Goal: Transaction & Acquisition: Obtain resource

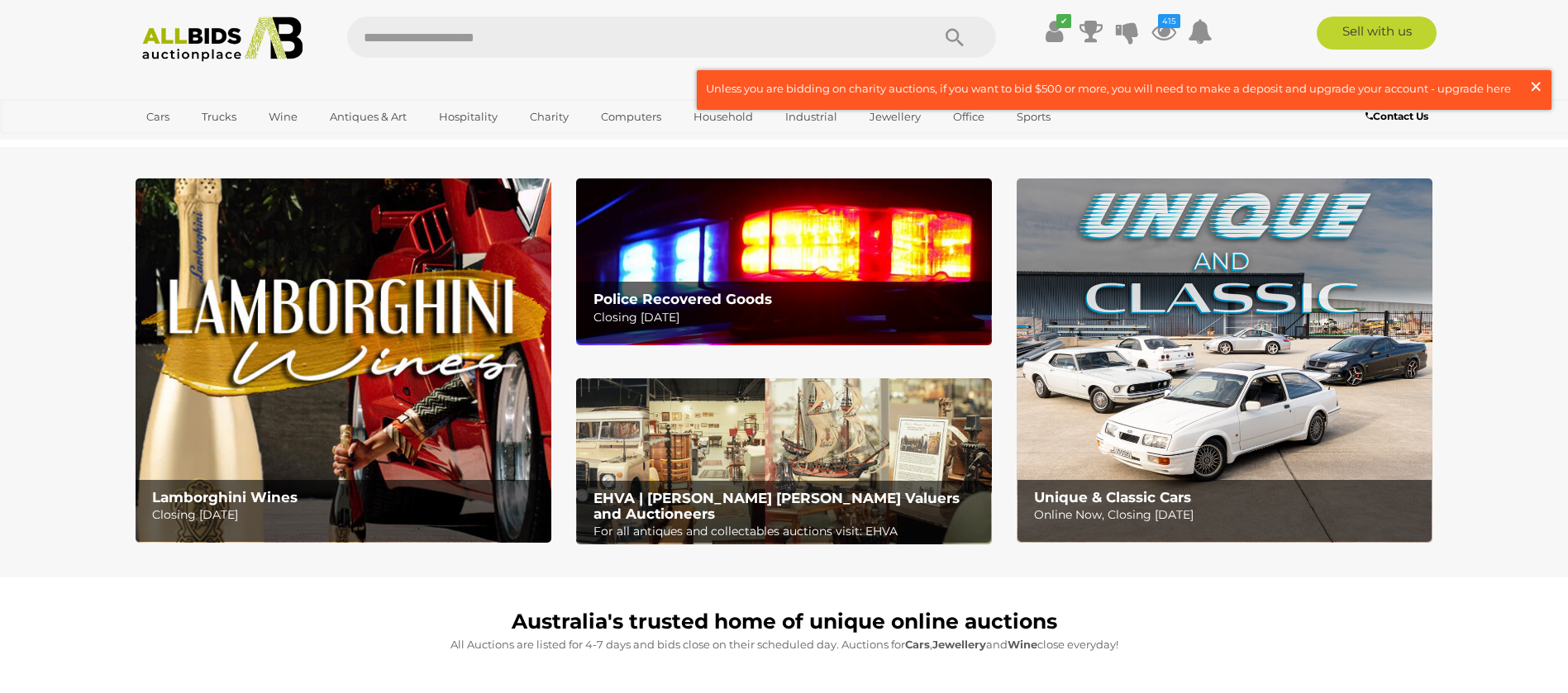
click at [1530, 80] on span "×" at bounding box center [1535, 87] width 15 height 33
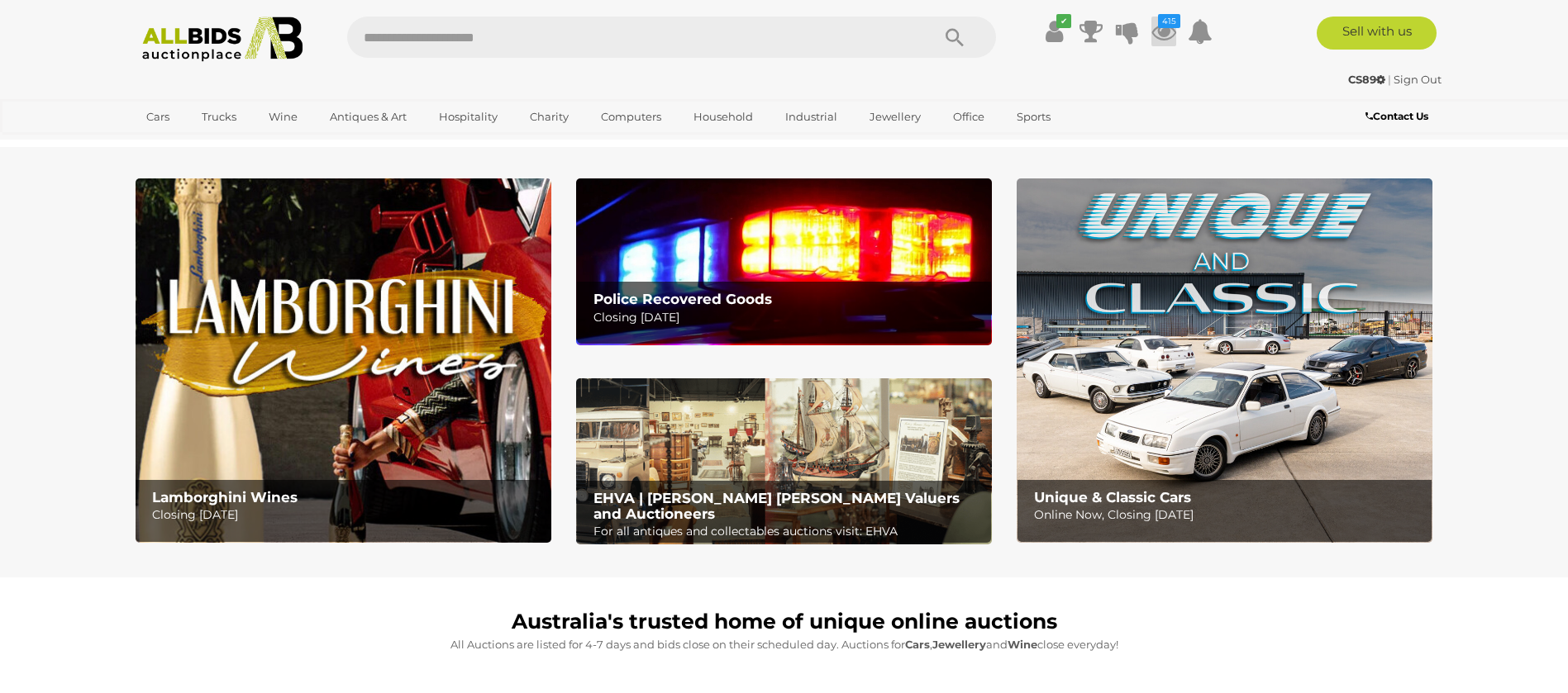
click at [1170, 24] on icon "415" at bounding box center [1169, 22] width 23 height 14
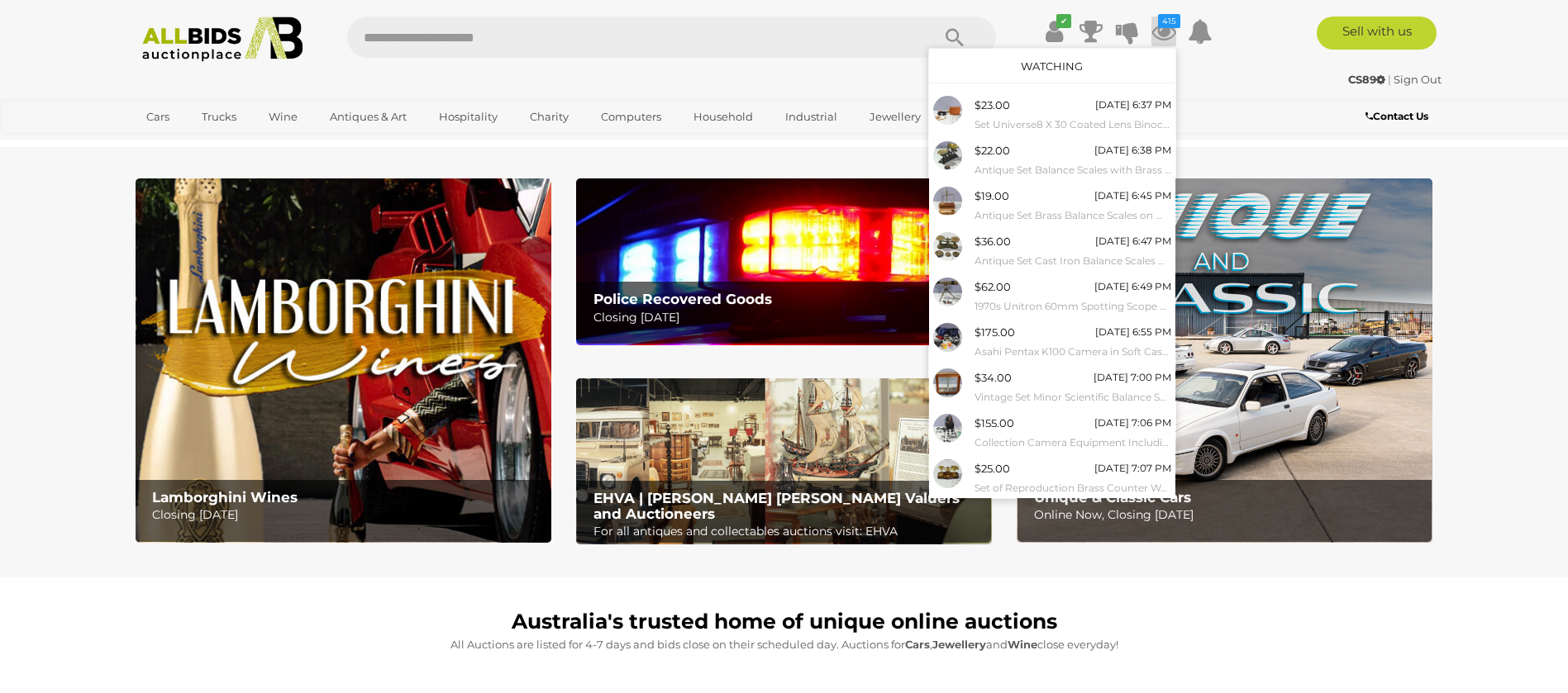
click at [1056, 64] on link "Watching" at bounding box center [1051, 66] width 62 height 14
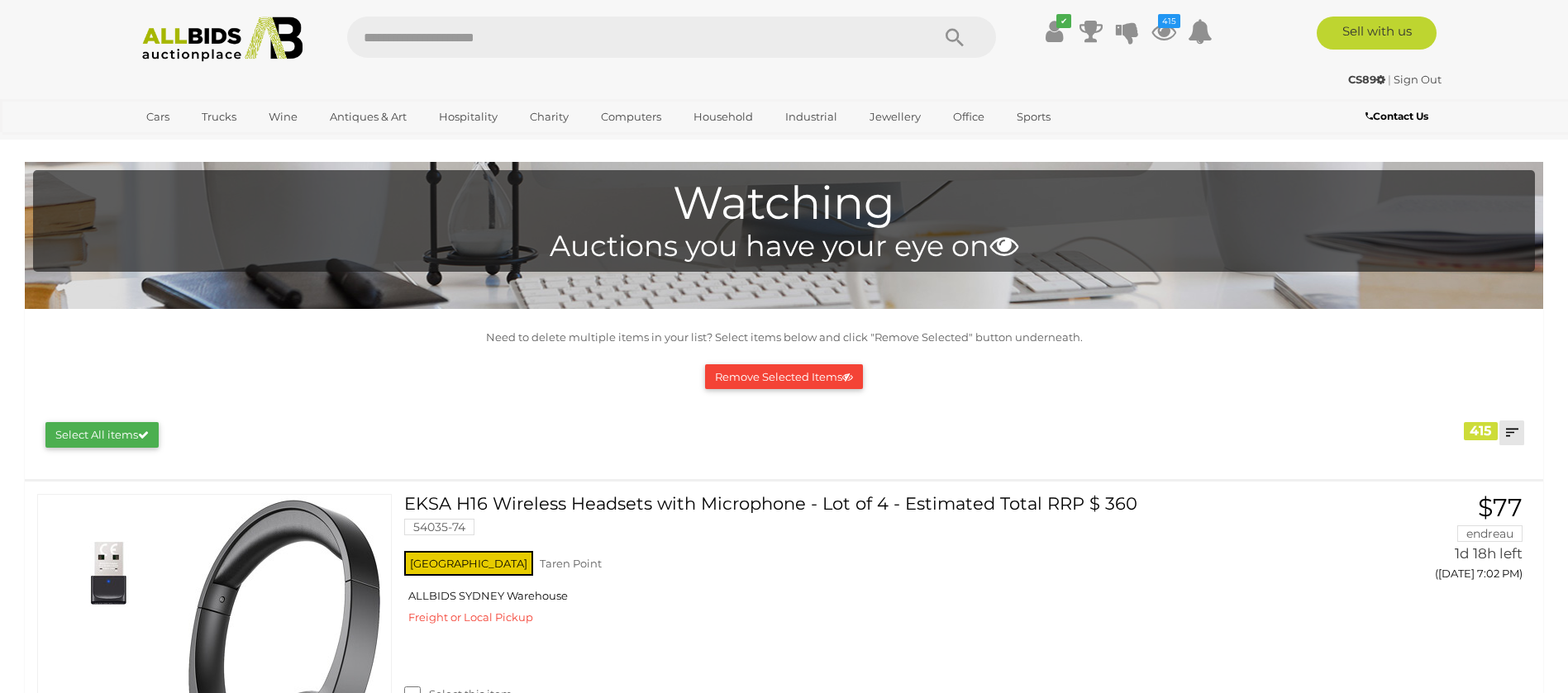
click at [1509, 429] on link at bounding box center [1511, 432] width 24 height 24
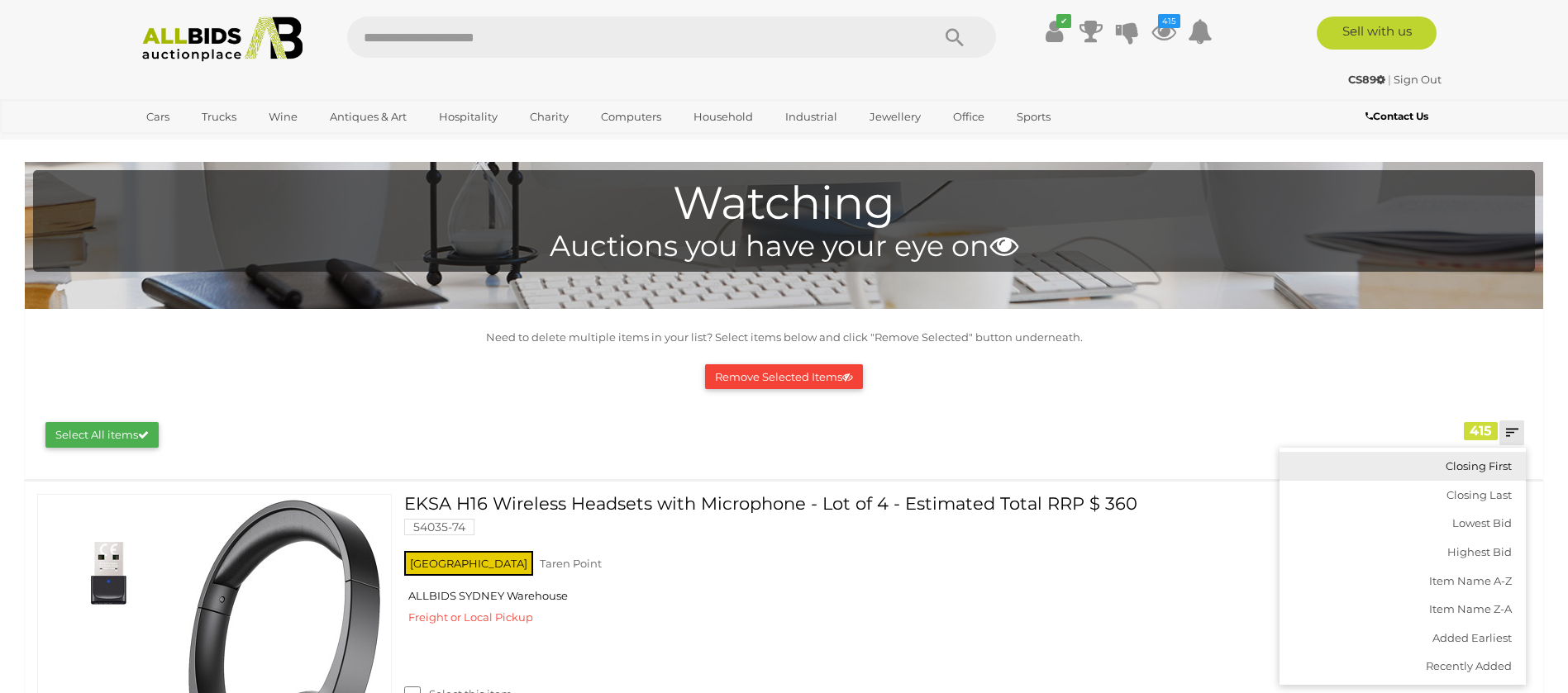
click at [1475, 465] on link "Closing First" at bounding box center [1403, 467] width 247 height 29
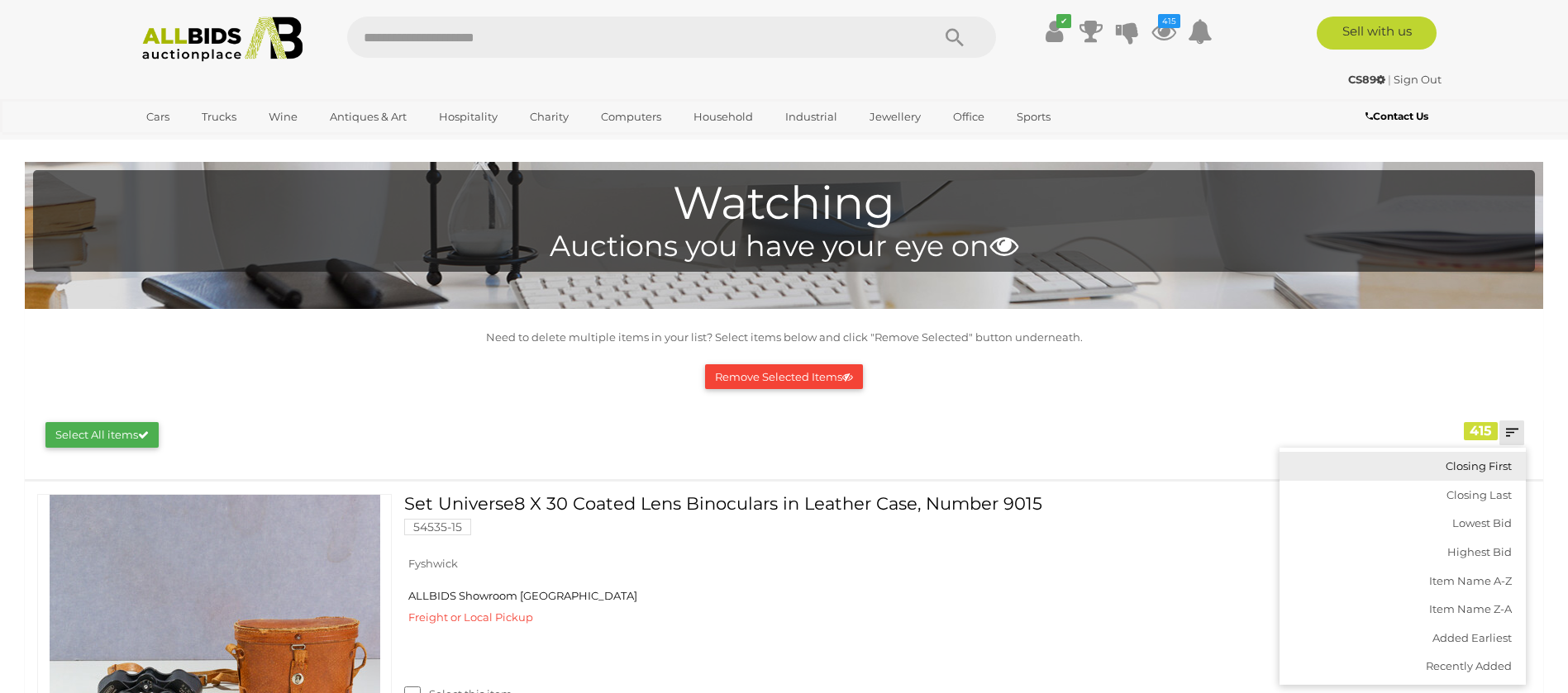
click at [1475, 460] on link "Closing First" at bounding box center [1403, 467] width 247 height 29
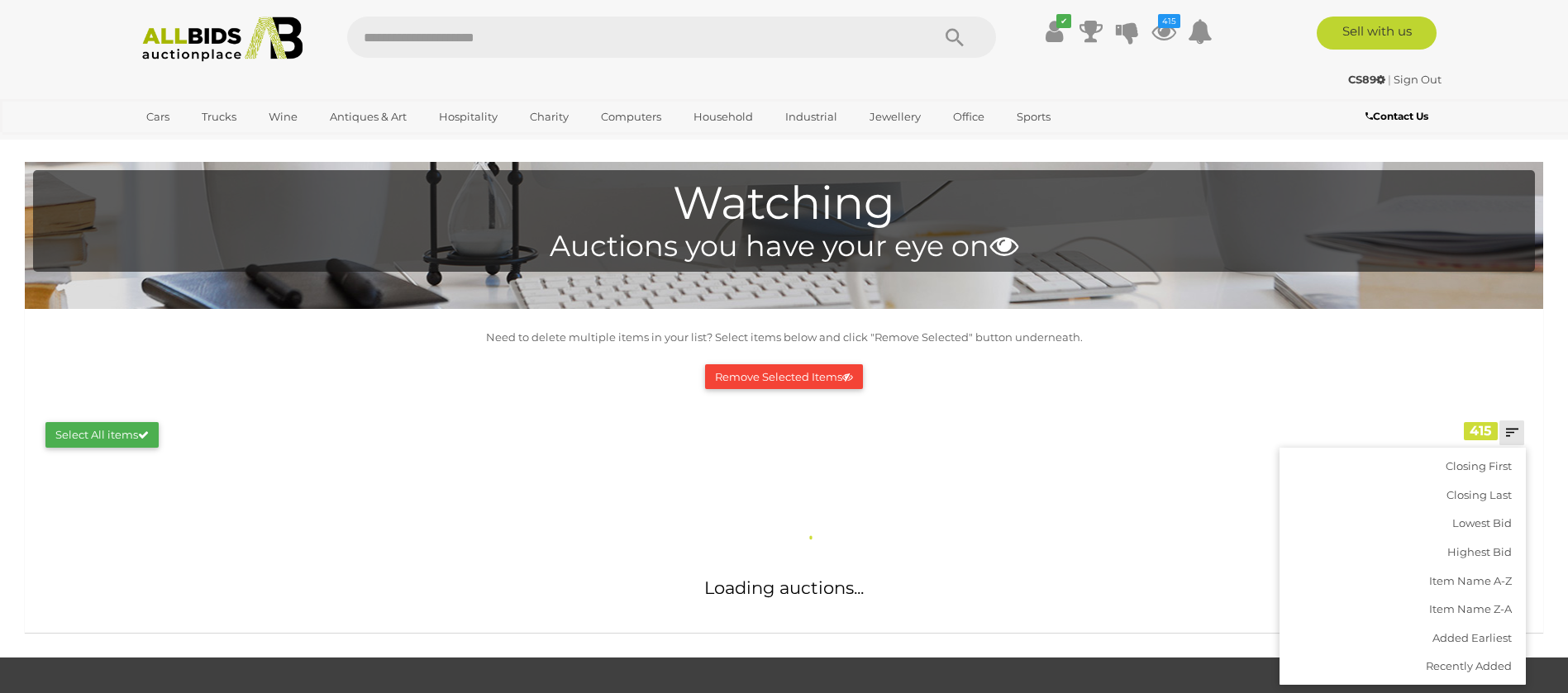
click at [1434, 412] on div "Closing First Closing Last Lowest Bid Highest Bid Item Name A-Z Item Name Z-A A…" at bounding box center [783, 433] width 1502 height 54
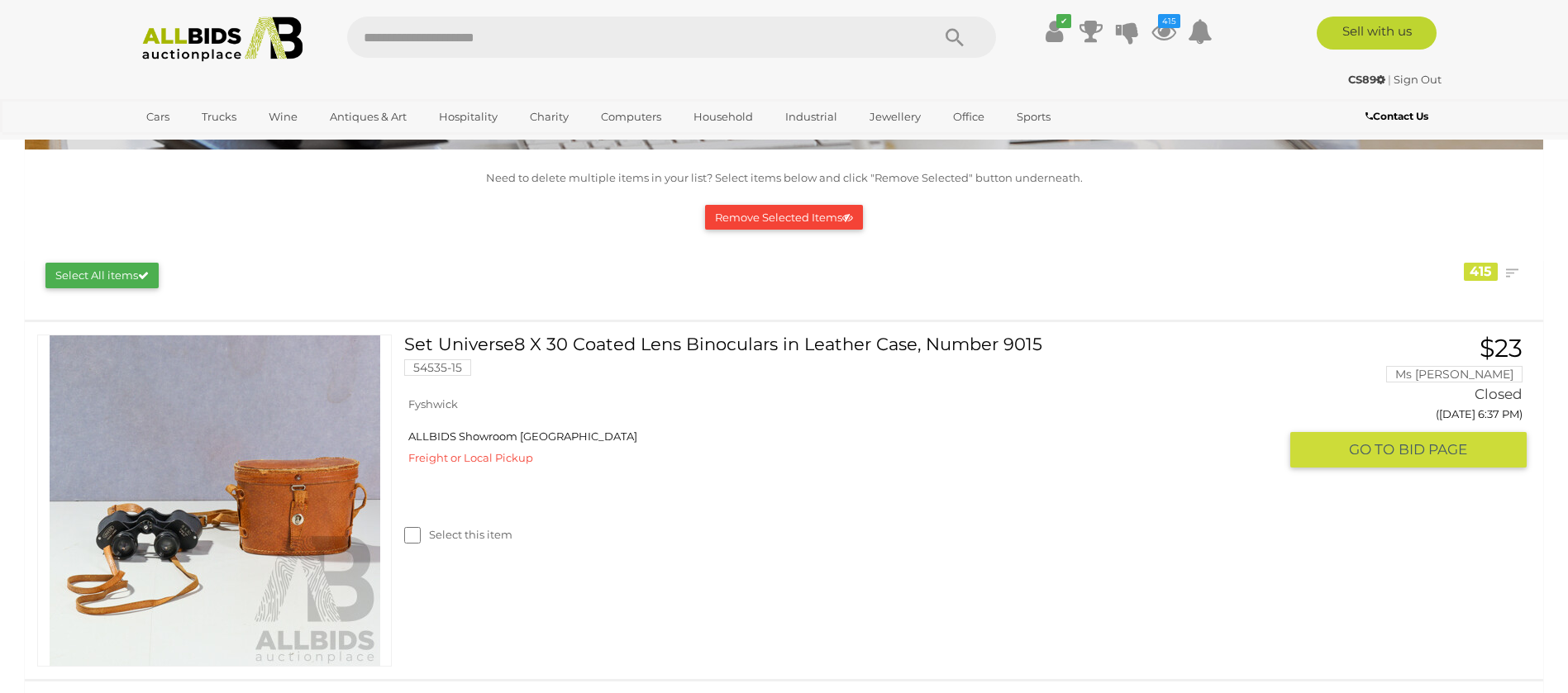
scroll to position [248, 0]
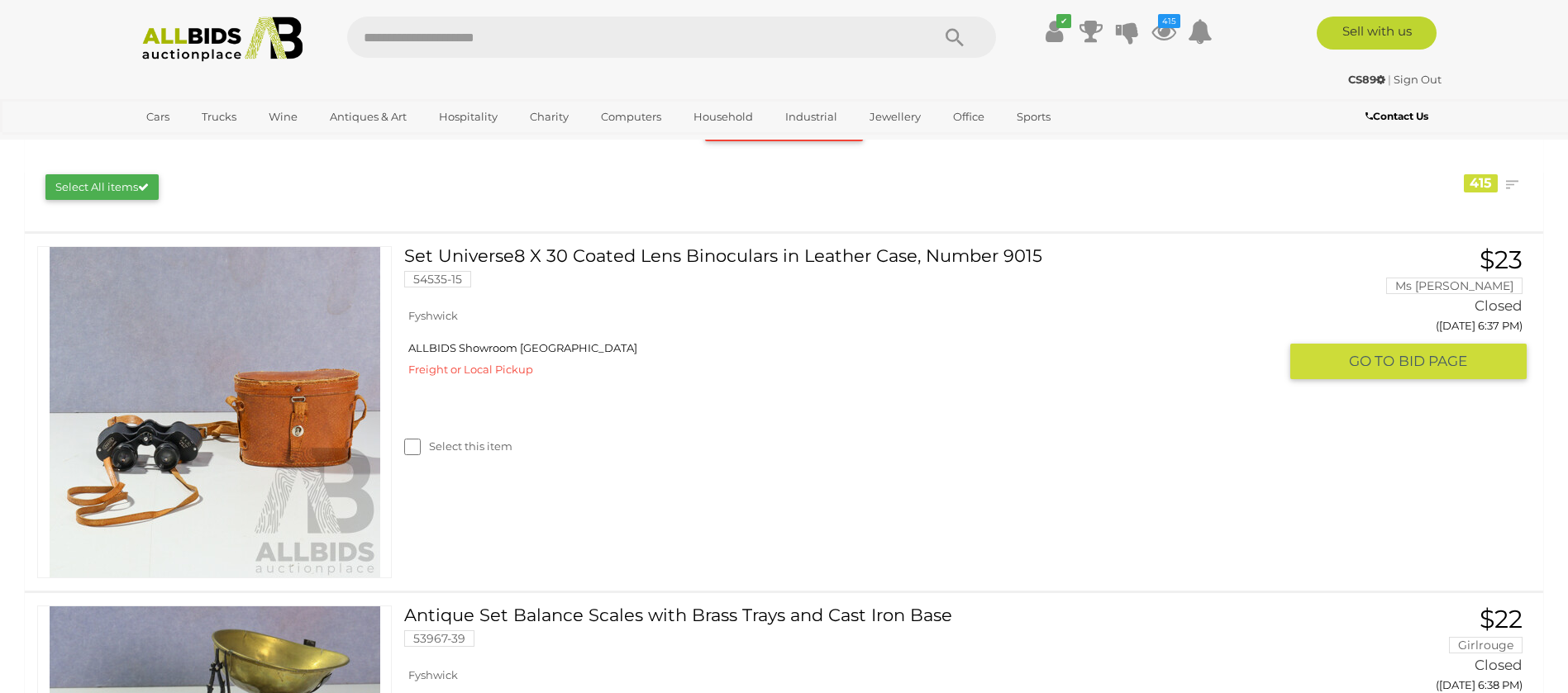
click at [475, 454] on label "Select this item" at bounding box center [458, 446] width 108 height 15
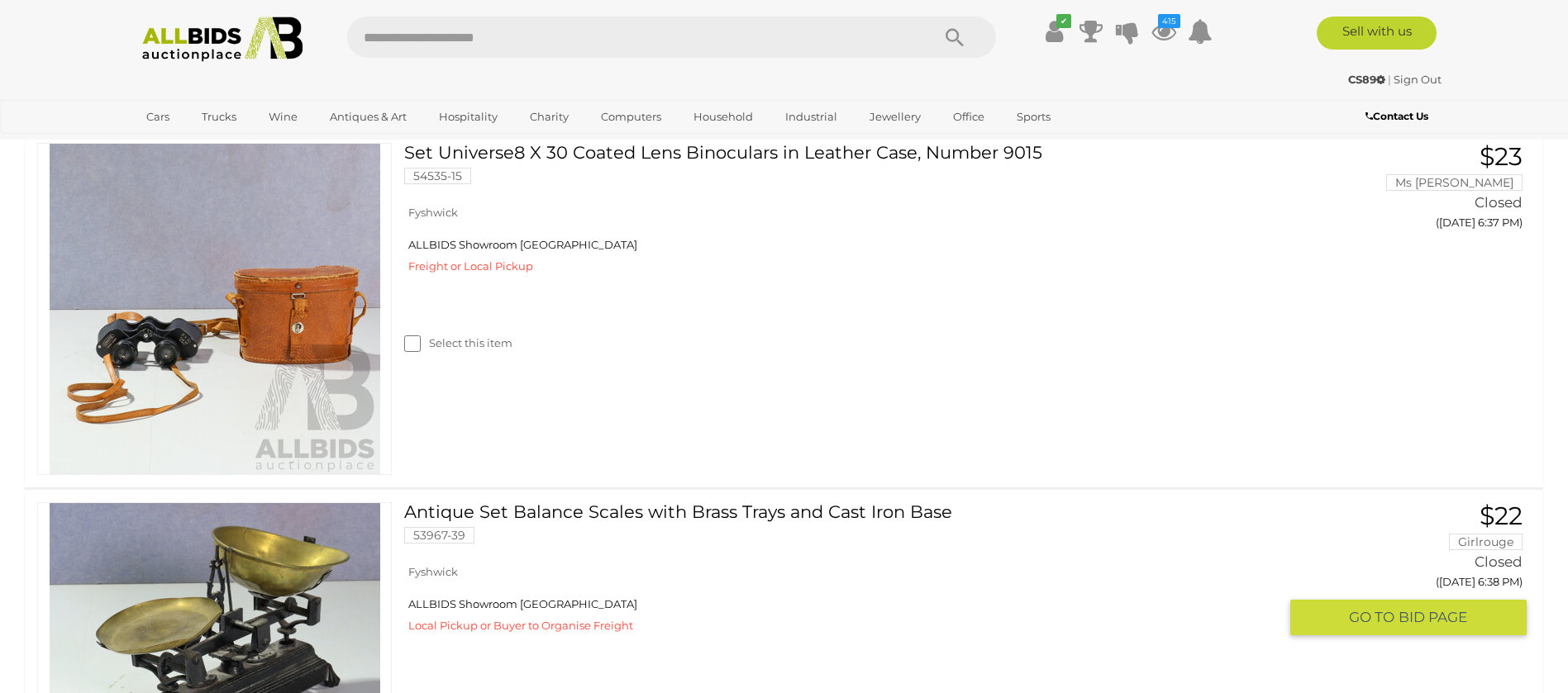
scroll to position [496, 0]
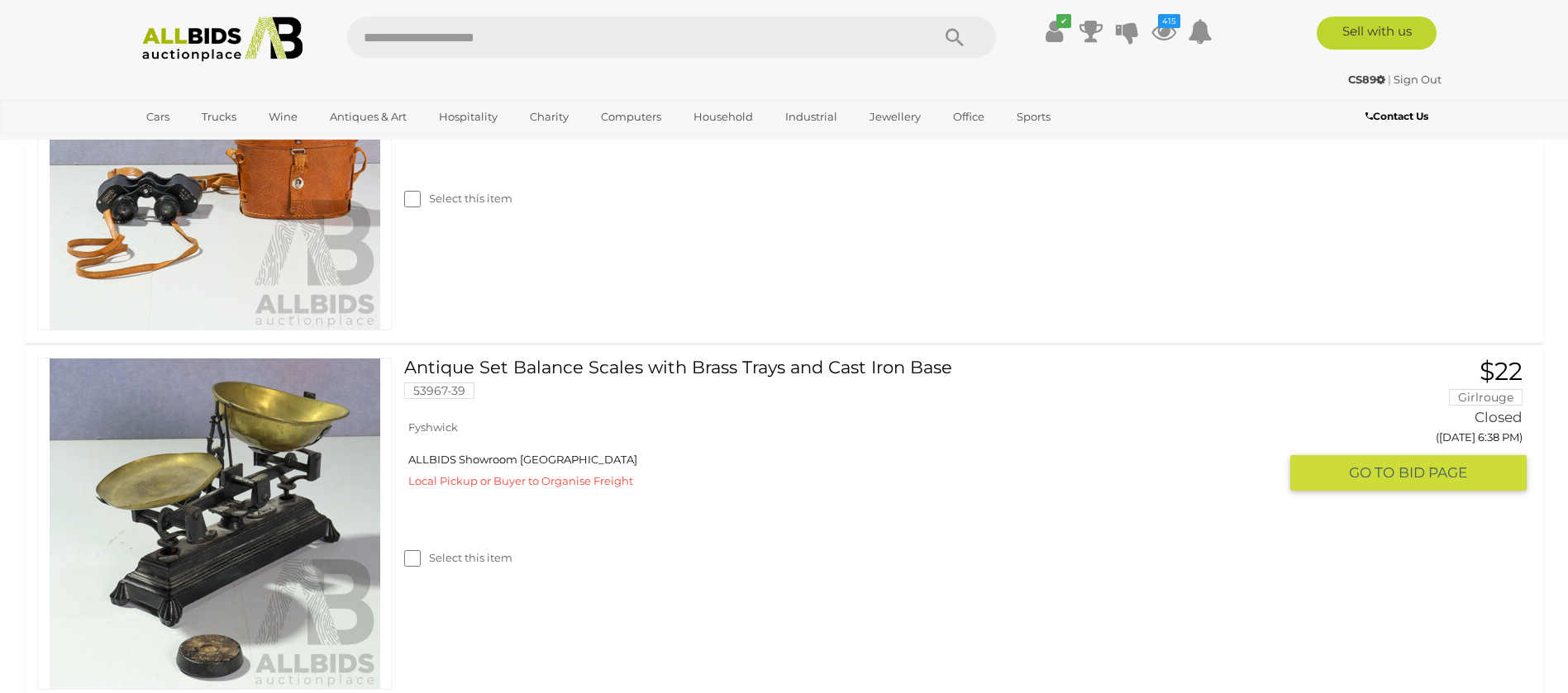
click at [479, 564] on label "Select this item" at bounding box center [458, 557] width 108 height 15
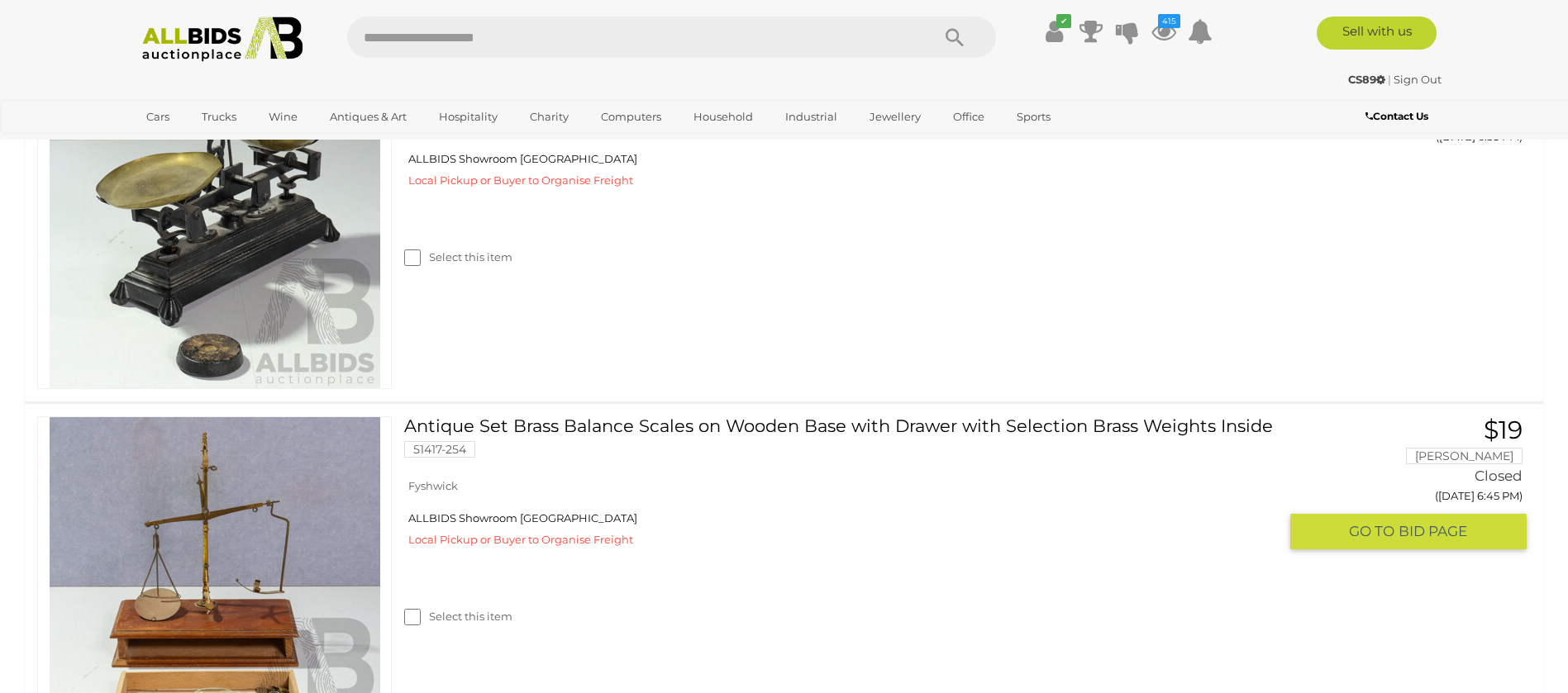
scroll to position [868, 0]
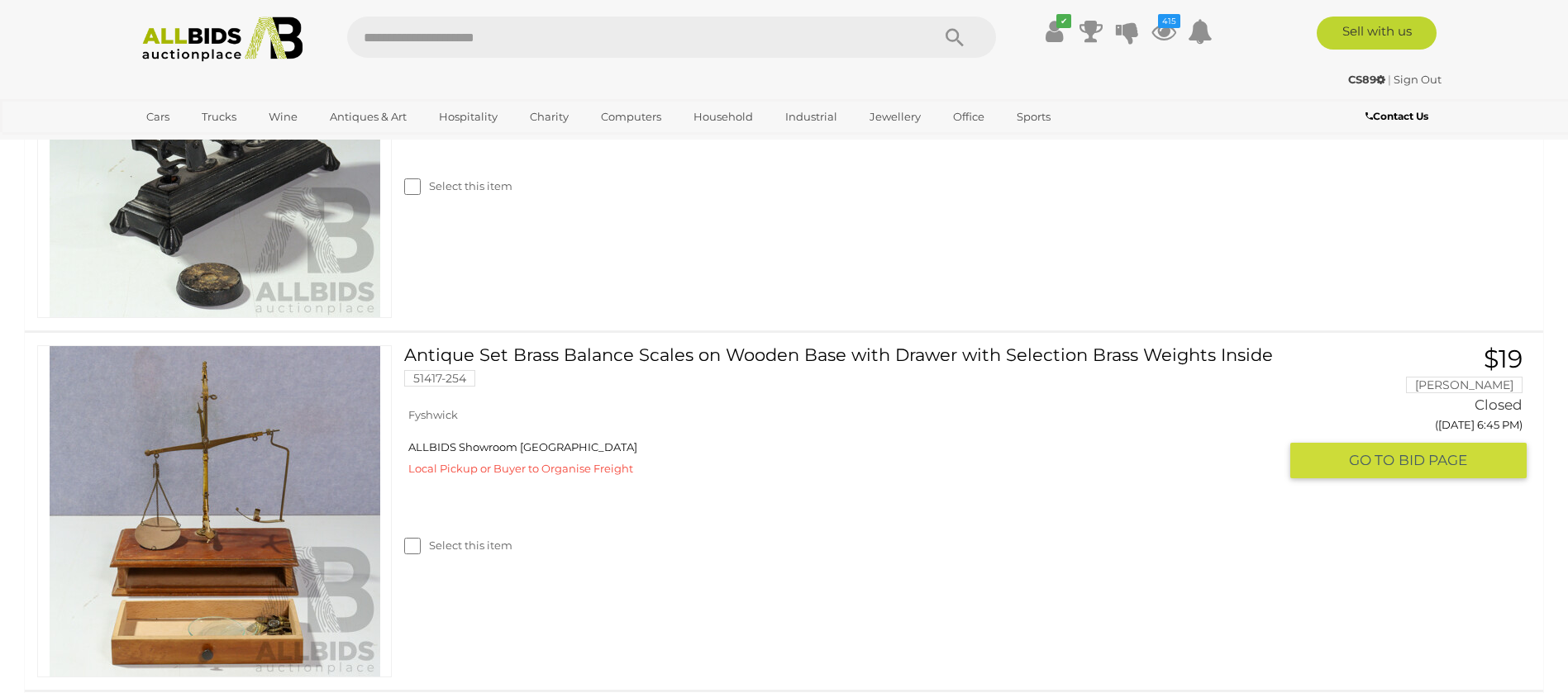
click at [469, 548] on label "Select this item" at bounding box center [458, 545] width 108 height 15
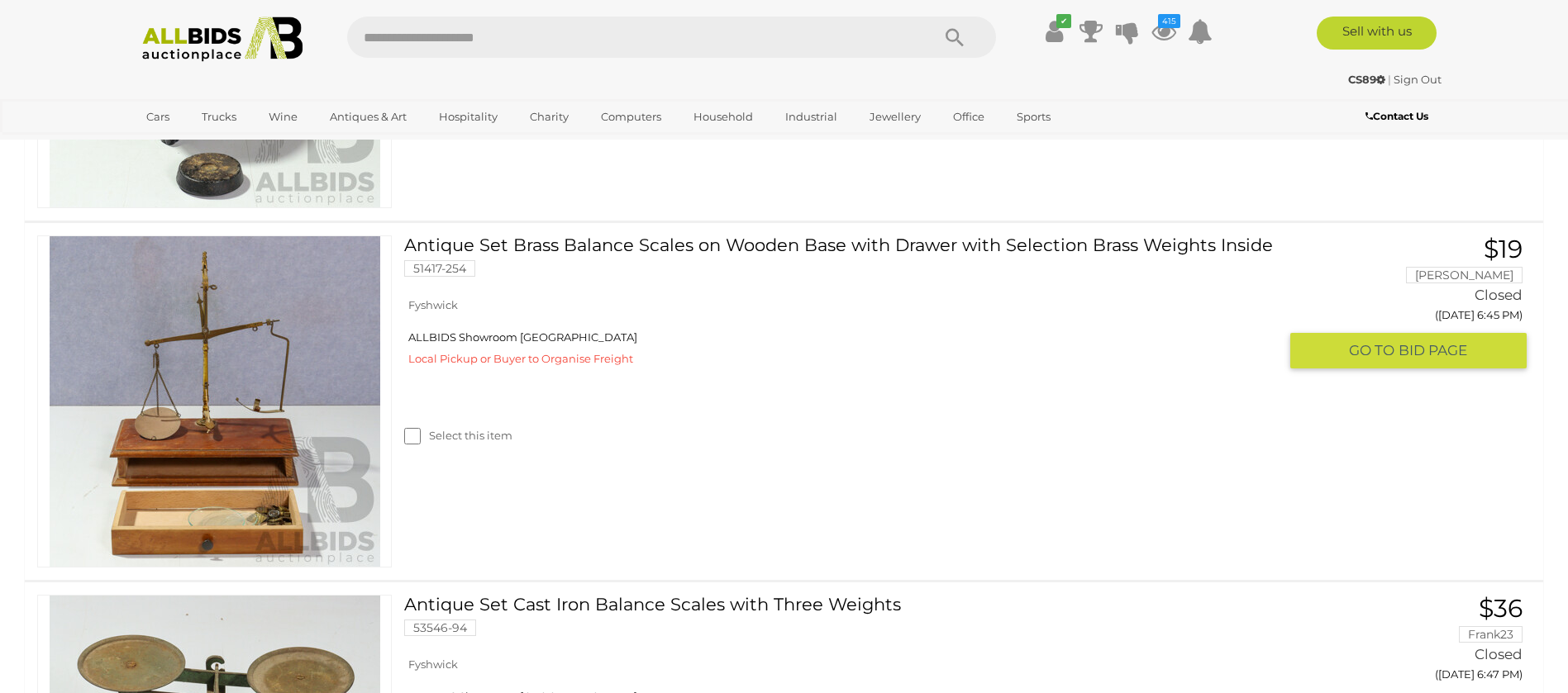
scroll to position [1115, 0]
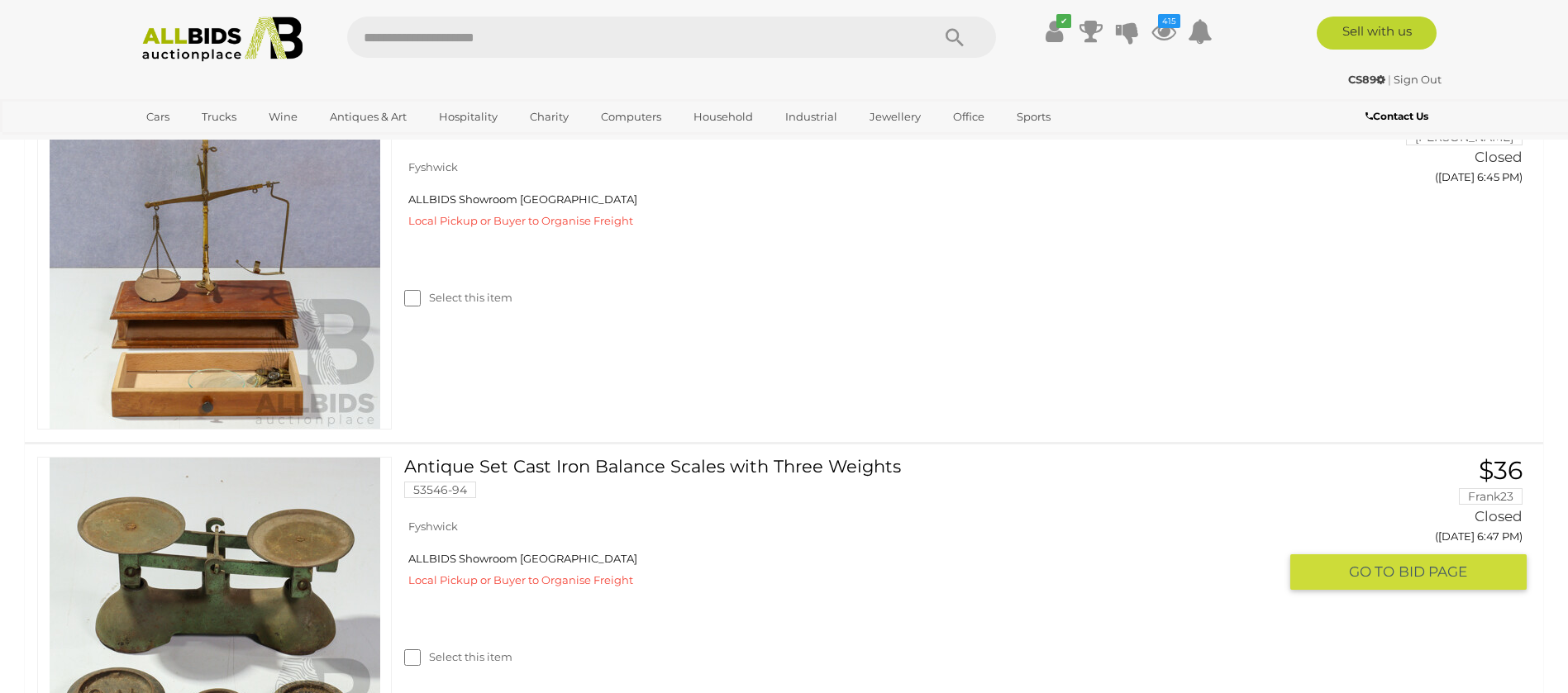
click at [494, 662] on label "Select this item" at bounding box center [458, 657] width 108 height 15
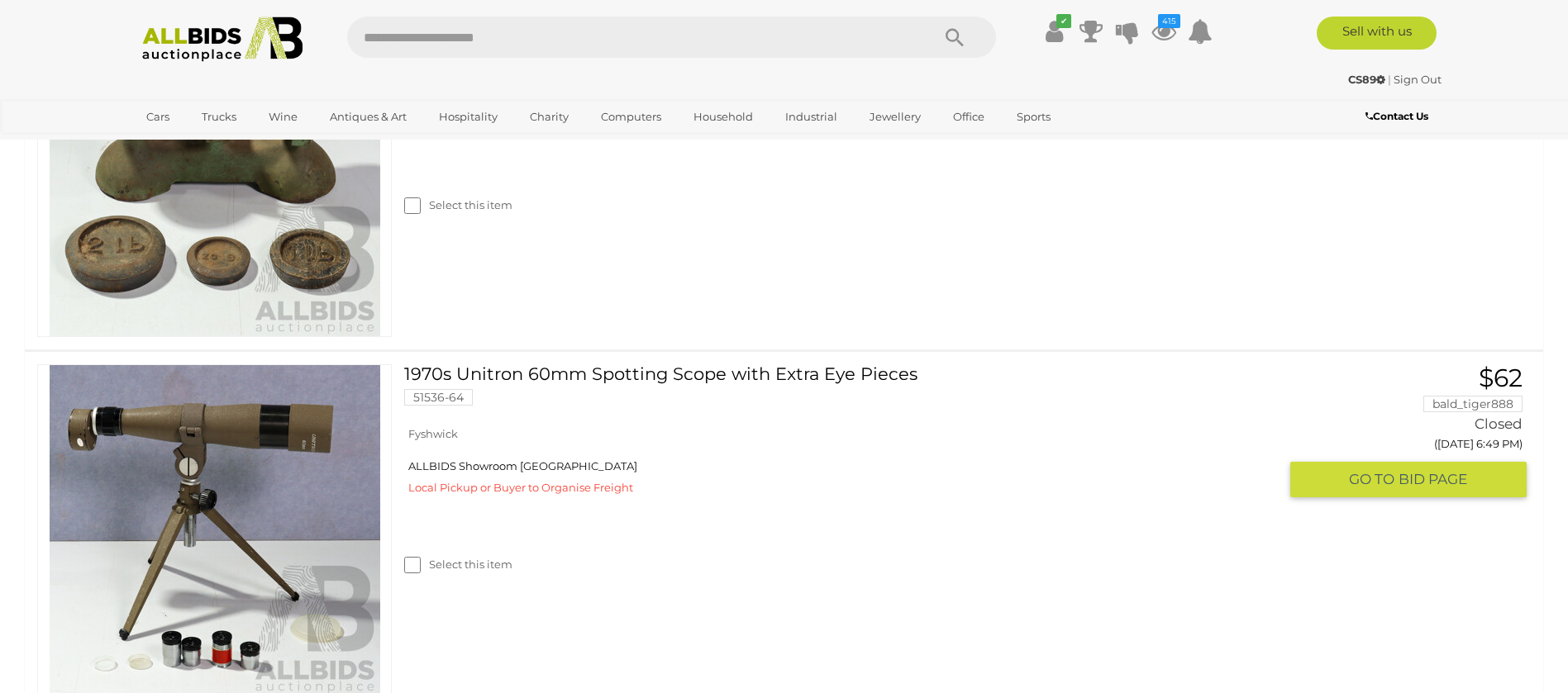
scroll to position [1612, 0]
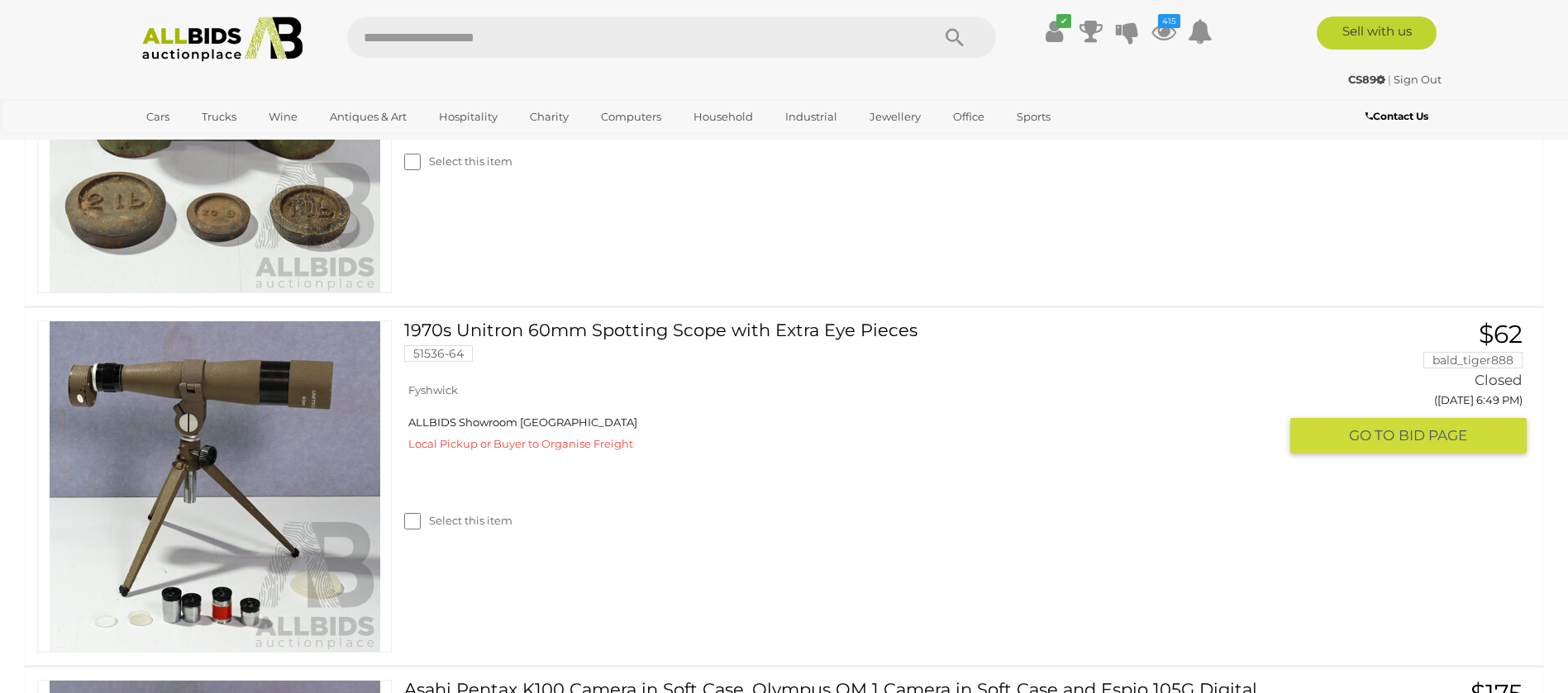
click at [467, 525] on label "Select this item" at bounding box center [458, 520] width 108 height 15
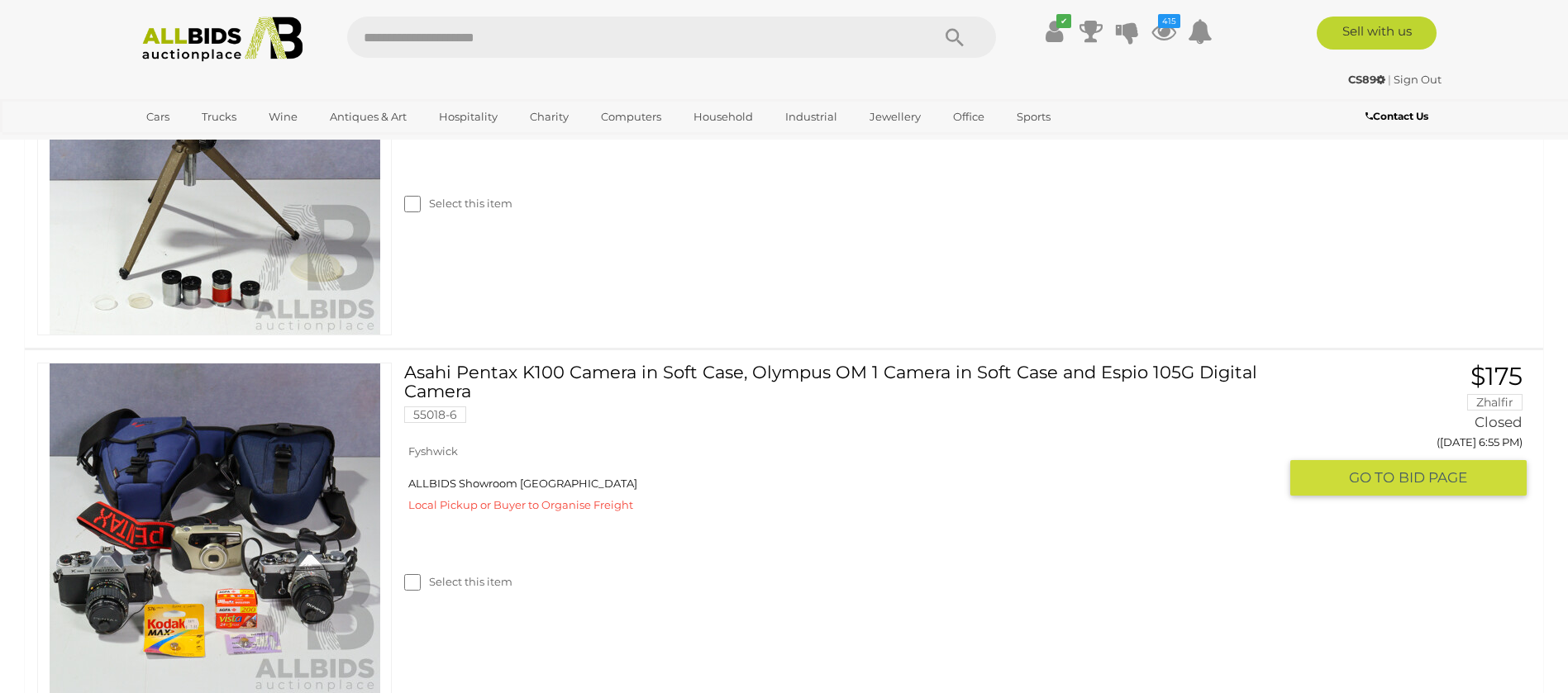
scroll to position [1983, 0]
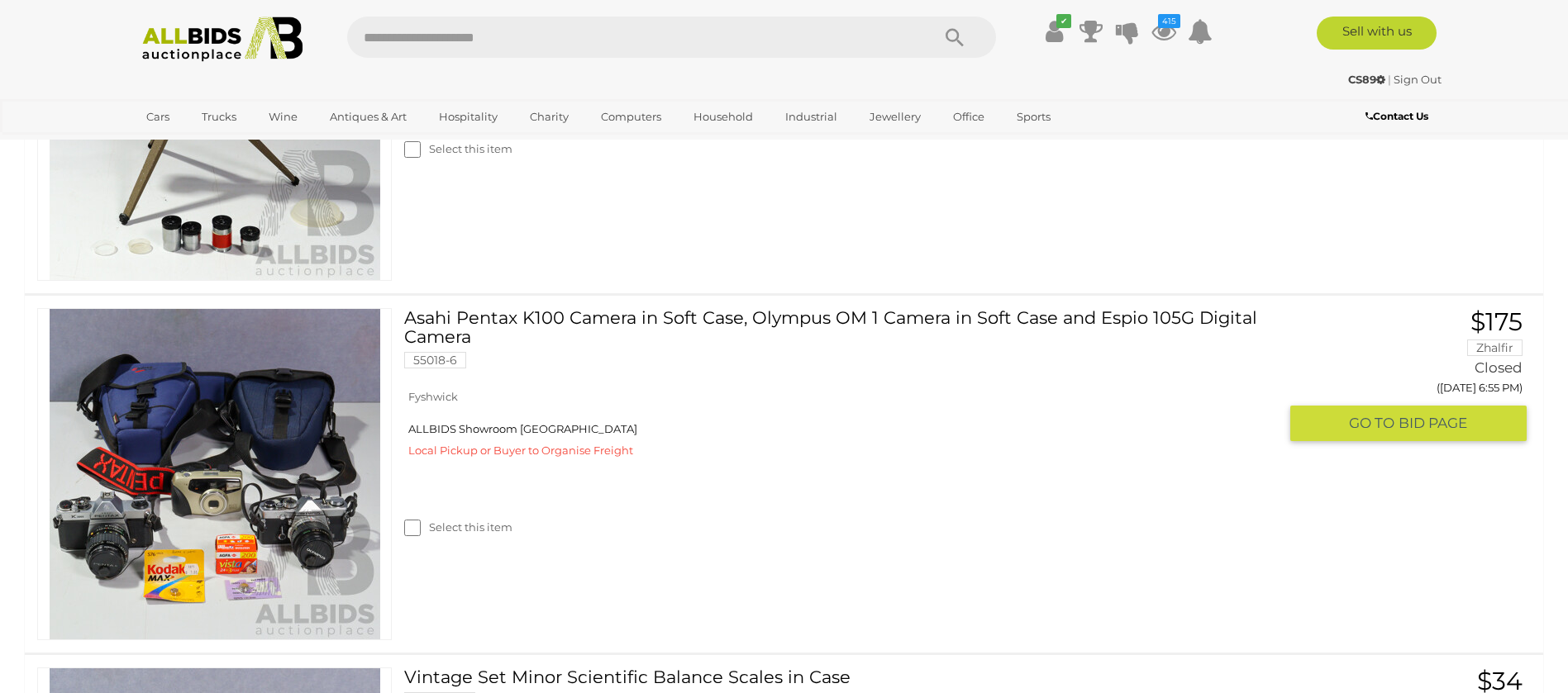
click at [475, 534] on label "Select this item" at bounding box center [458, 527] width 108 height 15
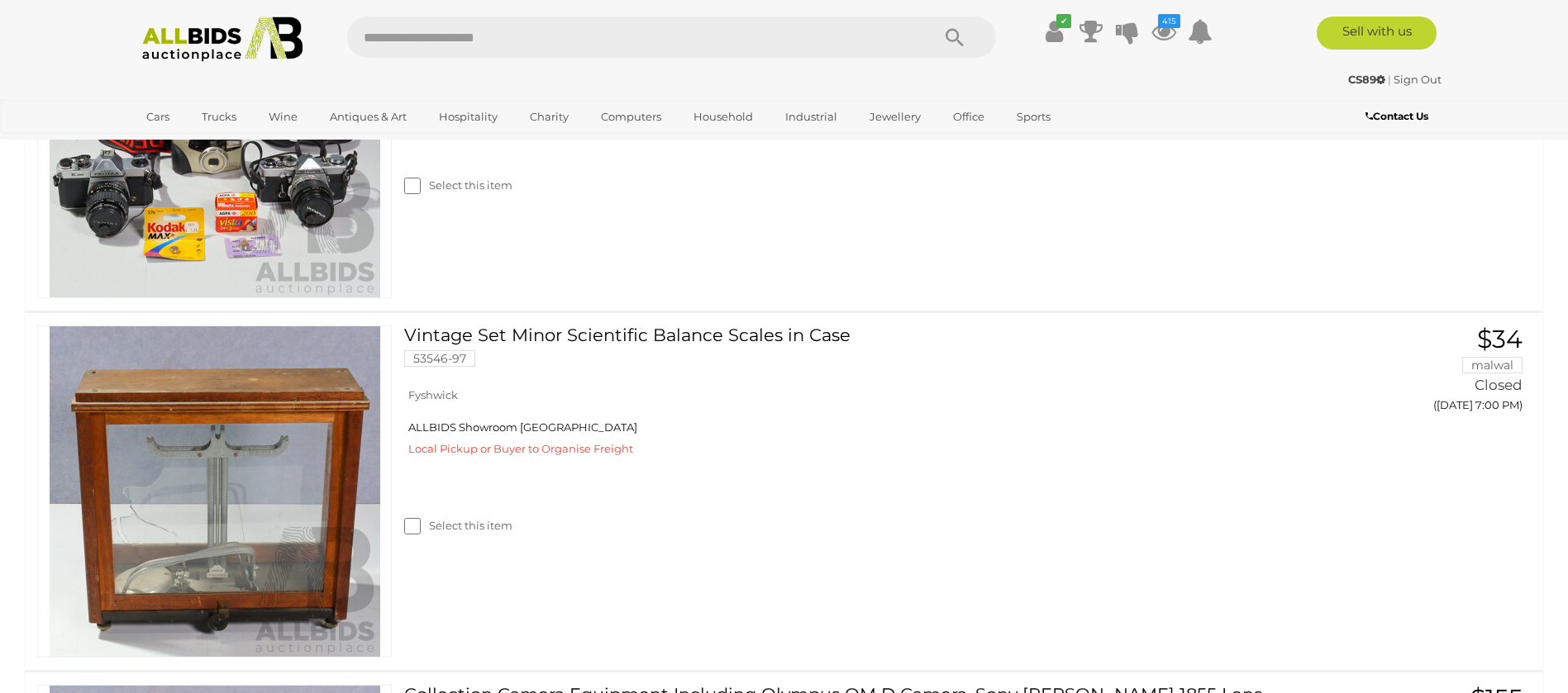
scroll to position [2603, 0]
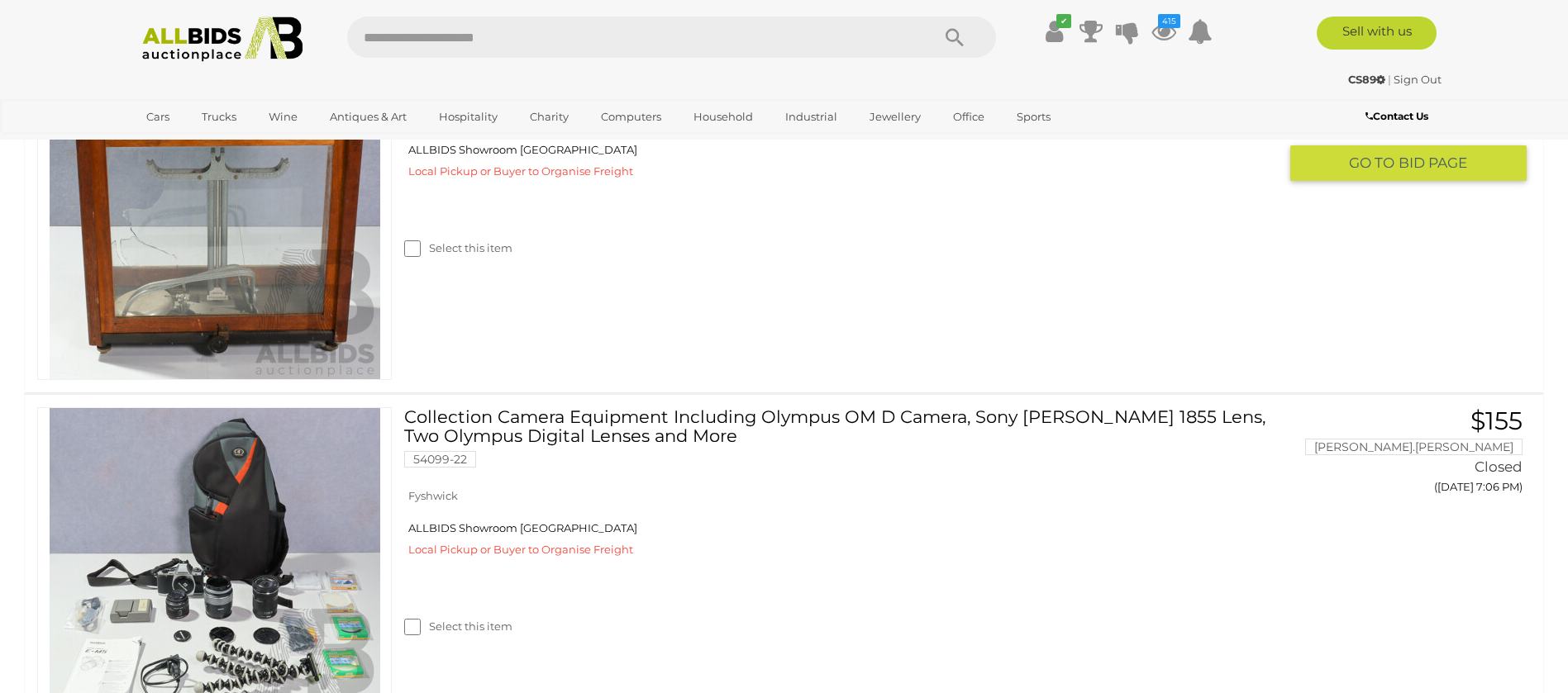
click at [466, 248] on label "Select this item" at bounding box center [458, 247] width 108 height 15
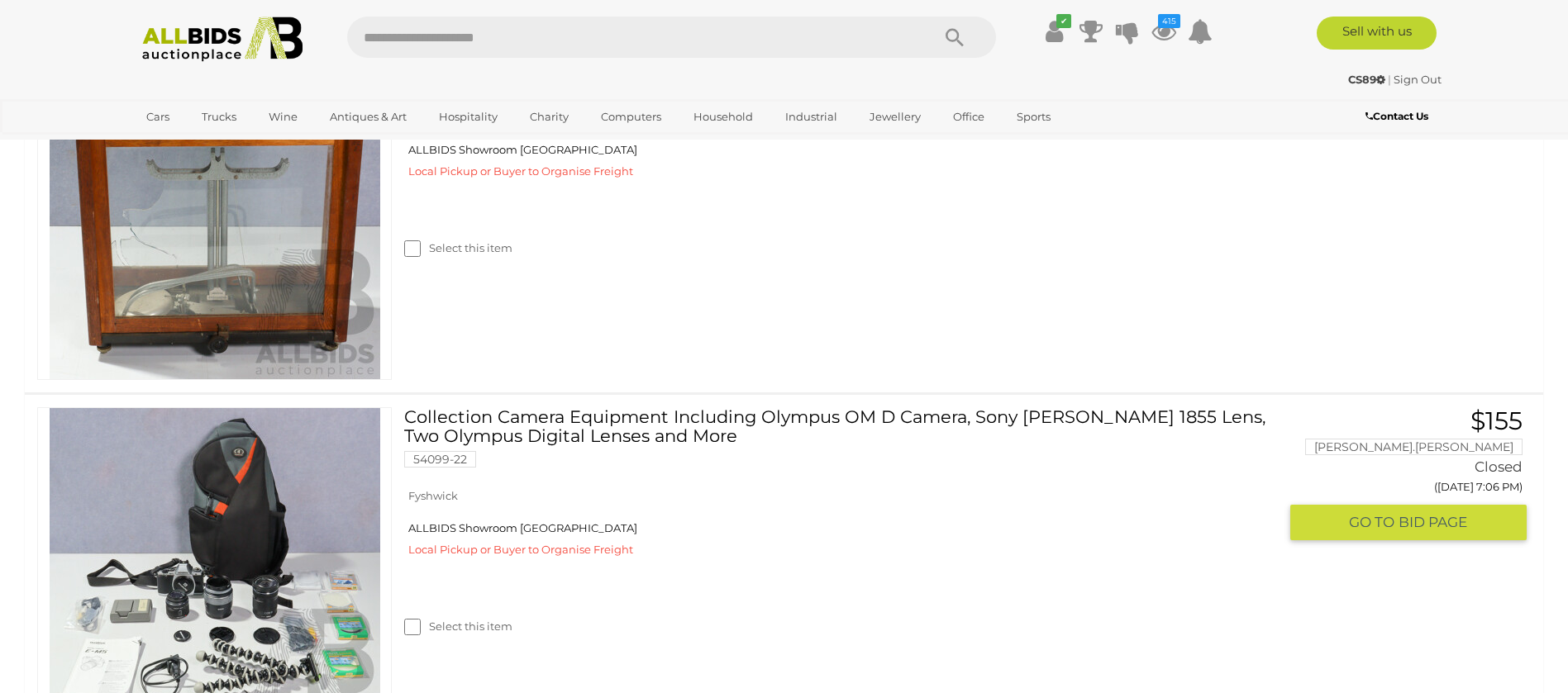
click at [490, 626] on label "Select this item" at bounding box center [458, 626] width 108 height 15
click at [489, 625] on label "Select this item" at bounding box center [458, 626] width 108 height 15
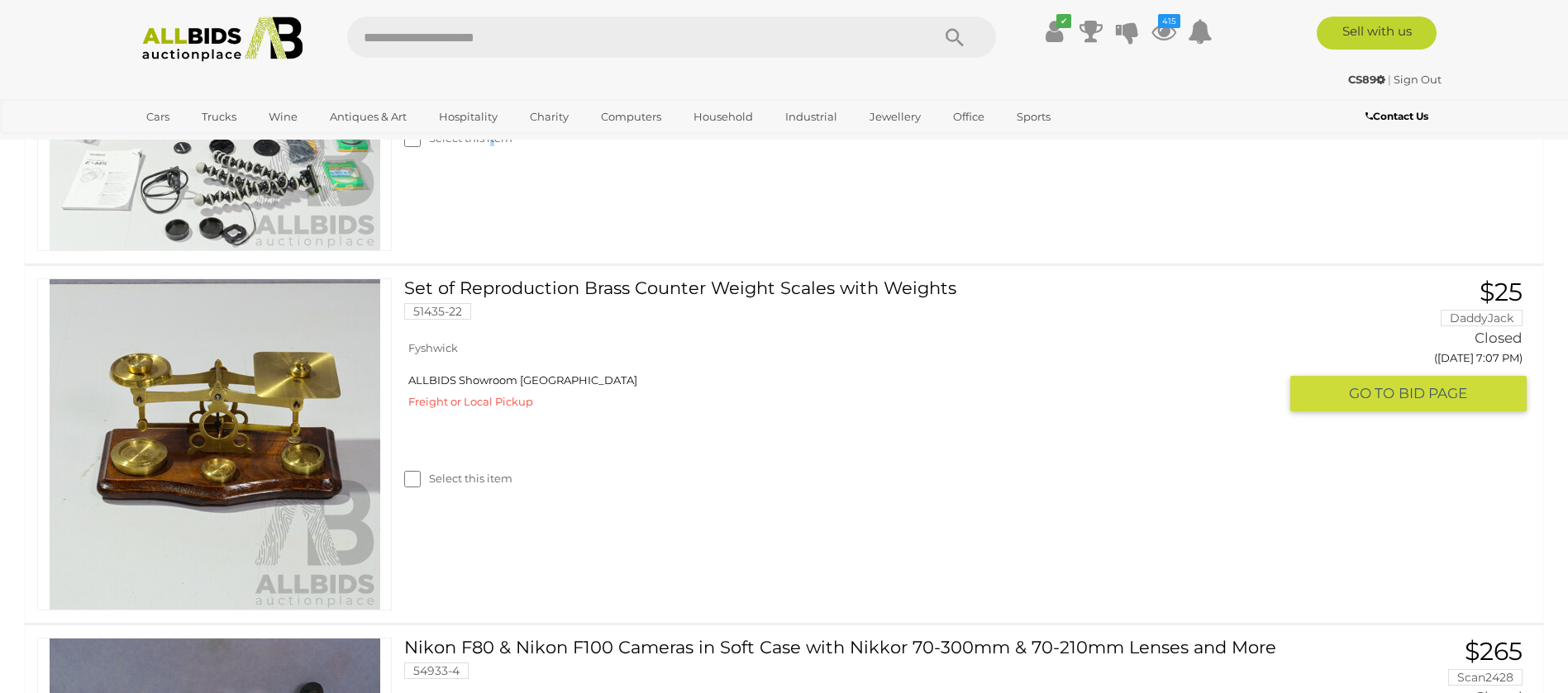
scroll to position [3098, 0]
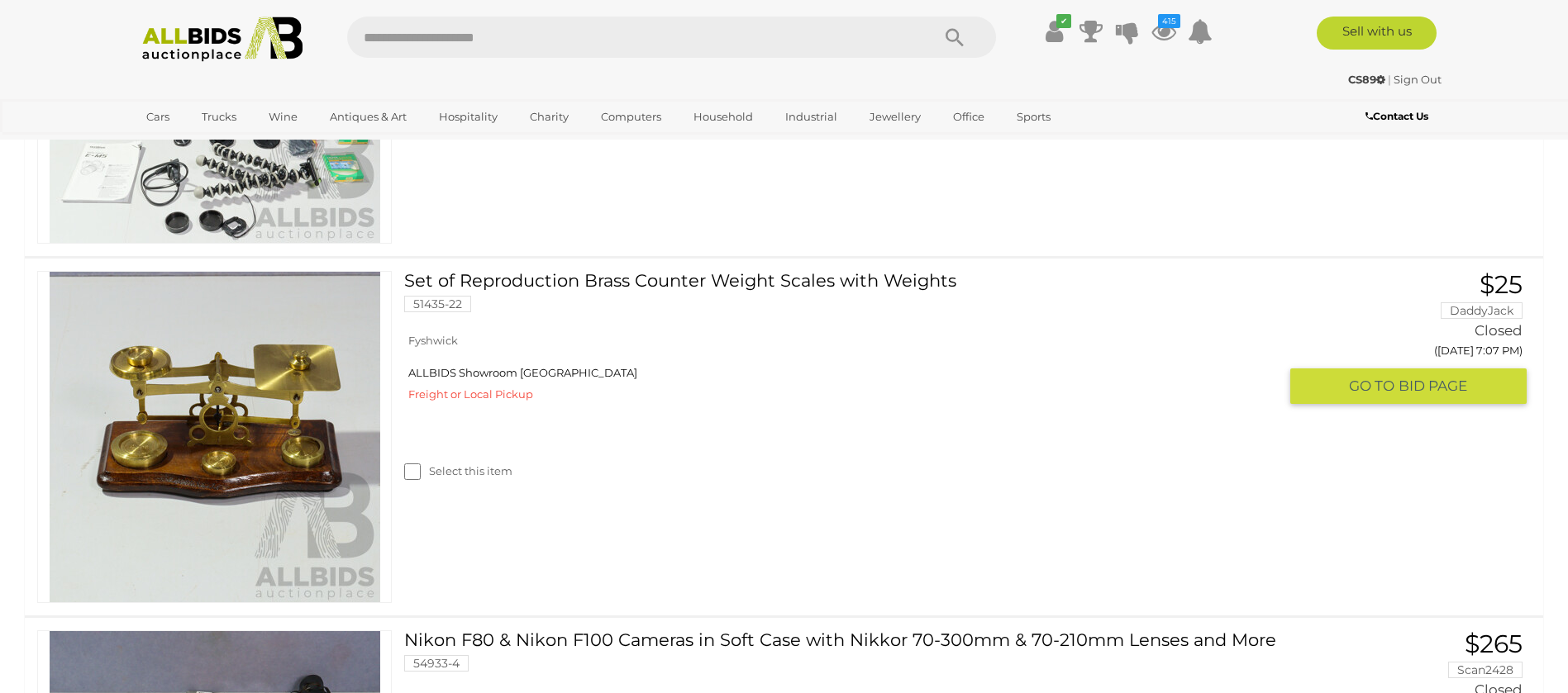
click at [455, 478] on label "Select this item" at bounding box center [458, 471] width 108 height 15
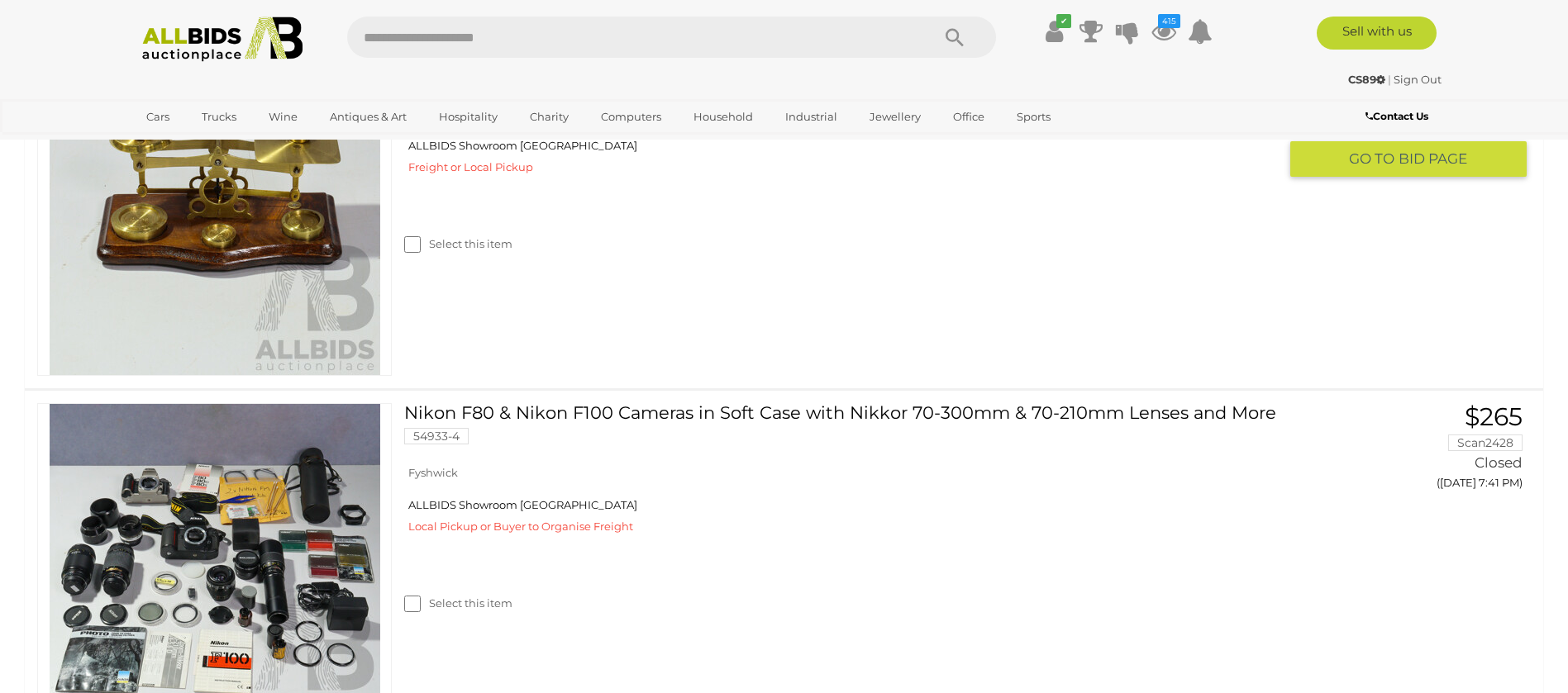
scroll to position [3346, 0]
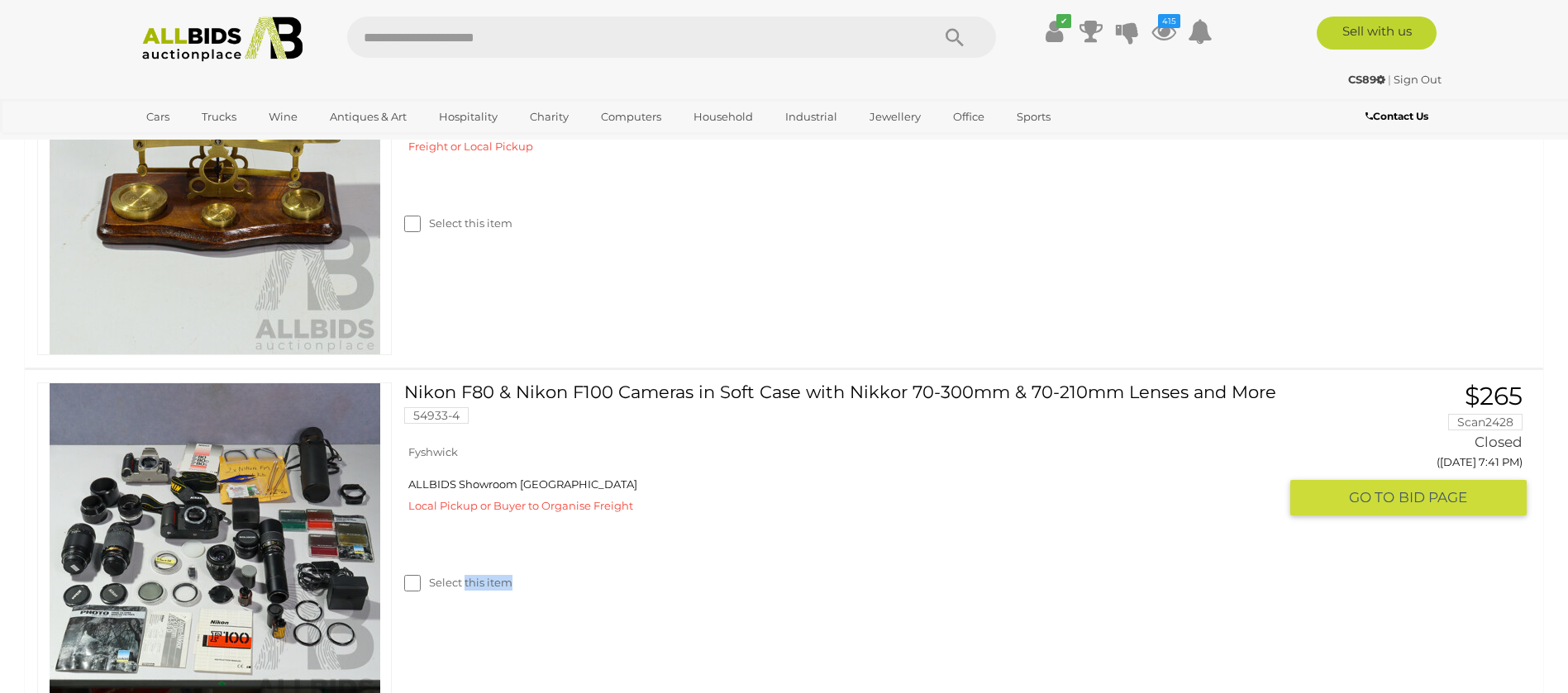
click at [463, 591] on div "Select this item" at bounding box center [847, 562] width 886 height 73
click at [461, 582] on label "Select this item" at bounding box center [458, 582] width 108 height 15
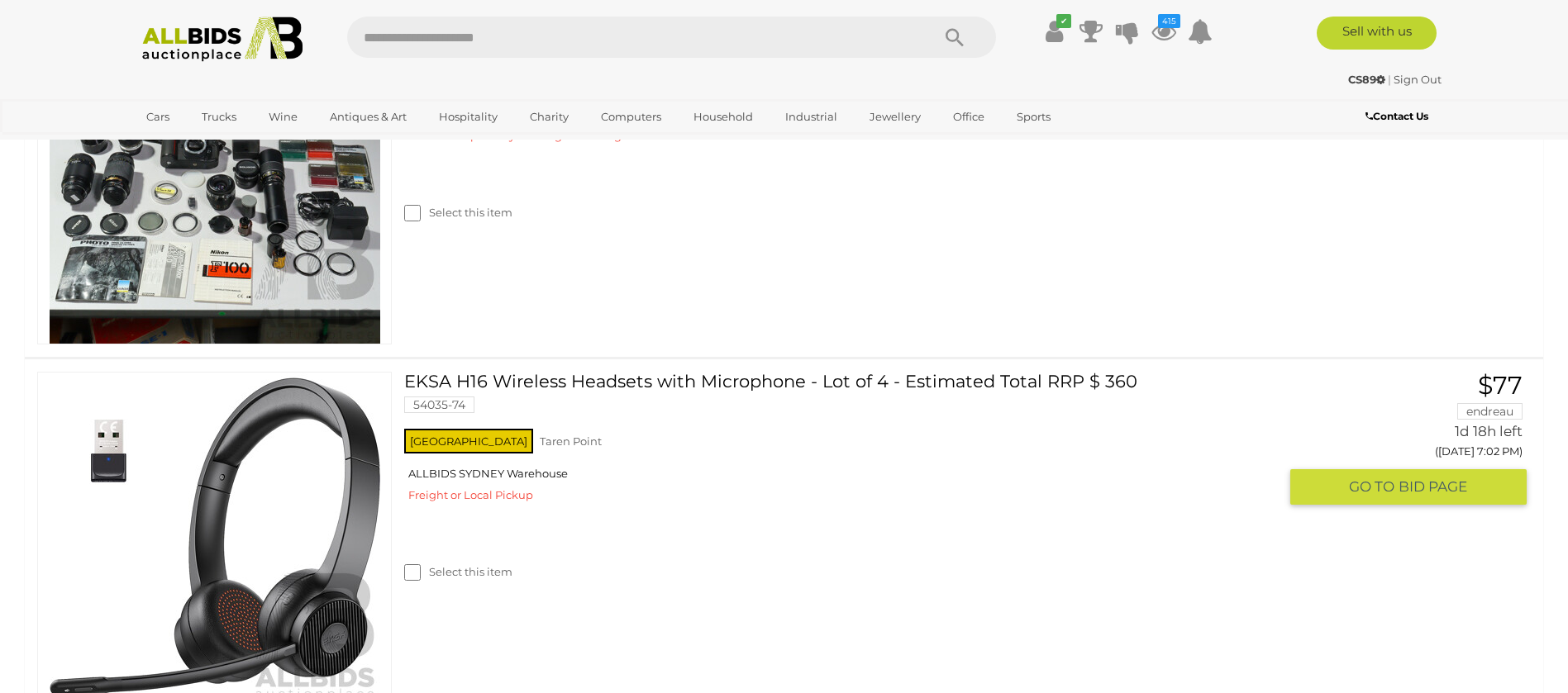
scroll to position [3718, 0]
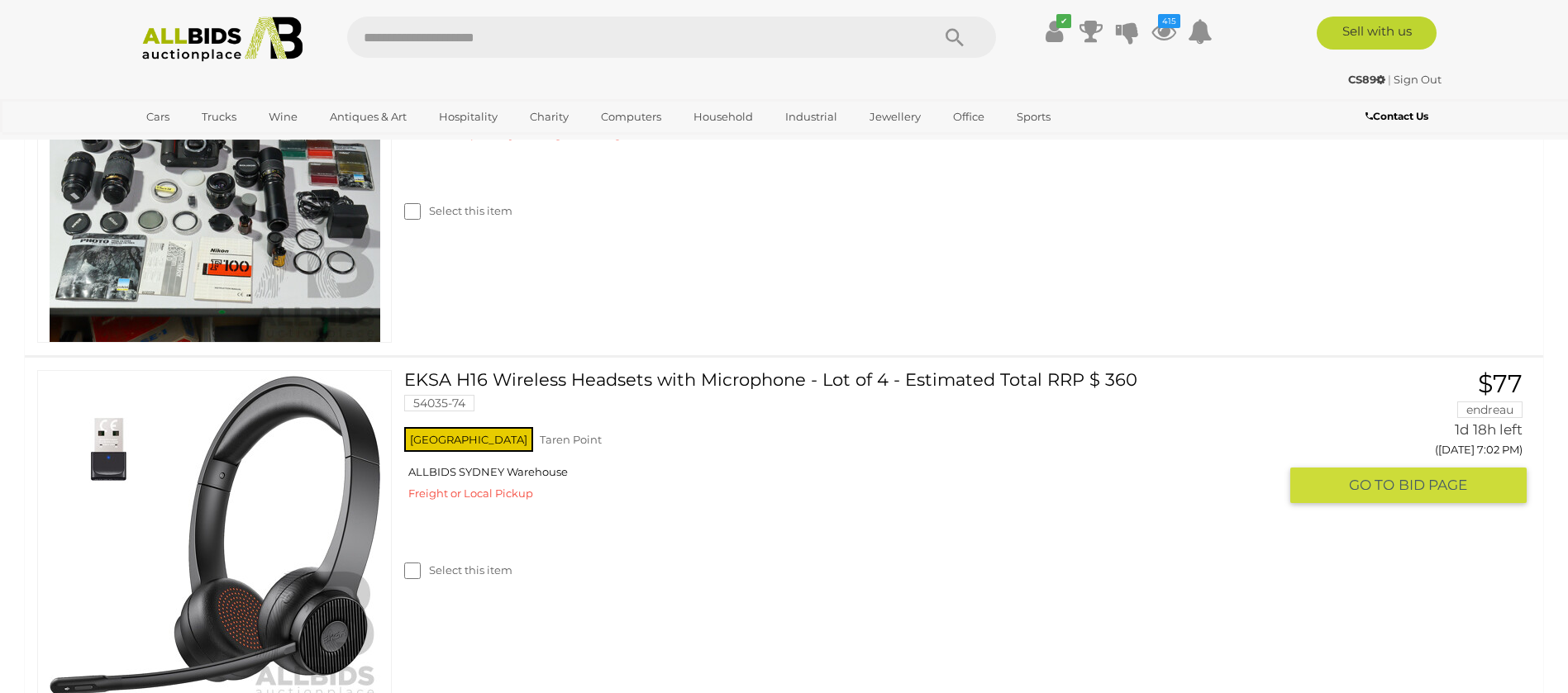
click at [479, 572] on label "Select this item" at bounding box center [458, 570] width 108 height 15
click at [479, 571] on label "Select this item" at bounding box center [458, 570] width 108 height 15
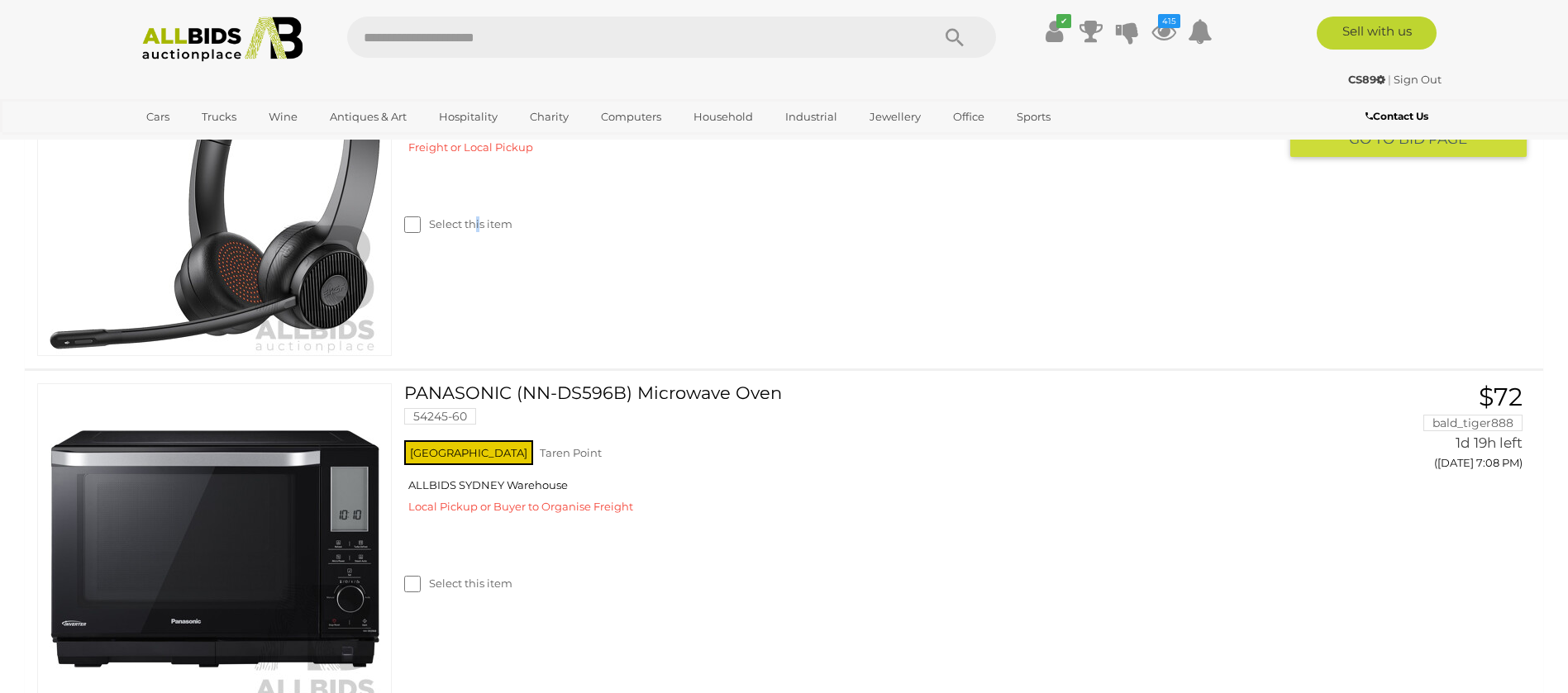
scroll to position [4090, 0]
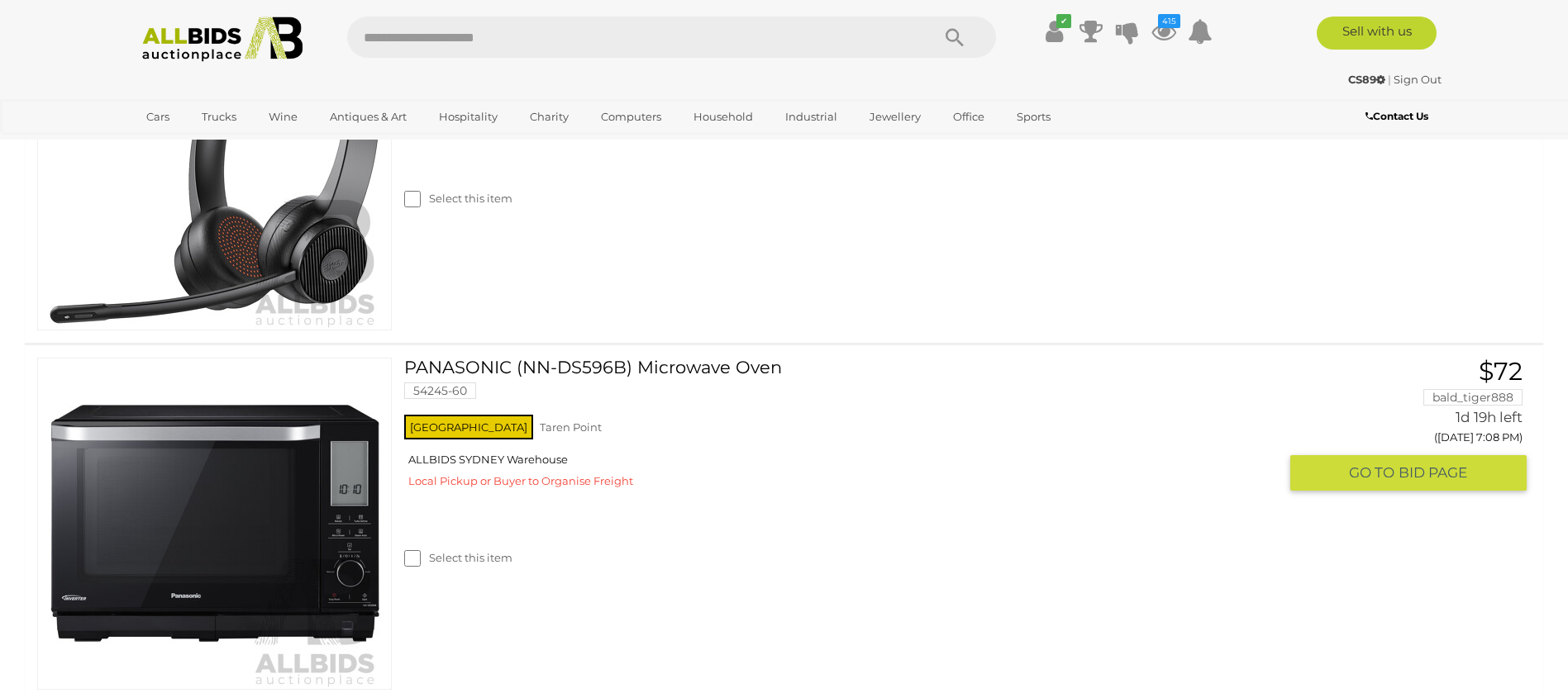
click at [482, 559] on label "Select this item" at bounding box center [458, 557] width 108 height 15
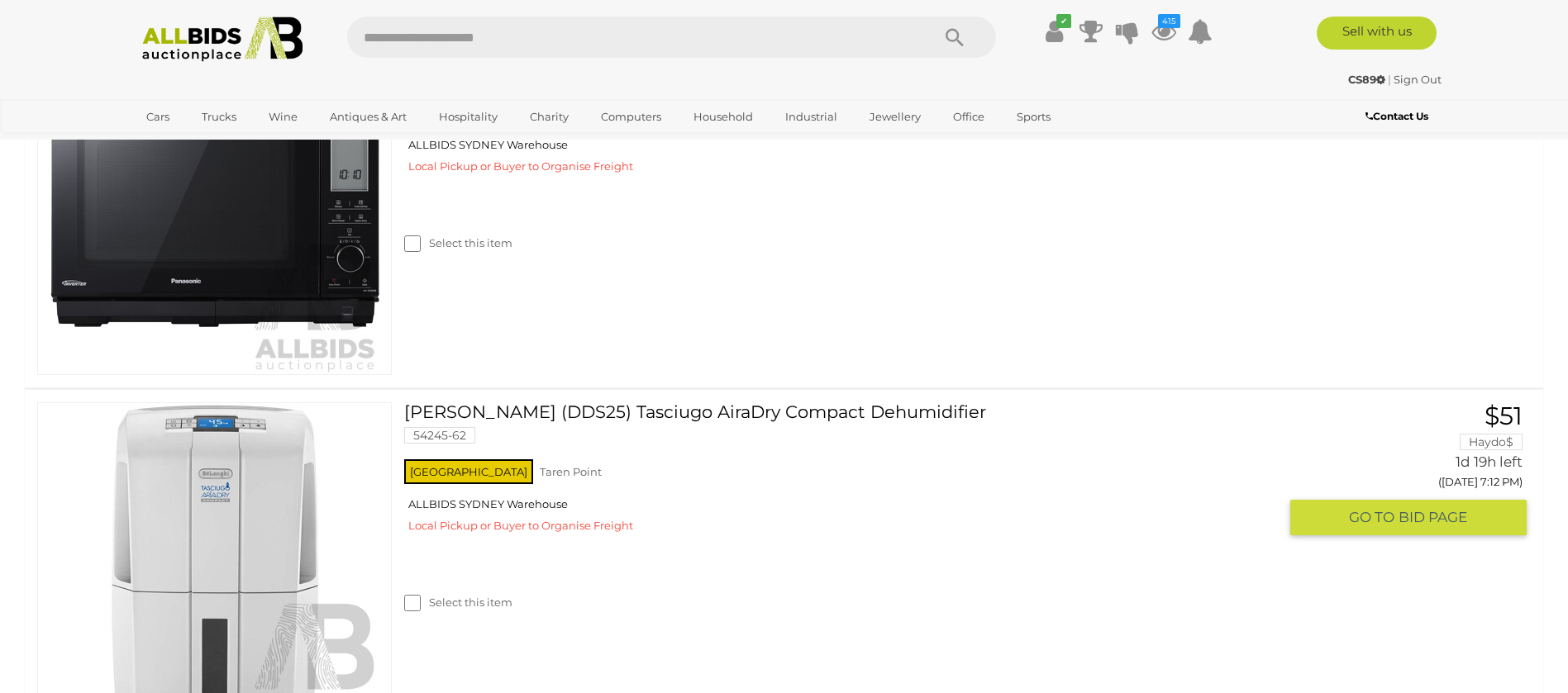
scroll to position [4461, 0]
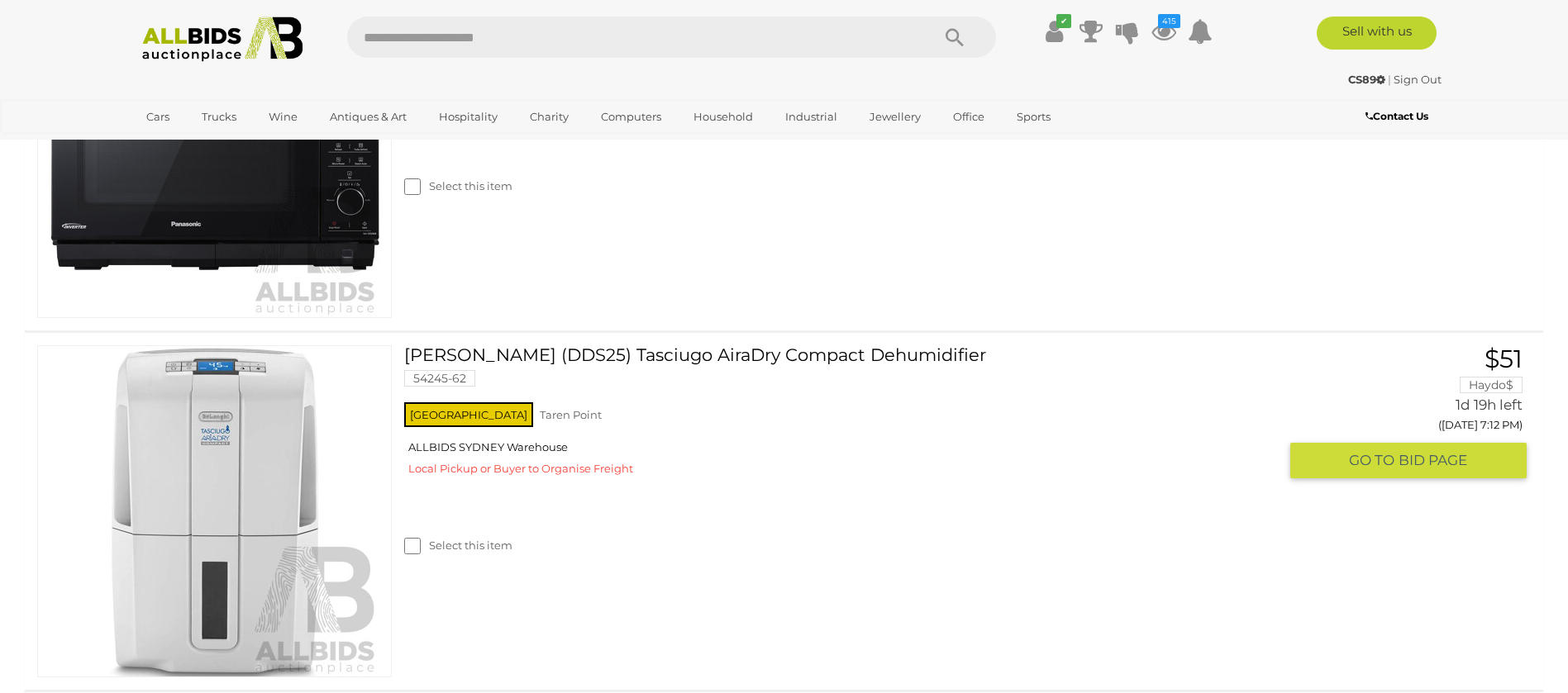
click at [459, 544] on label "Select this item" at bounding box center [458, 545] width 108 height 15
click at [458, 541] on label "Select this item" at bounding box center [458, 545] width 108 height 15
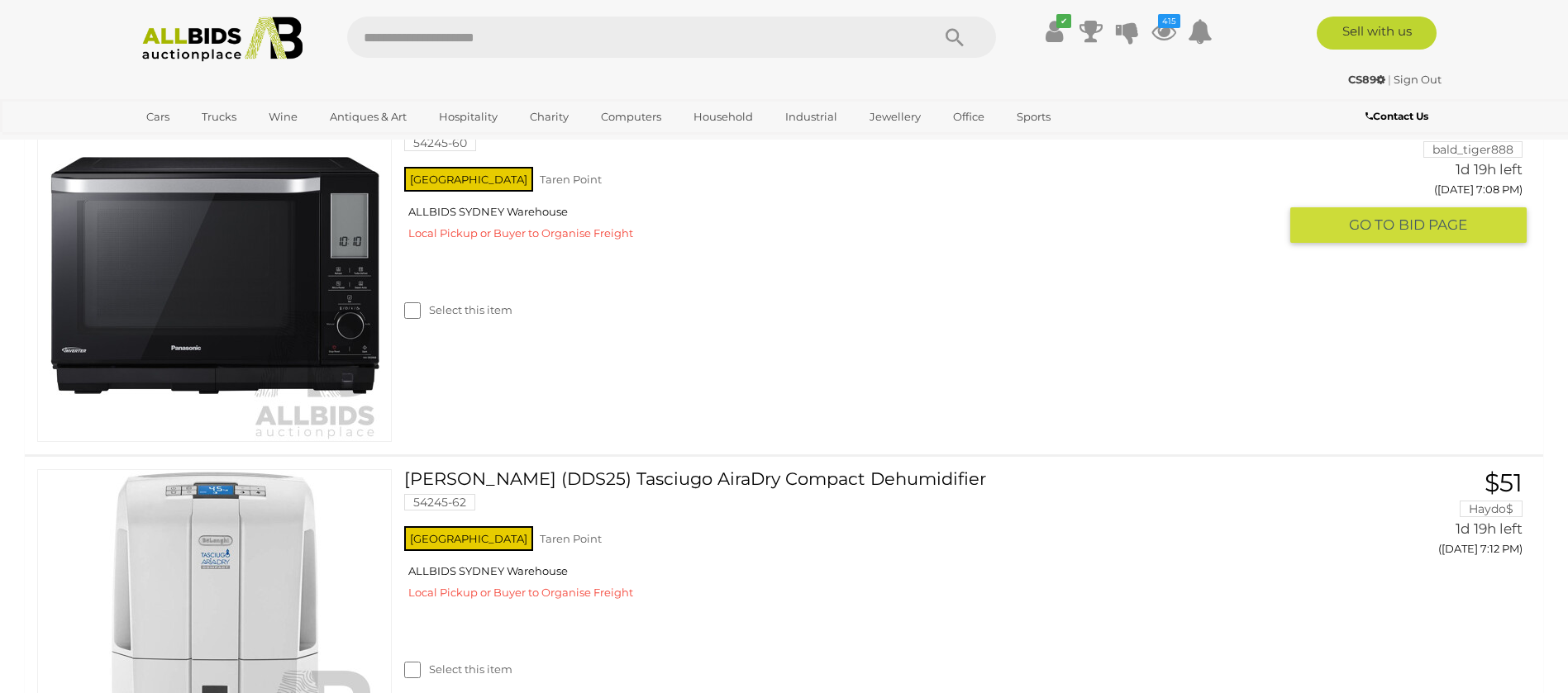
click at [464, 315] on label "Select this item" at bounding box center [458, 310] width 108 height 15
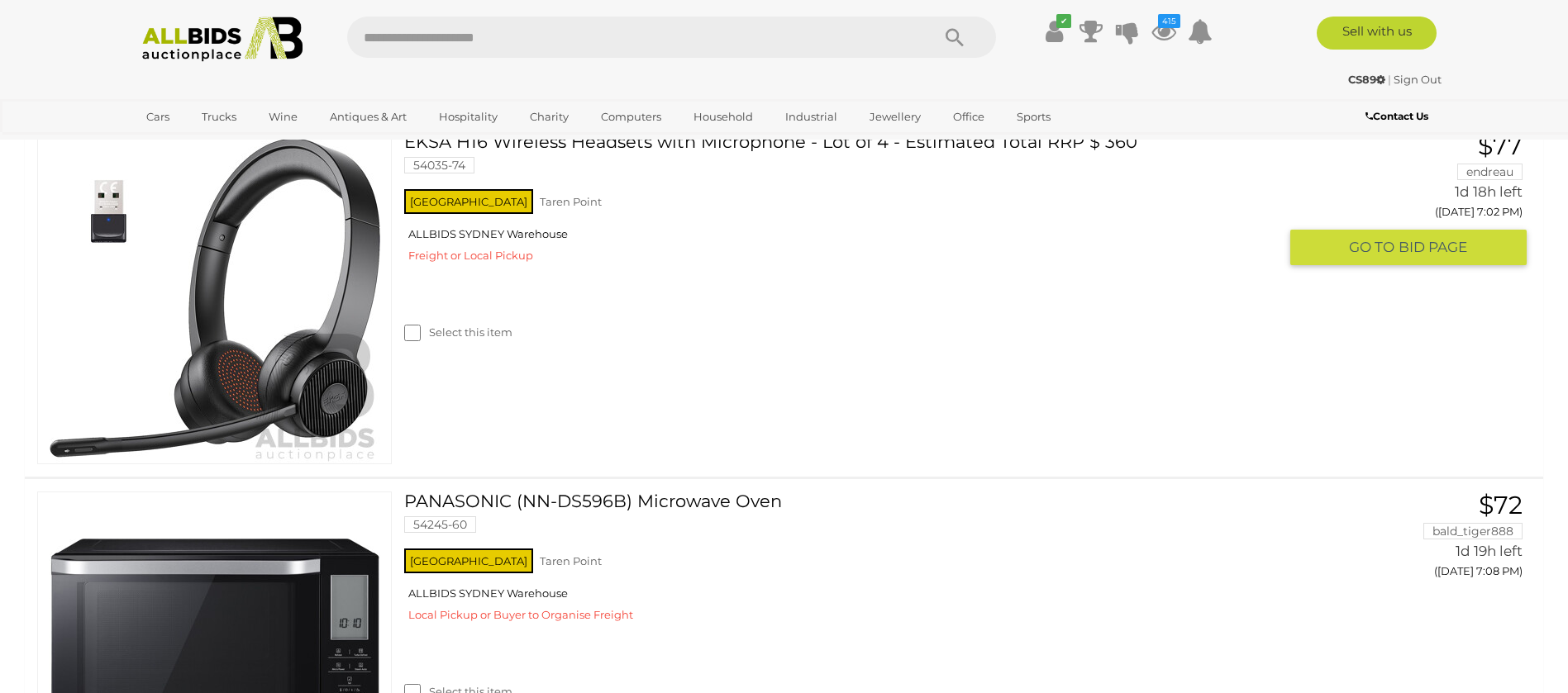
scroll to position [3842, 0]
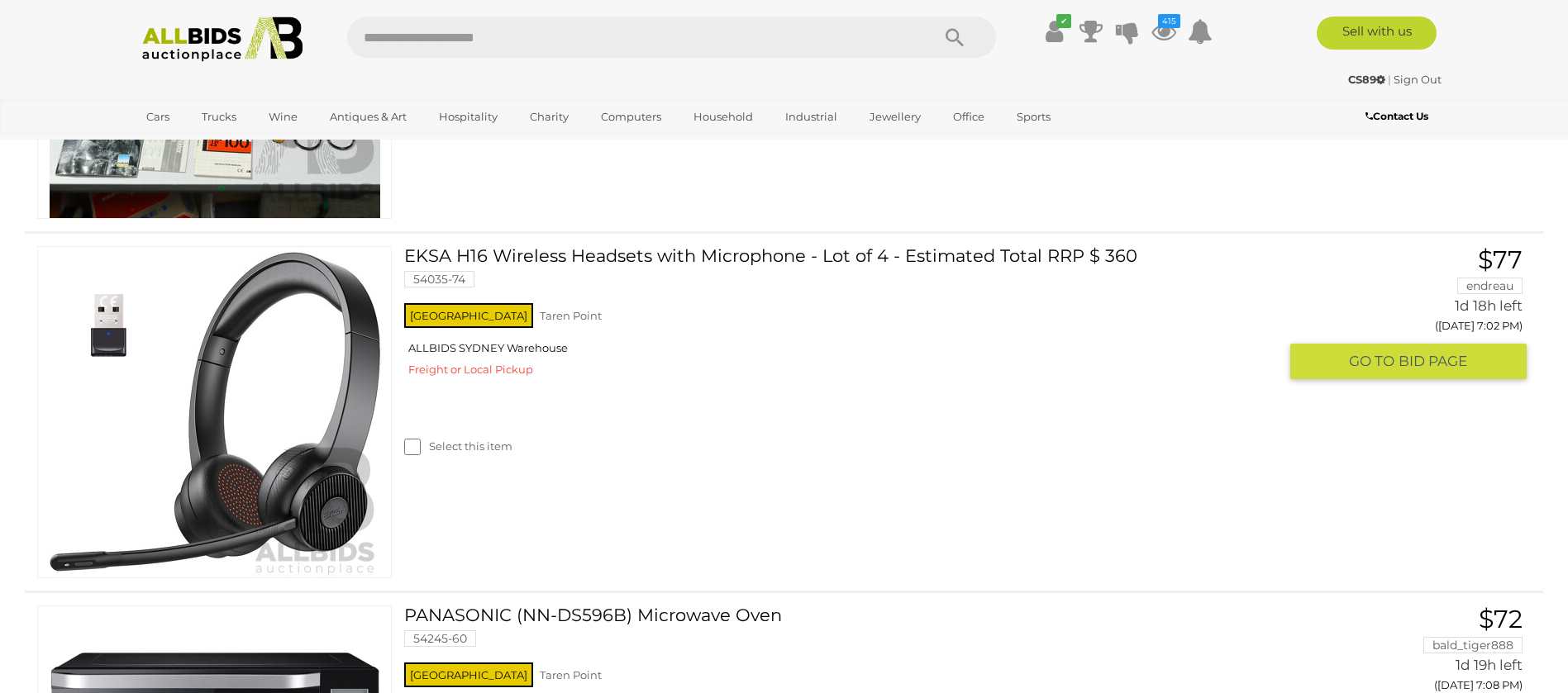
click at [462, 456] on div "Select this item" at bounding box center [847, 426] width 886 height 73
click at [464, 448] on label "Select this item" at bounding box center [458, 446] width 108 height 15
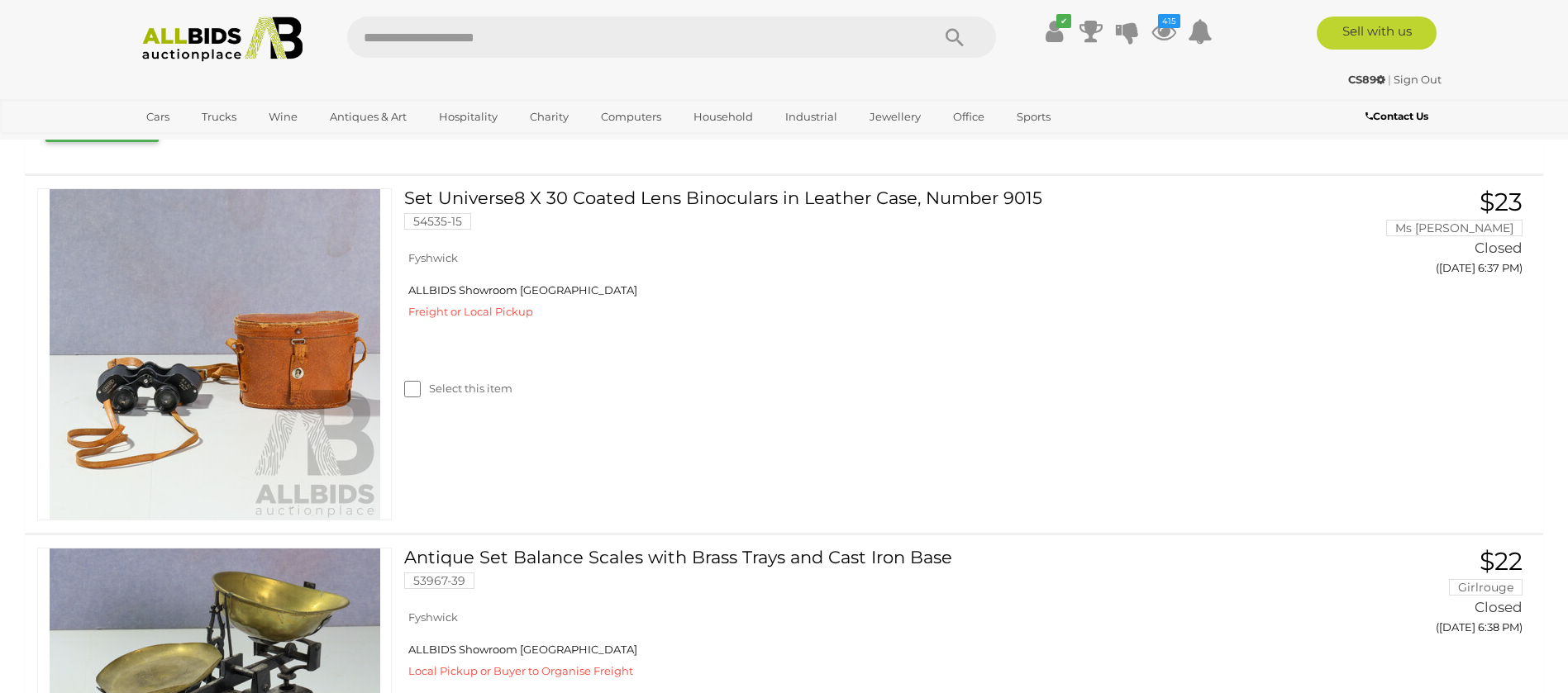
scroll to position [124, 0]
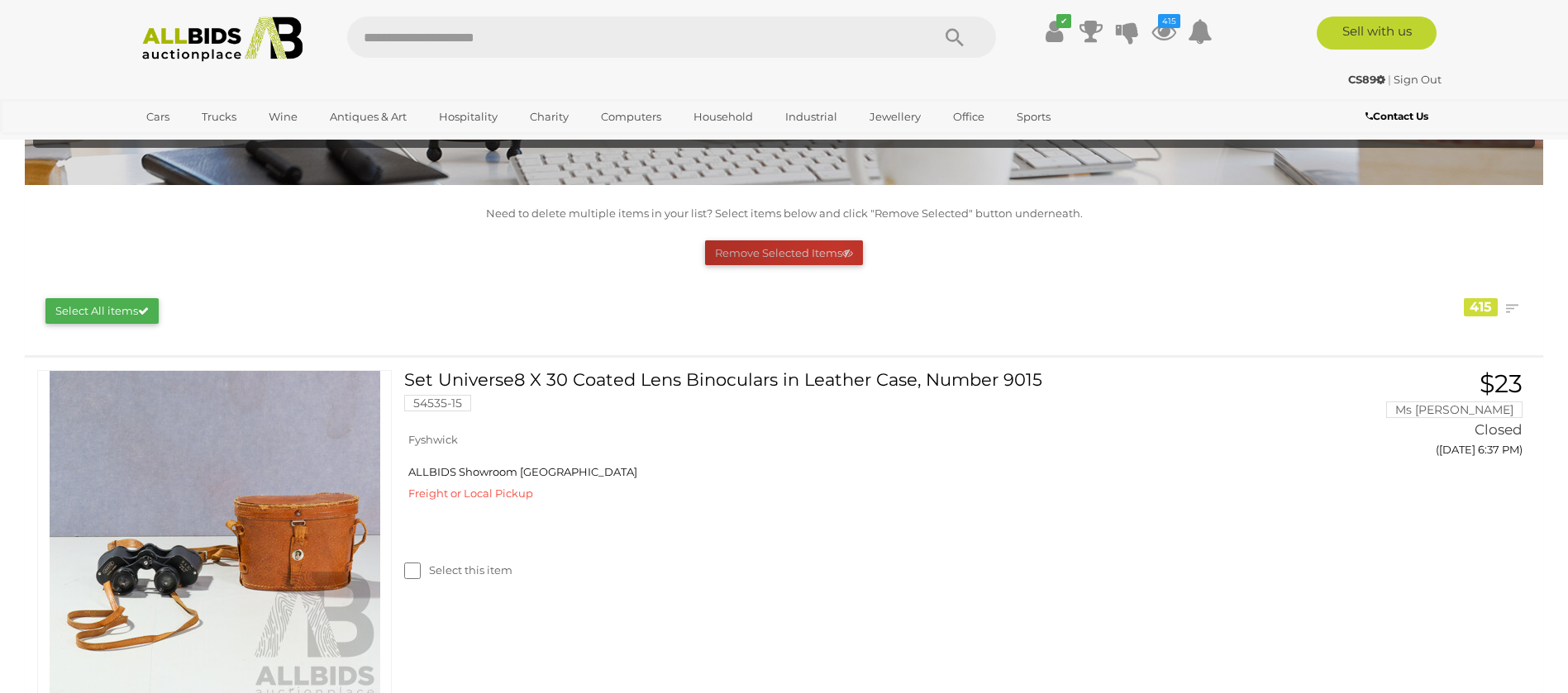
click at [832, 256] on button "Remove Selected Items" at bounding box center [784, 253] width 158 height 25
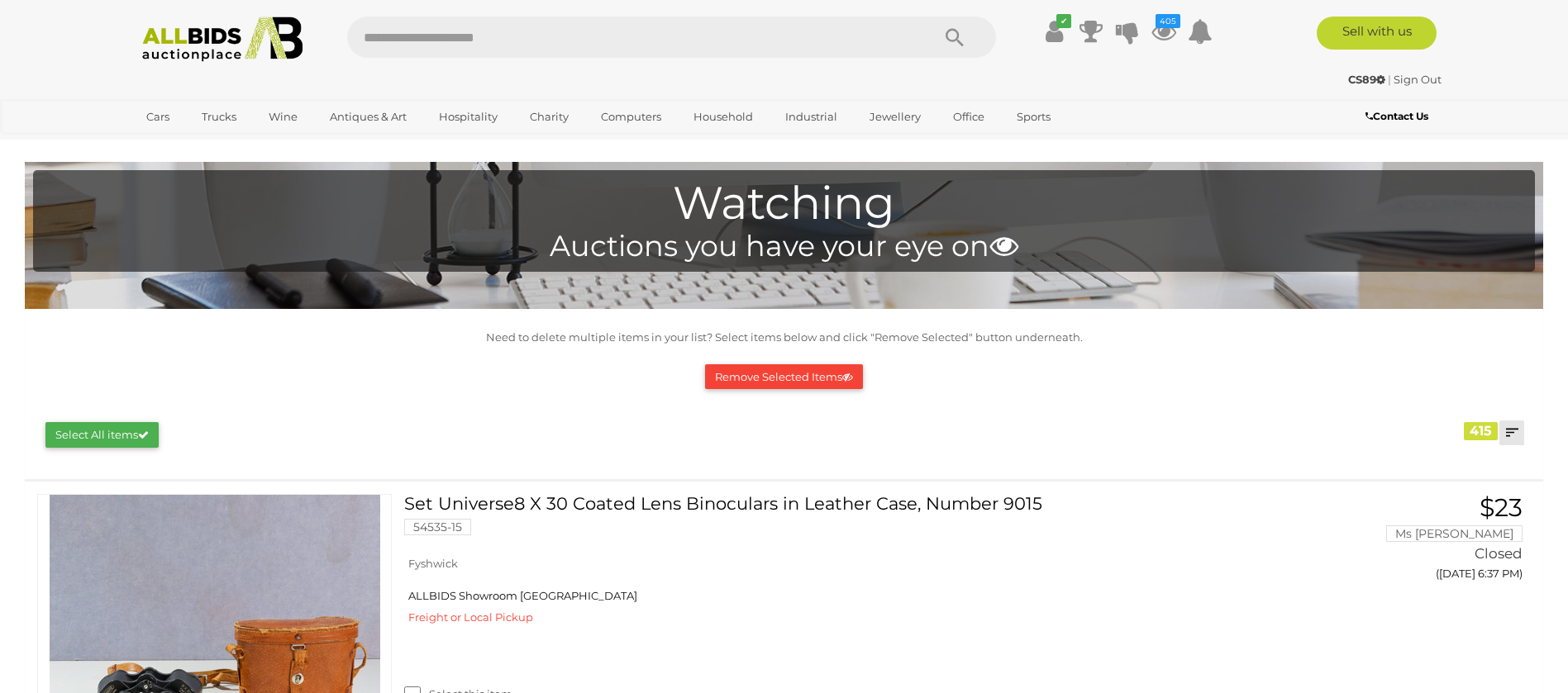
click at [1516, 437] on link at bounding box center [1511, 432] width 24 height 24
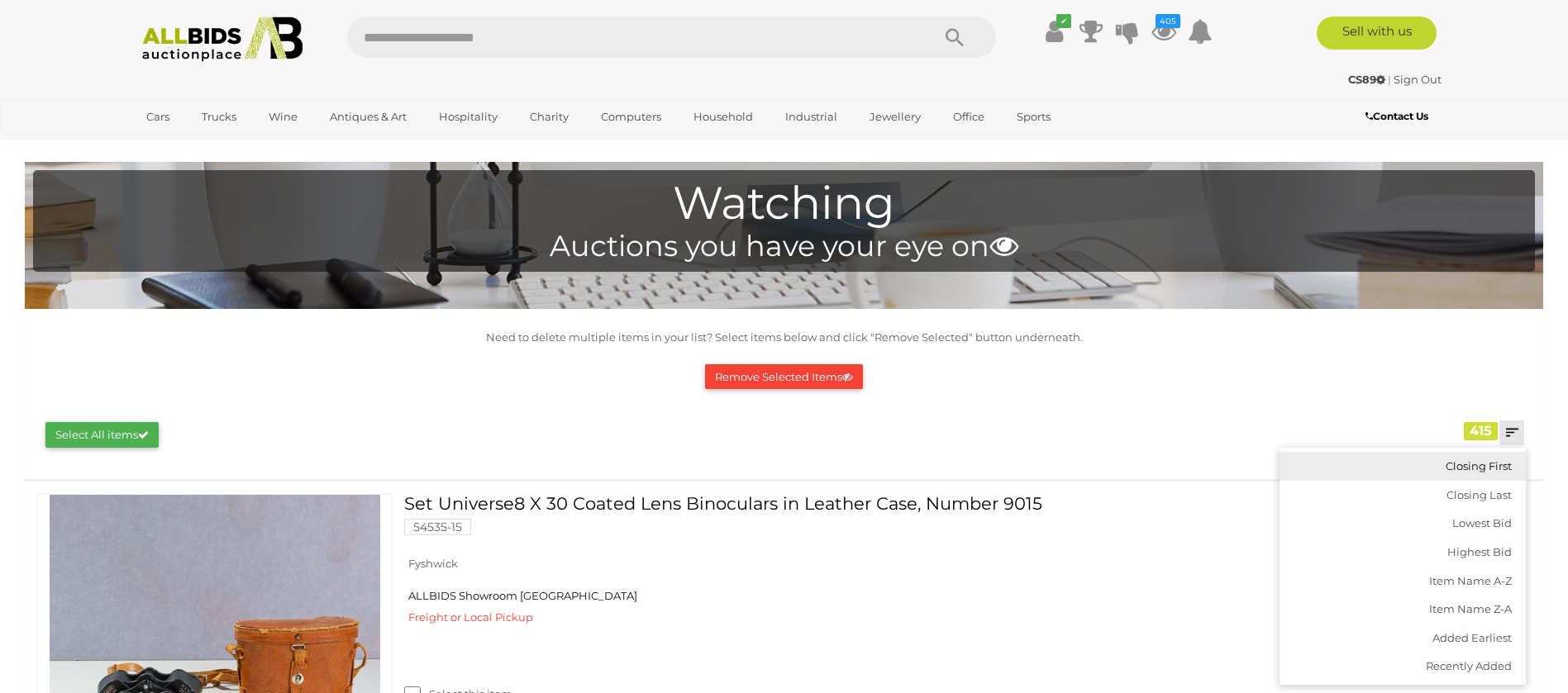
click at [1476, 475] on link "Closing First" at bounding box center [1403, 467] width 247 height 29
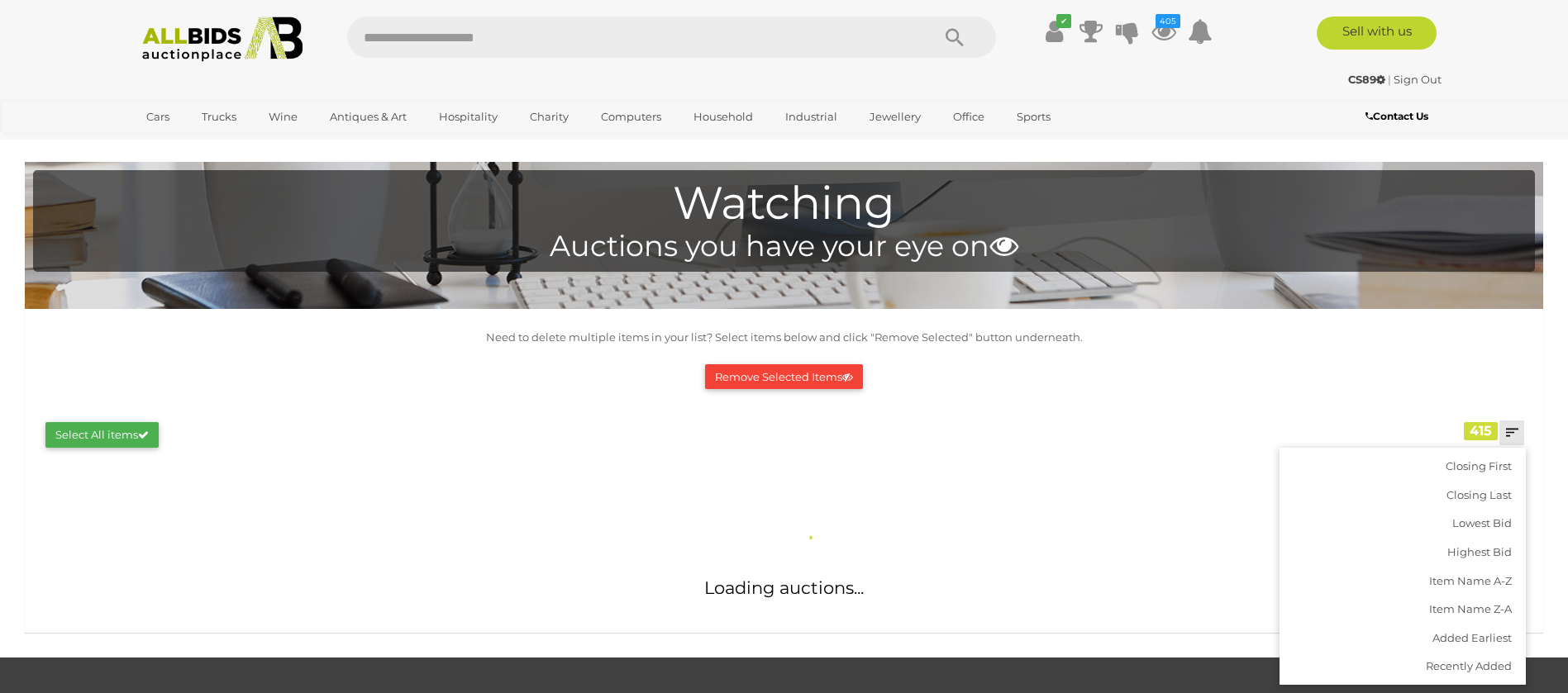
click at [1461, 392] on div "Remove Selected Items" at bounding box center [784, 377] width 1486 height 43
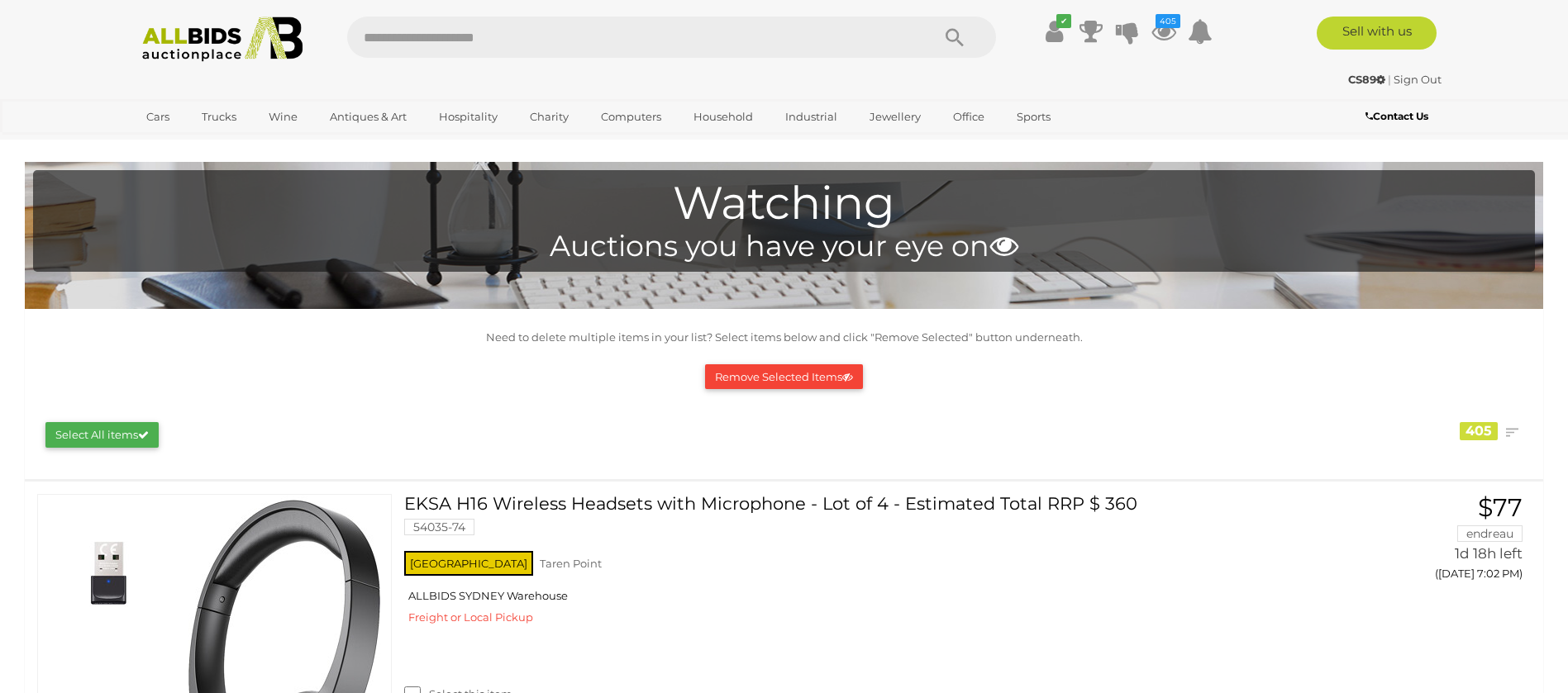
click at [1526, 433] on li "Closing First Closing Last Lowest Bid Highest Bid Item Name A-Z Item Name Z-A A…" at bounding box center [1512, 432] width 30 height 24
click at [1510, 435] on link at bounding box center [1511, 432] width 24 height 24
drag, startPoint x: 1482, startPoint y: 467, endPoint x: 1481, endPoint y: 442, distance: 25.0
click at [1482, 465] on link "Closing First" at bounding box center [1403, 467] width 247 height 29
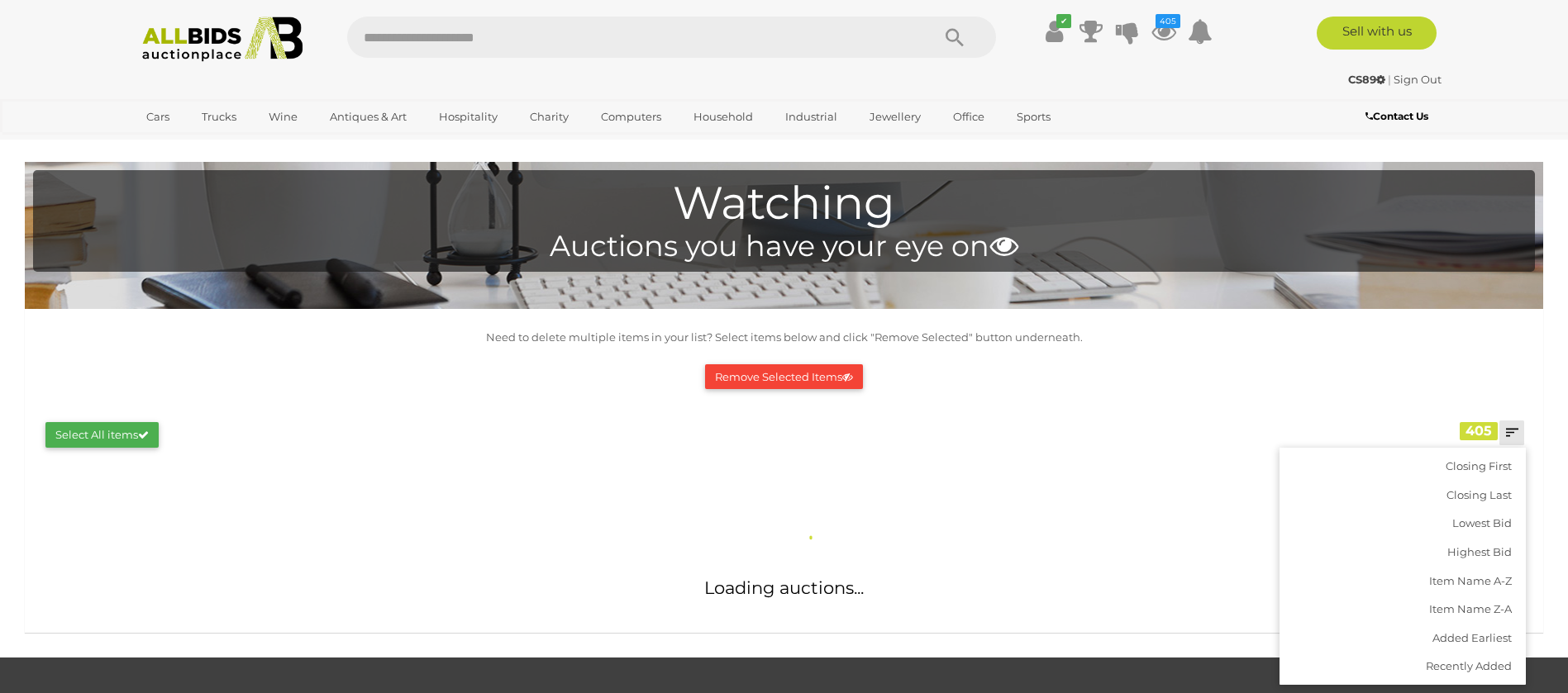
click at [1441, 366] on div "Remove Selected Items" at bounding box center [784, 377] width 1486 height 43
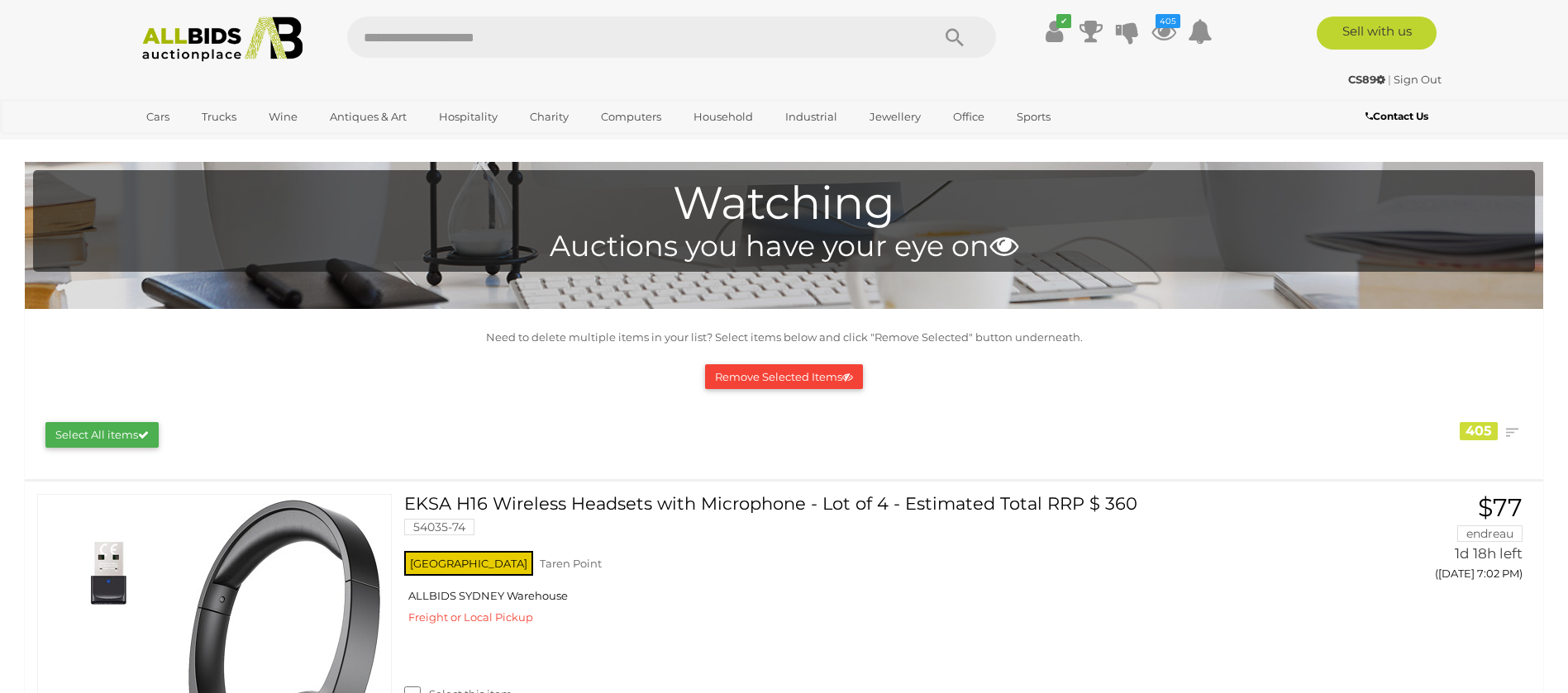
drag, startPoint x: 1251, startPoint y: 342, endPoint x: 840, endPoint y: 152, distance: 452.8
click at [198, 23] on img at bounding box center [223, 39] width 179 height 45
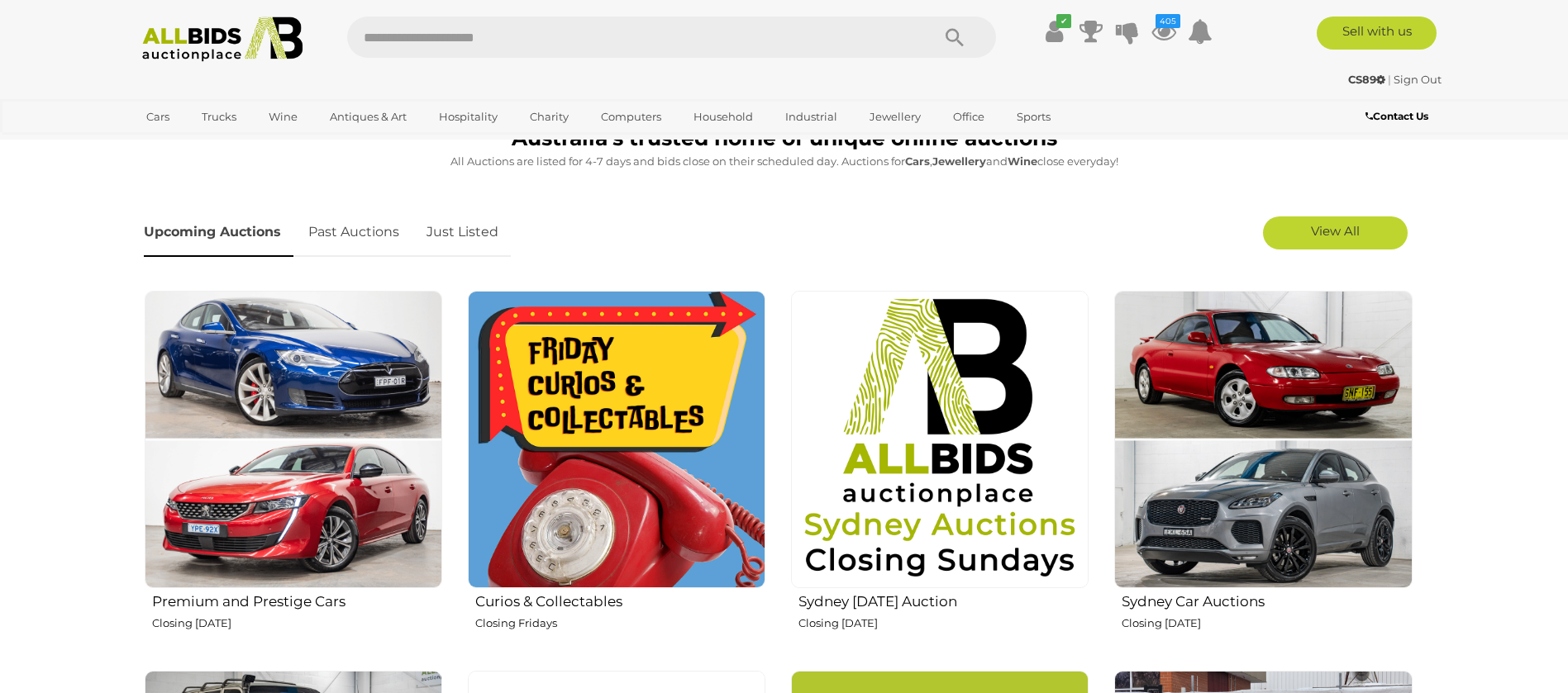
scroll to position [371, 0]
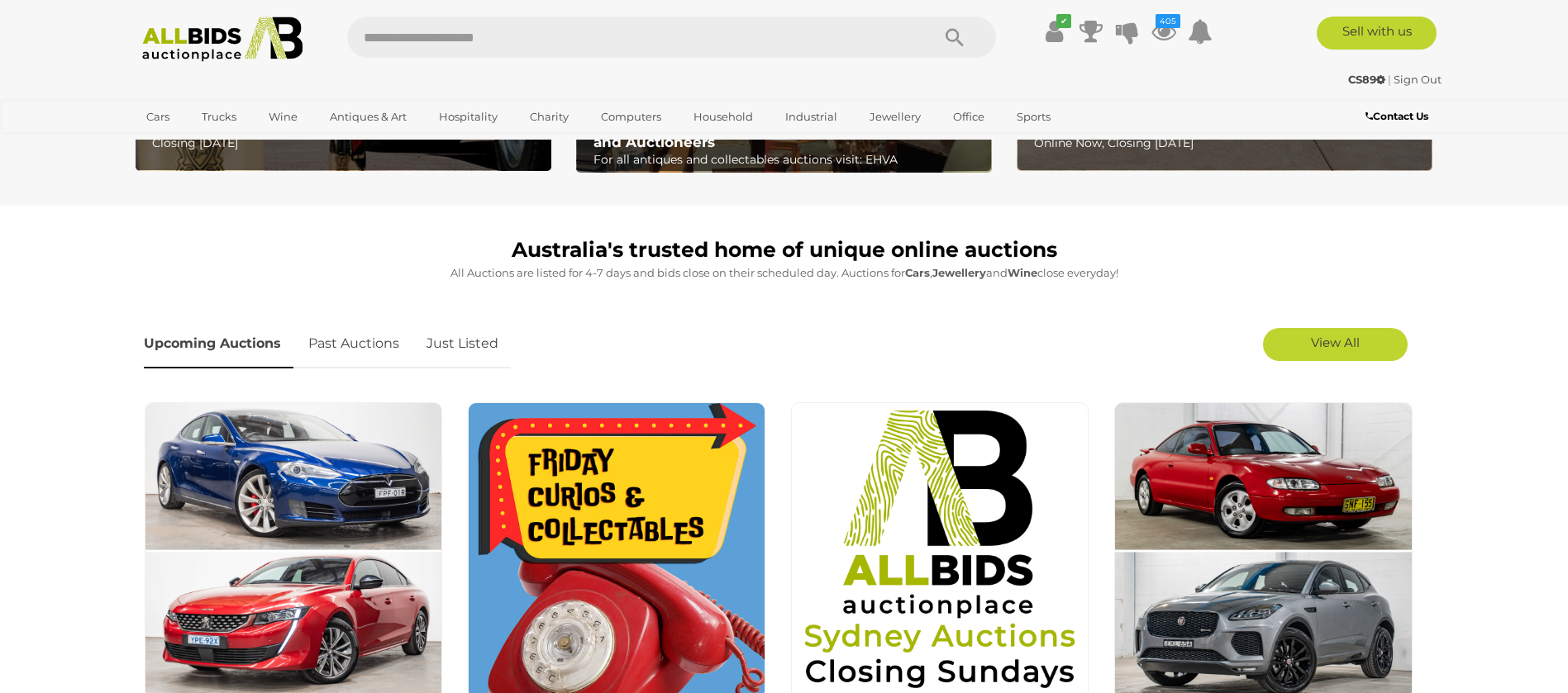
click at [453, 346] on link "Just Listed" at bounding box center [462, 344] width 97 height 49
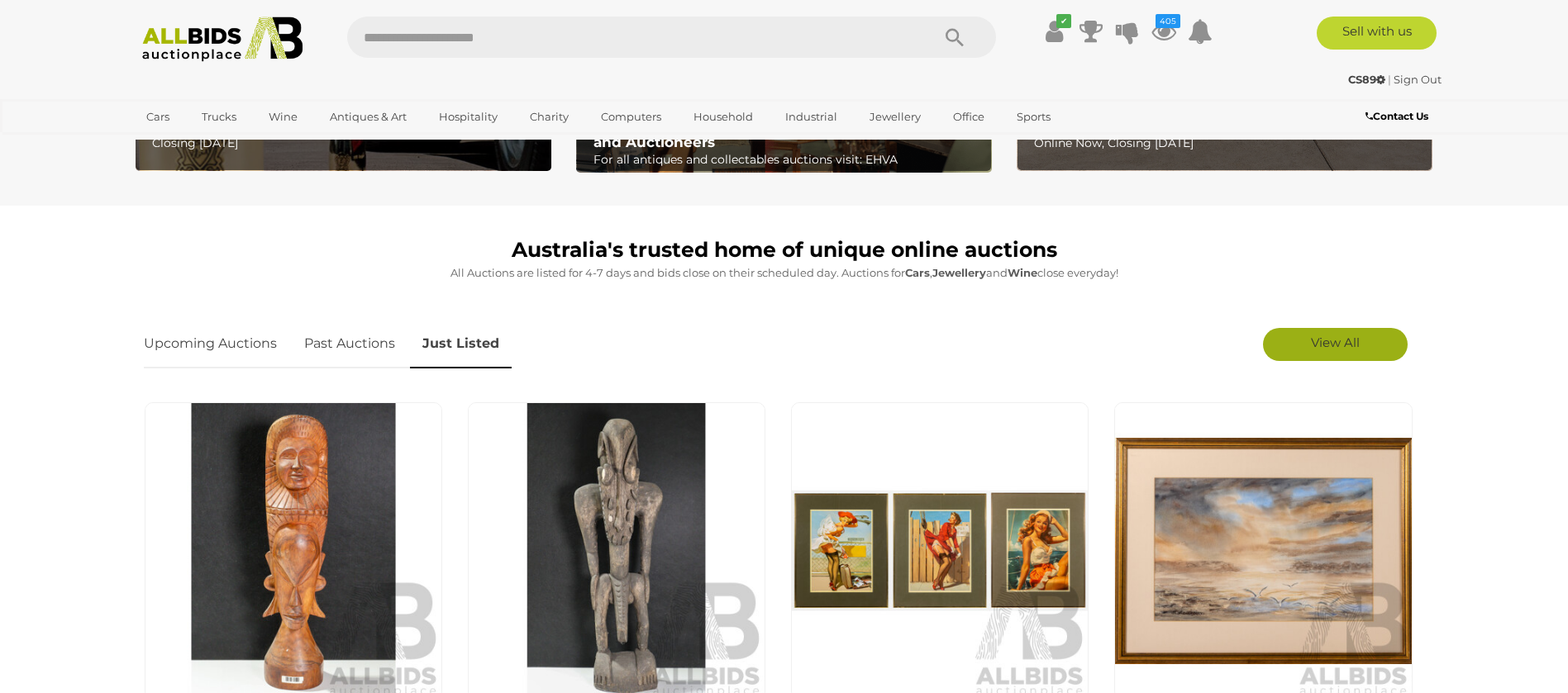
click at [1331, 337] on span "View All" at bounding box center [1336, 342] width 49 height 15
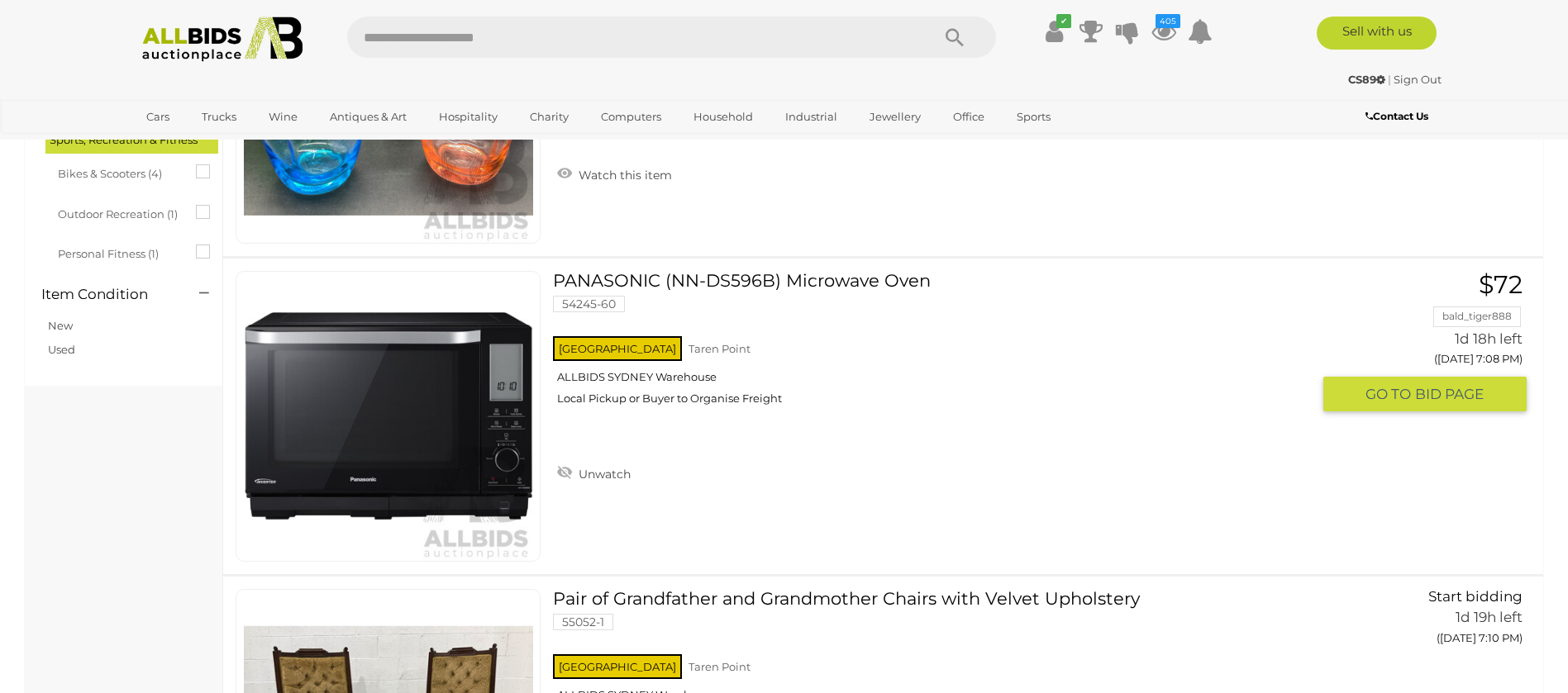
scroll to position [1239, 0]
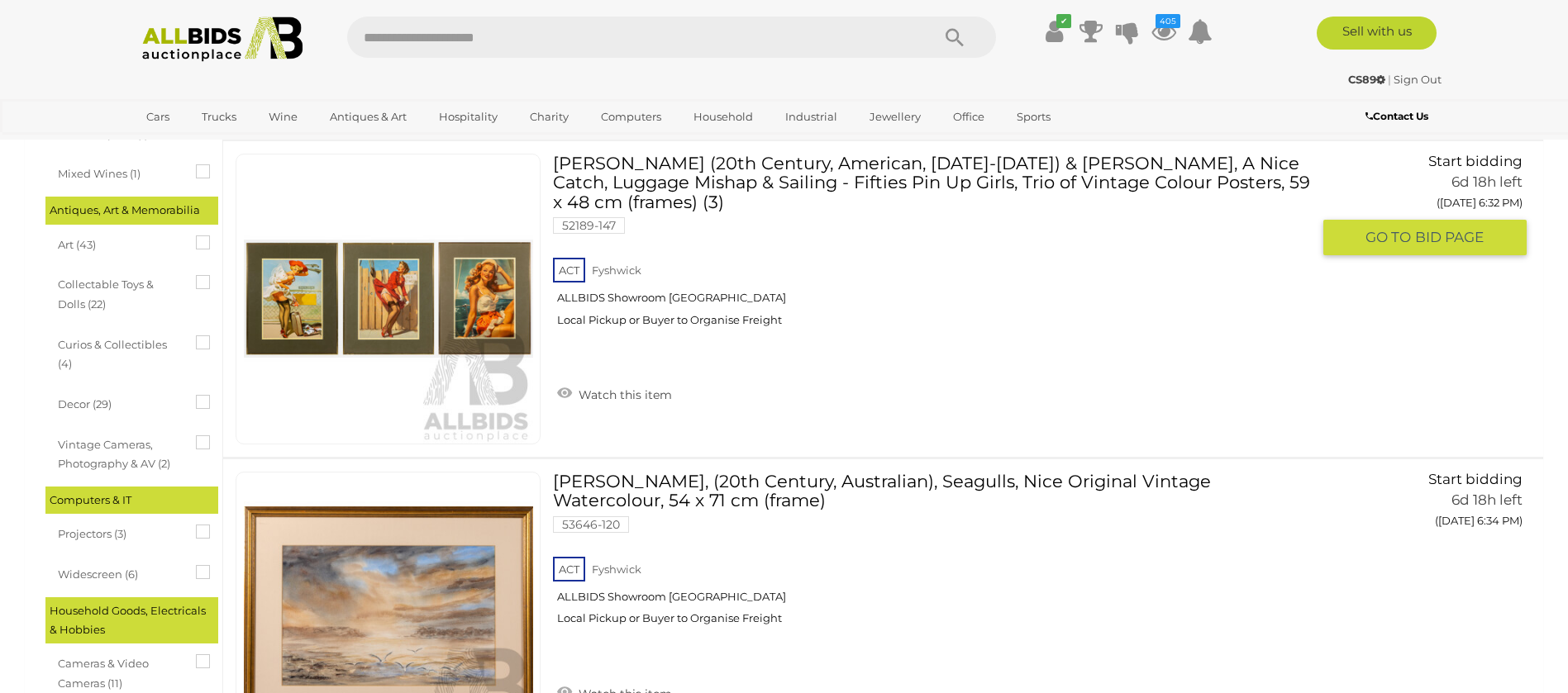
scroll to position [744, 0]
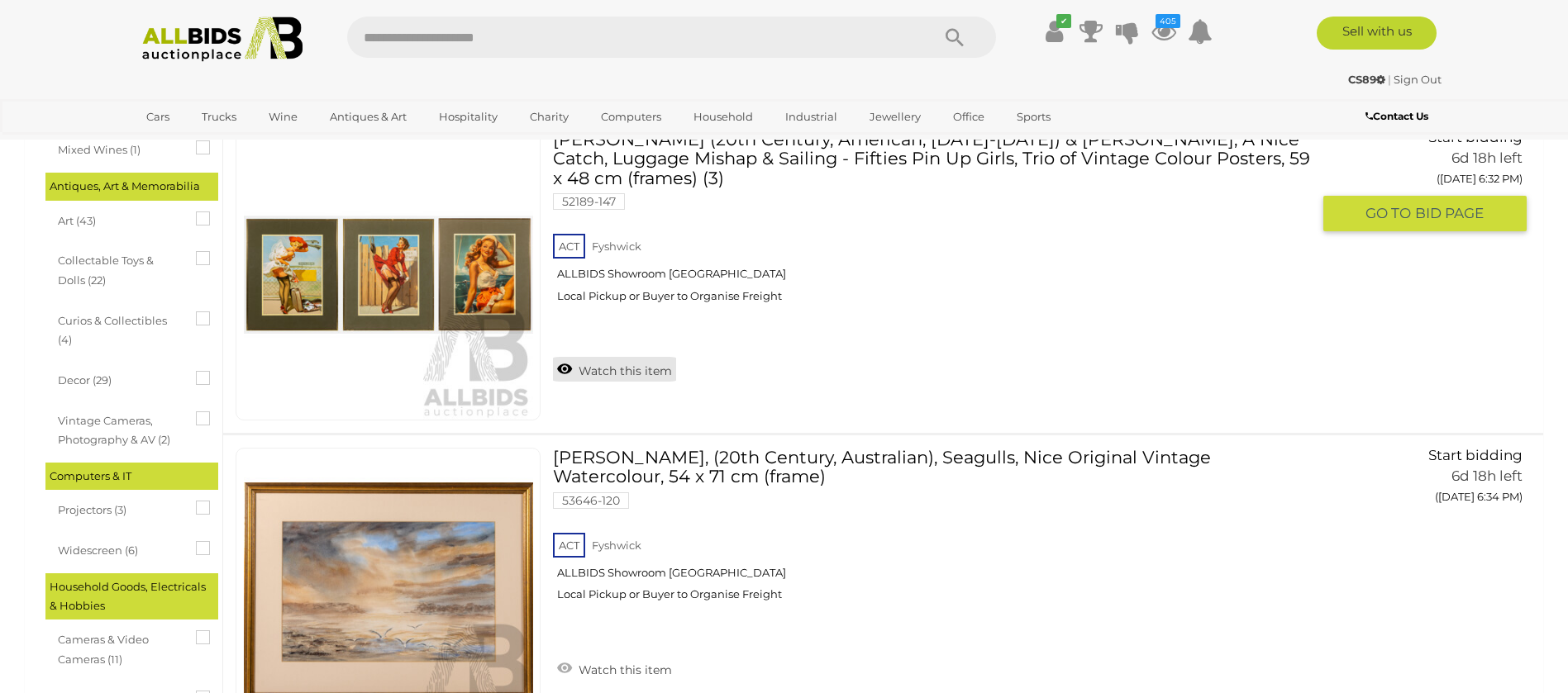
click at [610, 373] on link "Watch this item" at bounding box center [615, 369] width 123 height 24
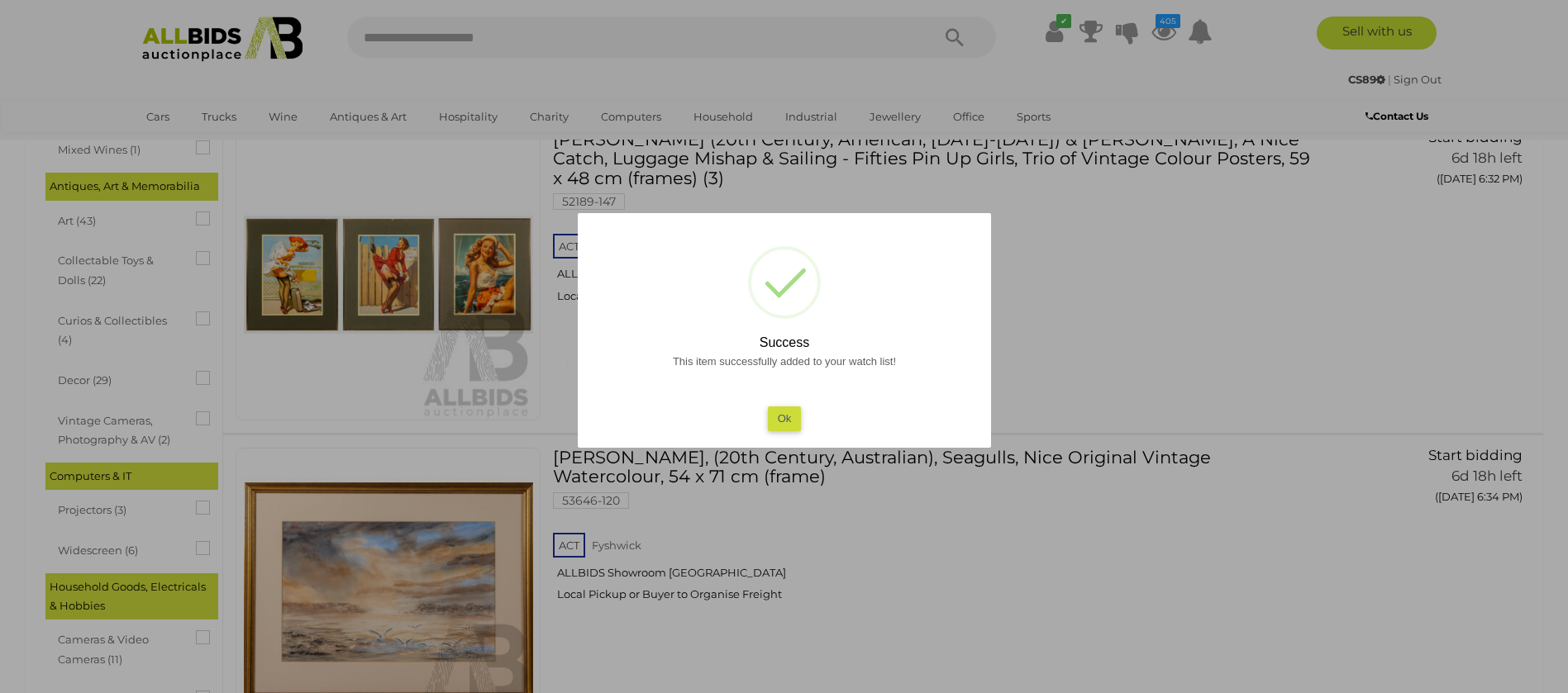
scroll to position [991, 0]
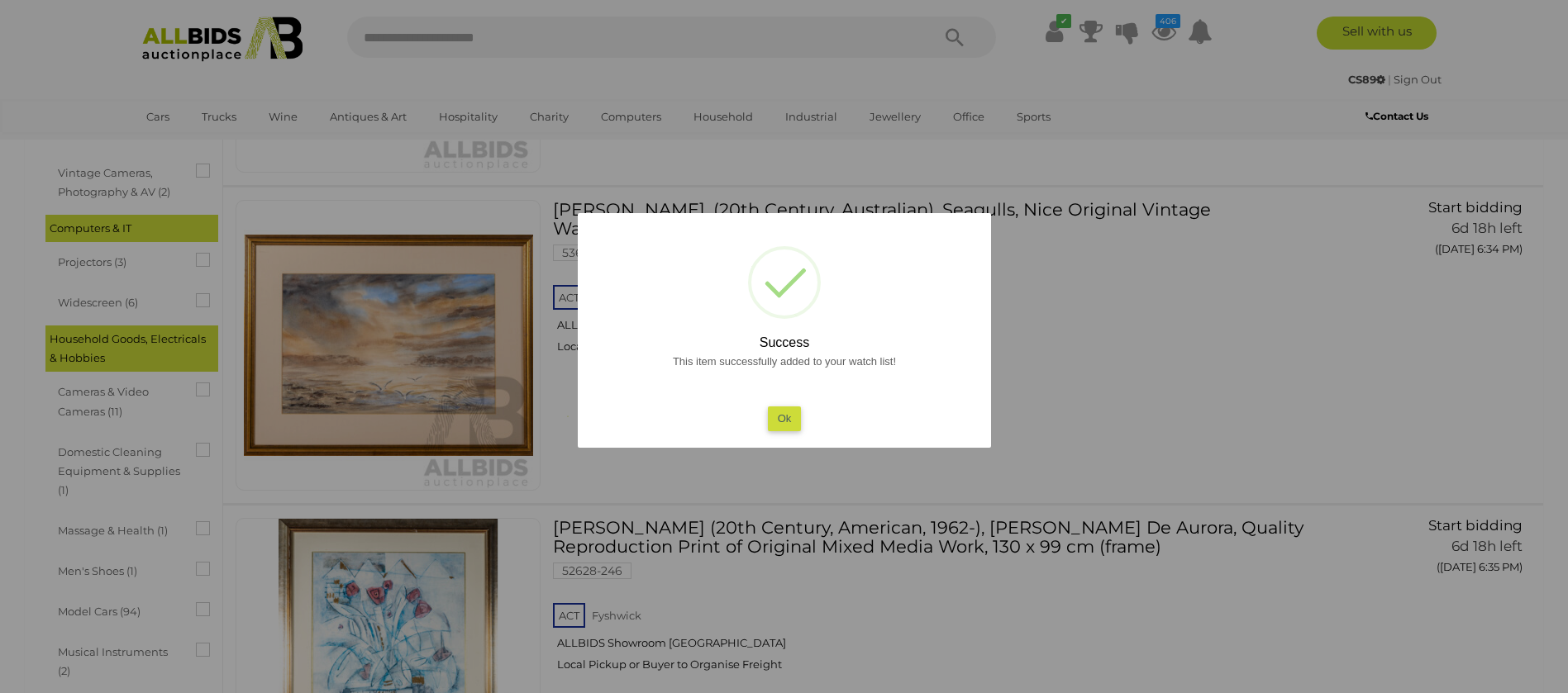
click at [642, 489] on div at bounding box center [784, 346] width 1568 height 693
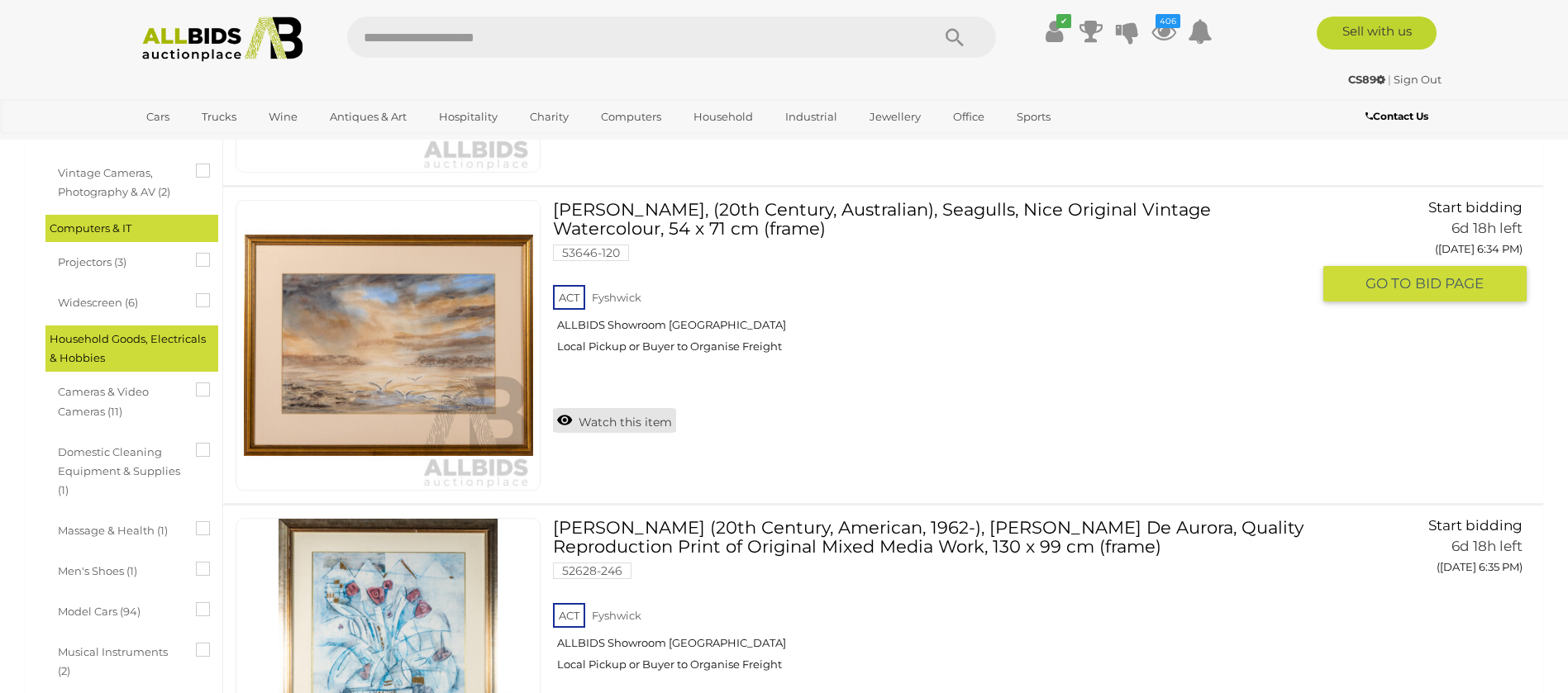
click at [597, 428] on link "Watch this item" at bounding box center [615, 420] width 123 height 24
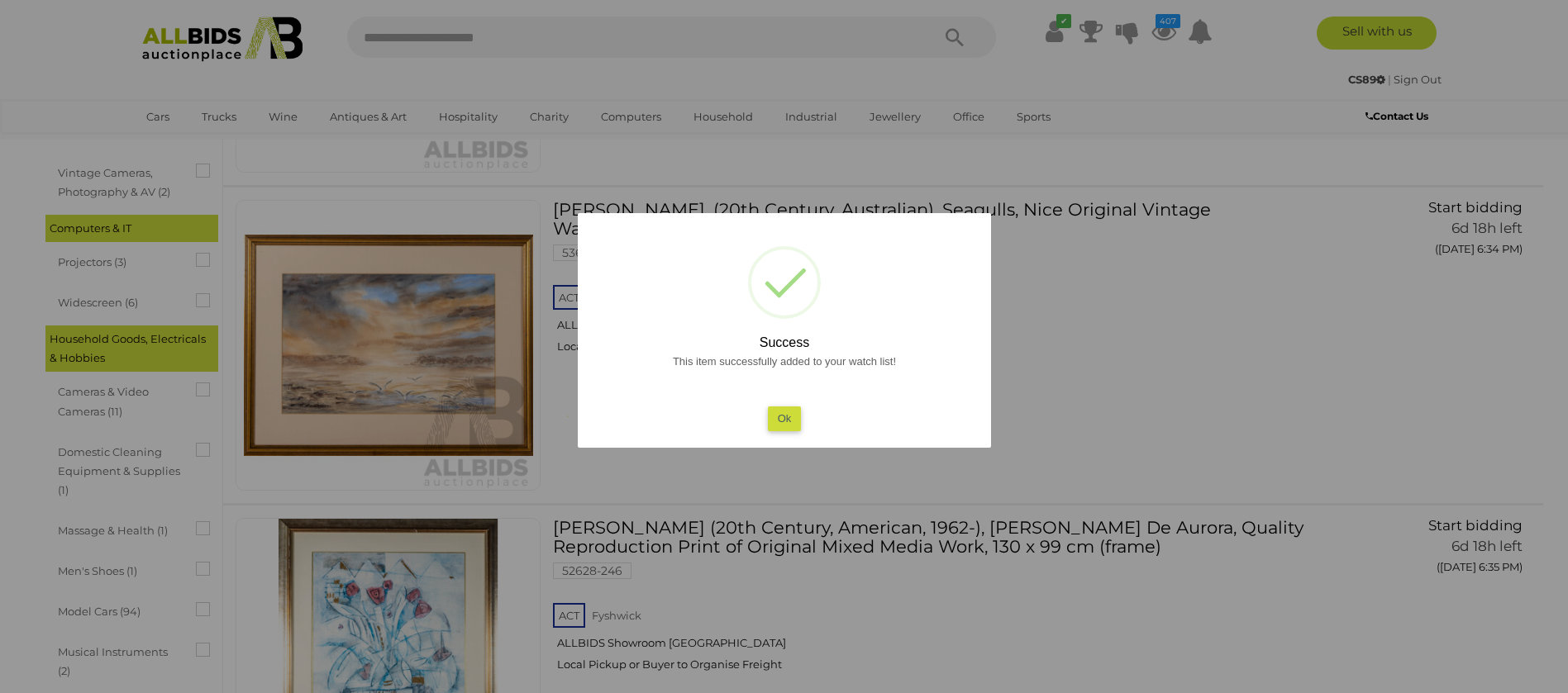
click at [936, 478] on div at bounding box center [784, 346] width 1568 height 693
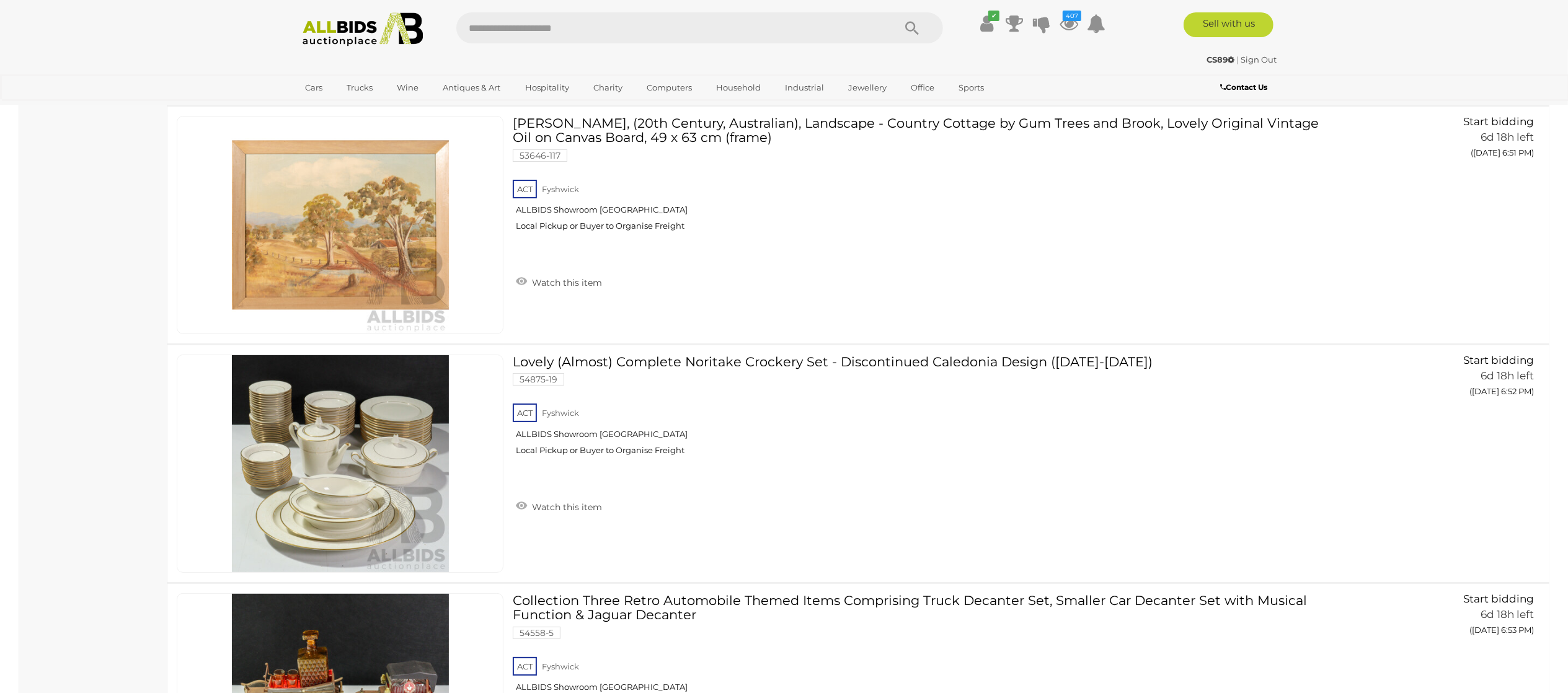
scroll to position [5453, 0]
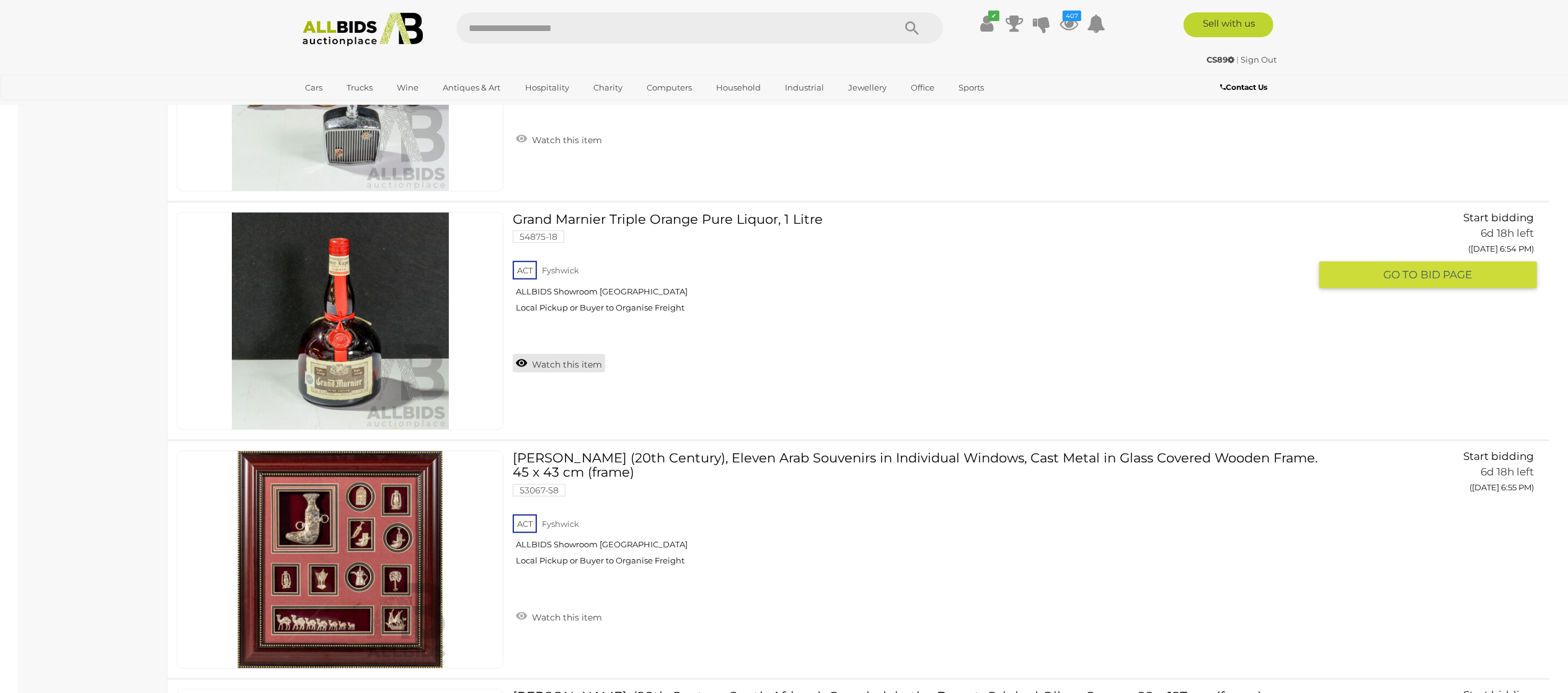
click at [553, 372] on link "Watch this item" at bounding box center [559, 363] width 92 height 18
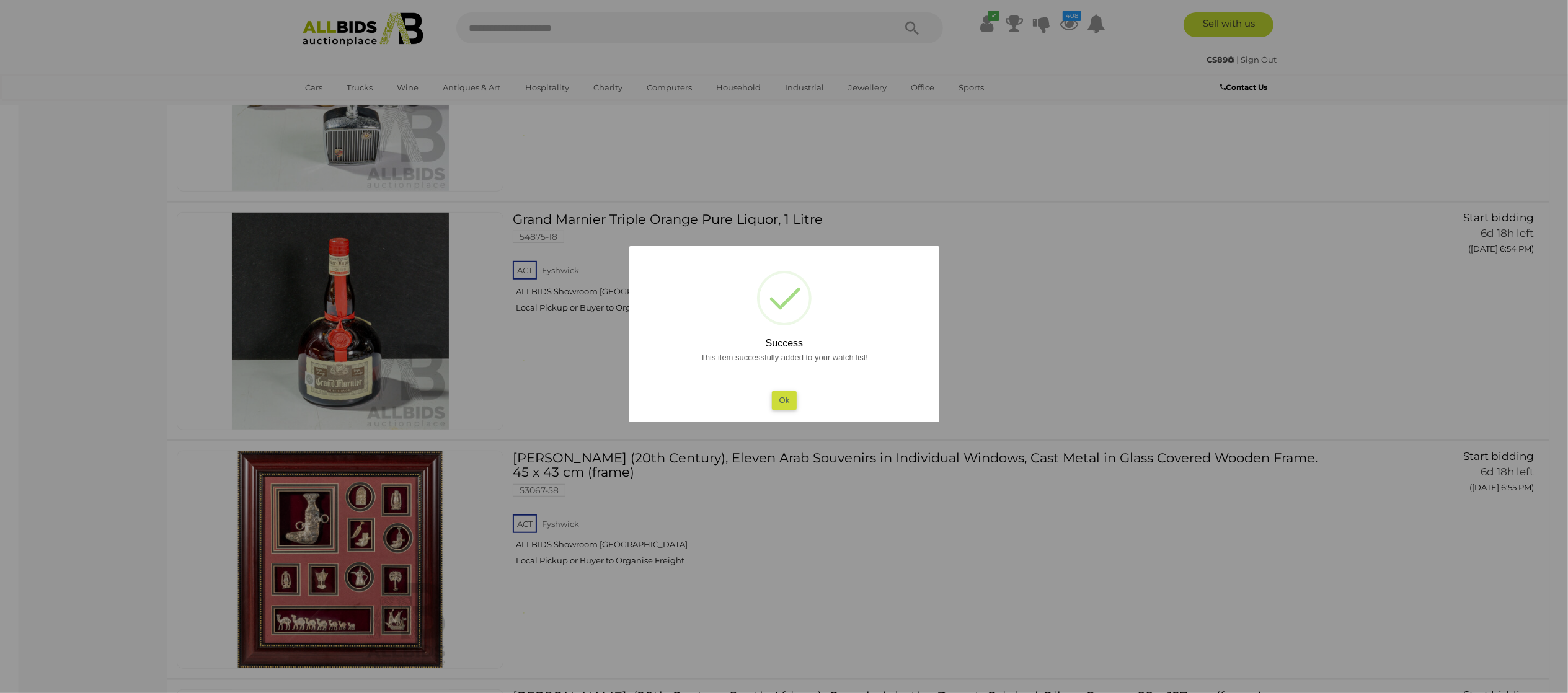
click at [159, 376] on div at bounding box center [784, 346] width 1568 height 693
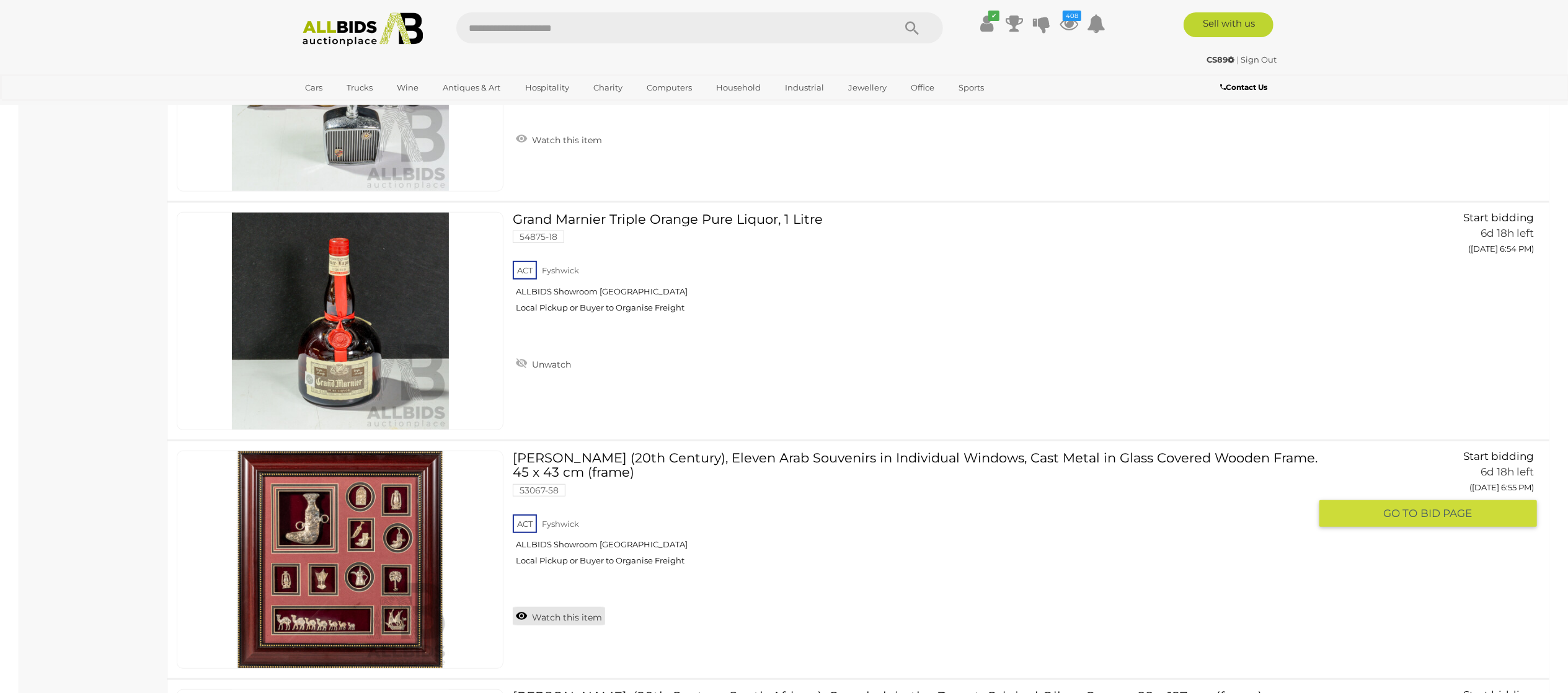
click at [534, 519] on link "Watch this item" at bounding box center [559, 616] width 92 height 18
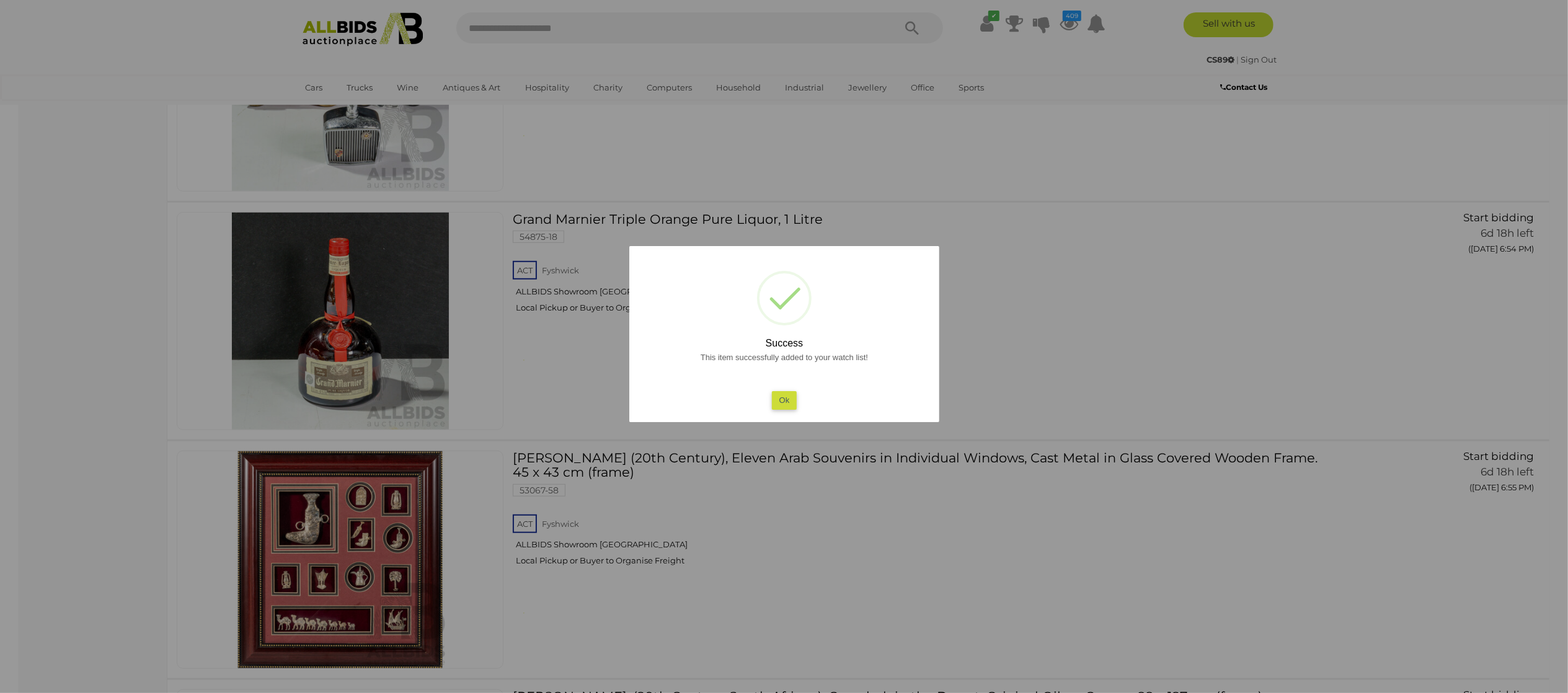
click at [73, 519] on div at bounding box center [784, 346] width 1568 height 693
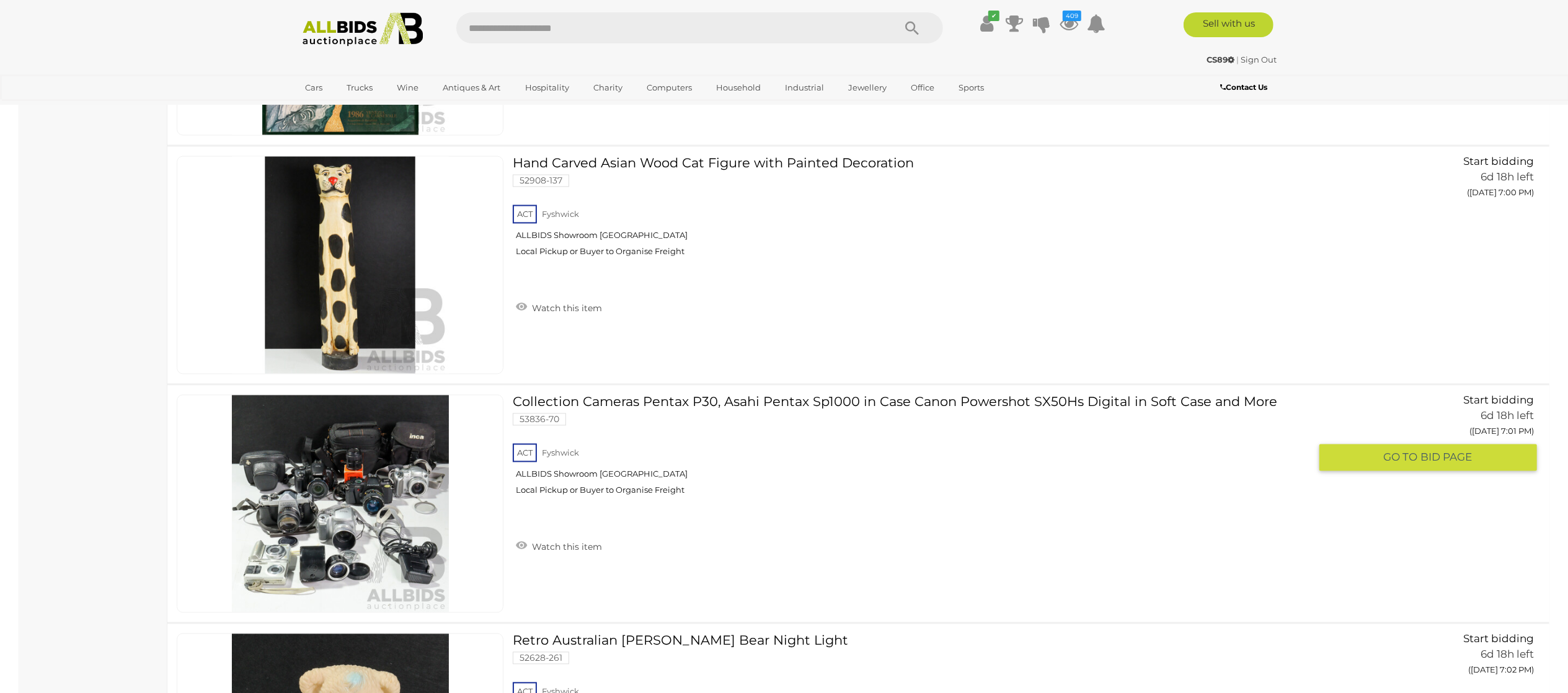
scroll to position [6197, 0]
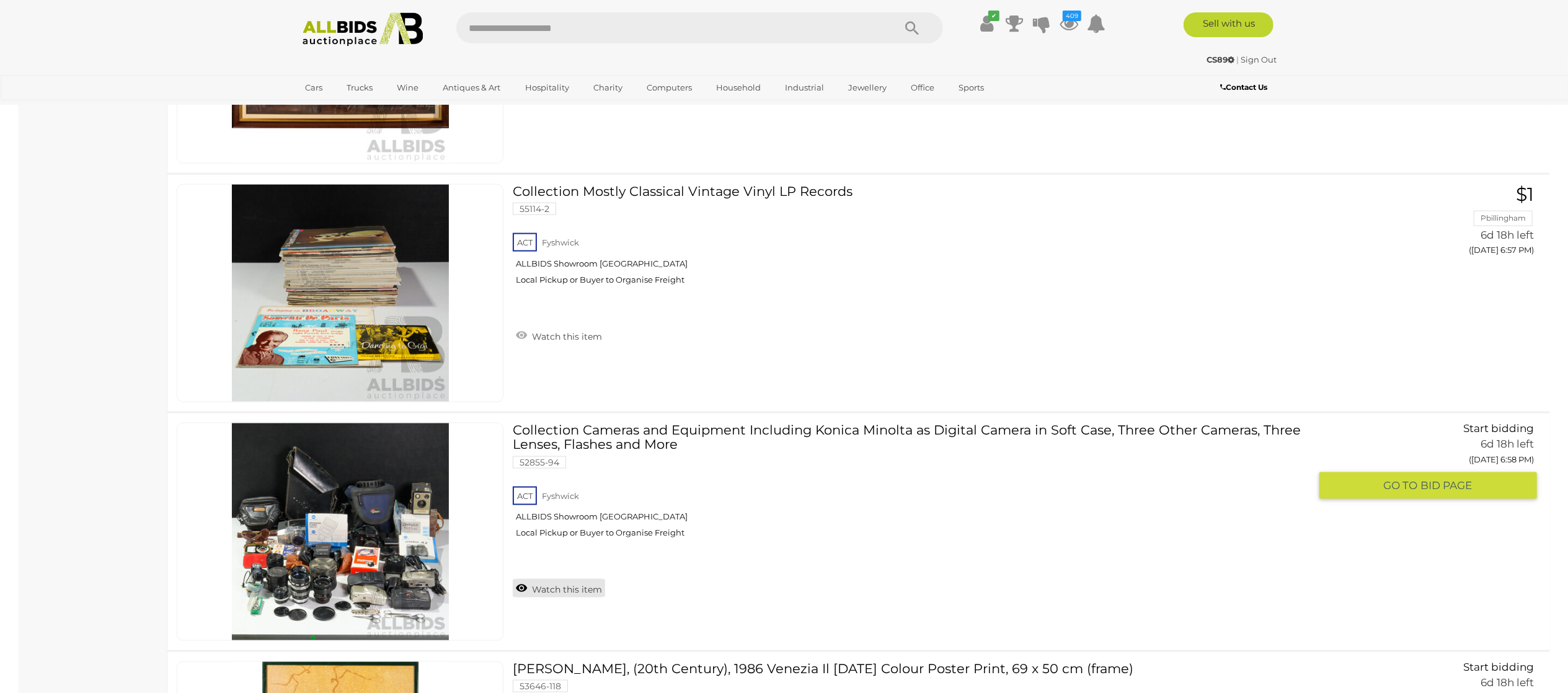
click at [569, 519] on link "Watch this item" at bounding box center [559, 588] width 92 height 18
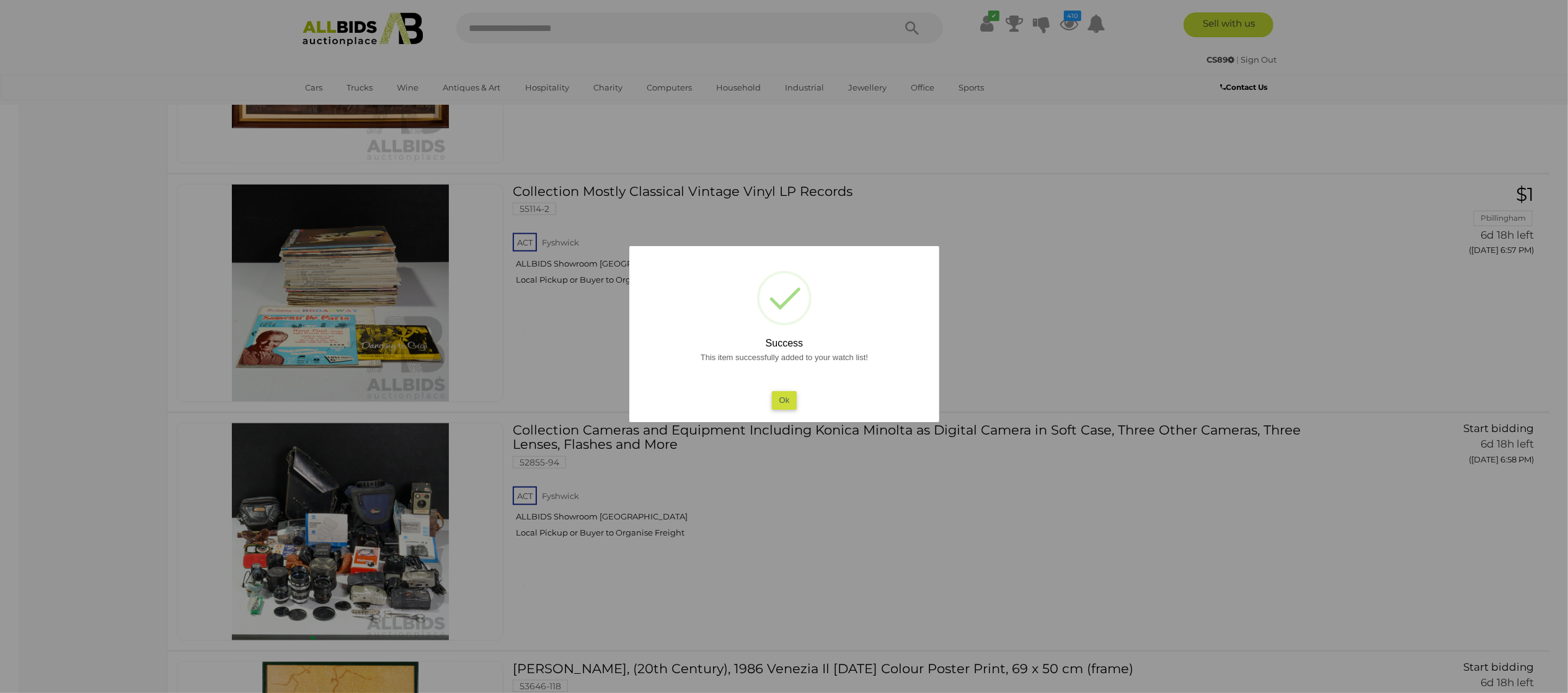
drag, startPoint x: 63, startPoint y: 533, endPoint x: 102, endPoint y: 522, distance: 40.5
click at [67, 519] on div at bounding box center [784, 346] width 1568 height 693
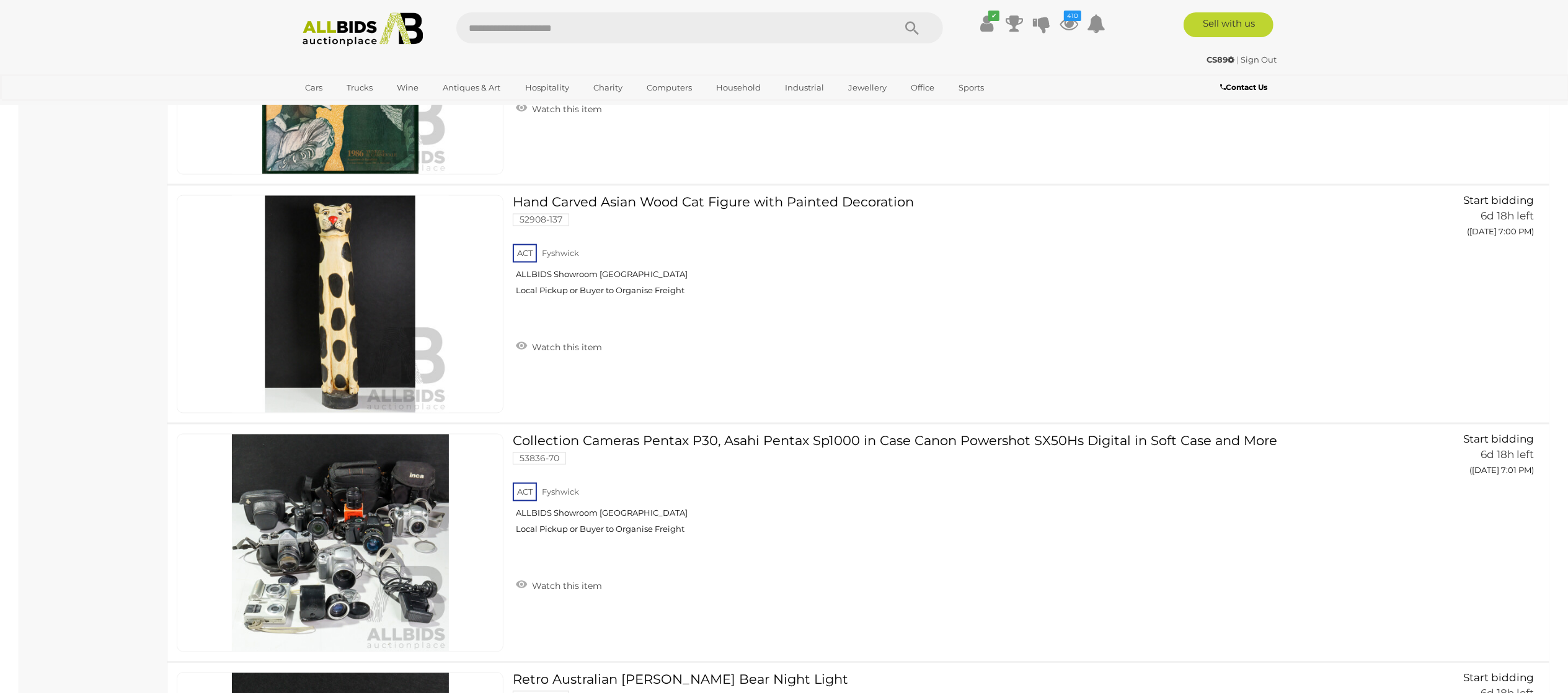
scroll to position [7065, 0]
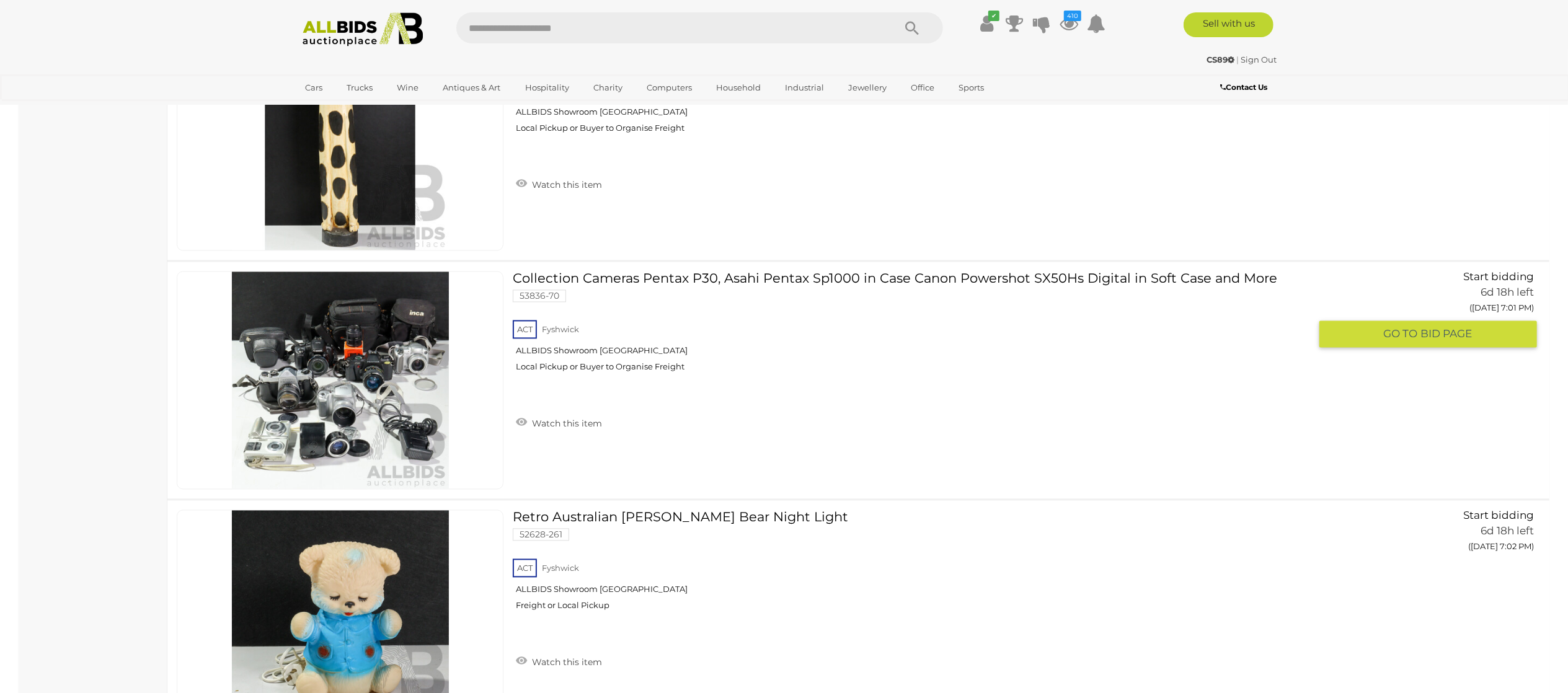
drag, startPoint x: 549, startPoint y: 427, endPoint x: 495, endPoint y: 443, distance: 56.3
click at [551, 428] on link "Watch this item" at bounding box center [559, 421] width 92 height 18
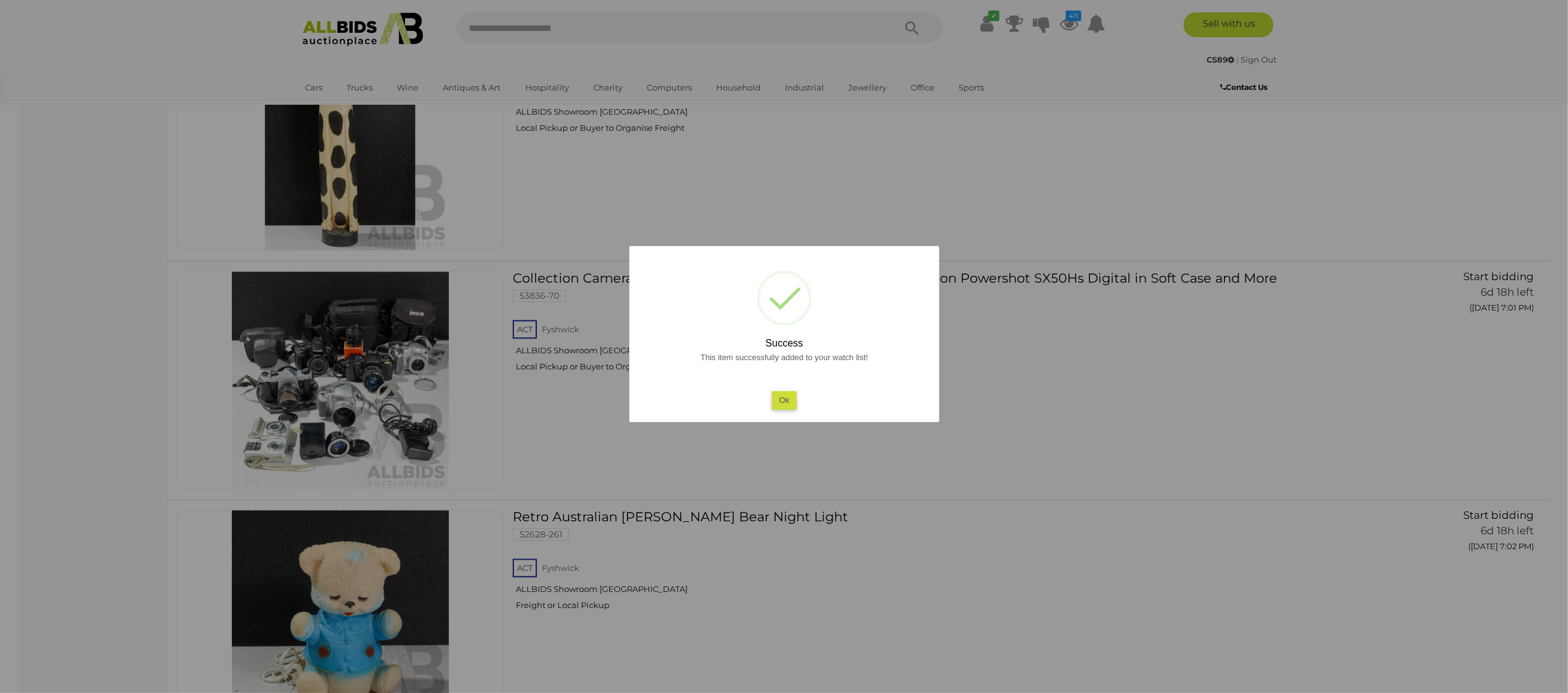
click at [29, 469] on div at bounding box center [784, 346] width 1568 height 693
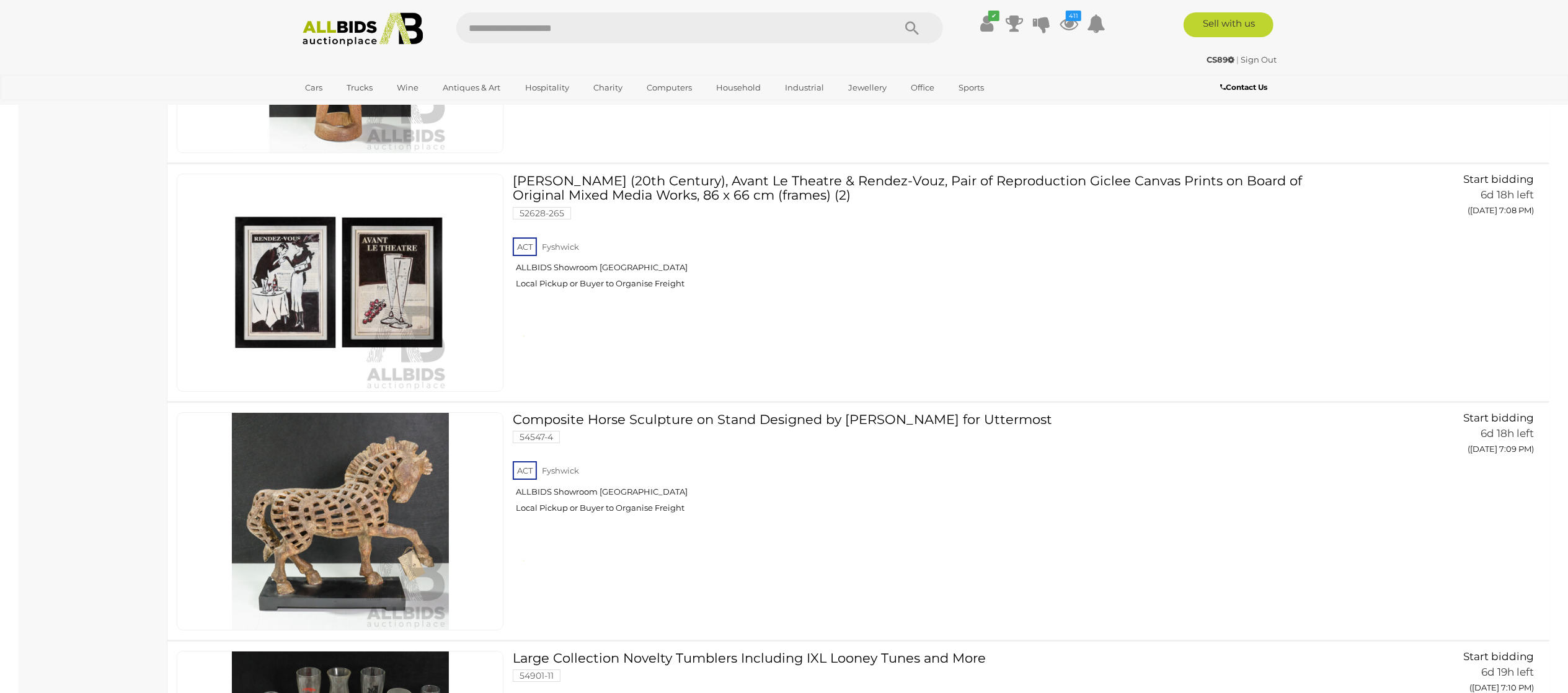
scroll to position [8923, 0]
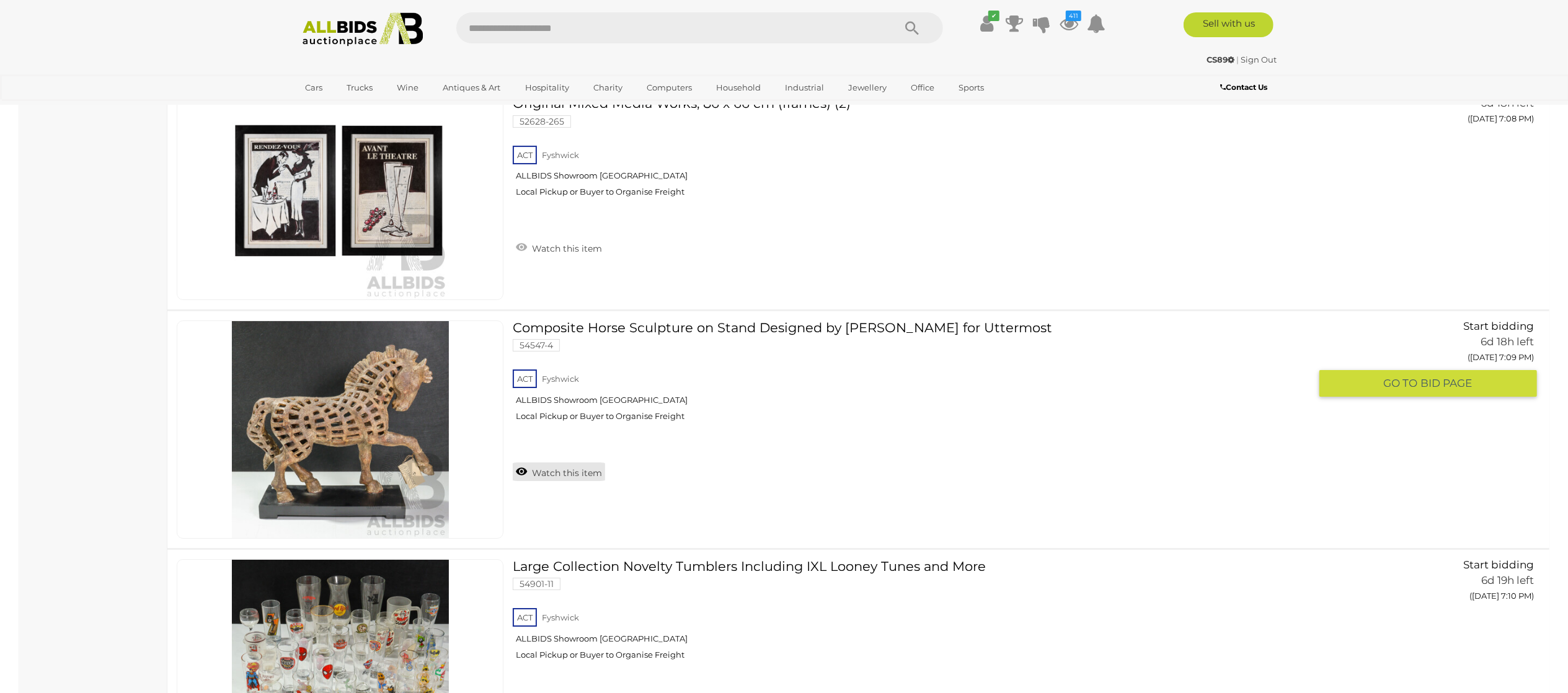
click at [544, 481] on link "Watch this item" at bounding box center [559, 471] width 92 height 18
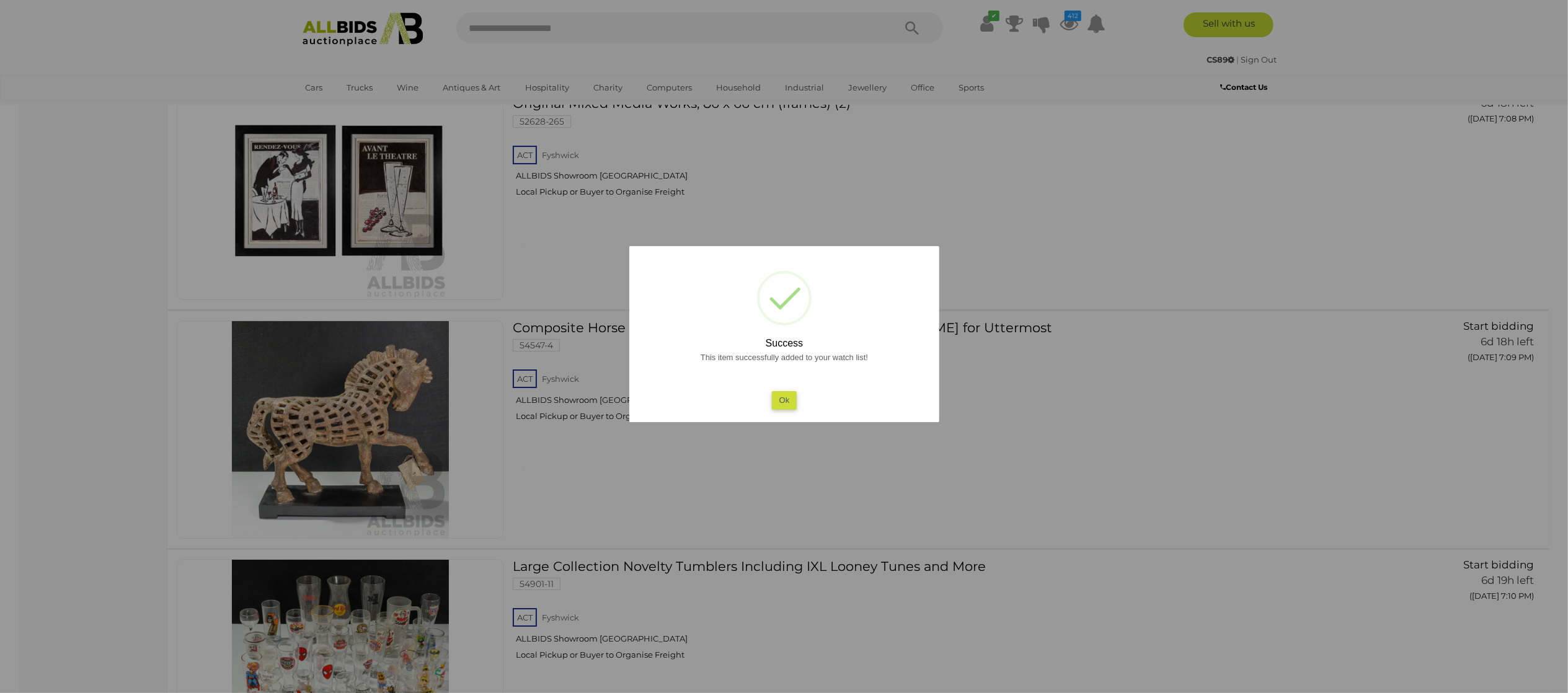
drag, startPoint x: 88, startPoint y: 461, endPoint x: 118, endPoint y: 452, distance: 31.3
click at [89, 461] on div at bounding box center [784, 346] width 1568 height 693
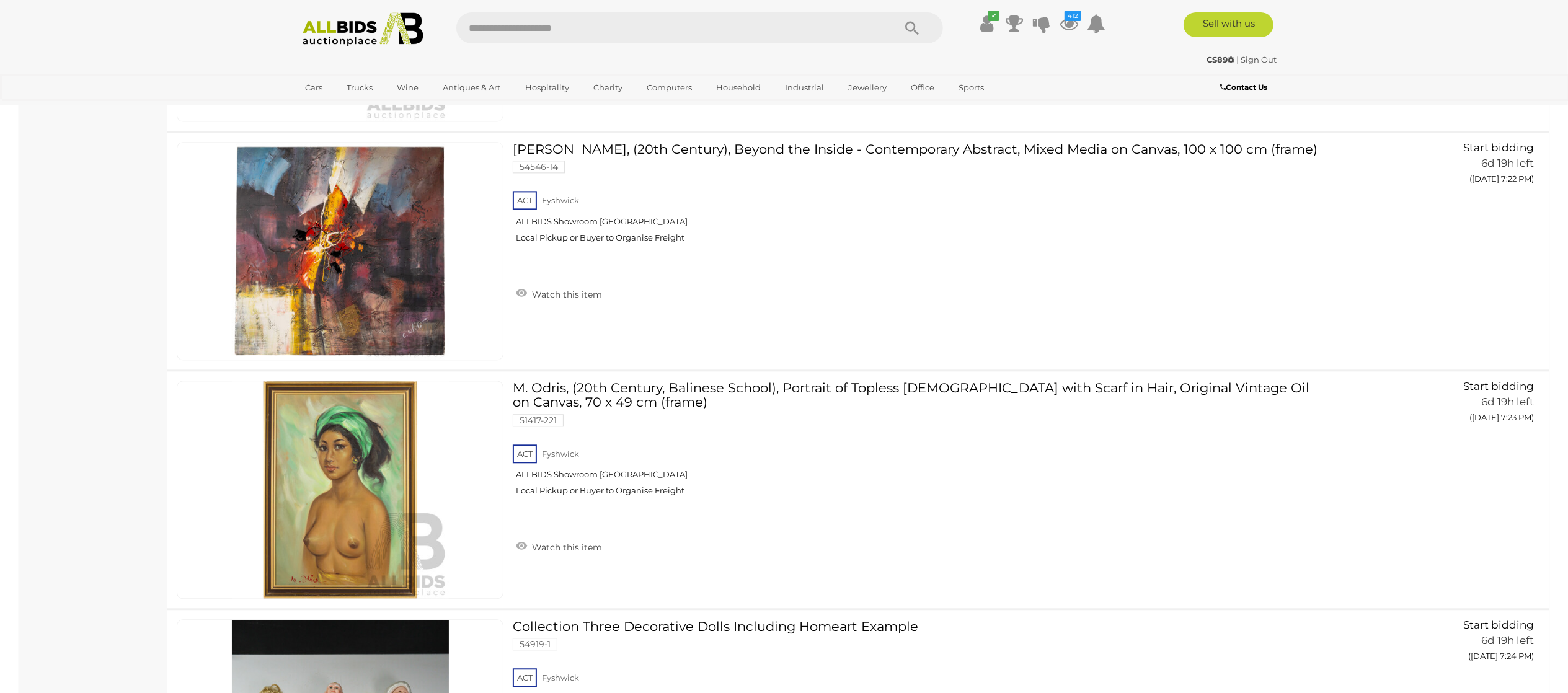
scroll to position [12269, 0]
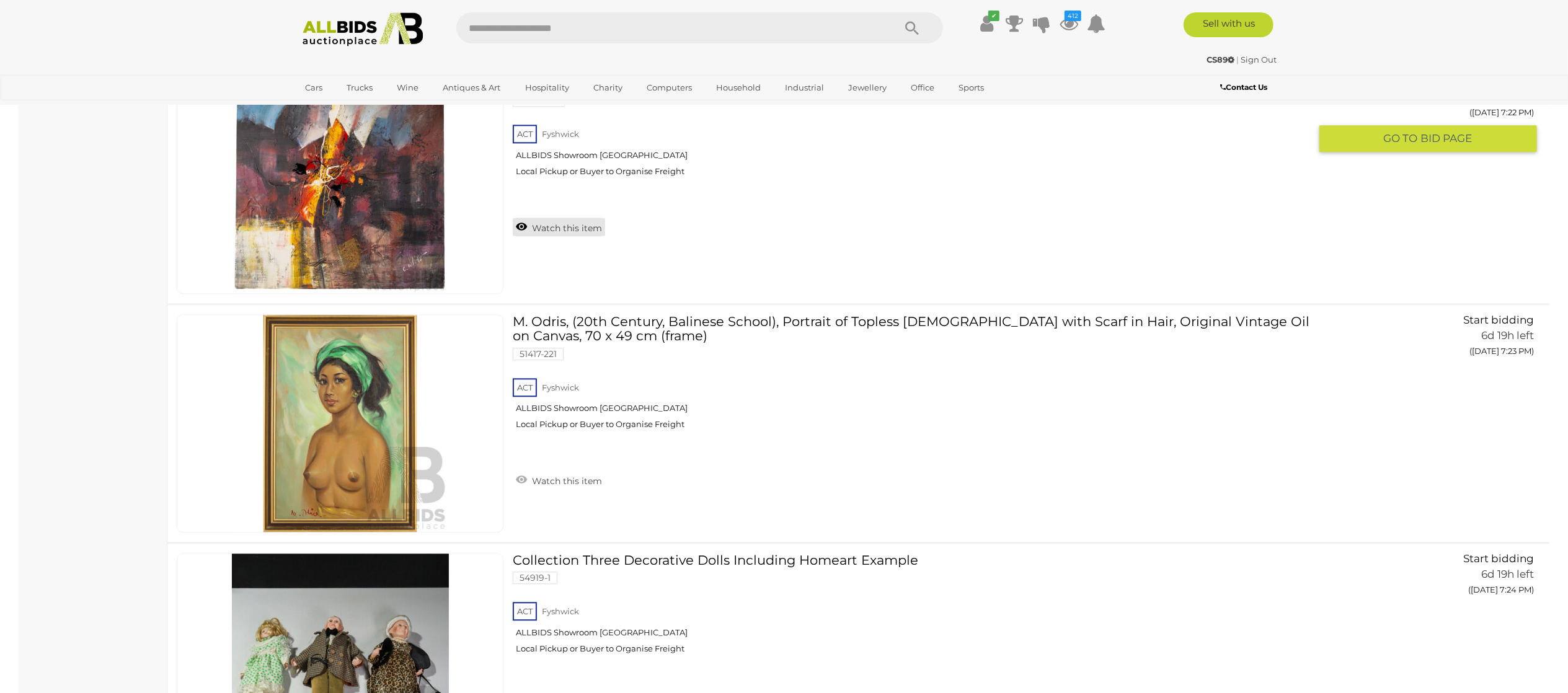
click at [575, 236] on link "Watch this item" at bounding box center [559, 226] width 92 height 18
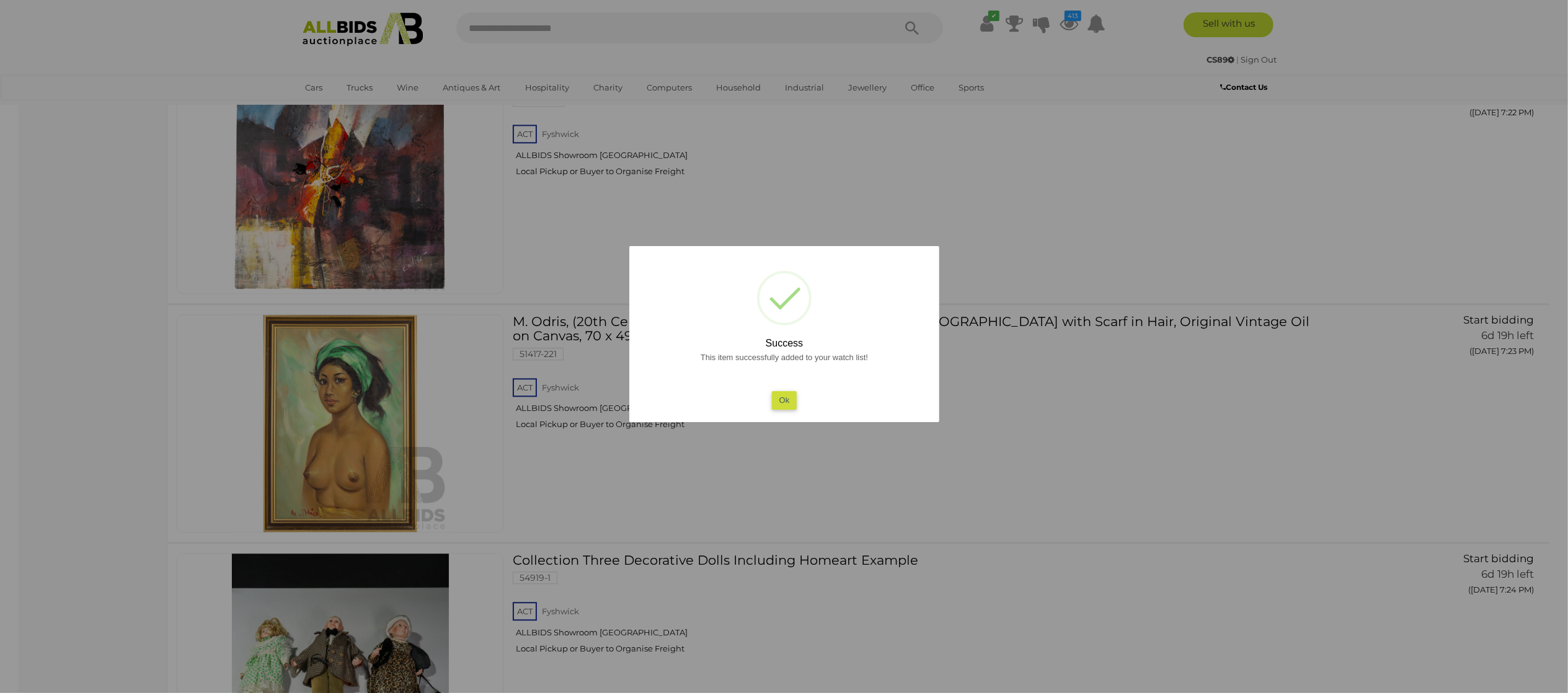
click at [65, 378] on div at bounding box center [784, 346] width 1568 height 693
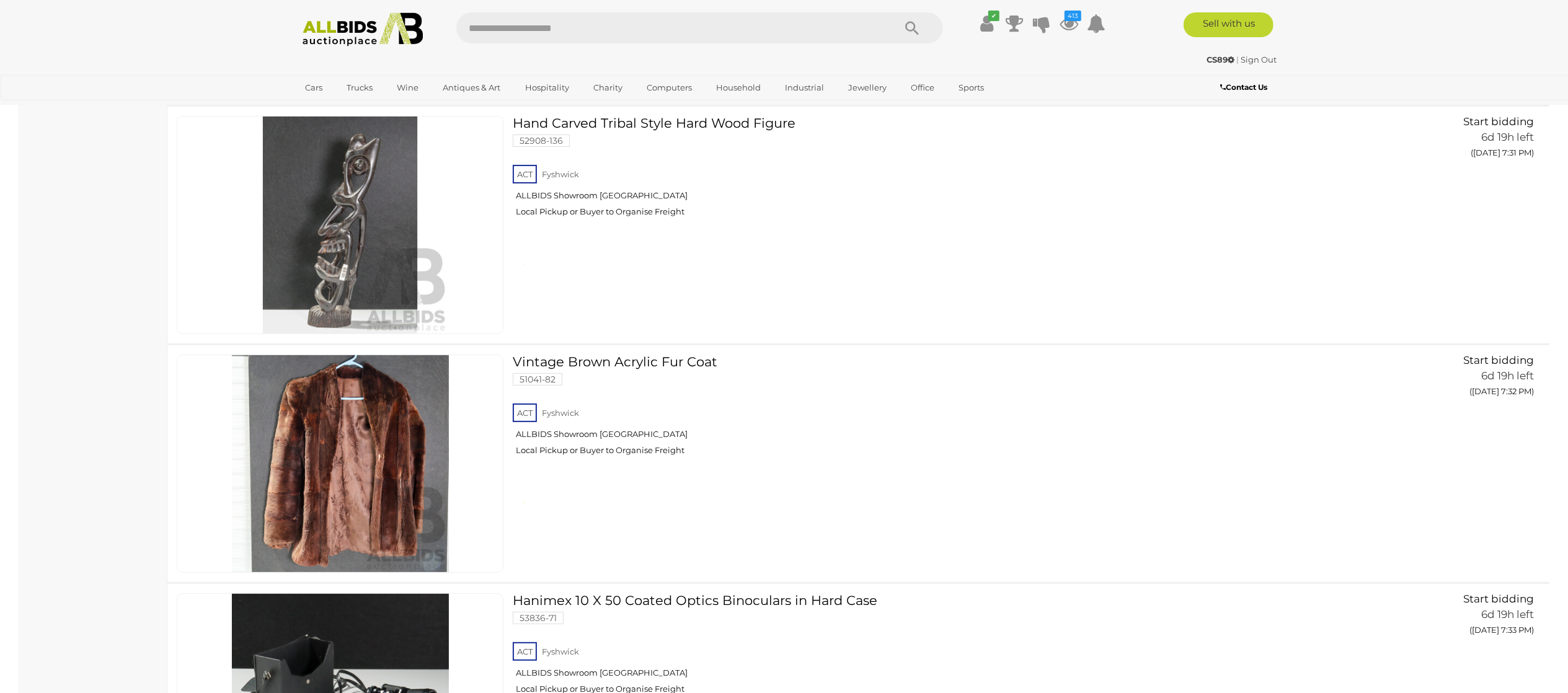
scroll to position [14748, 0]
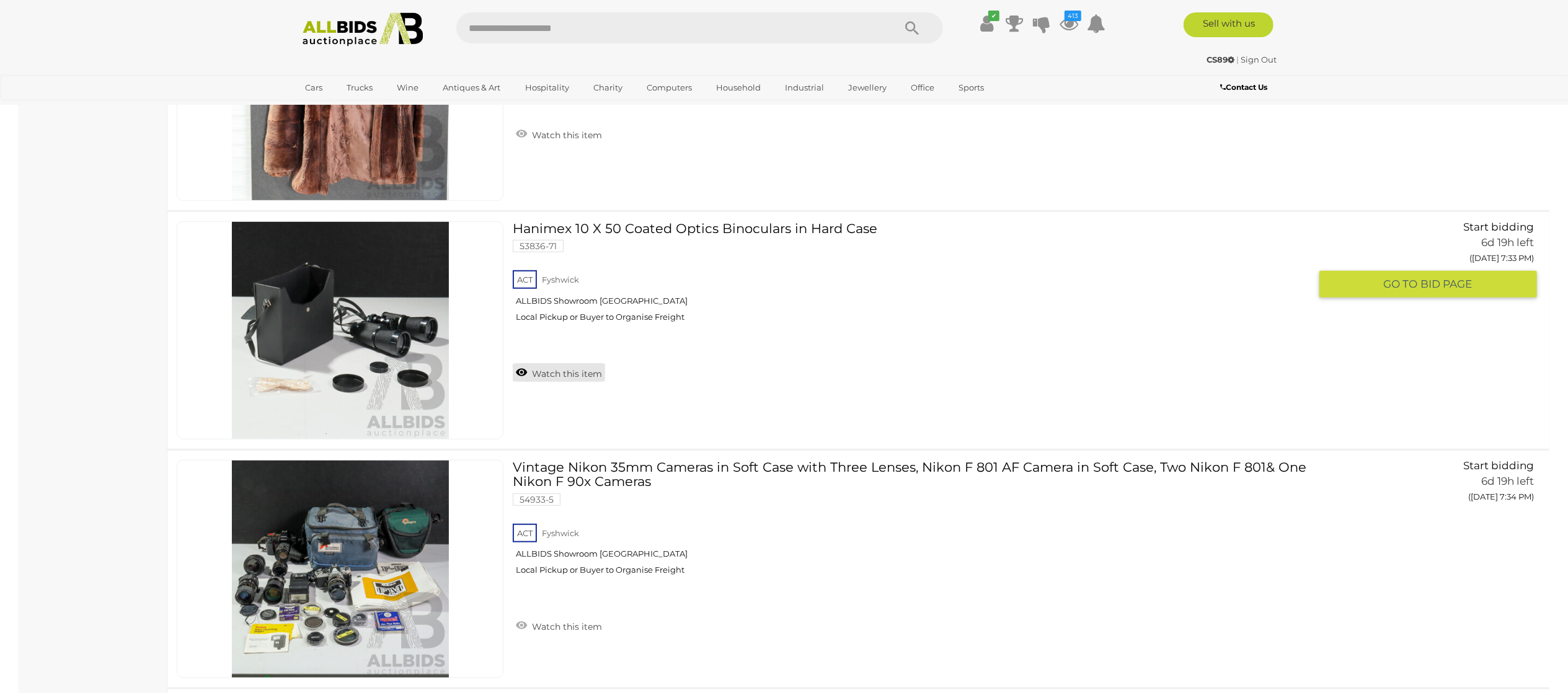
click at [549, 382] on link "Watch this item" at bounding box center [559, 372] width 92 height 18
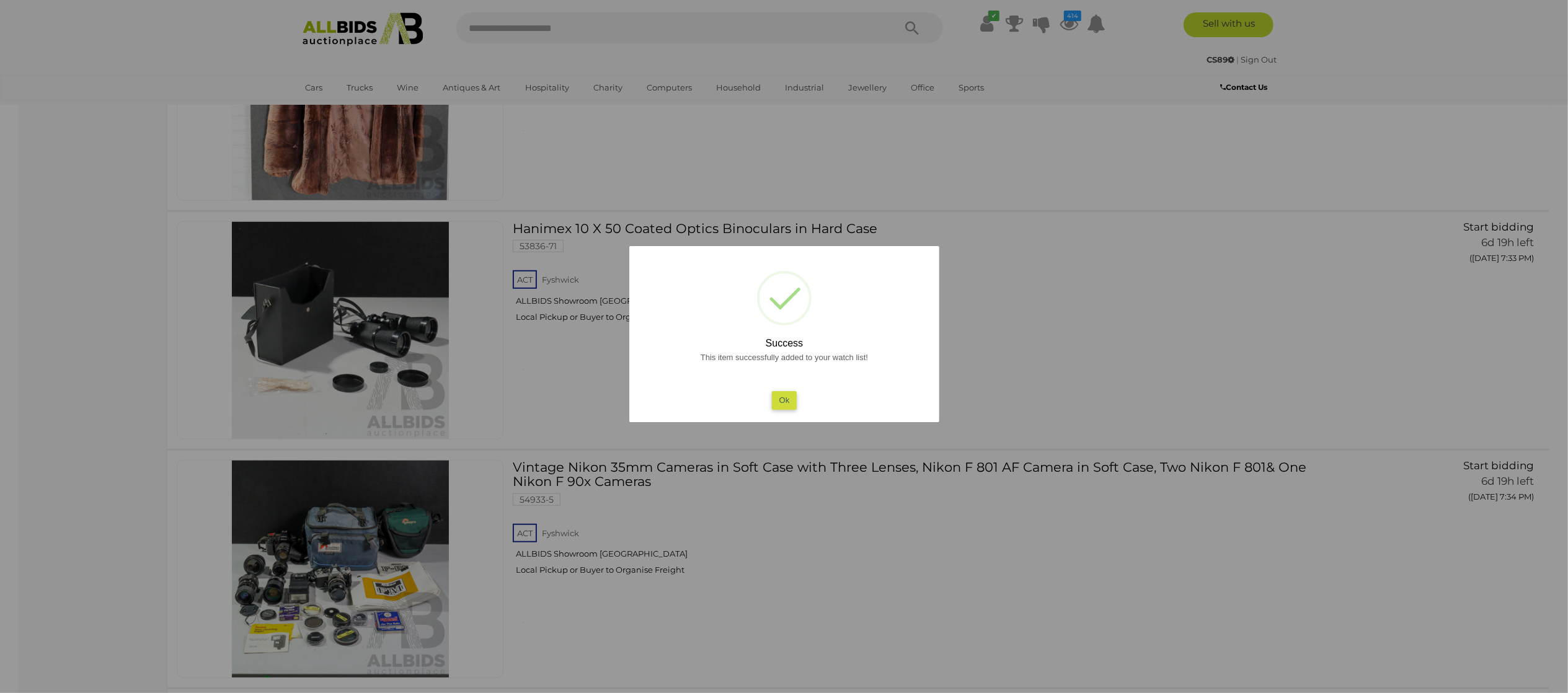
drag, startPoint x: 0, startPoint y: 472, endPoint x: 449, endPoint y: 516, distance: 451.2
click at [10, 470] on div at bounding box center [784, 346] width 1568 height 693
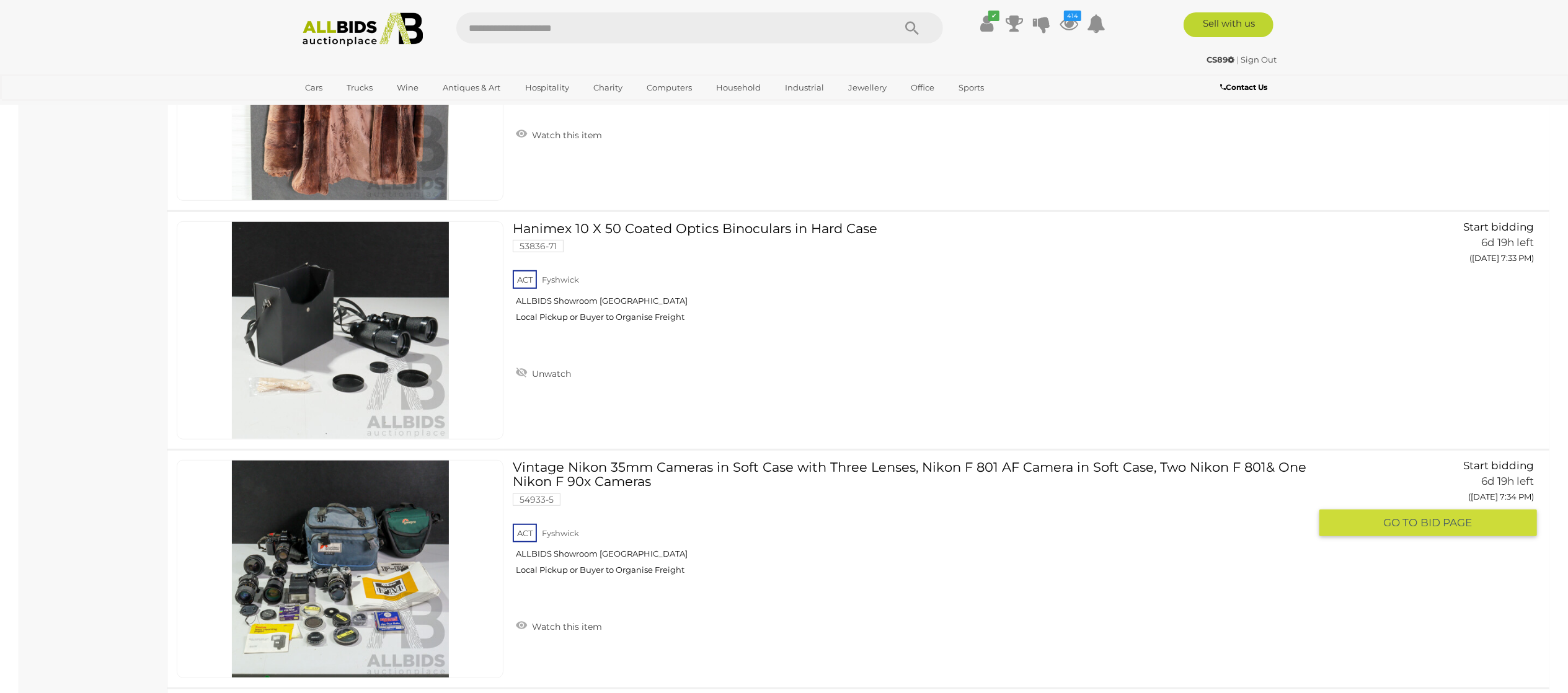
click at [564, 519] on link "Watch this item" at bounding box center [559, 625] width 92 height 18
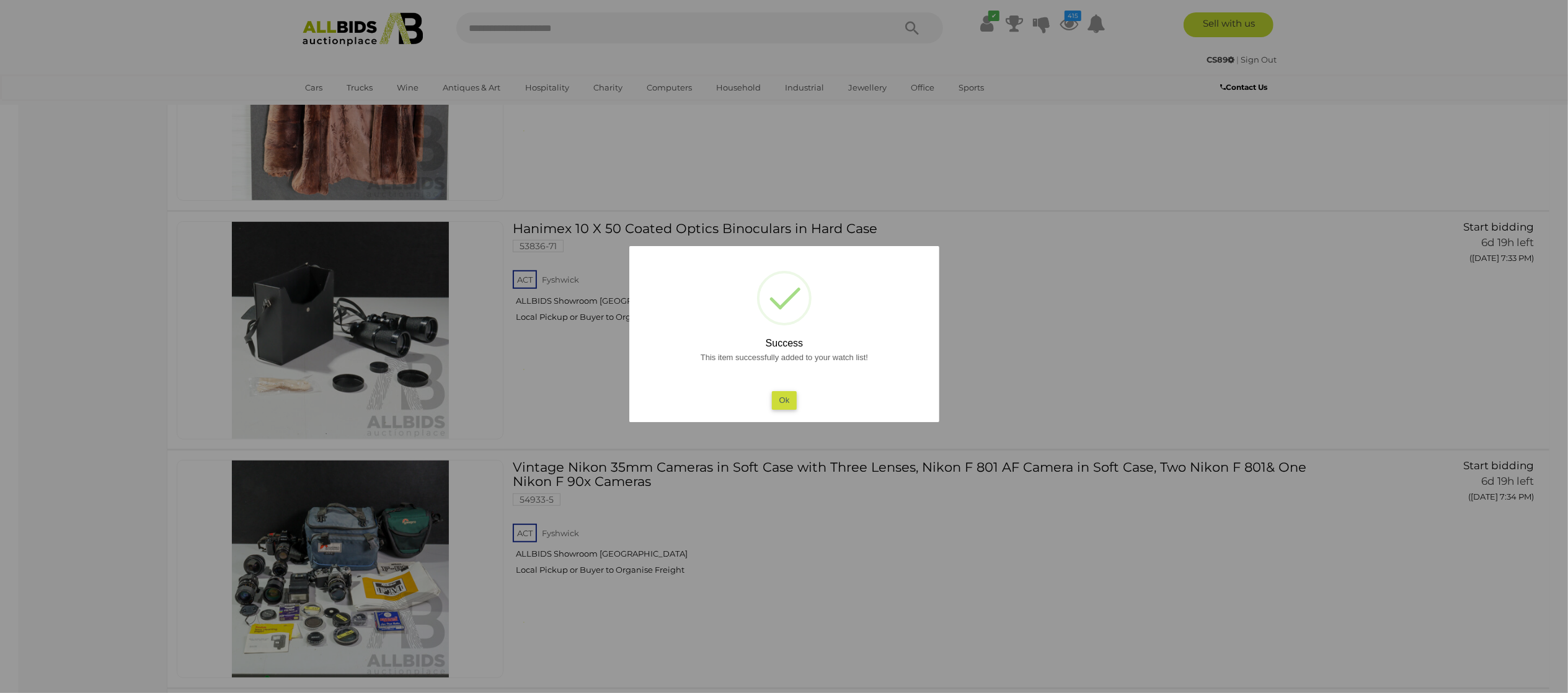
drag, startPoint x: 5, startPoint y: 512, endPoint x: 12, endPoint y: 508, distance: 8.1
click at [12, 508] on div at bounding box center [784, 346] width 1568 height 693
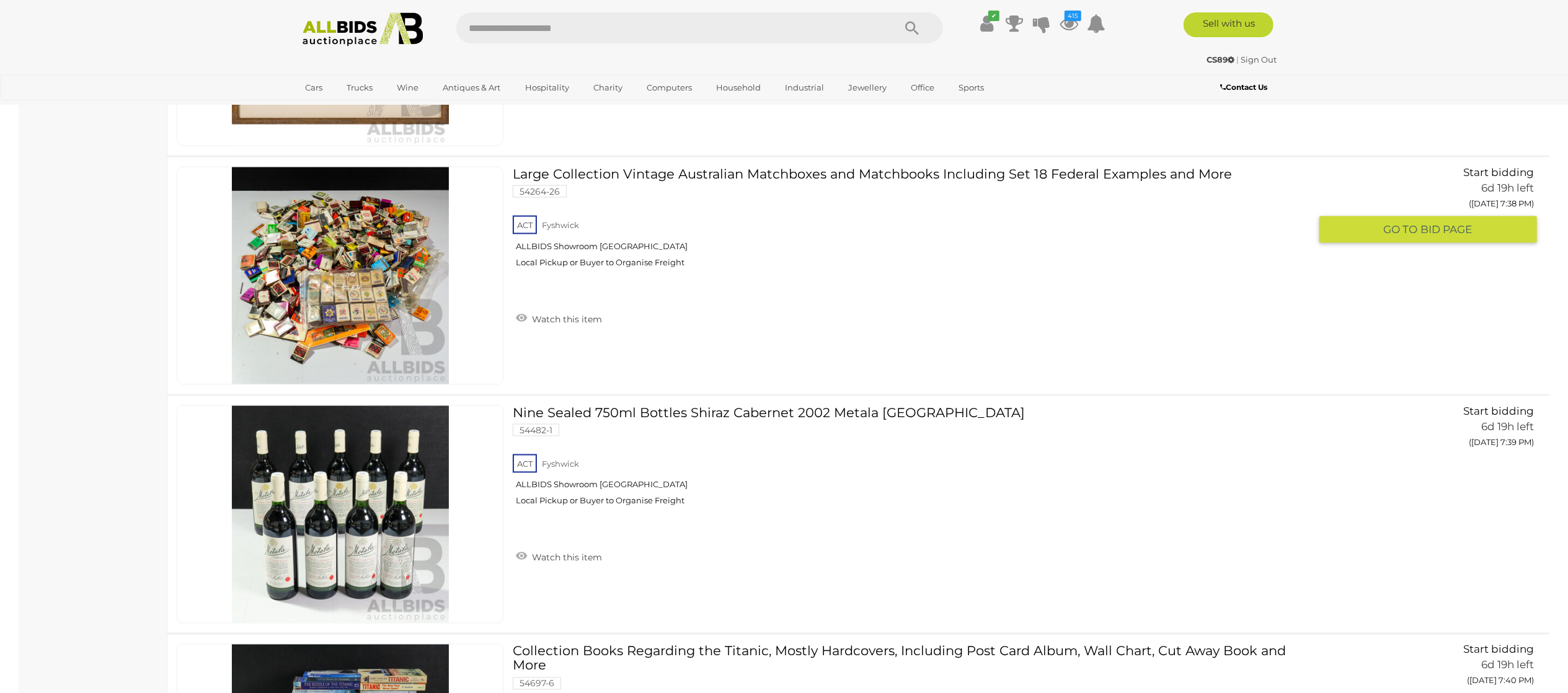
scroll to position [16112, 0]
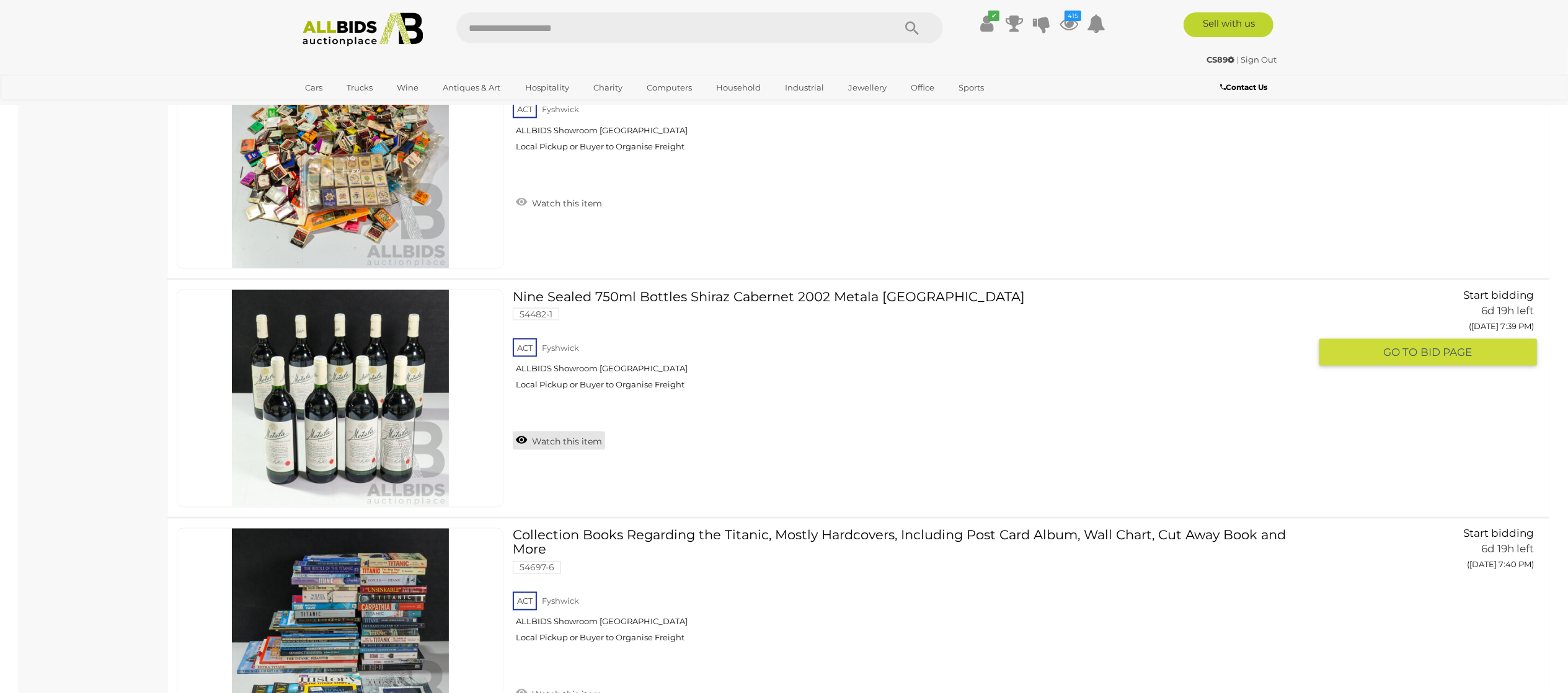
click at [533, 450] on link "Watch this item" at bounding box center [559, 440] width 92 height 18
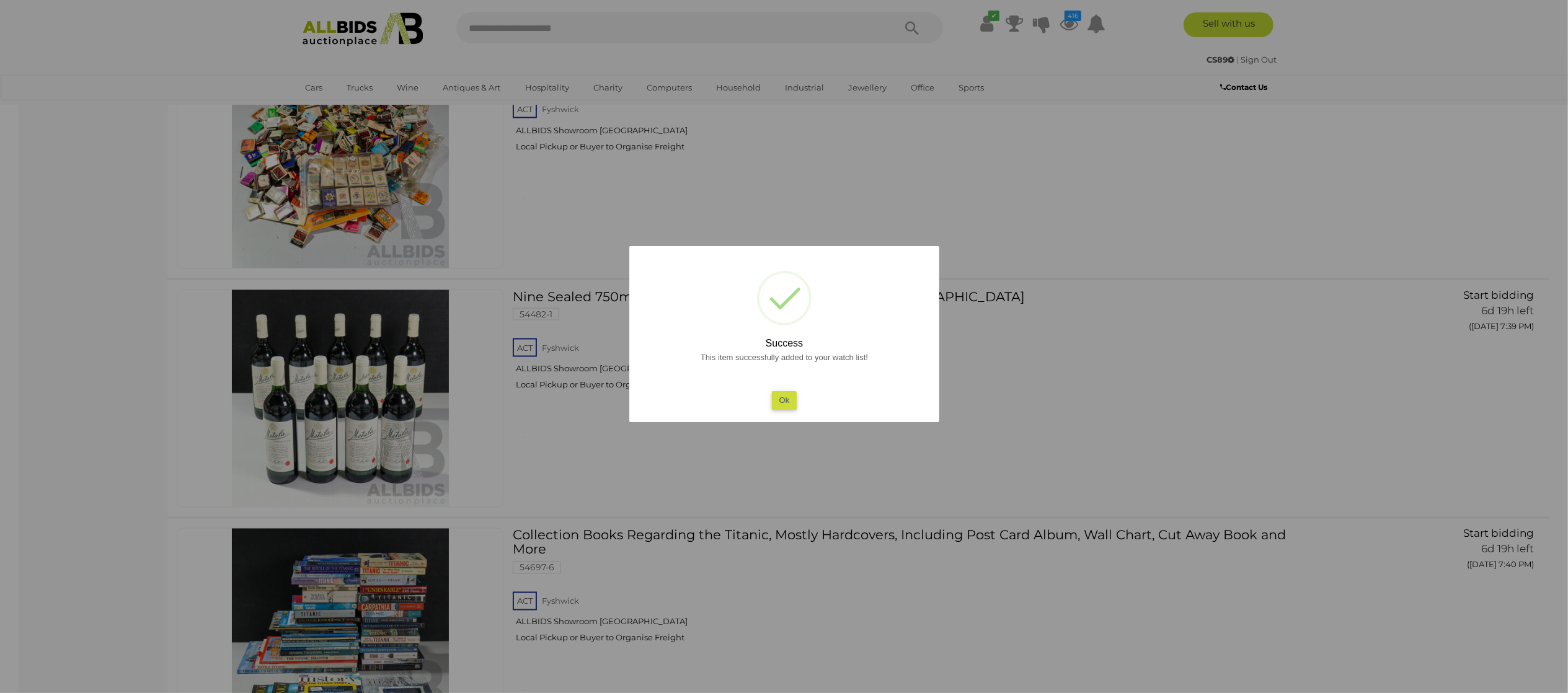
drag, startPoint x: 0, startPoint y: 465, endPoint x: 58, endPoint y: 450, distance: 59.9
click at [8, 458] on div at bounding box center [784, 346] width 1568 height 693
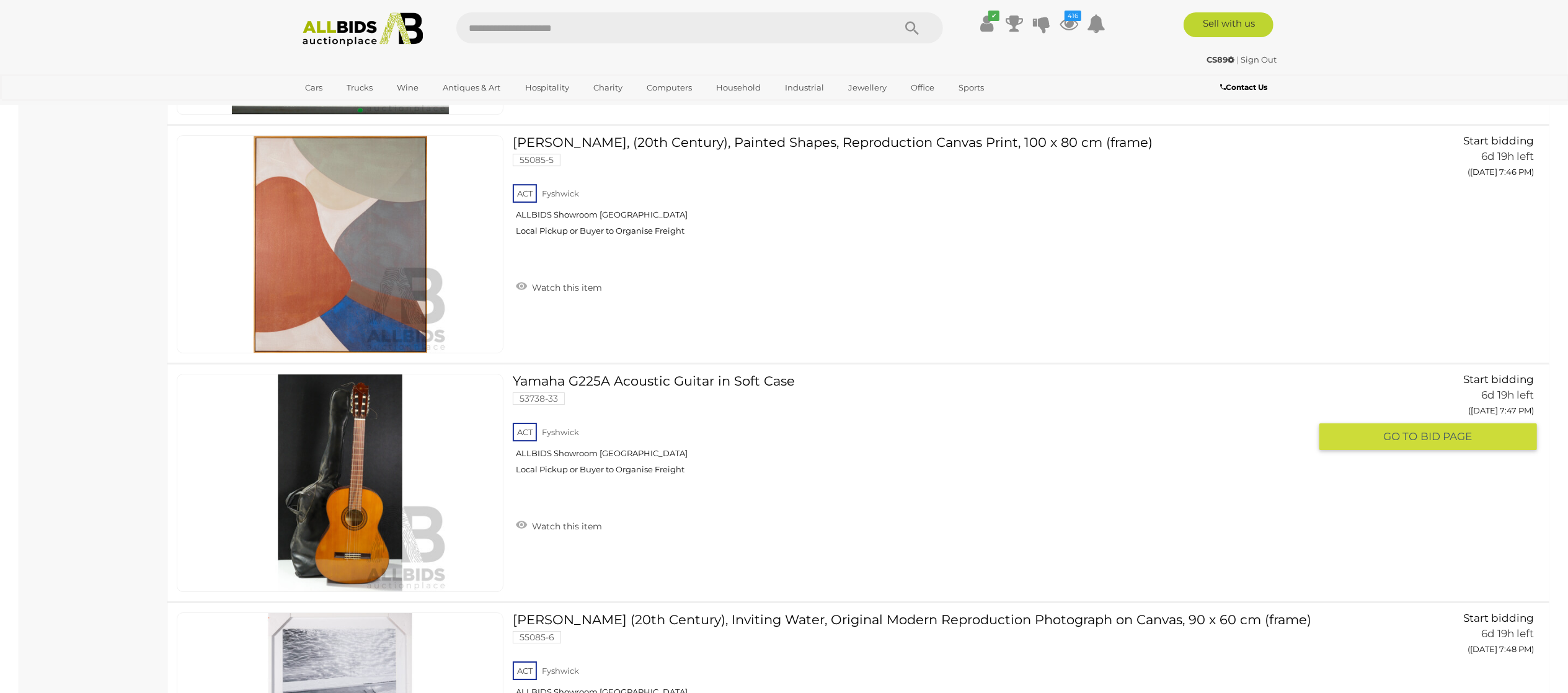
scroll to position [17970, 0]
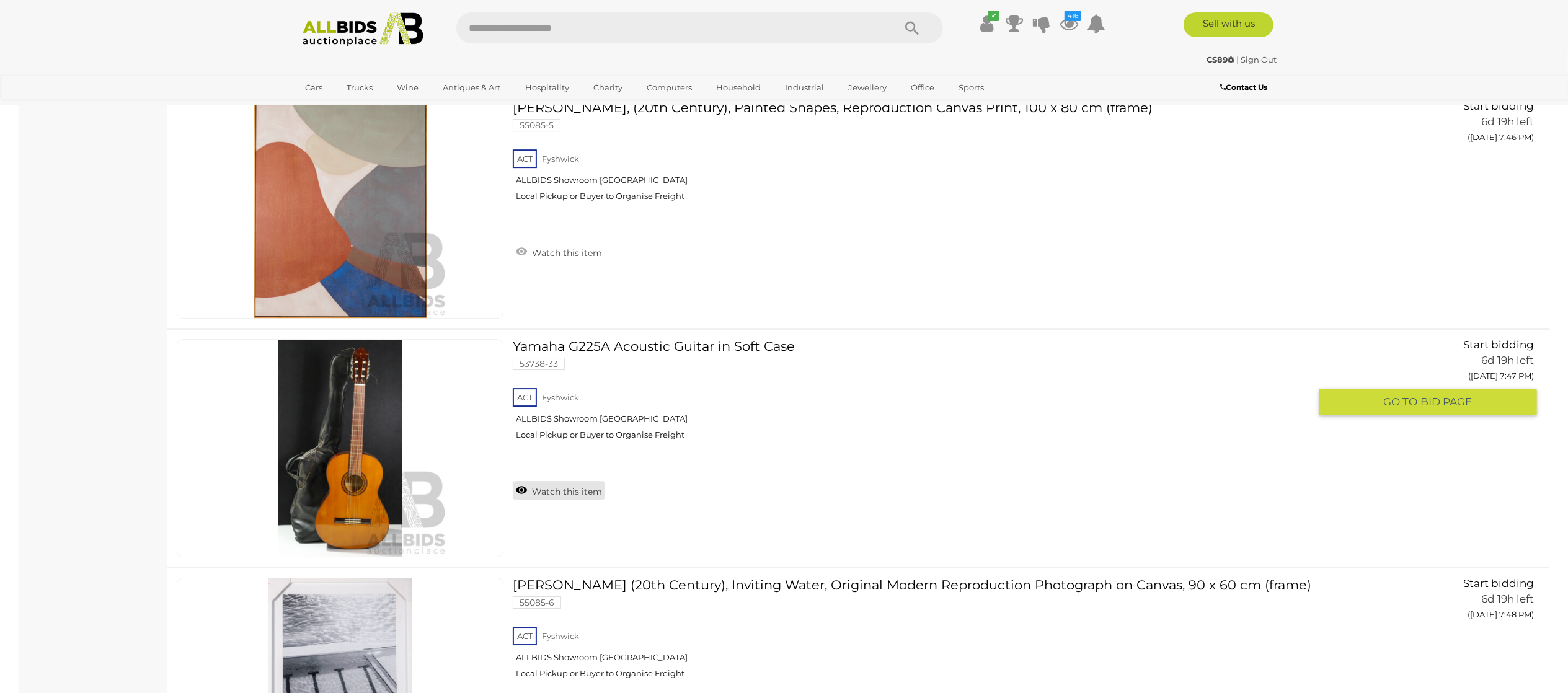
click at [542, 499] on link "Watch this item" at bounding box center [559, 490] width 92 height 18
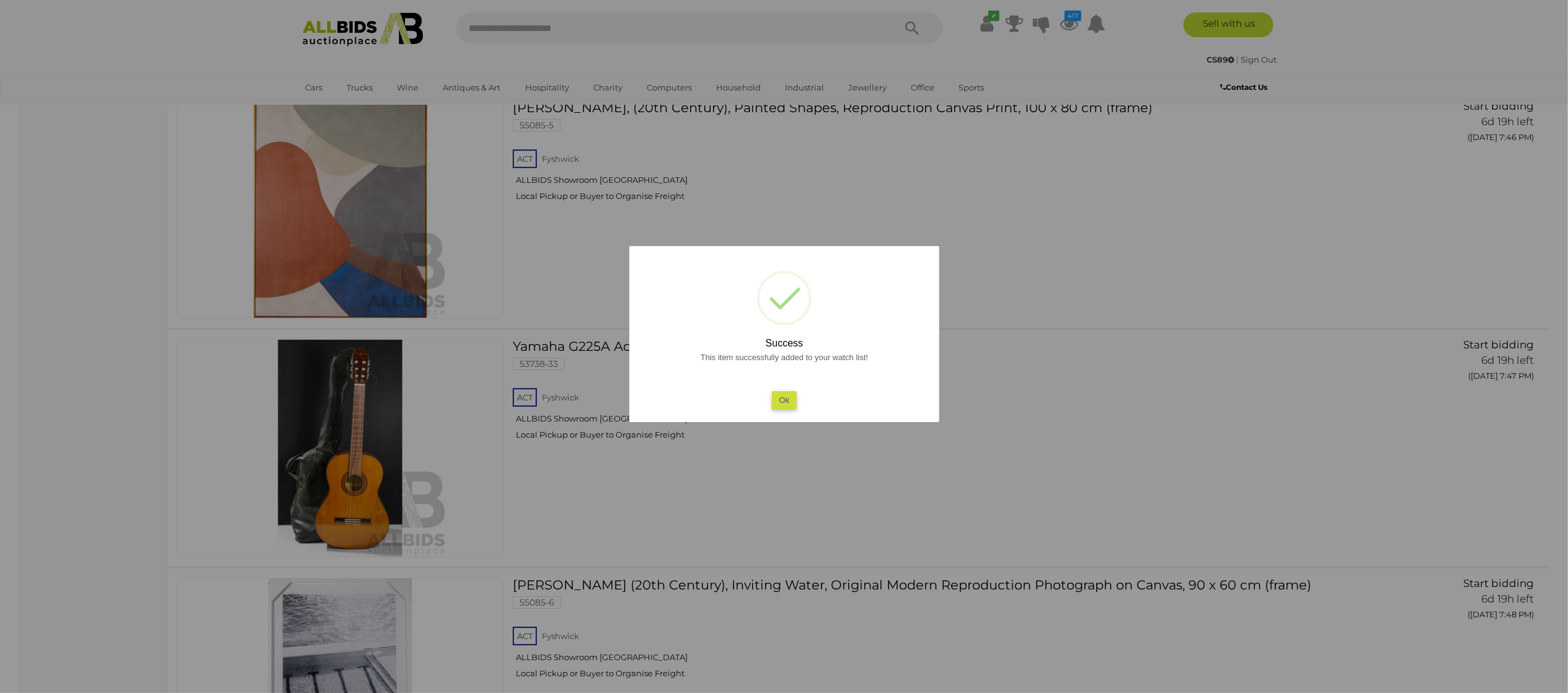
drag, startPoint x: 112, startPoint y: 495, endPoint x: 116, endPoint y: 490, distance: 6.4
click at [111, 495] on div at bounding box center [784, 346] width 1568 height 693
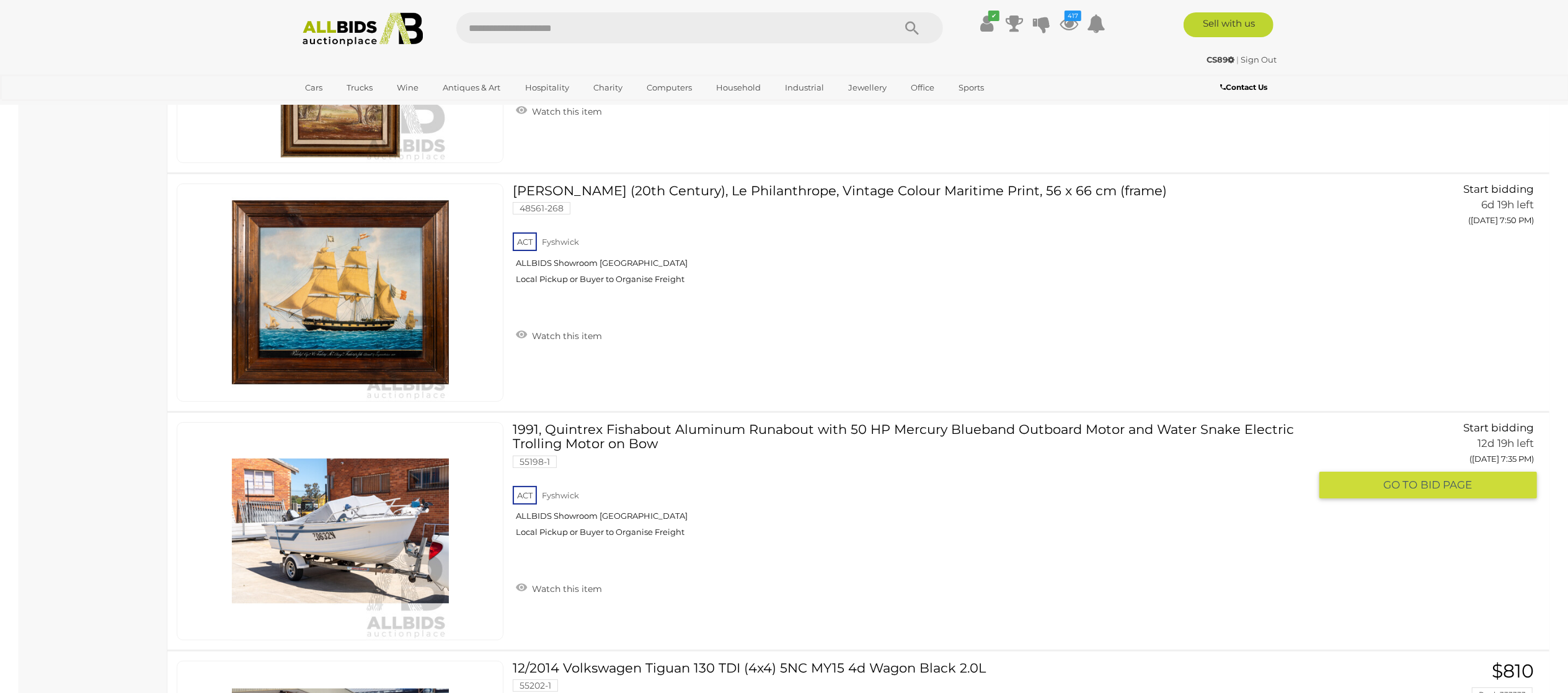
scroll to position [18962, 0]
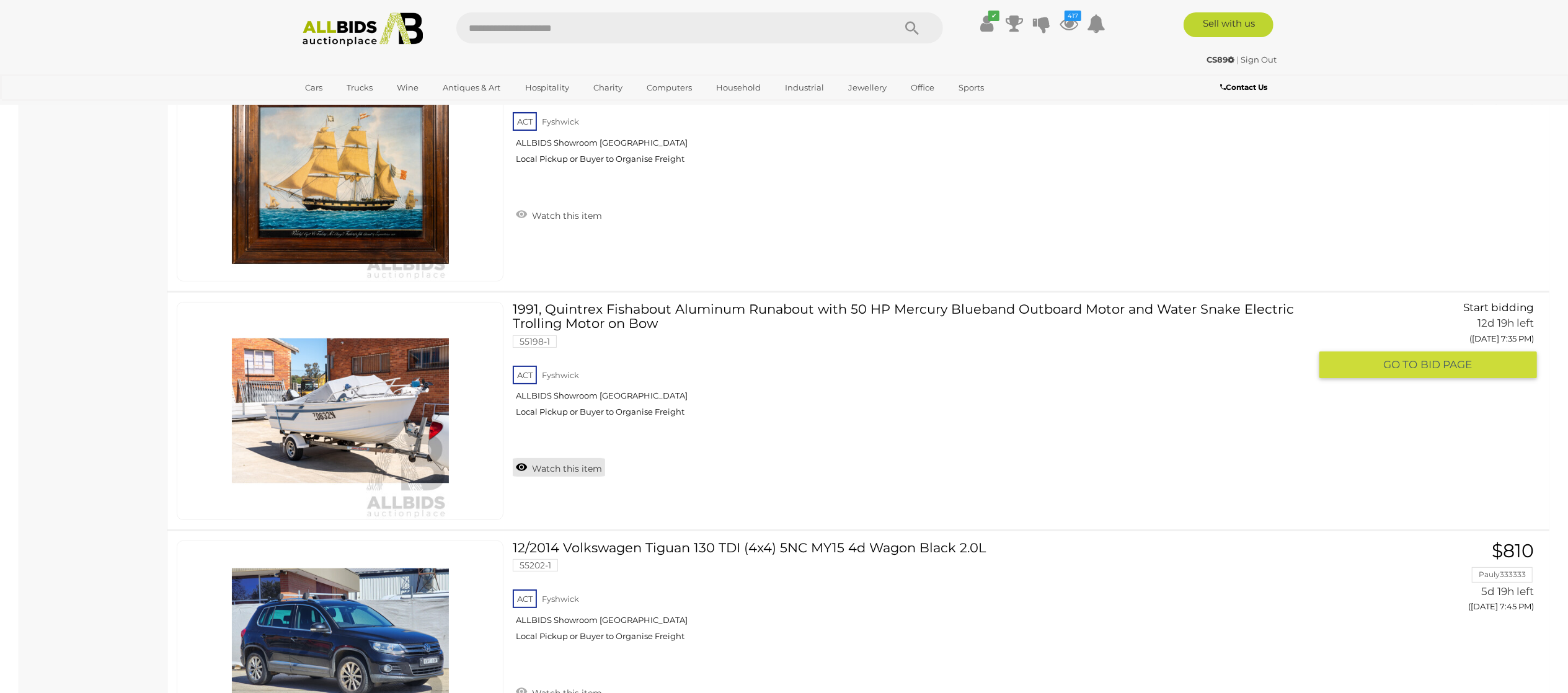
click at [539, 476] on link "Watch this item" at bounding box center [559, 467] width 92 height 18
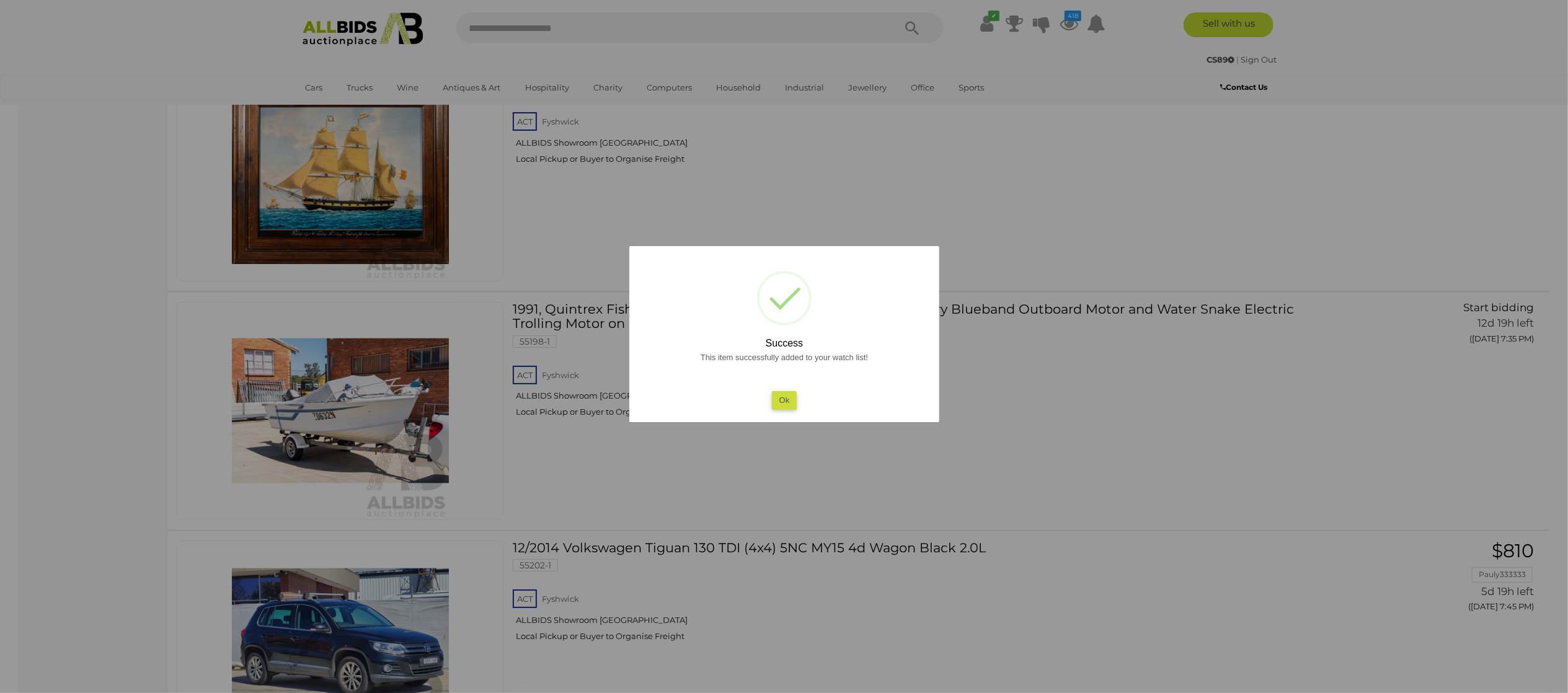
drag, startPoint x: 0, startPoint y: 439, endPoint x: 11, endPoint y: 433, distance: 12.5
click at [1, 438] on div at bounding box center [784, 346] width 1568 height 693
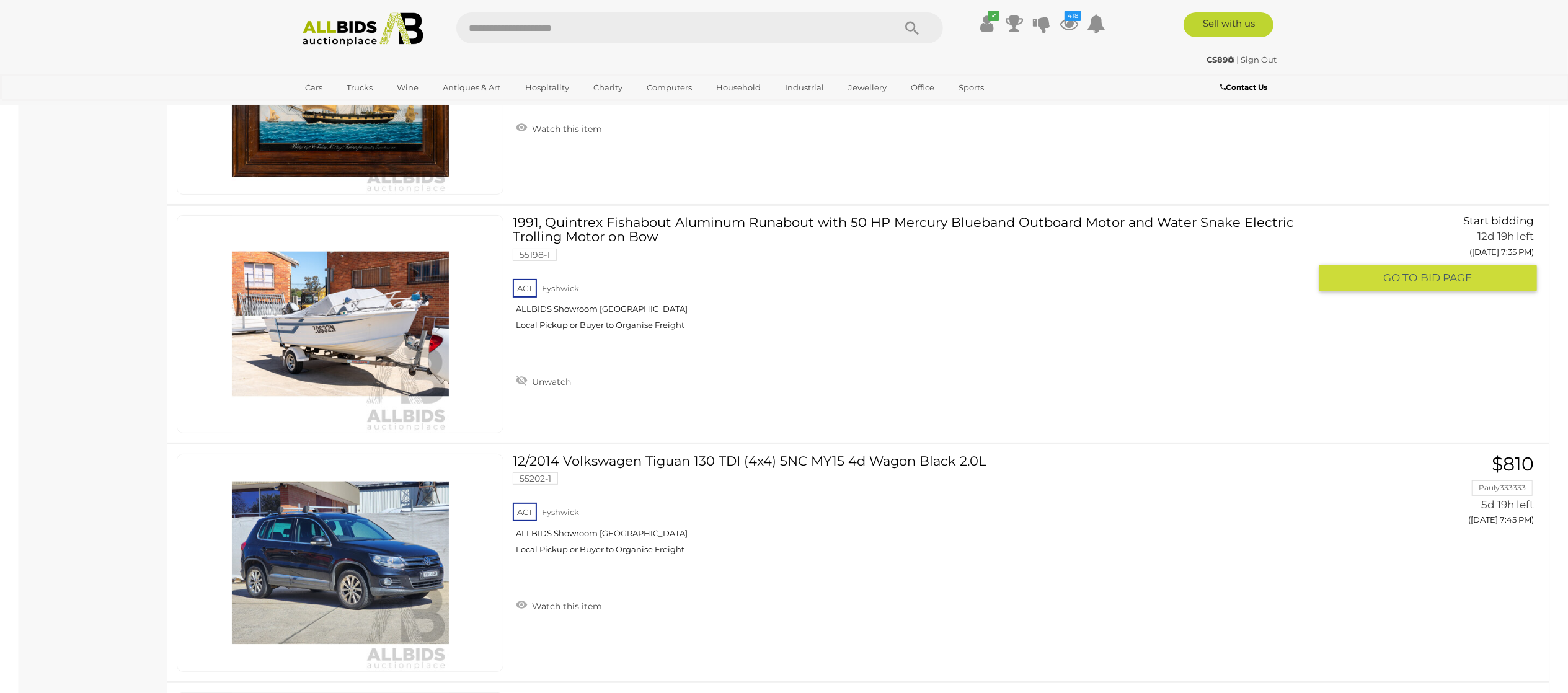
scroll to position [19210, 0]
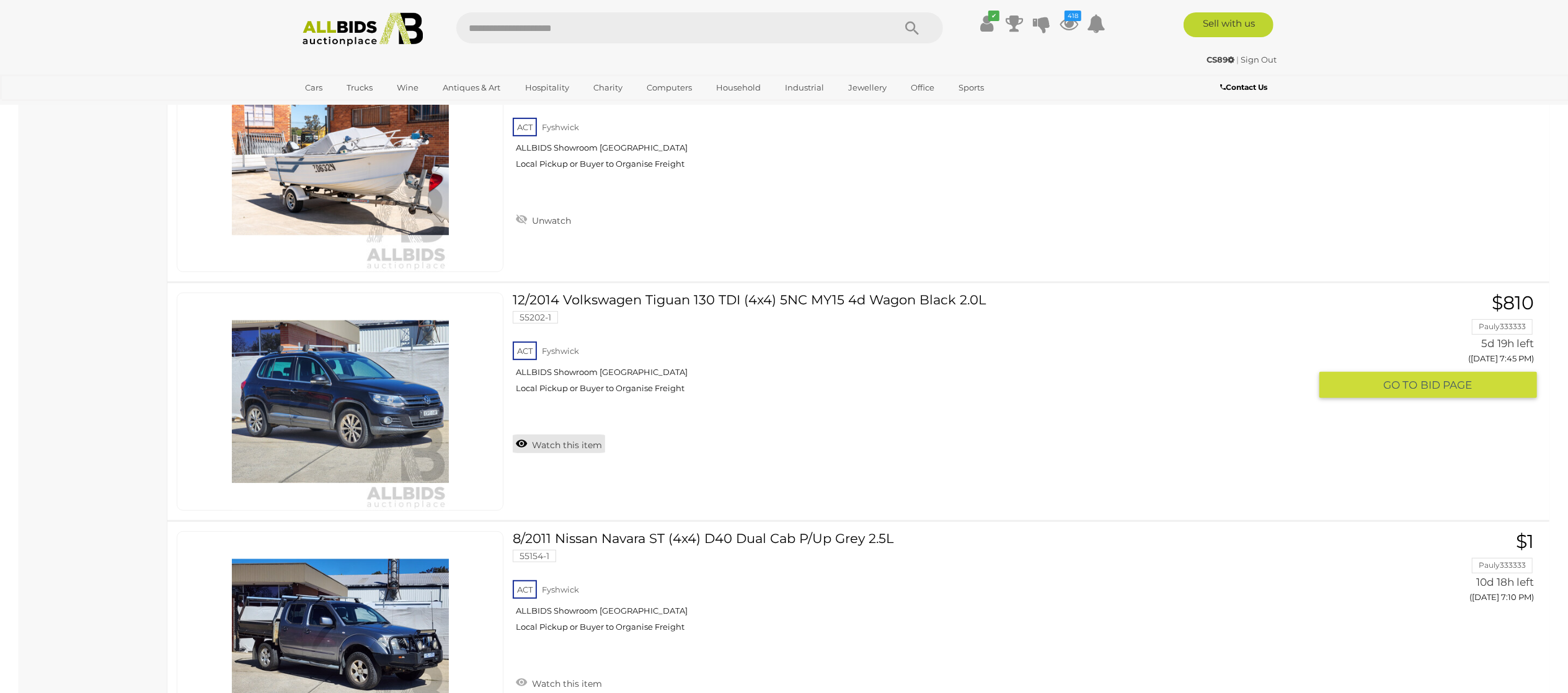
click at [540, 453] on link "Watch this item" at bounding box center [559, 443] width 92 height 18
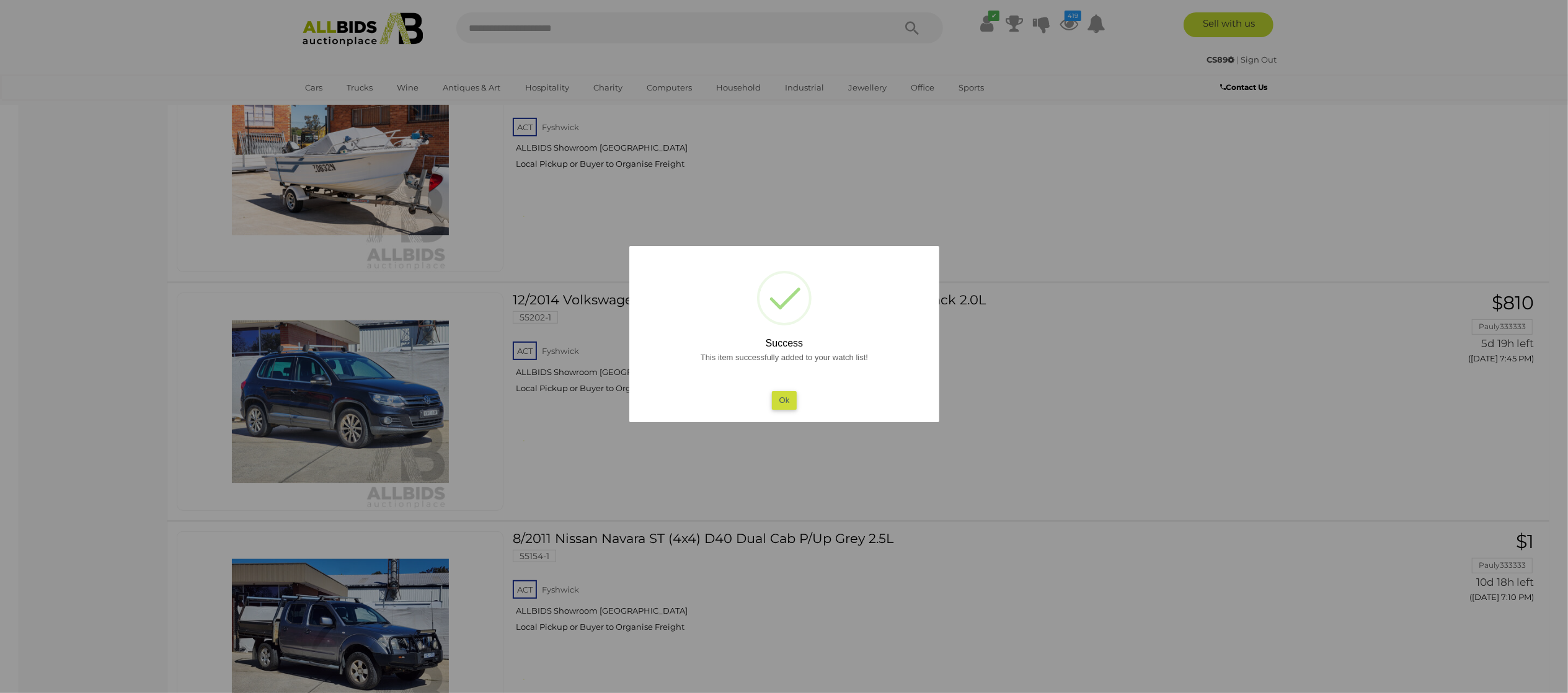
click at [20, 394] on div at bounding box center [784, 346] width 1568 height 693
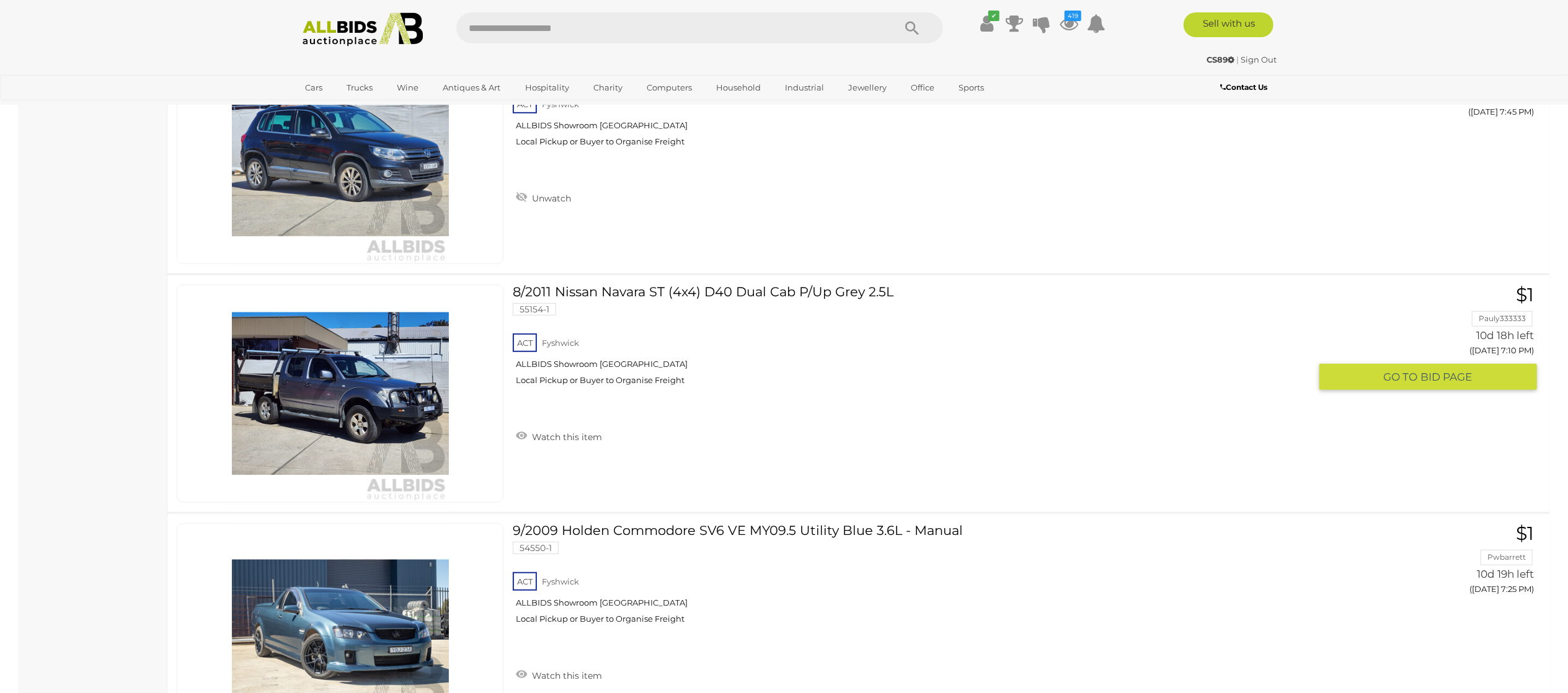
scroll to position [19458, 0]
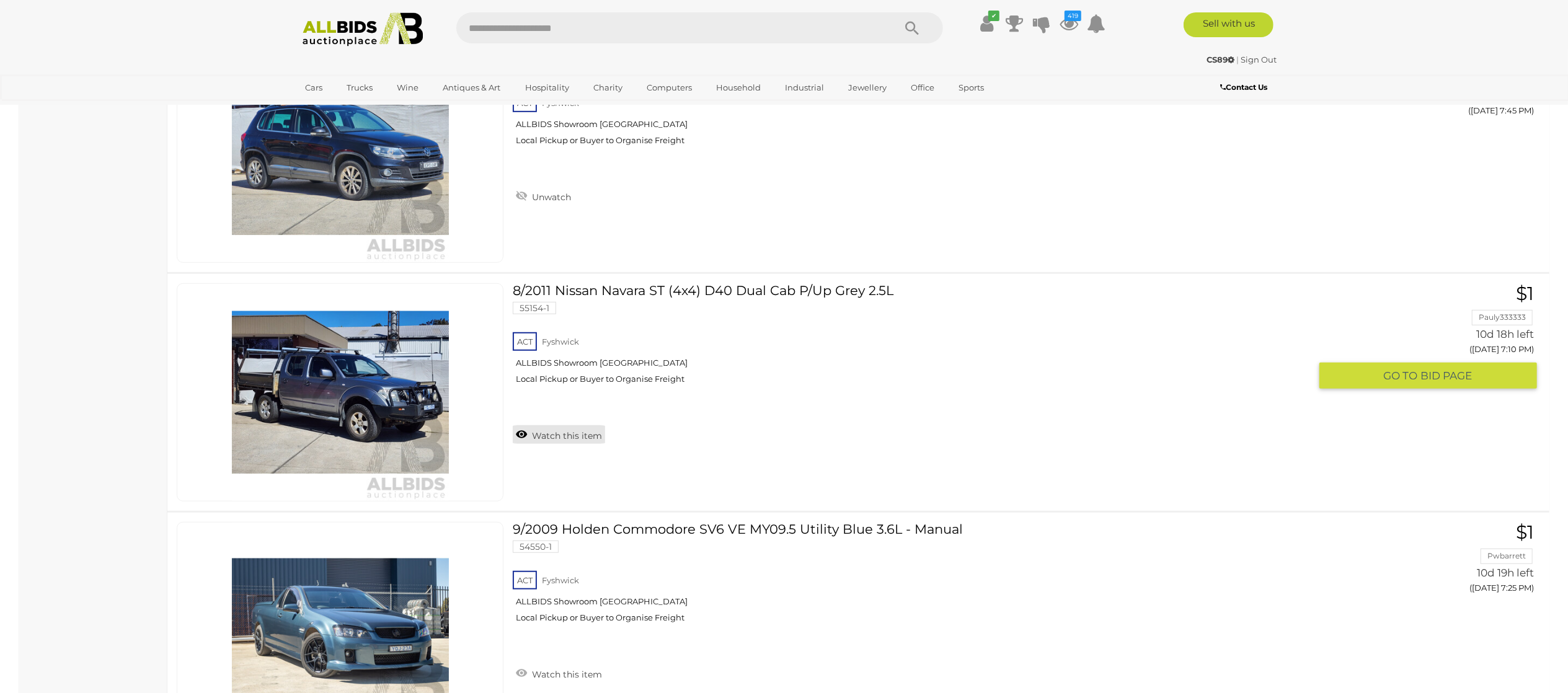
click at [581, 444] on link "Watch this item" at bounding box center [559, 434] width 92 height 18
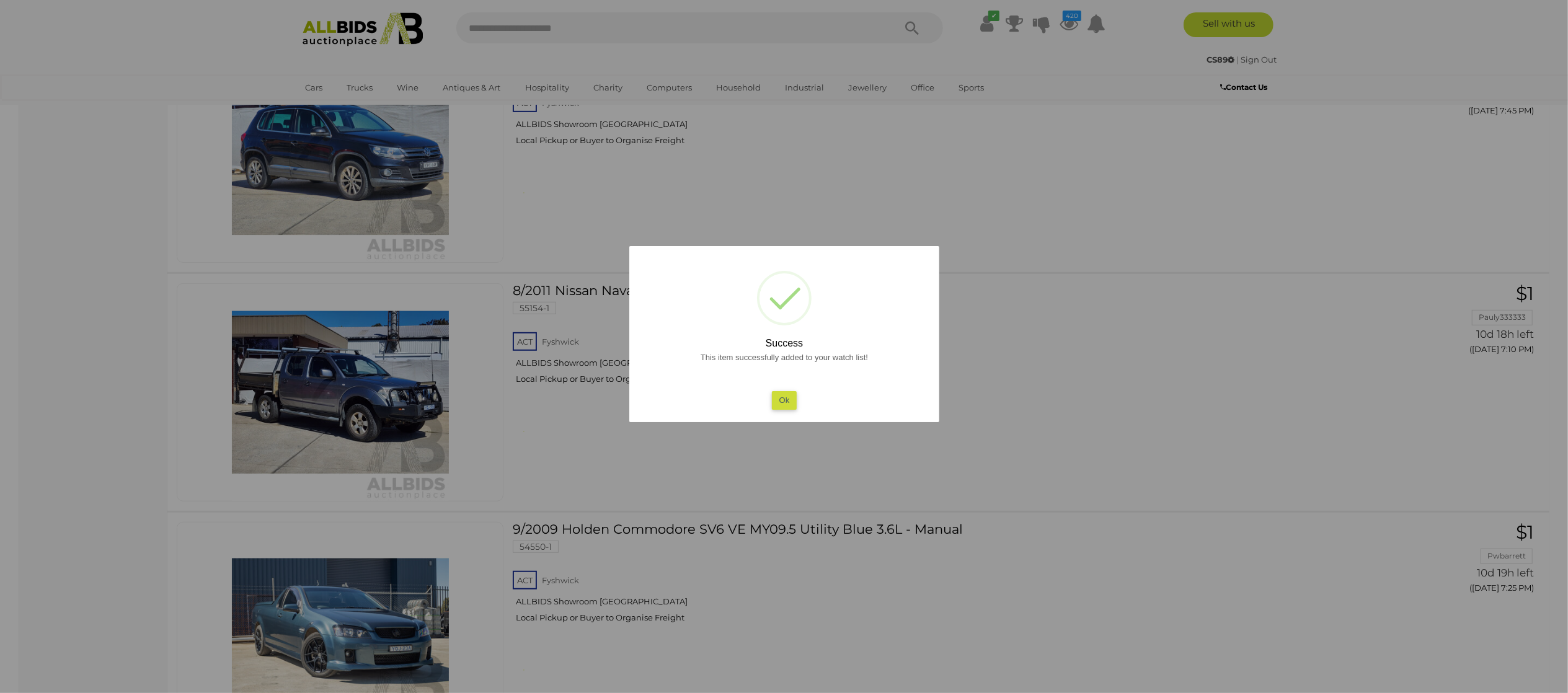
drag, startPoint x: 51, startPoint y: 418, endPoint x: 105, endPoint y: 420, distance: 54.0
click at [65, 420] on div at bounding box center [784, 346] width 1568 height 693
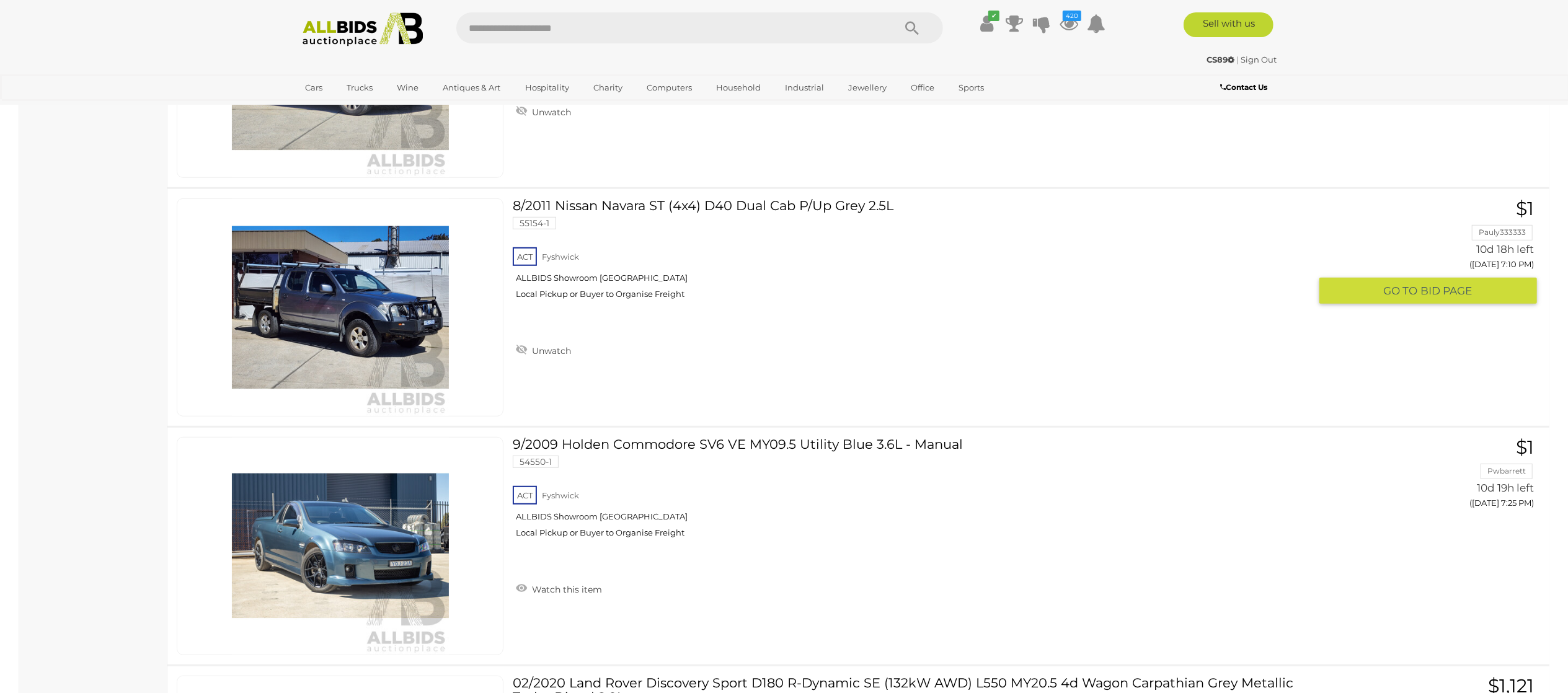
scroll to position [19581, 0]
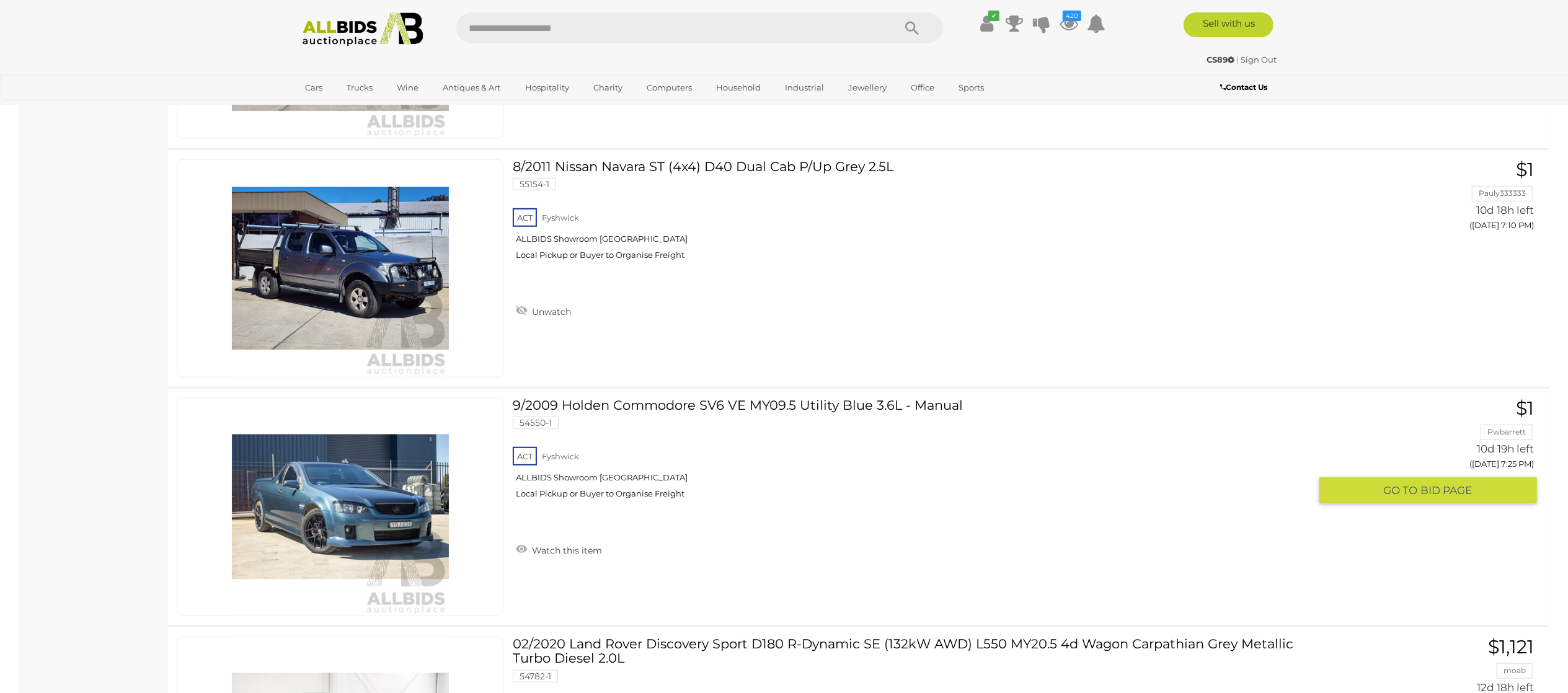
click at [561, 519] on link "Watch this item" at bounding box center [559, 548] width 92 height 18
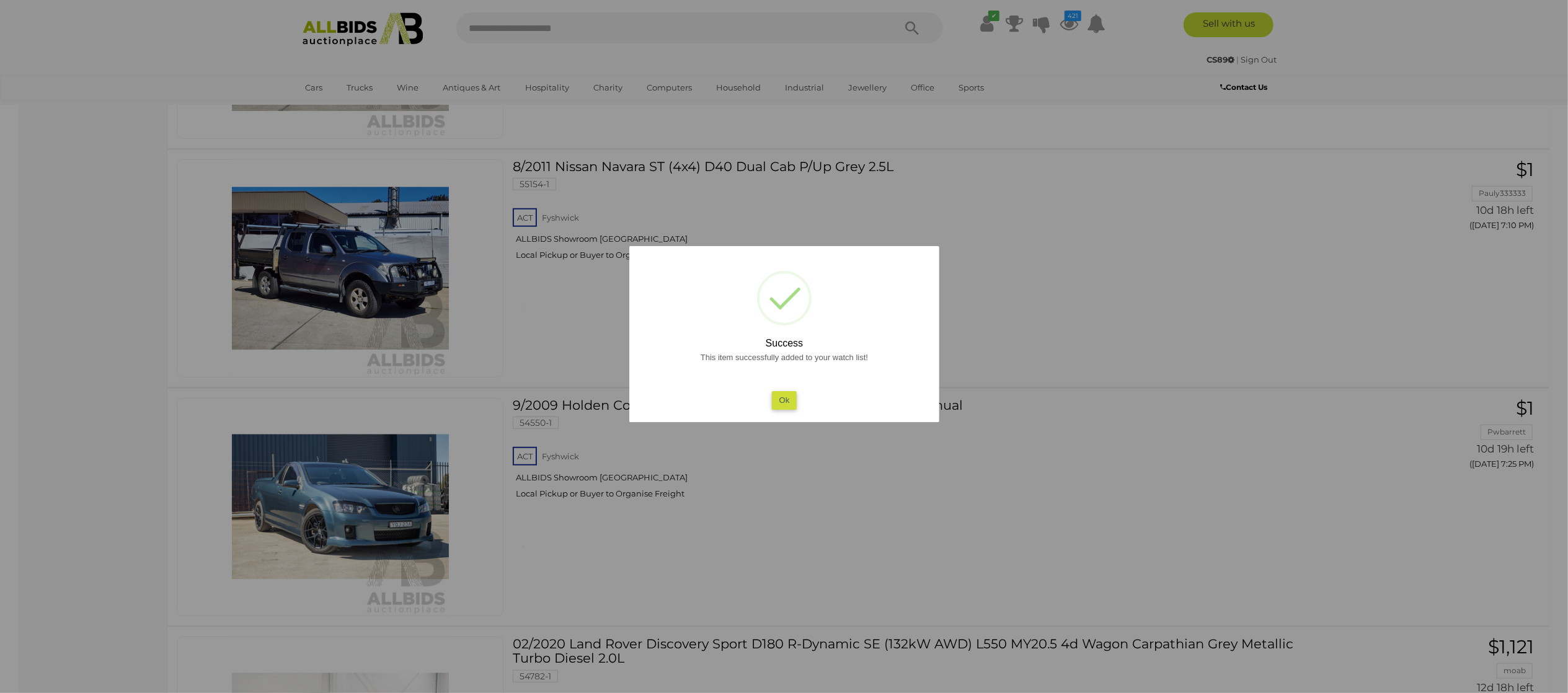
drag, startPoint x: 0, startPoint y: 412, endPoint x: 65, endPoint y: 404, distance: 65.5
click at [5, 406] on div at bounding box center [784, 346] width 1568 height 693
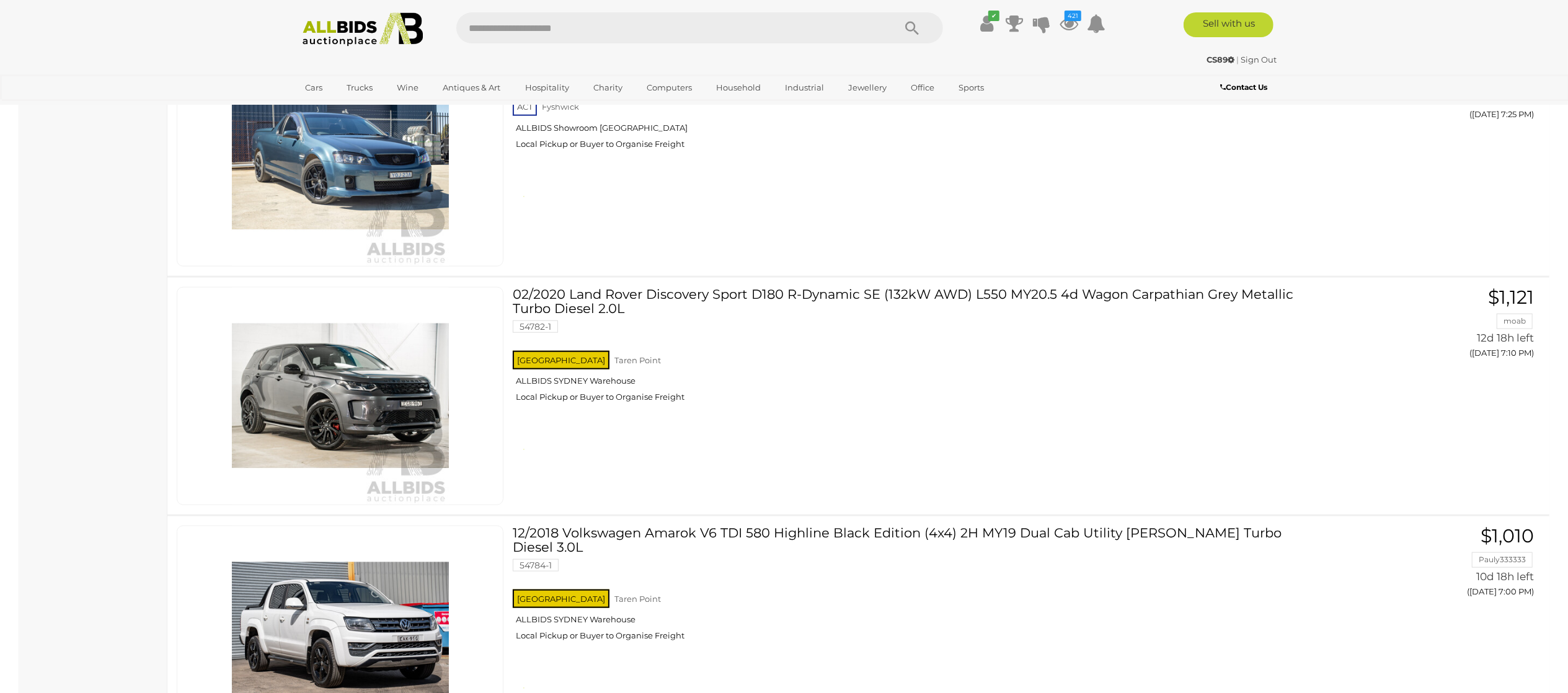
scroll to position [19954, 0]
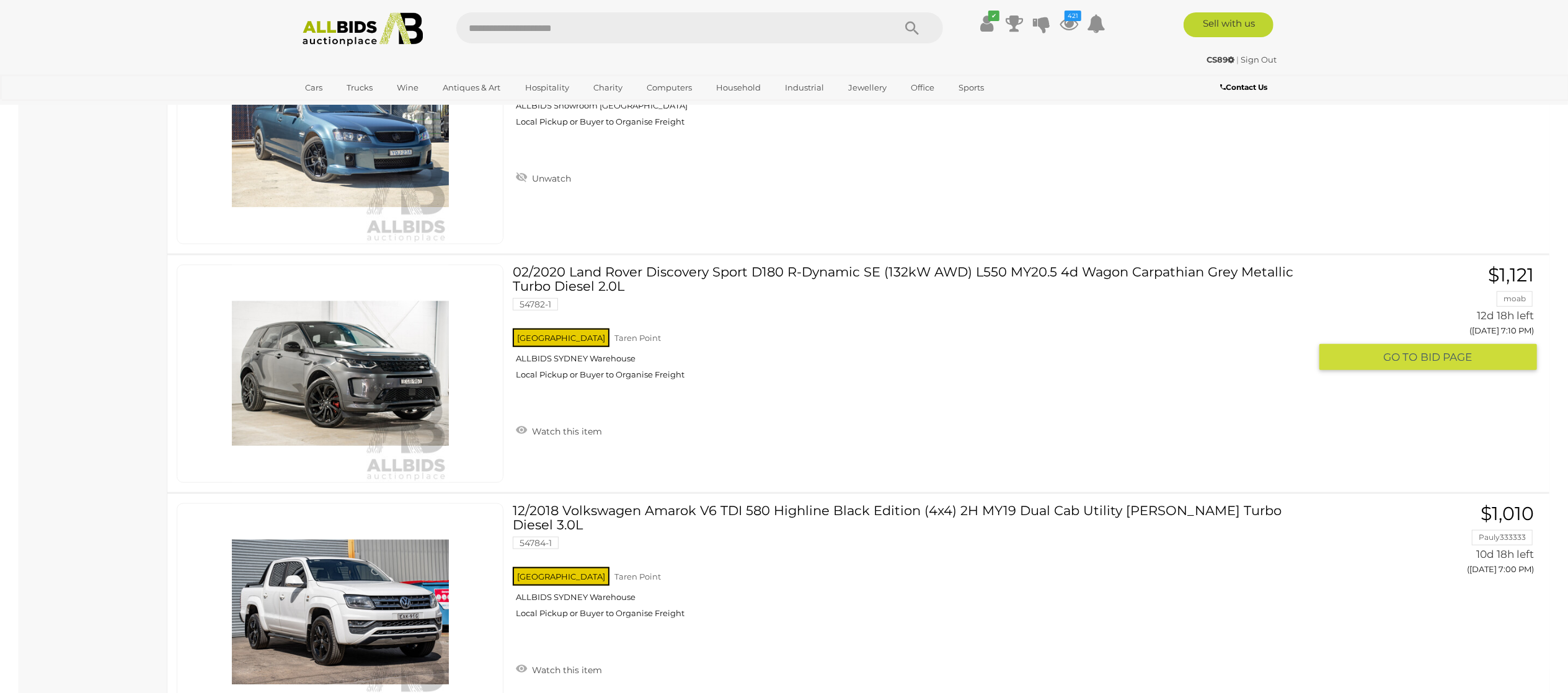
drag, startPoint x: 549, startPoint y: 448, endPoint x: 456, endPoint y: 440, distance: 93.3
click at [551, 440] on link "Watch this item" at bounding box center [559, 429] width 92 height 18
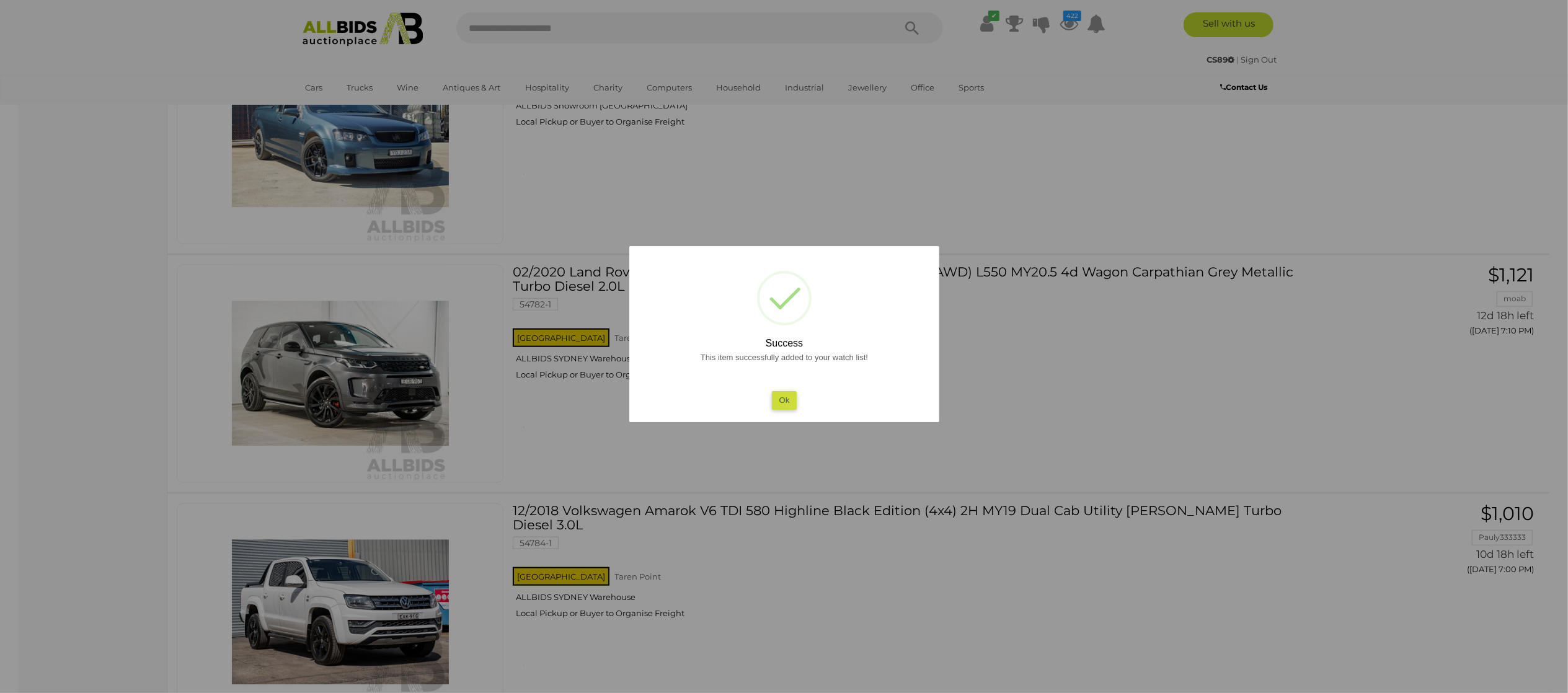
drag, startPoint x: 11, startPoint y: 438, endPoint x: 109, endPoint y: 445, distance: 98.2
click at [54, 440] on div at bounding box center [784, 346] width 1568 height 693
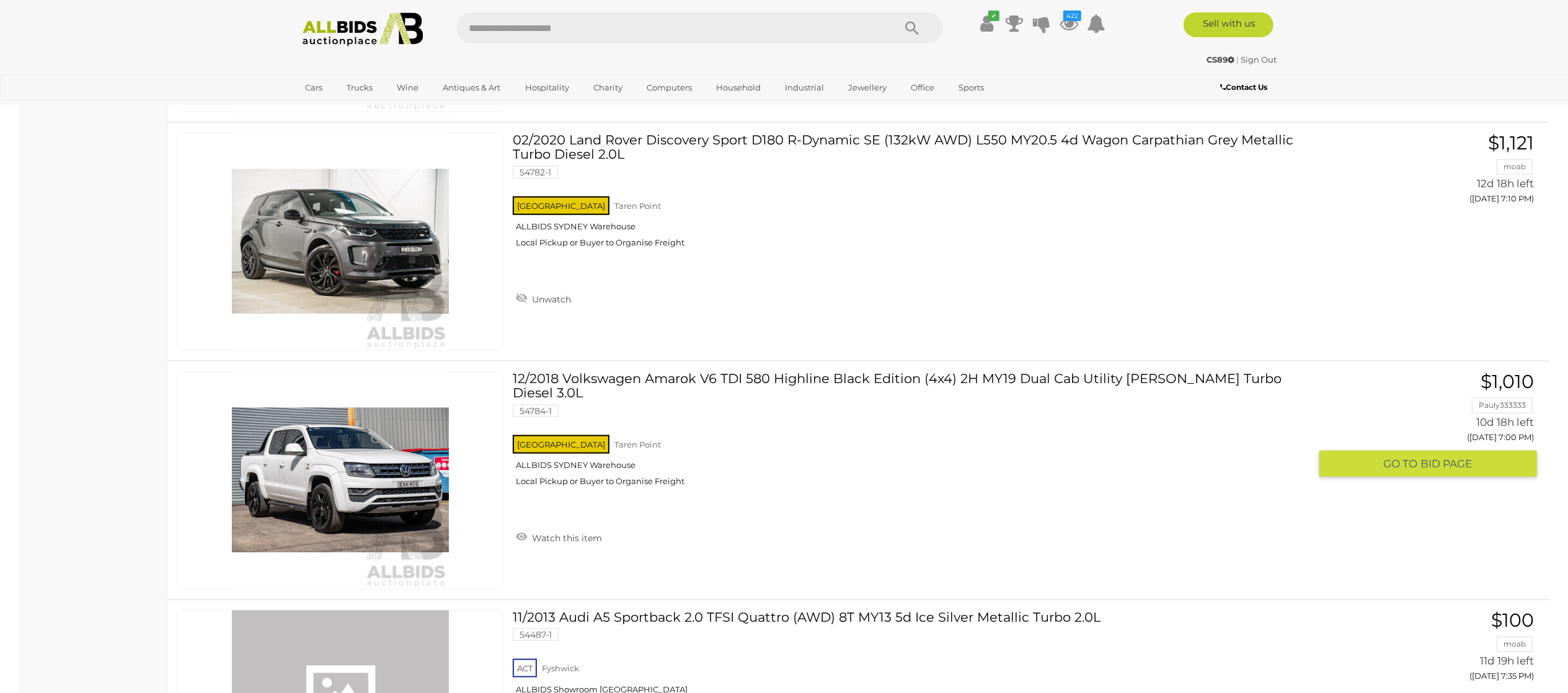
scroll to position [20202, 0]
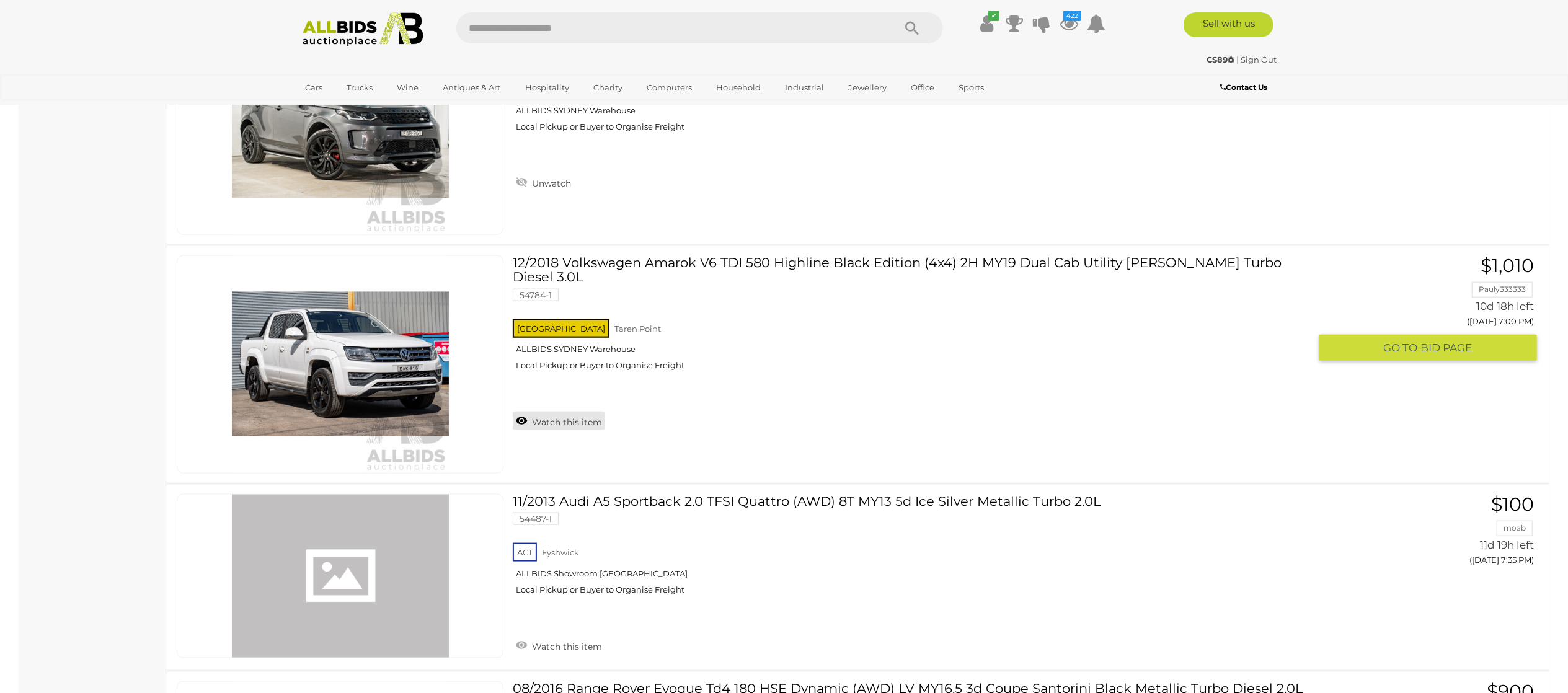
click at [561, 424] on link "Watch this item" at bounding box center [559, 421] width 92 height 18
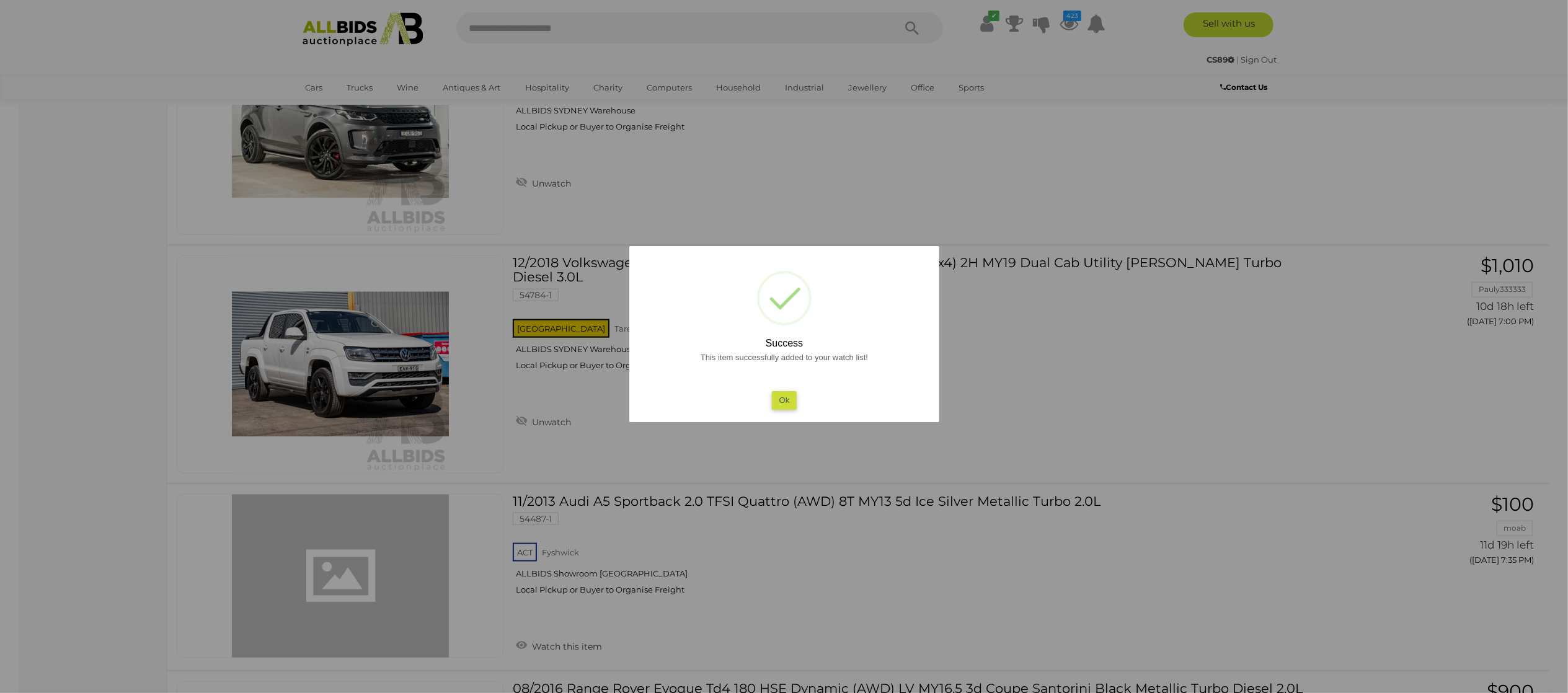
drag, startPoint x: 0, startPoint y: 379, endPoint x: 135, endPoint y: 368, distance: 135.4
click at [11, 376] on div at bounding box center [784, 346] width 1568 height 693
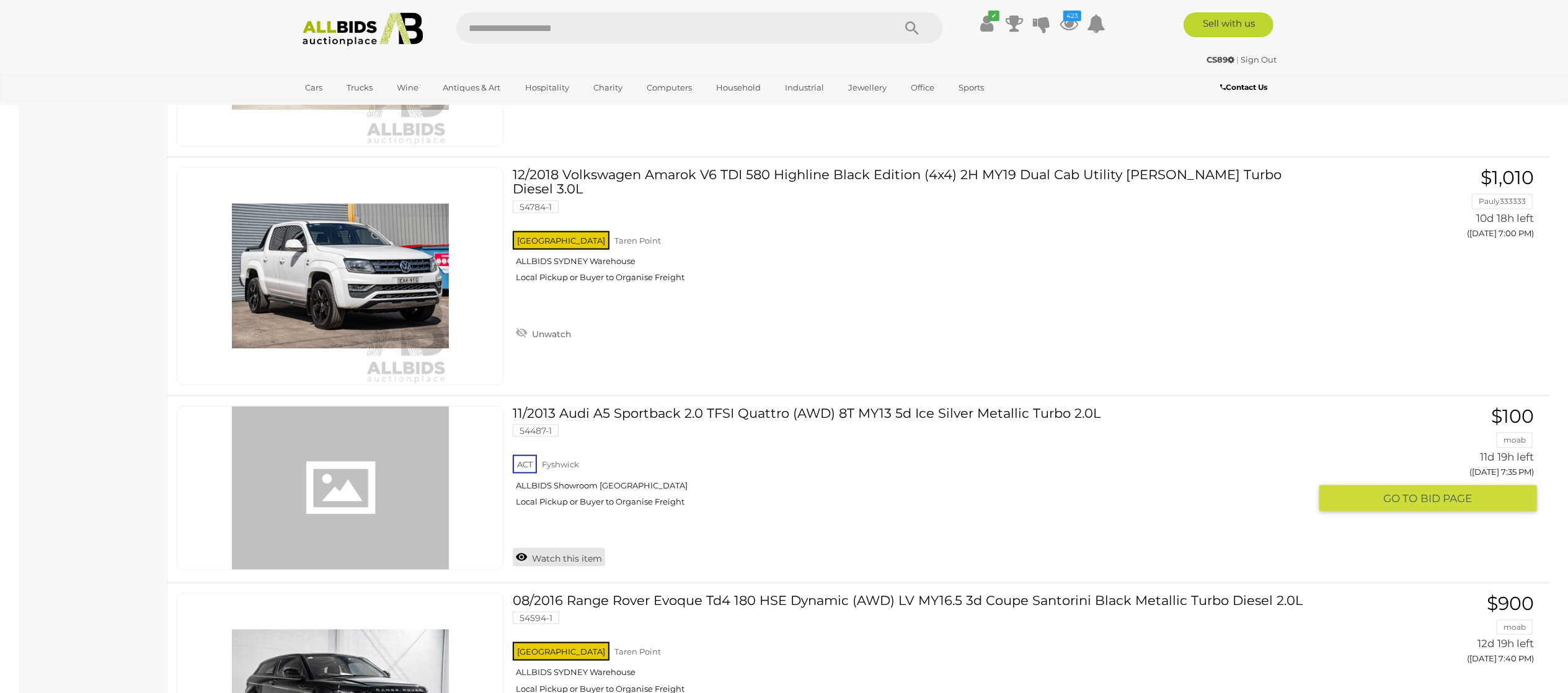
scroll to position [20325, 0]
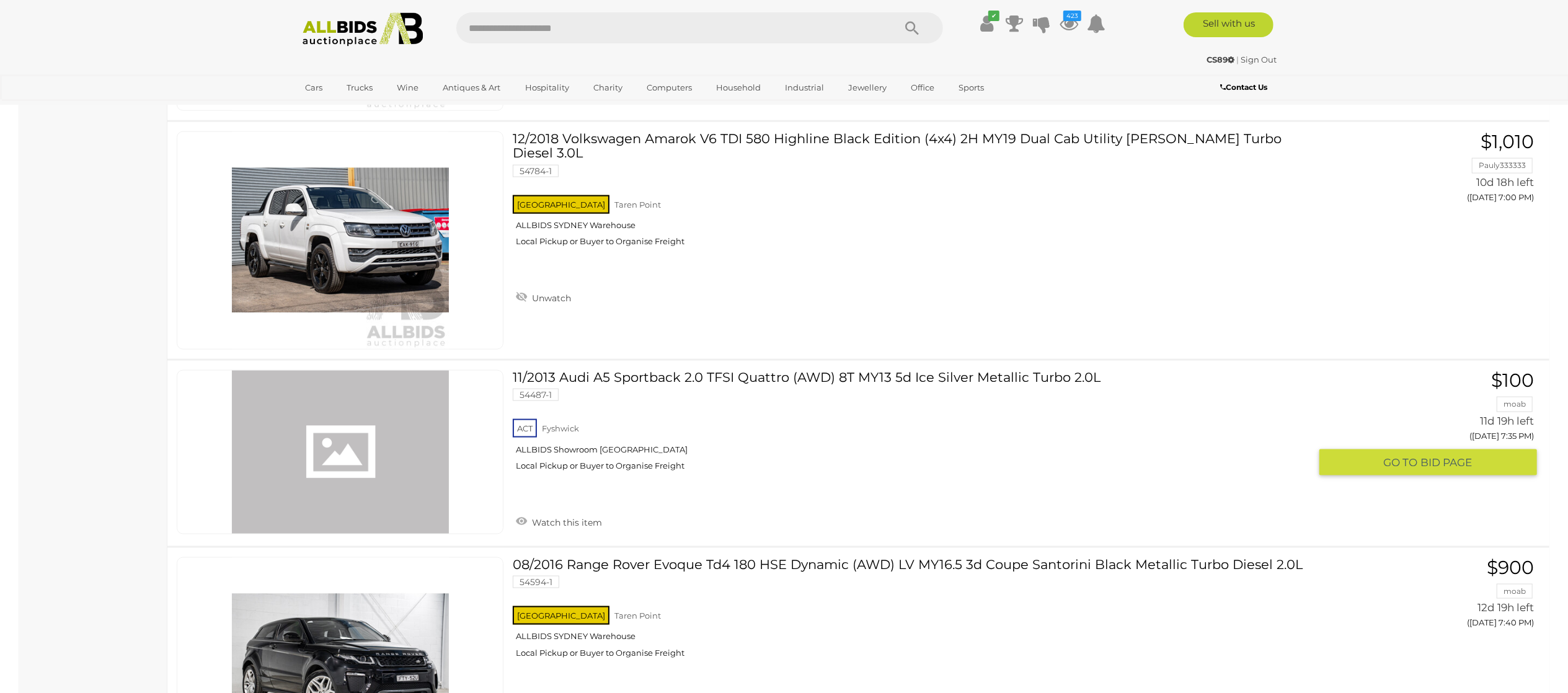
click at [578, 519] on link "Watch this item" at bounding box center [559, 520] width 92 height 18
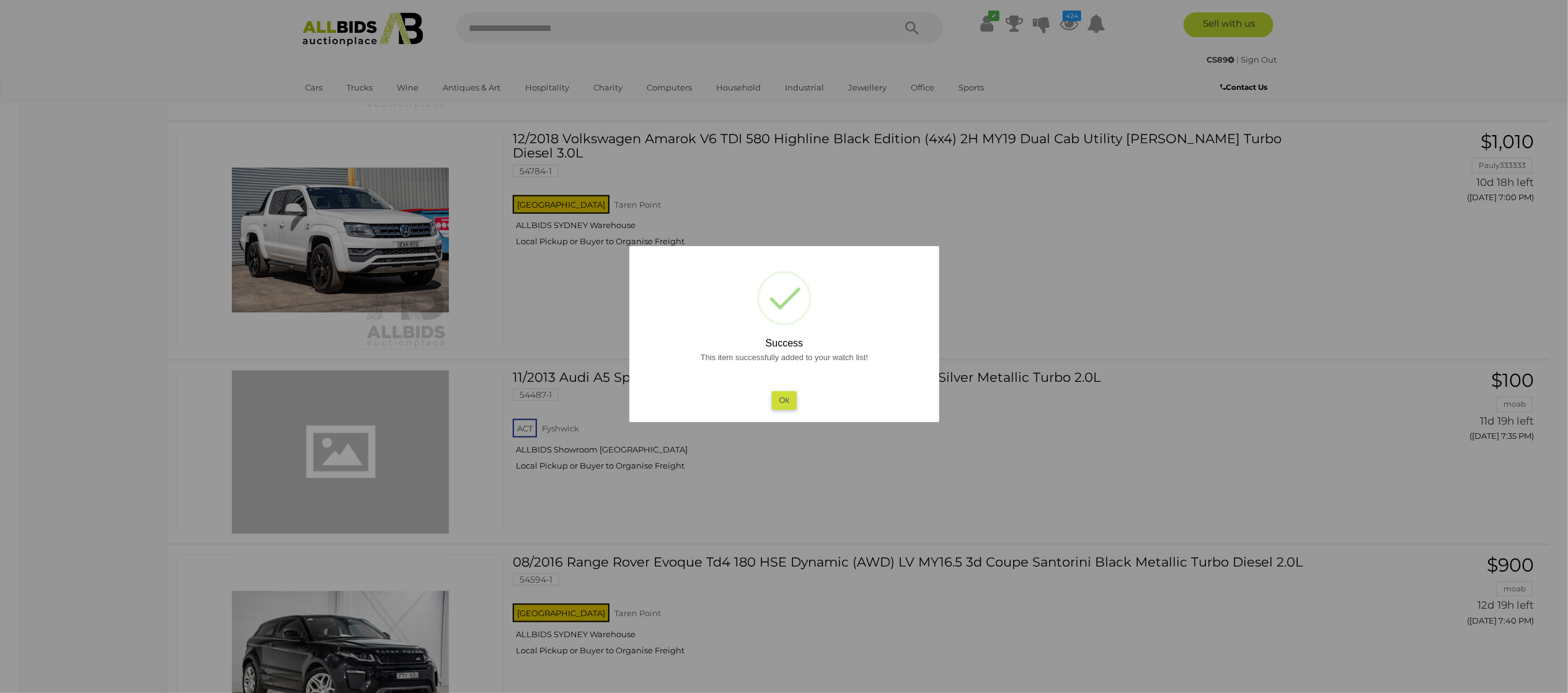
drag, startPoint x: 55, startPoint y: 532, endPoint x: 335, endPoint y: 518, distance: 280.3
click at [60, 519] on div at bounding box center [784, 346] width 1568 height 693
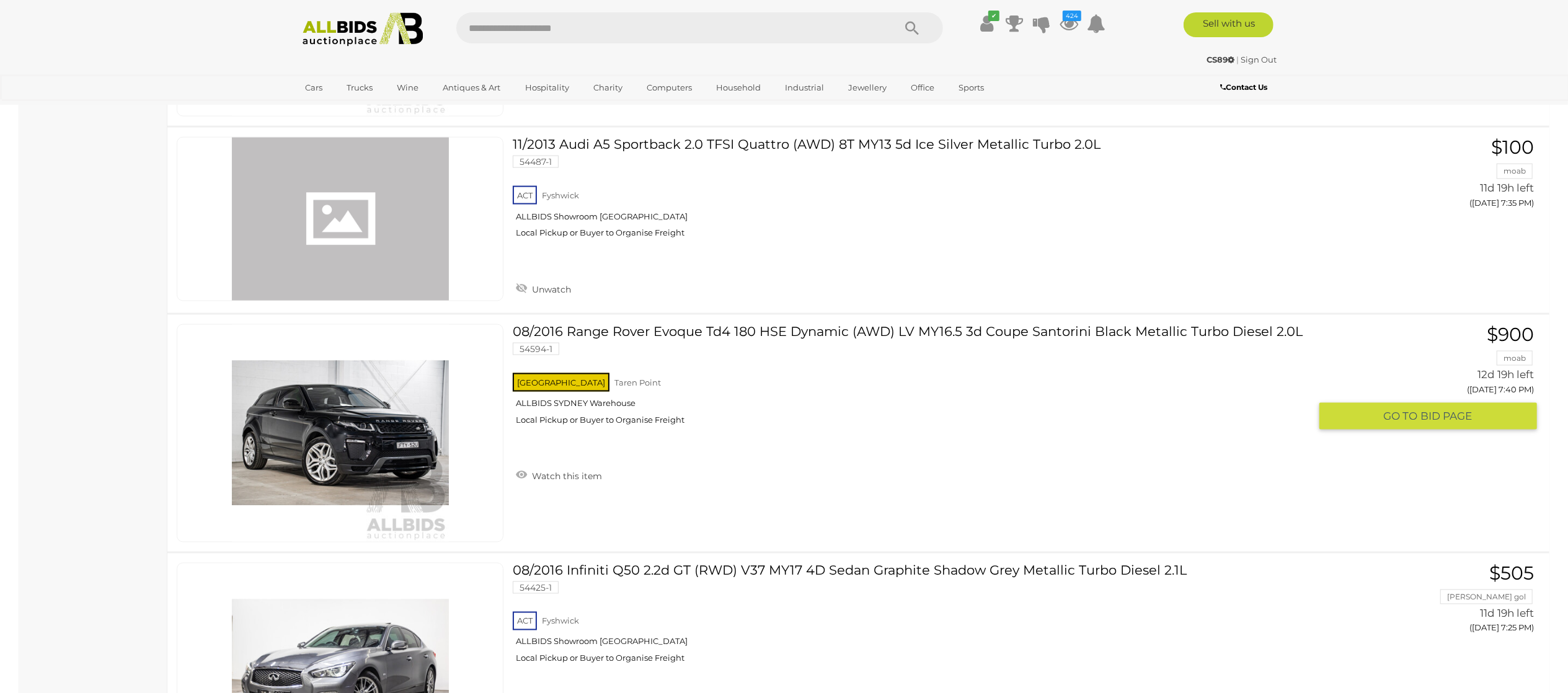
scroll to position [20573, 0]
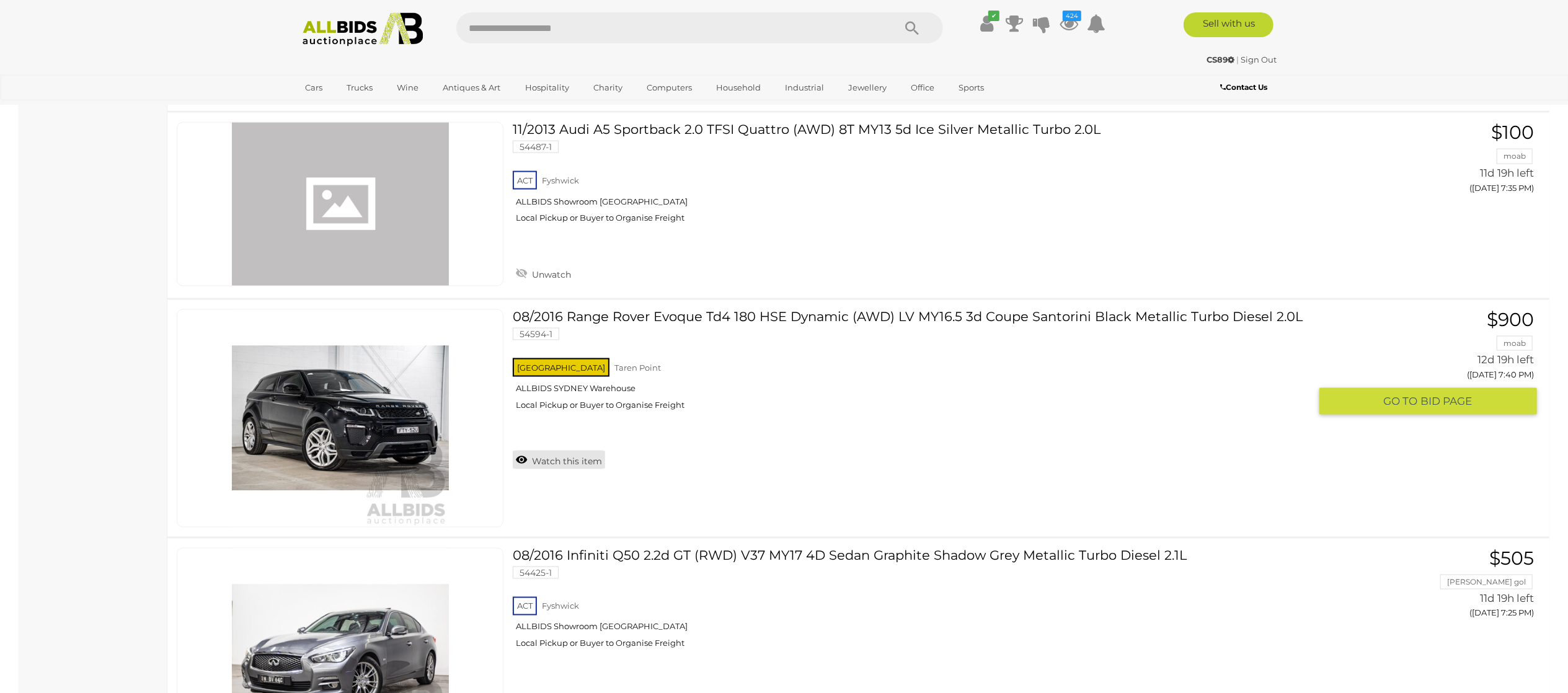
click at [542, 469] on link "Watch this item" at bounding box center [559, 459] width 92 height 18
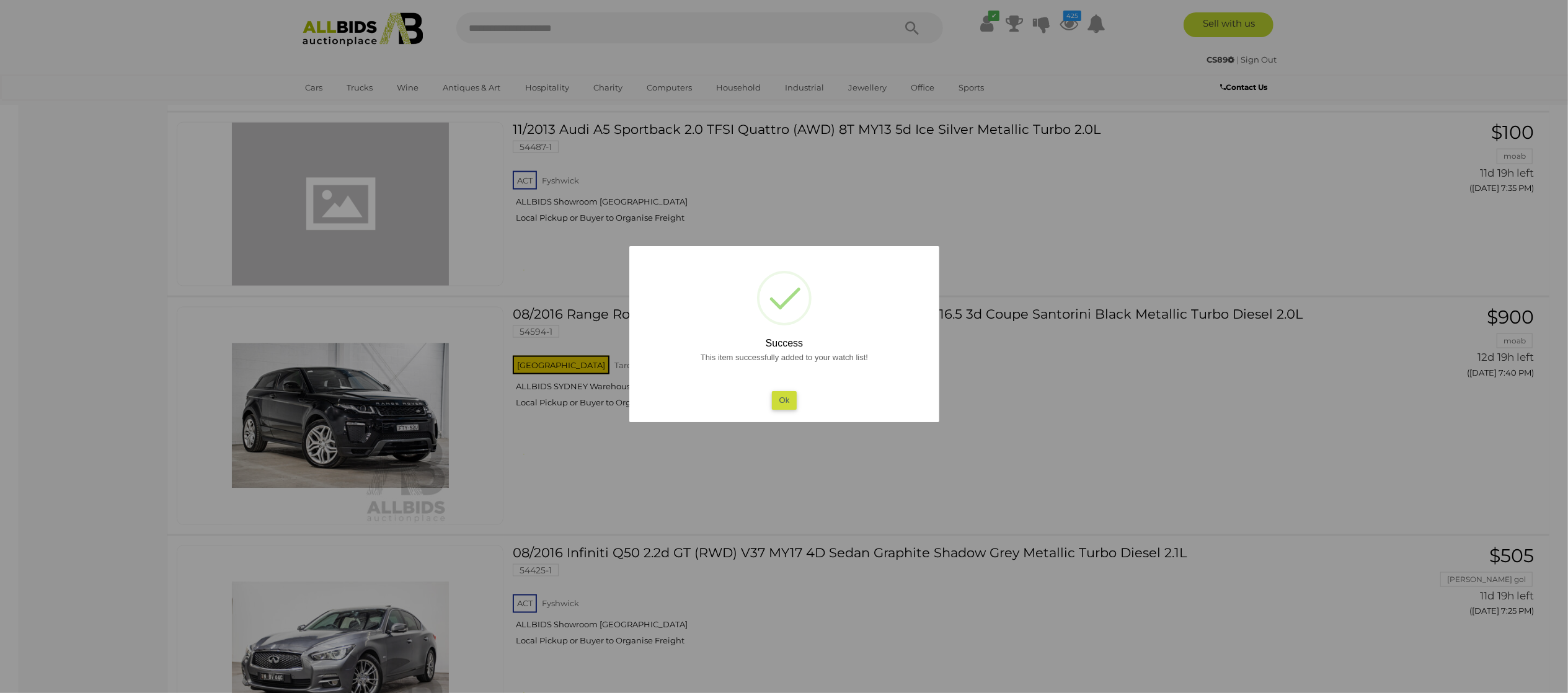
click at [70, 431] on div at bounding box center [784, 346] width 1568 height 693
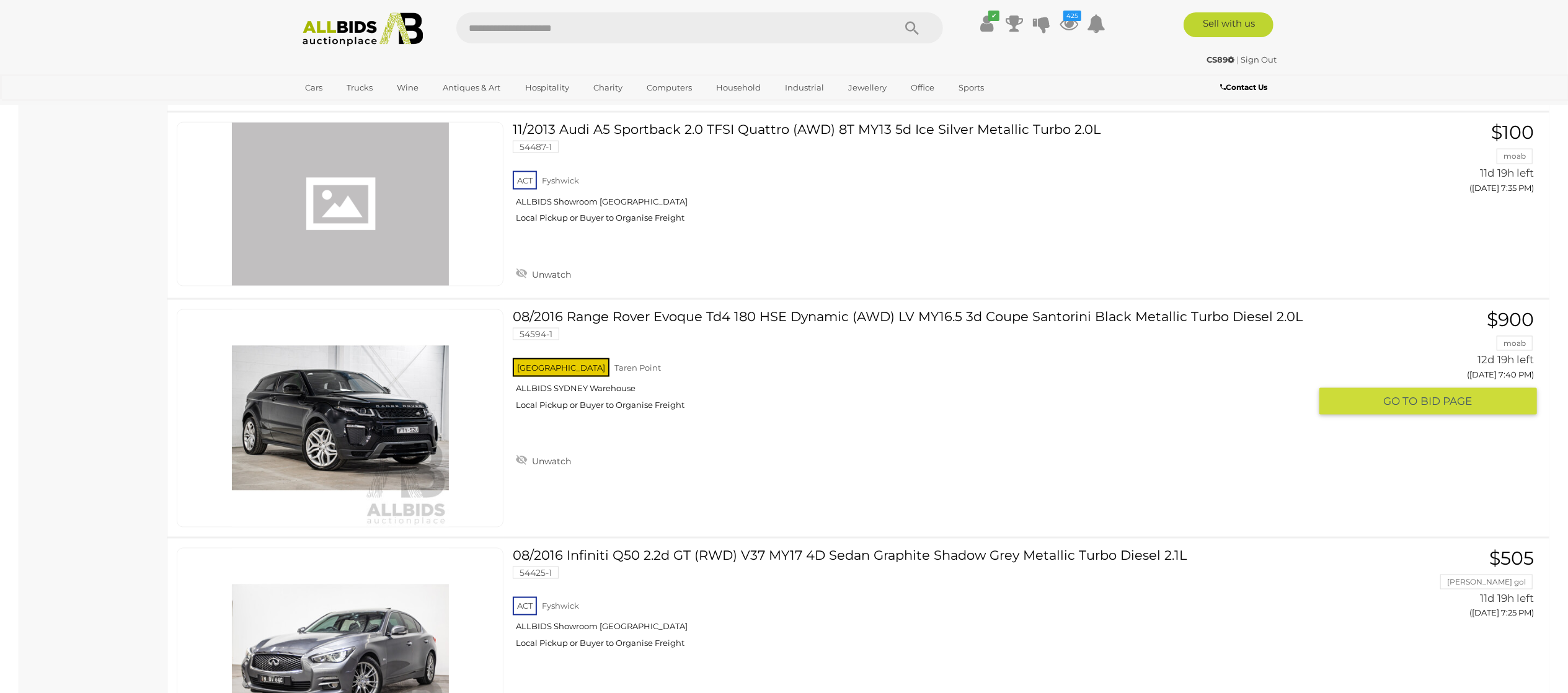
scroll to position [20821, 0]
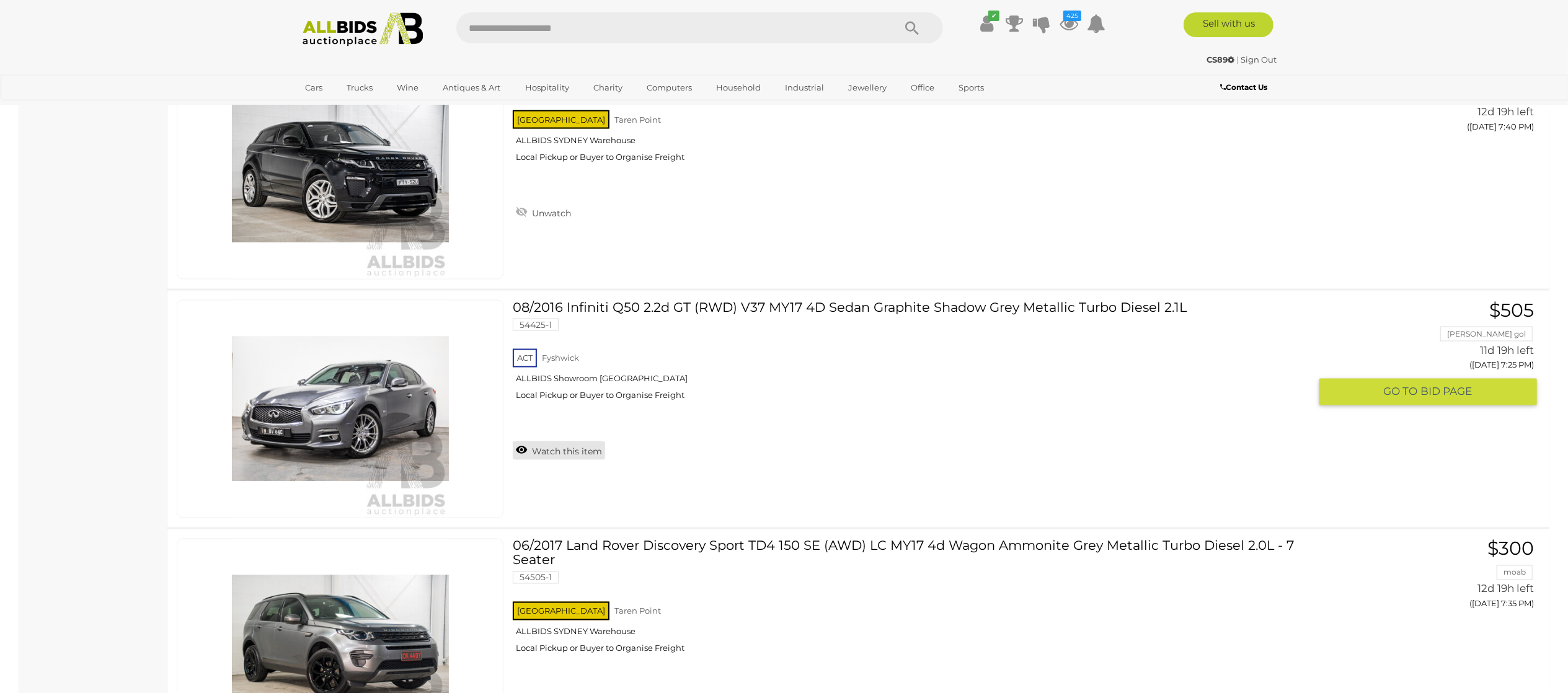
click at [546, 460] on link "Watch this item" at bounding box center [559, 450] width 92 height 18
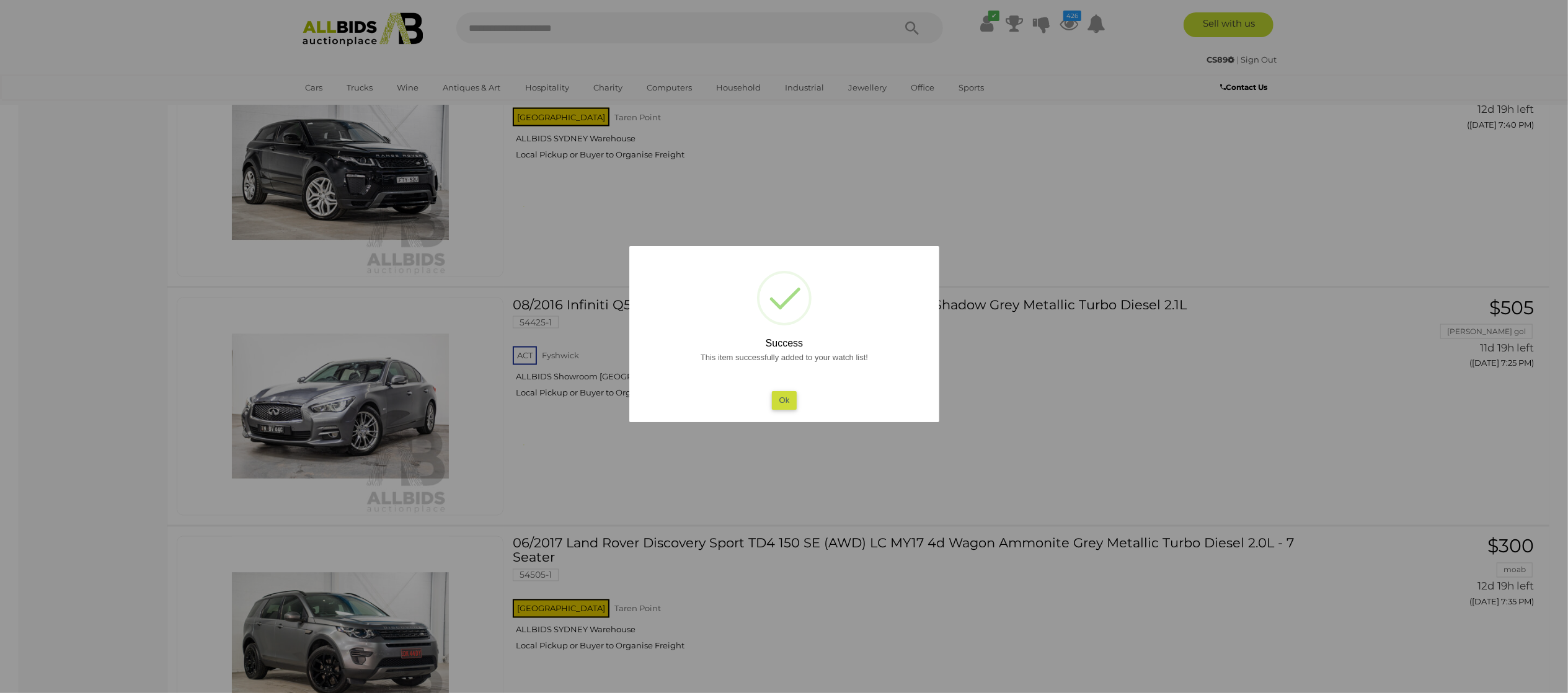
drag, startPoint x: 36, startPoint y: 456, endPoint x: 73, endPoint y: 446, distance: 38.3
click at [48, 450] on div at bounding box center [784, 346] width 1568 height 693
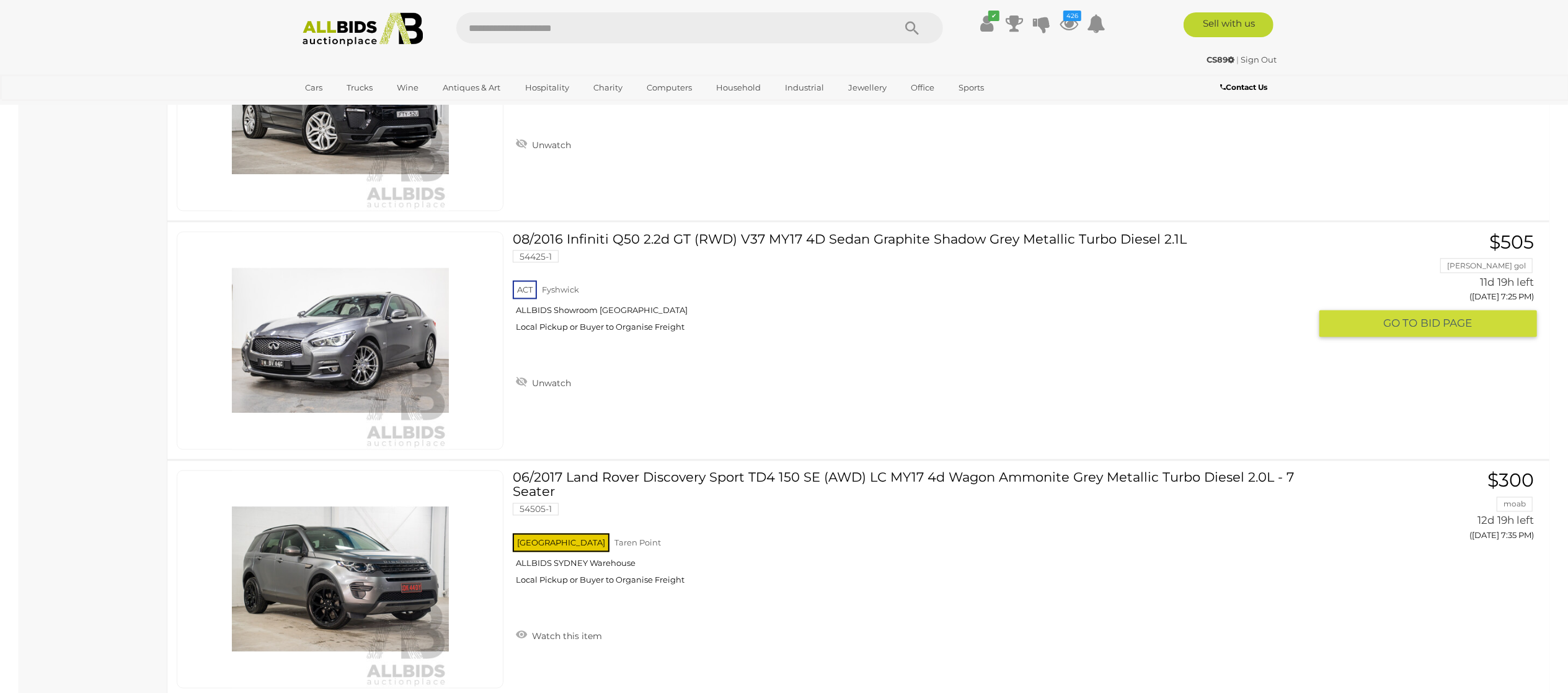
scroll to position [21069, 0]
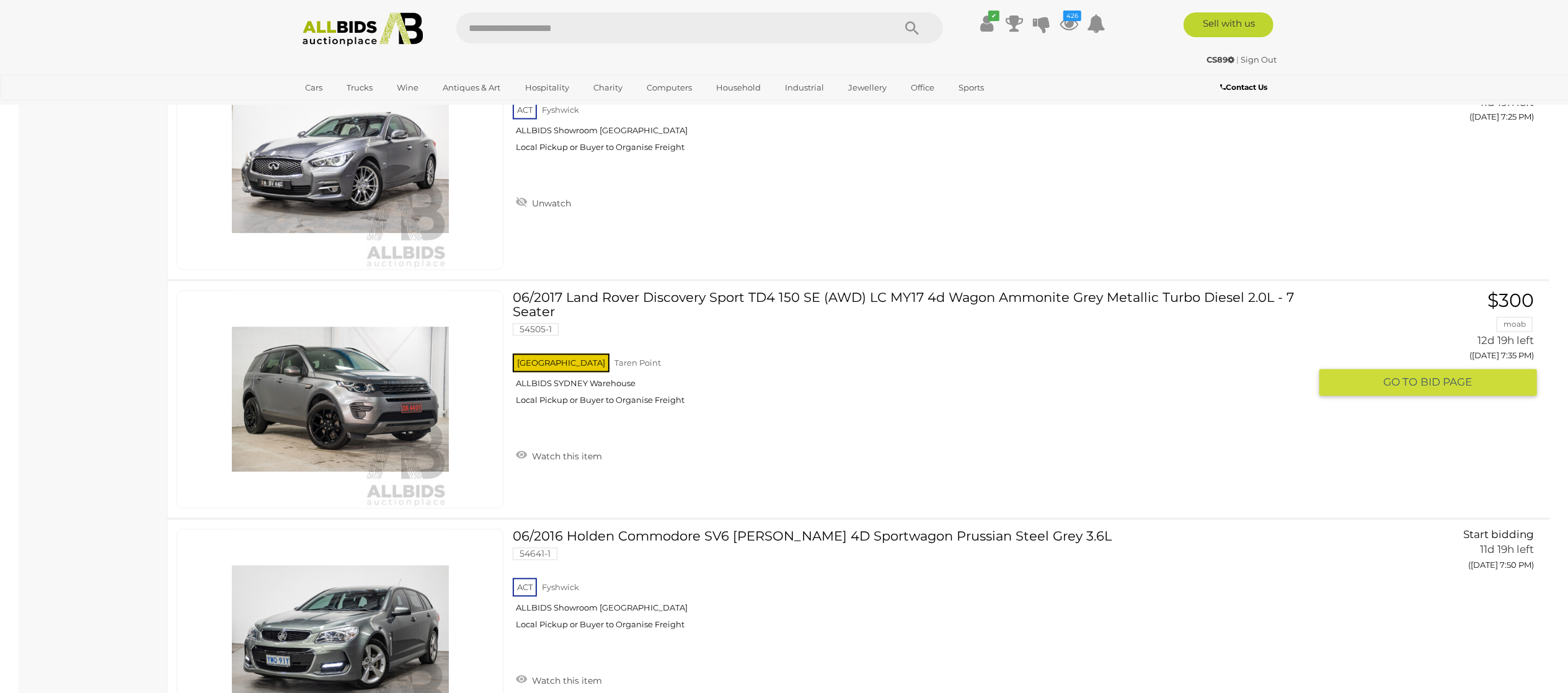
click at [540, 465] on link "Watch this item" at bounding box center [559, 455] width 92 height 18
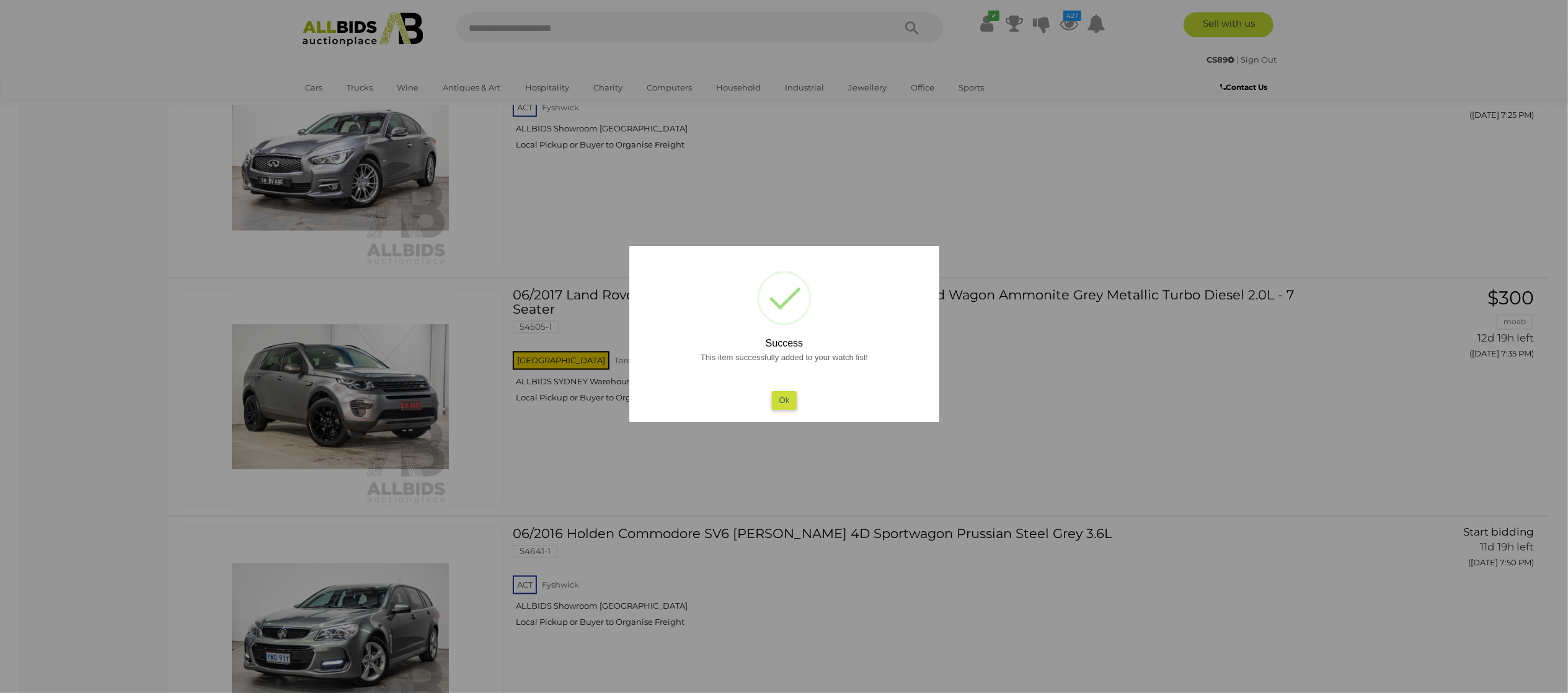
drag, startPoint x: 0, startPoint y: 436, endPoint x: 177, endPoint y: 435, distance: 177.0
click at [3, 436] on div at bounding box center [784, 346] width 1568 height 693
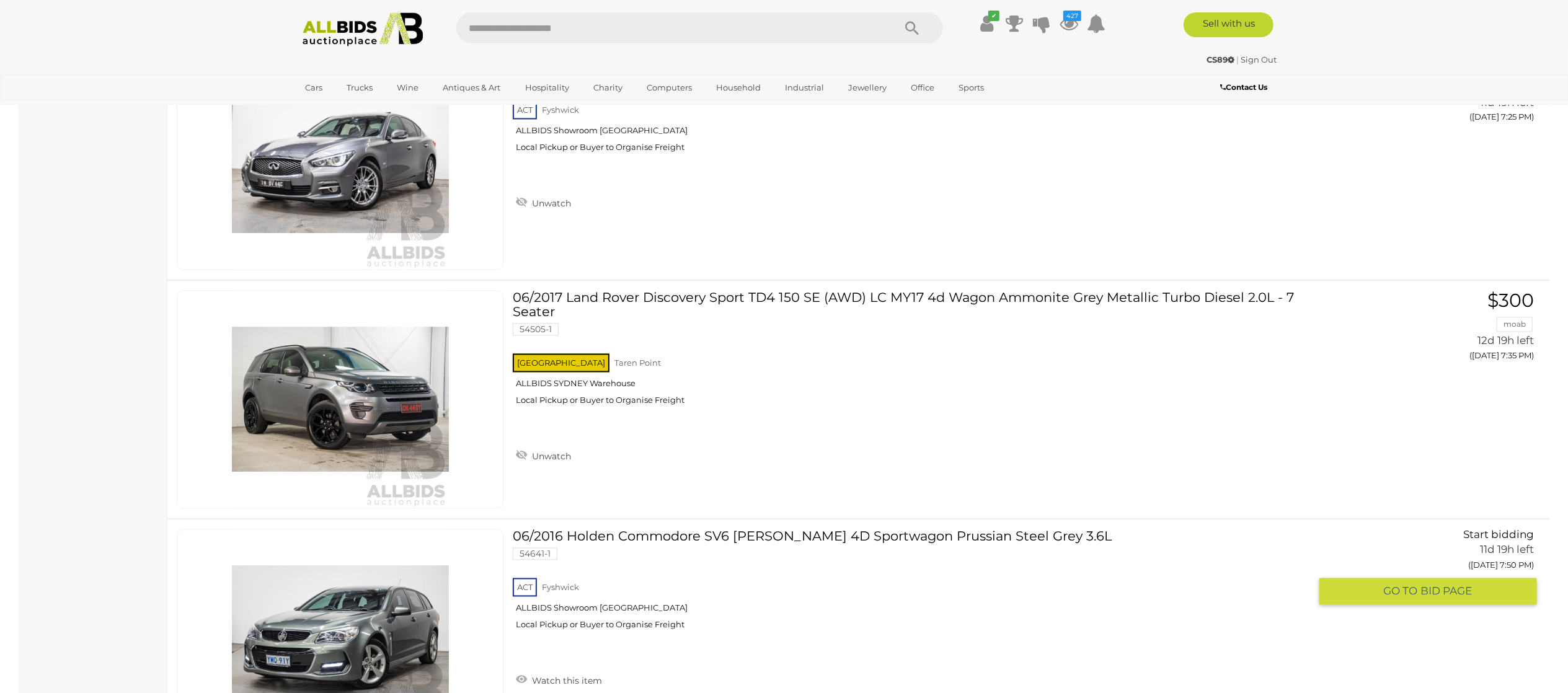
scroll to position [21317, 0]
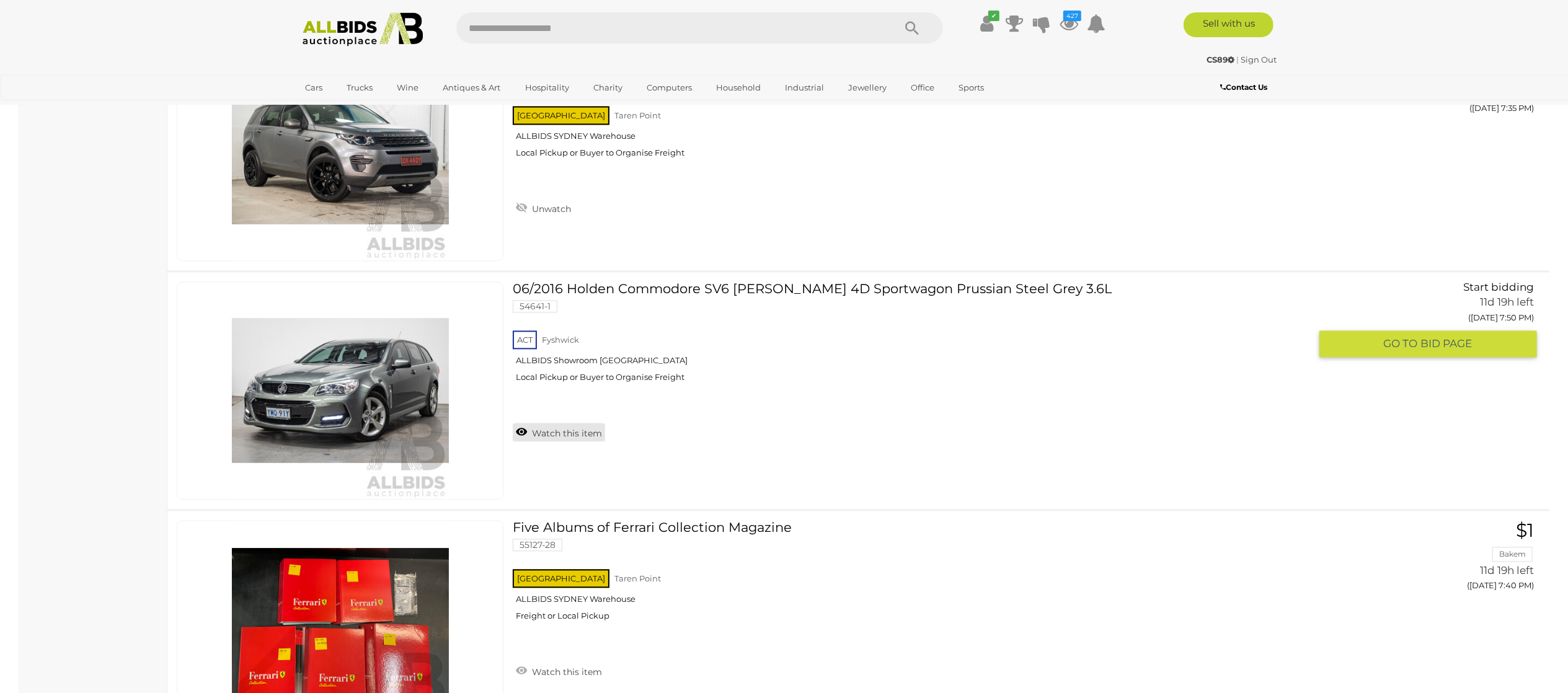
click at [566, 441] on link "Watch this item" at bounding box center [559, 431] width 92 height 18
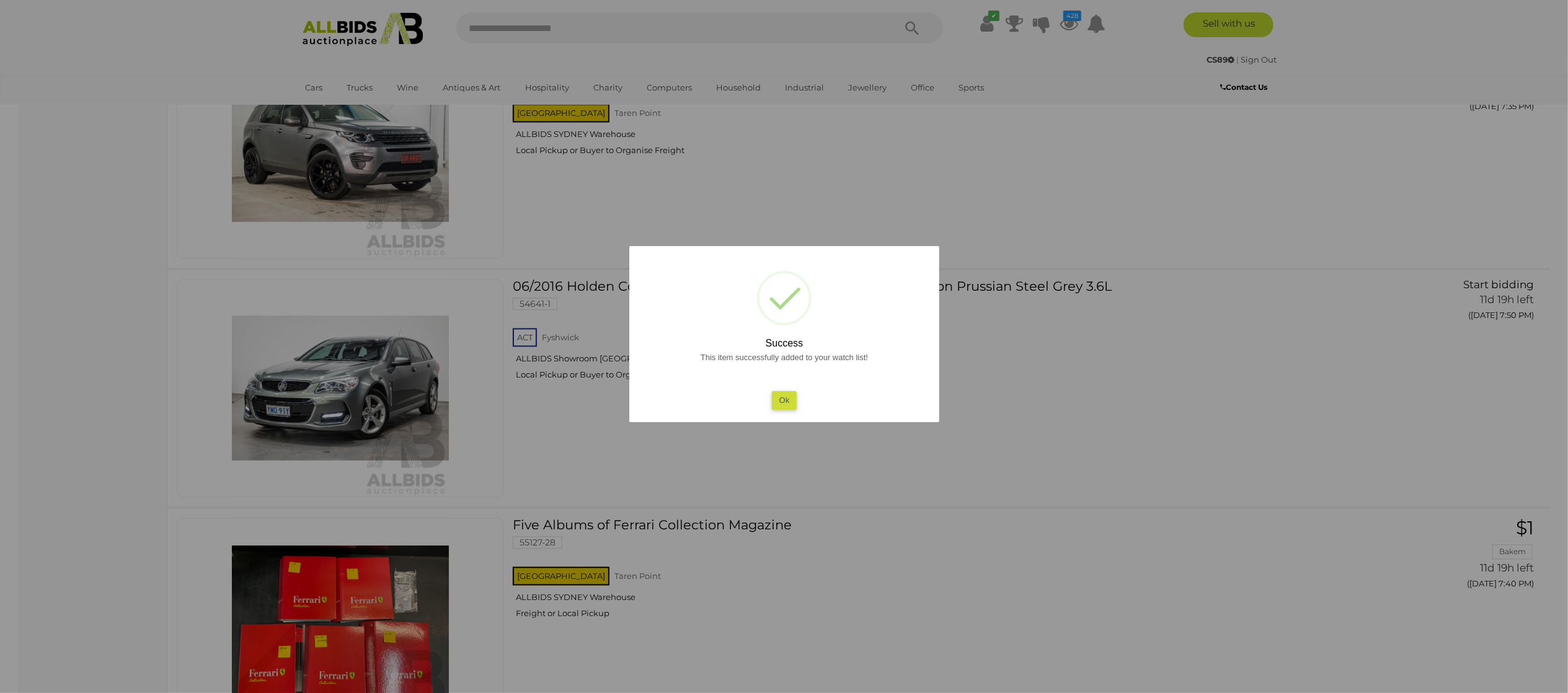
drag, startPoint x: 0, startPoint y: 404, endPoint x: 173, endPoint y: 371, distance: 176.1
click at [1, 402] on div at bounding box center [784, 346] width 1568 height 693
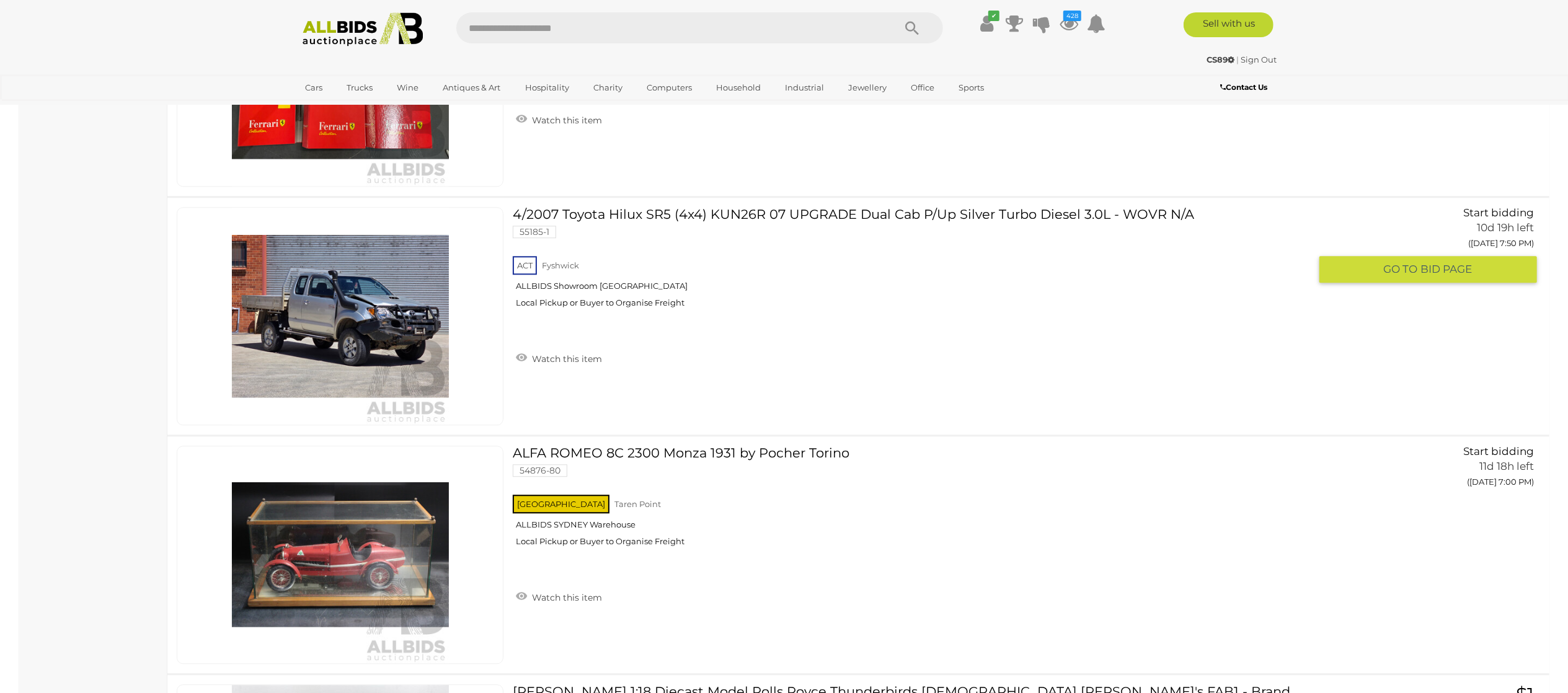
scroll to position [21936, 0]
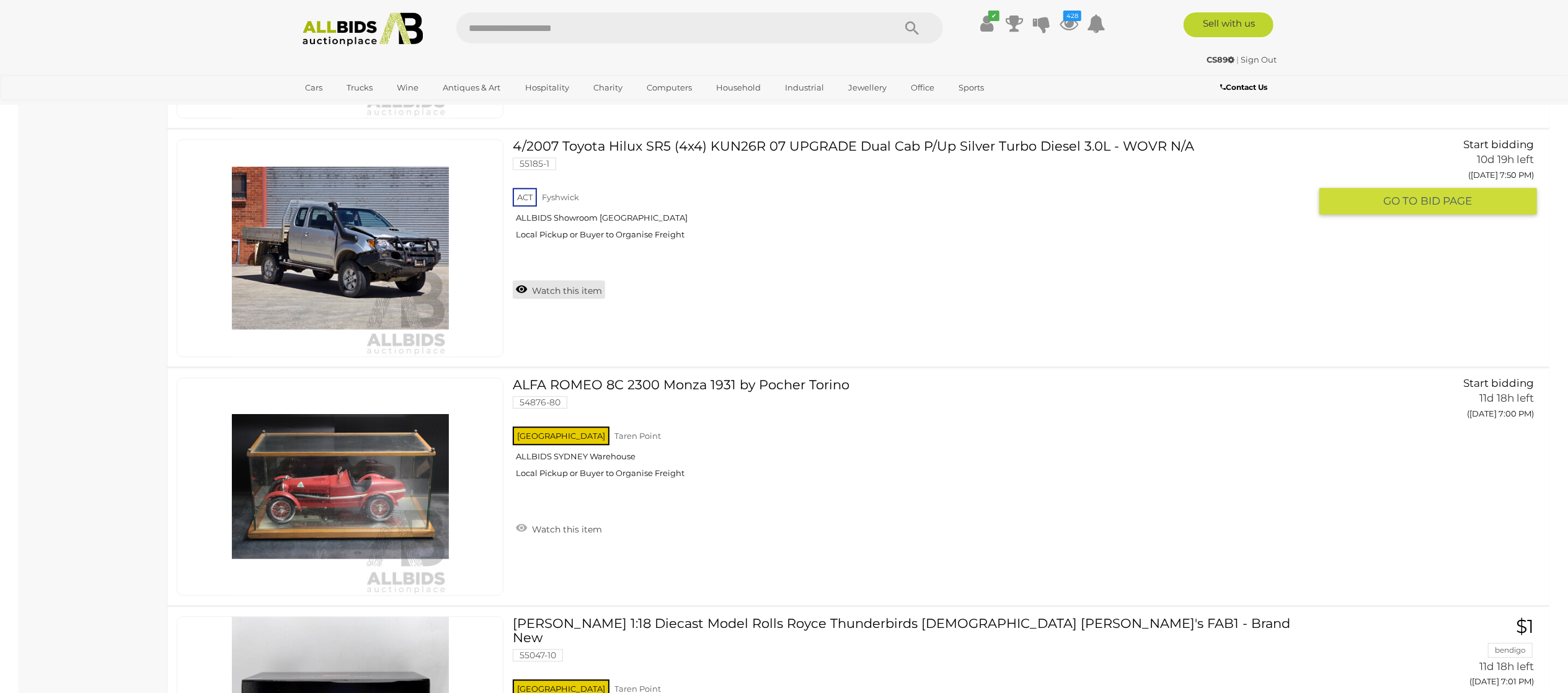
click at [552, 299] on link "Watch this item" at bounding box center [559, 289] width 92 height 18
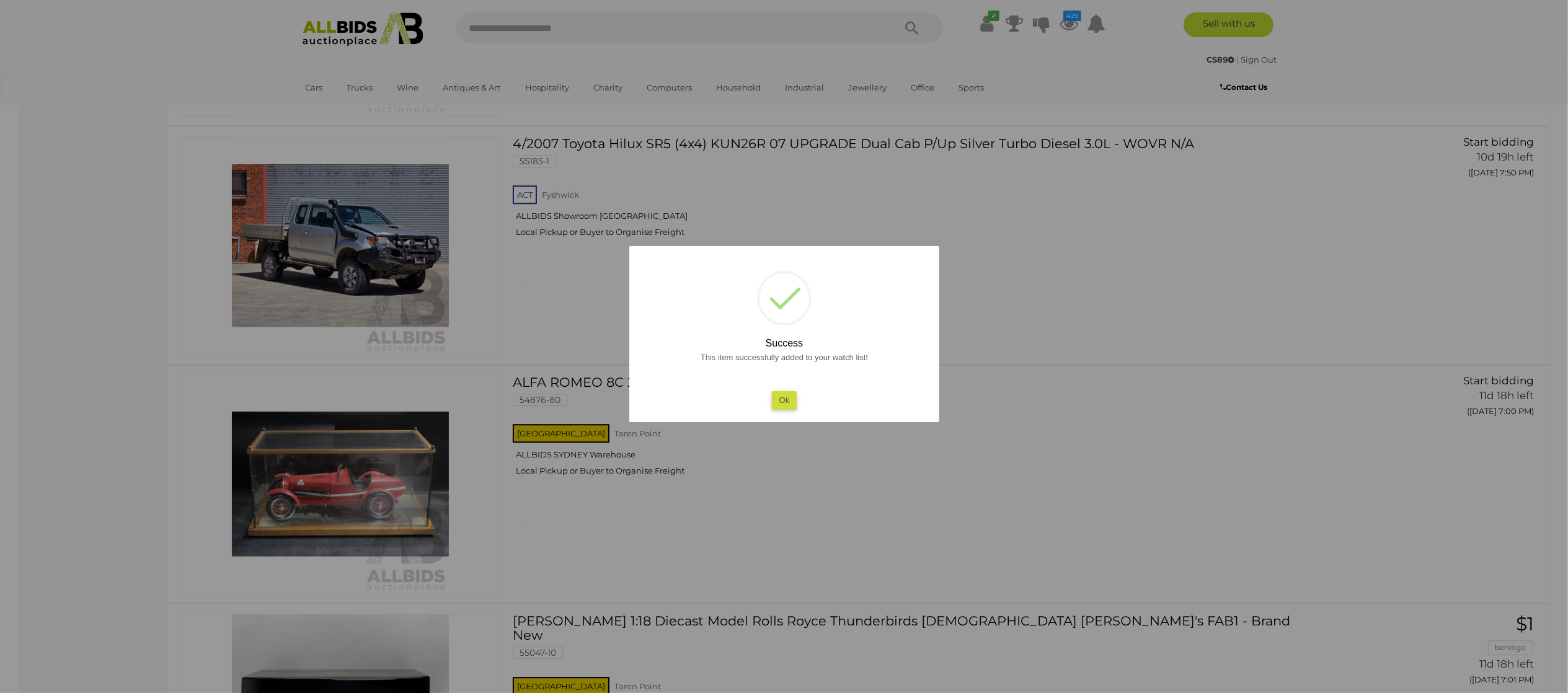
drag, startPoint x: 0, startPoint y: 356, endPoint x: 440, endPoint y: 382, distance: 440.8
click at [7, 354] on div at bounding box center [784, 346] width 1568 height 693
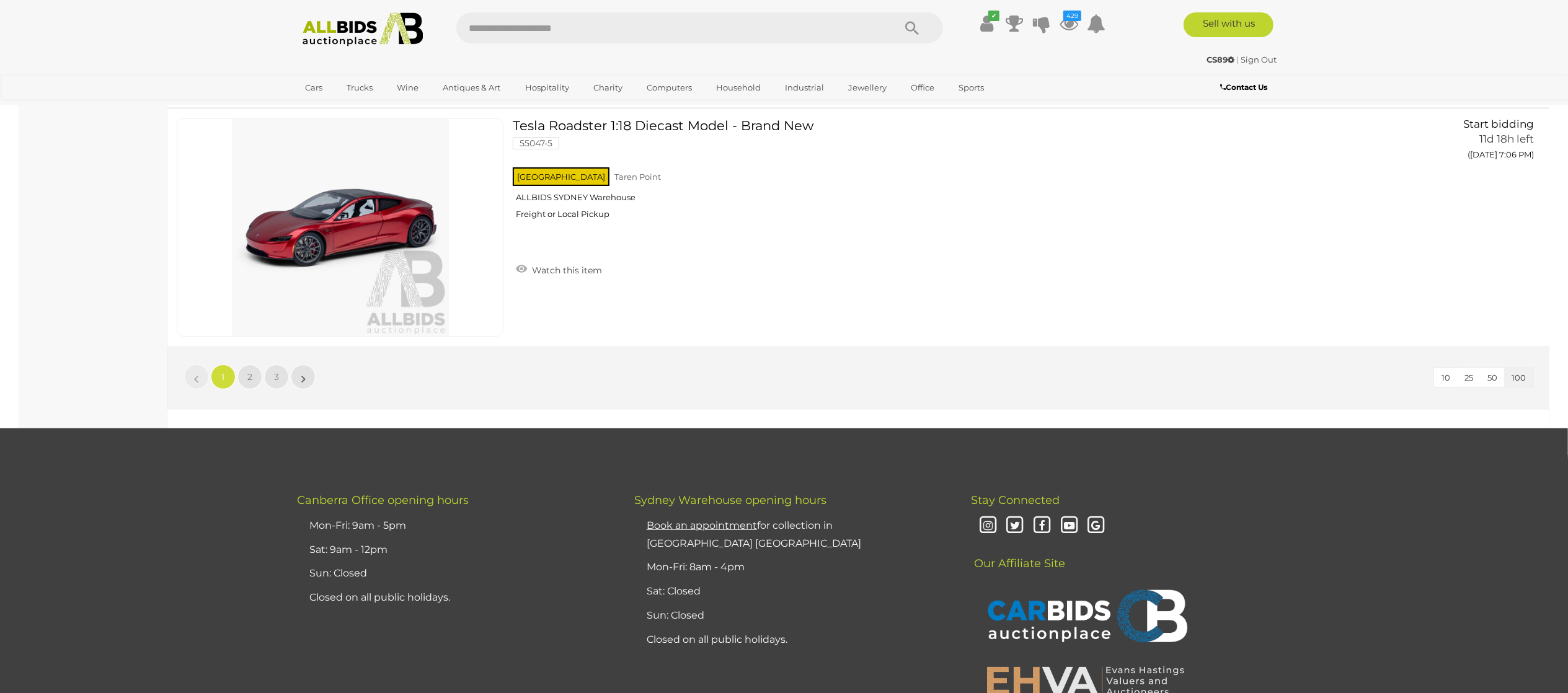
scroll to position [23671, 0]
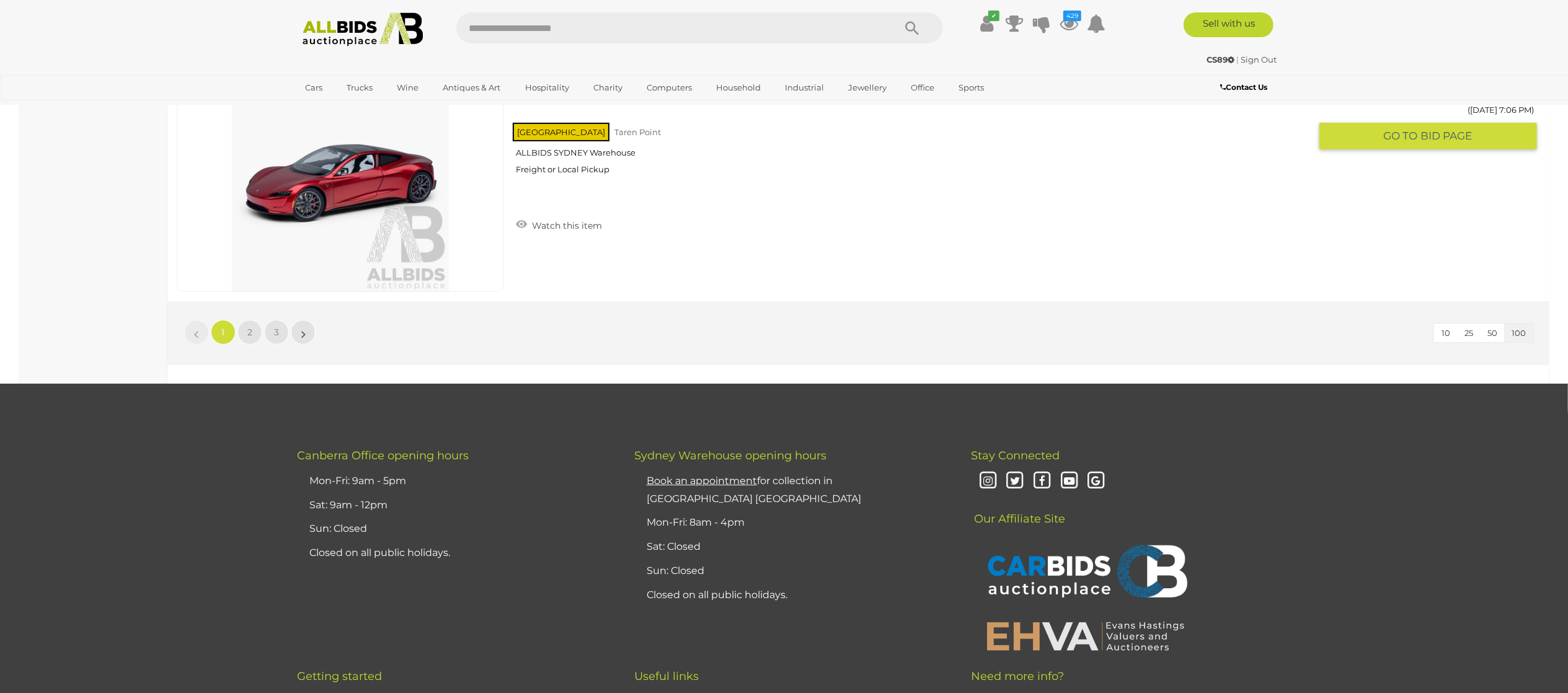
click at [567, 234] on link "Watch this item" at bounding box center [559, 224] width 92 height 18
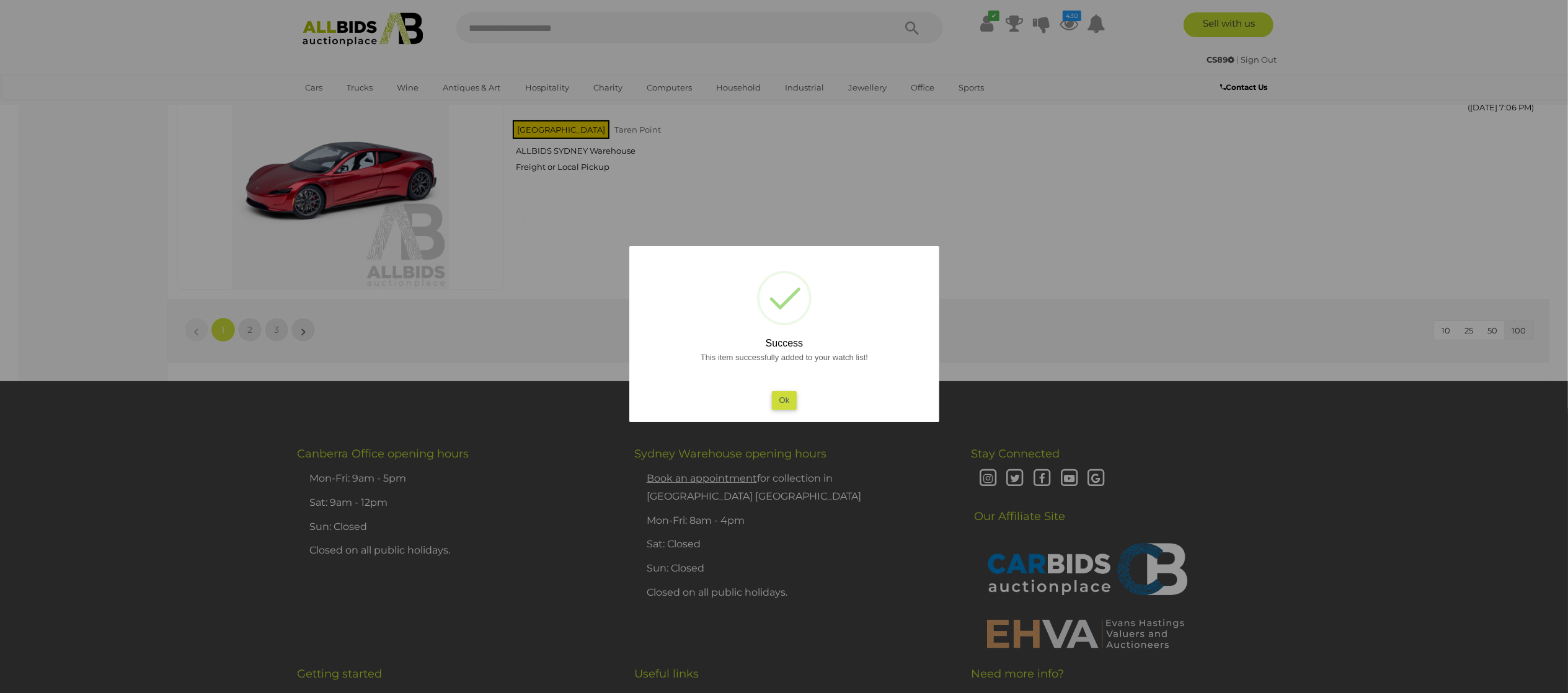
drag, startPoint x: 3, startPoint y: 262, endPoint x: 16, endPoint y: 259, distance: 13.3
click at [9, 260] on div at bounding box center [784, 346] width 1568 height 693
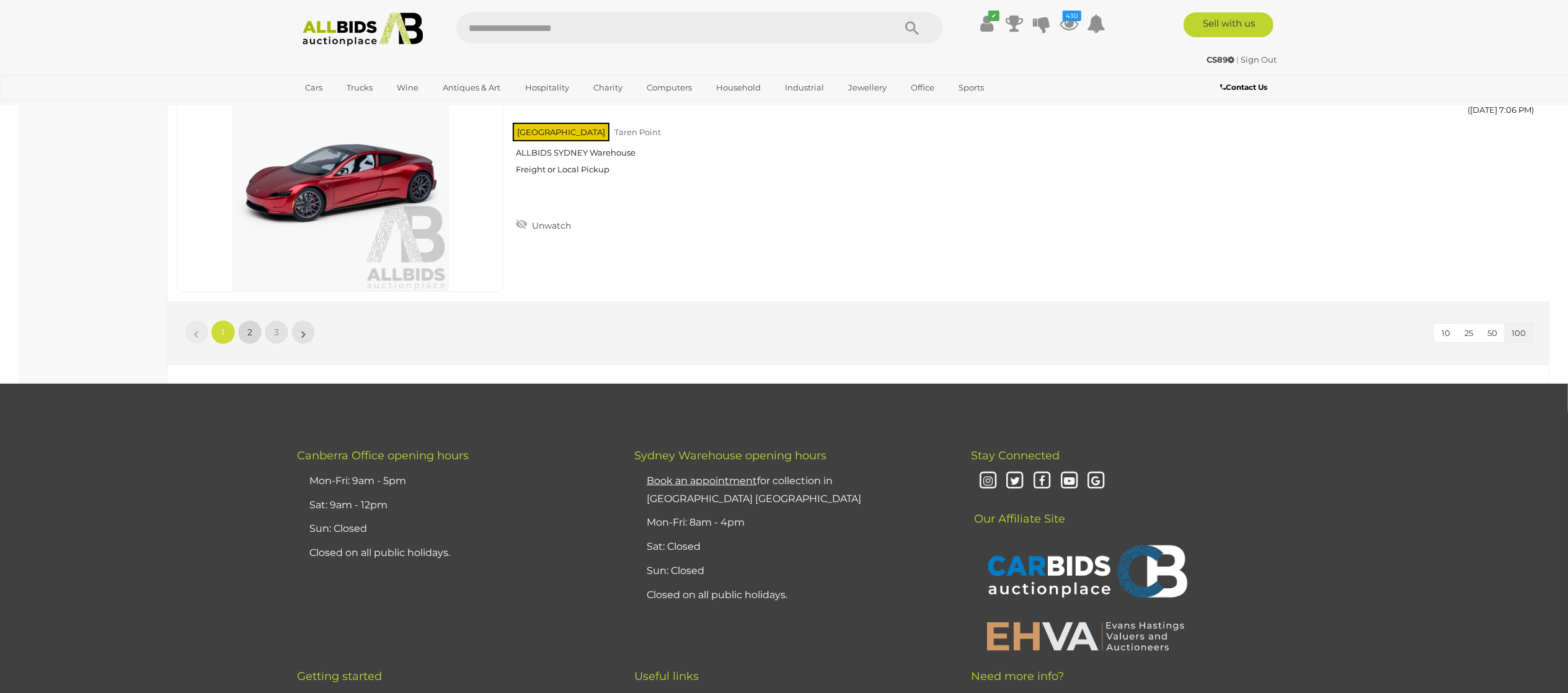
click at [248, 344] on link "2" at bounding box center [249, 332] width 24 height 24
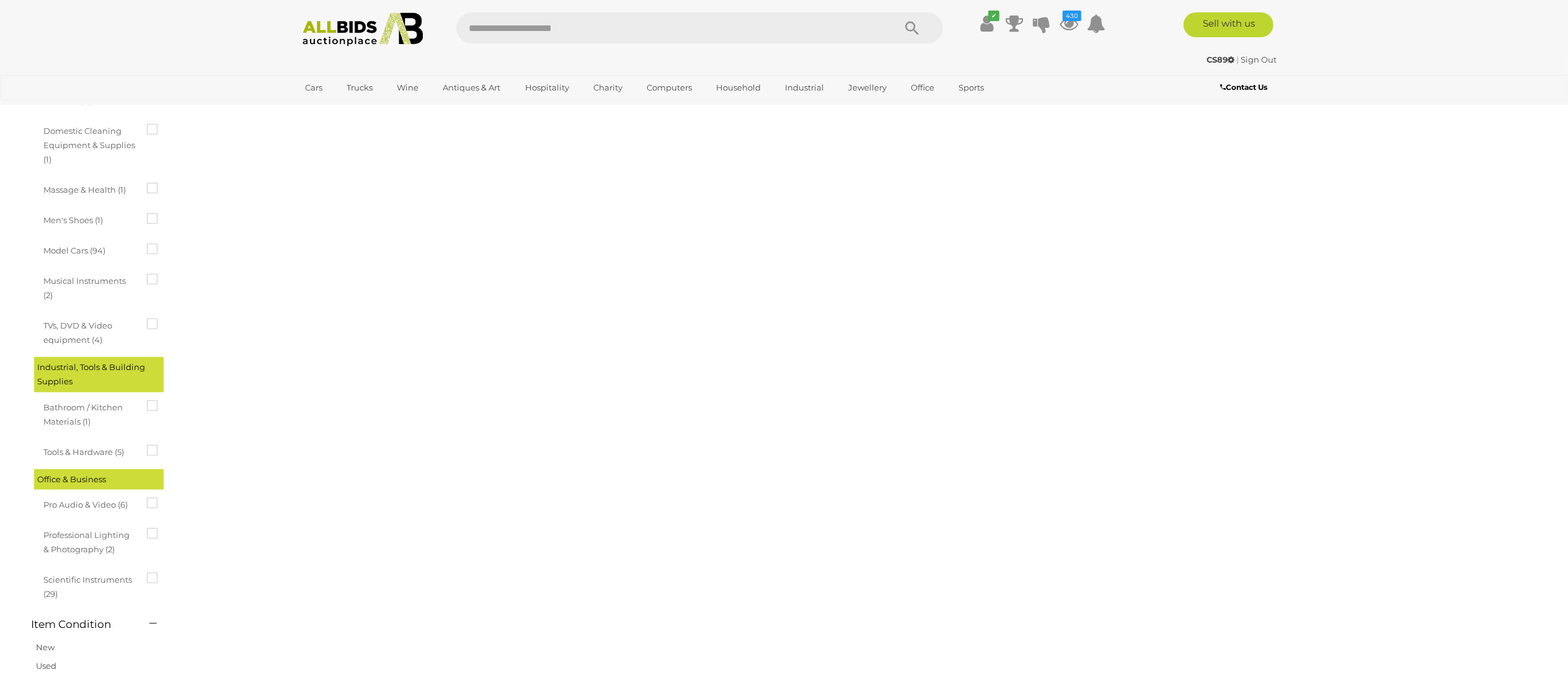
scroll to position [0, 0]
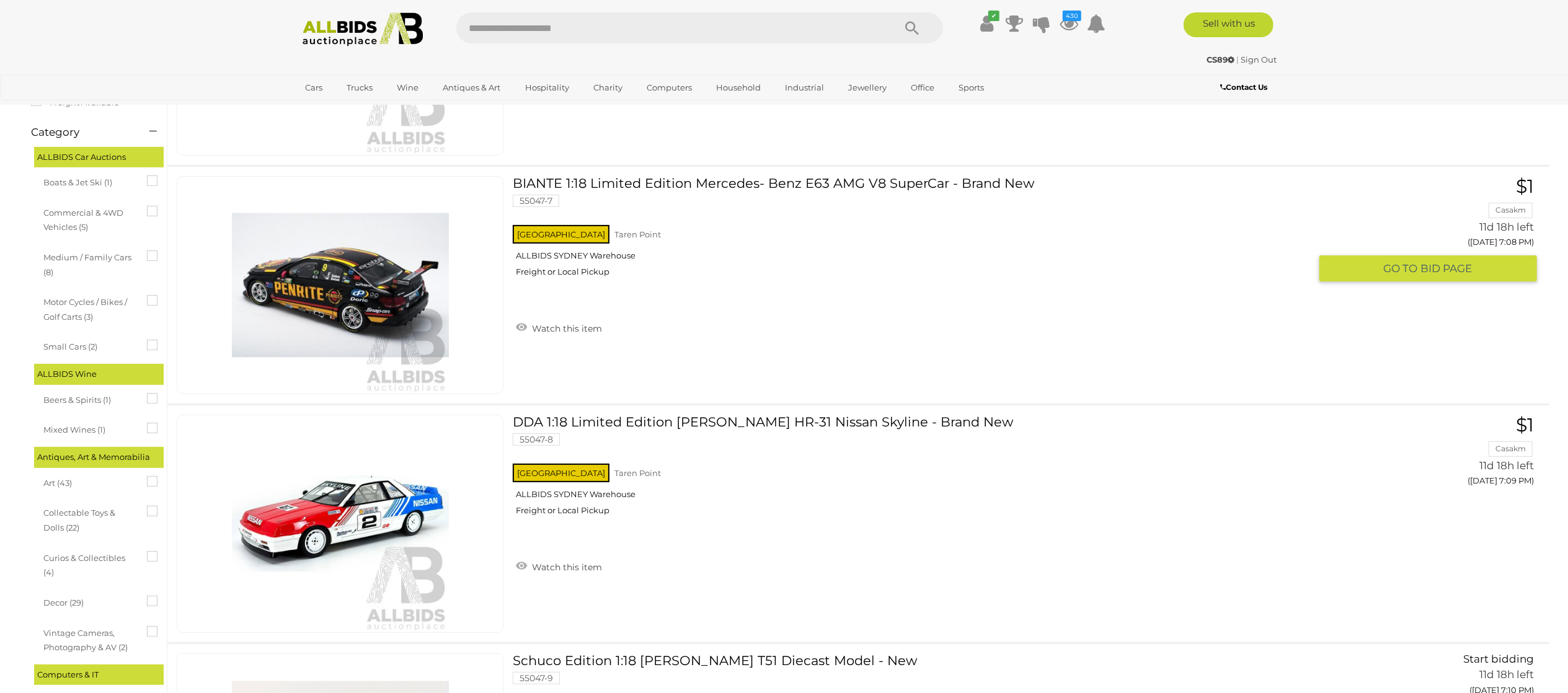
scroll to position [248, 0]
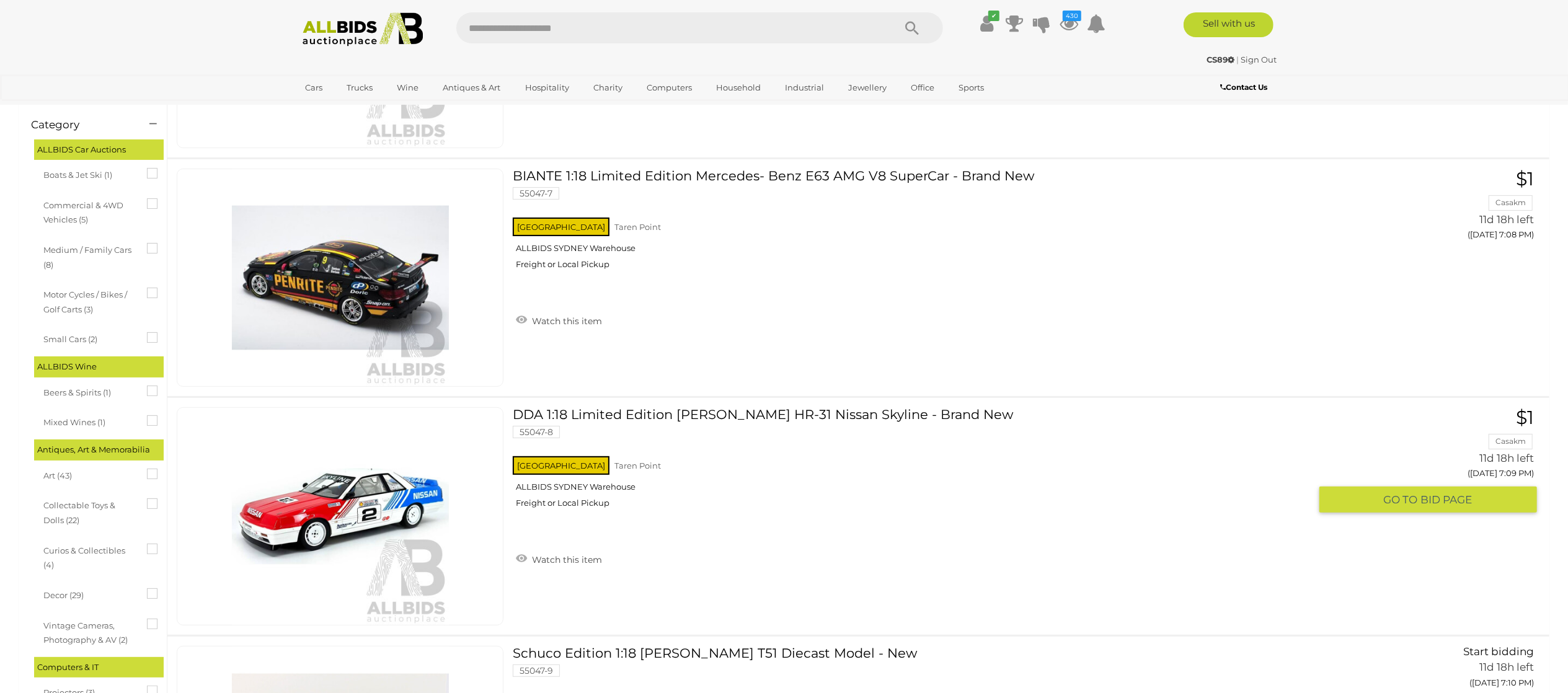
drag, startPoint x: 569, startPoint y: 554, endPoint x: 569, endPoint y: 547, distance: 7.0
click at [569, 519] on link "Watch this item" at bounding box center [559, 558] width 92 height 18
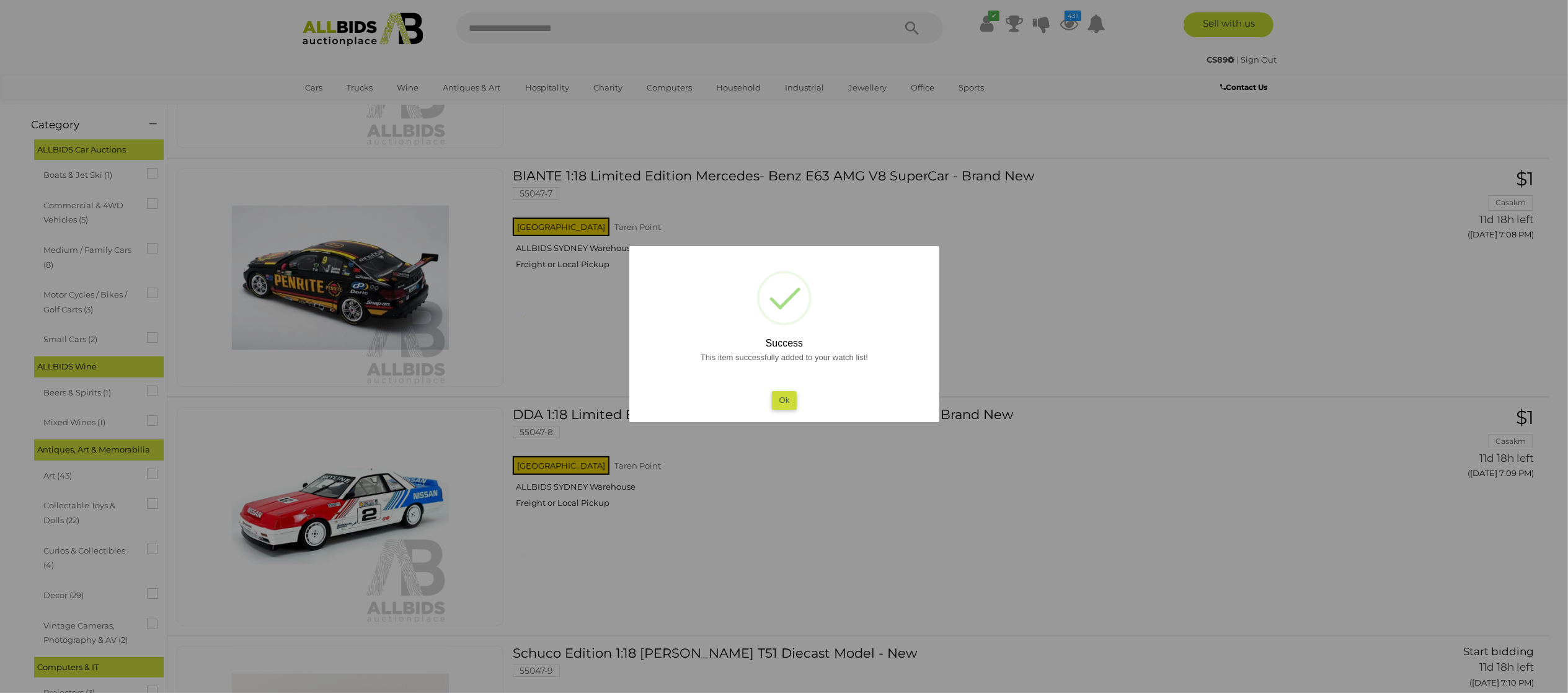
click at [1, 260] on div at bounding box center [784, 346] width 1568 height 693
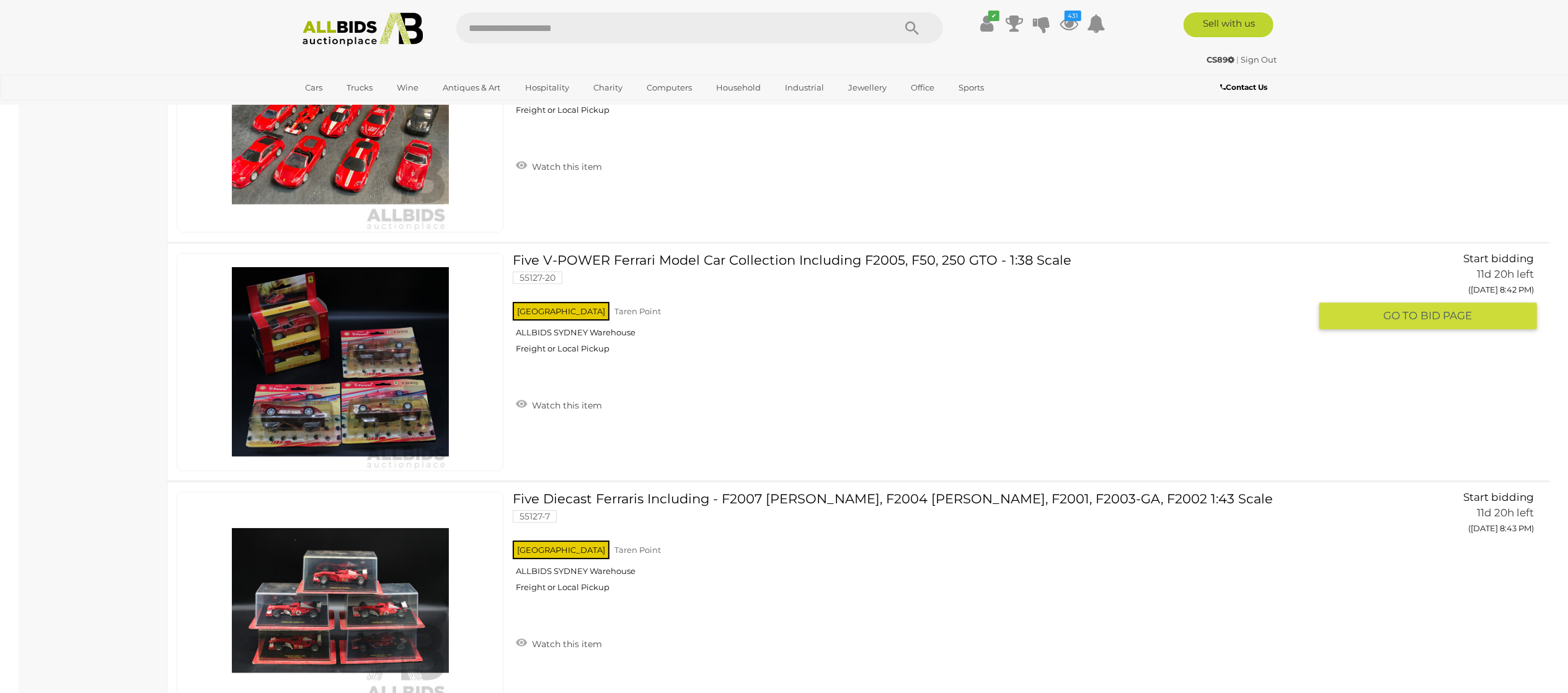
scroll to position [22680, 0]
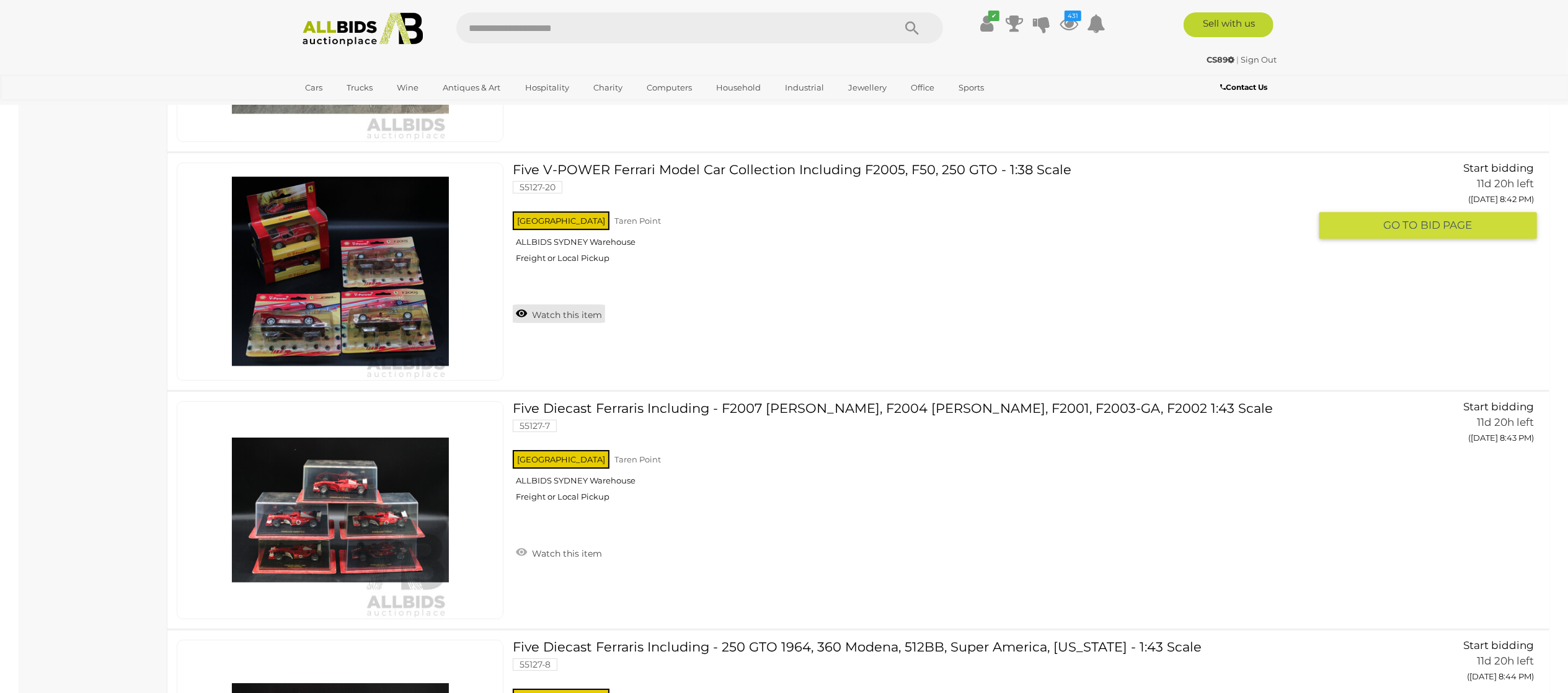
click at [579, 323] on link "Watch this item" at bounding box center [559, 313] width 92 height 18
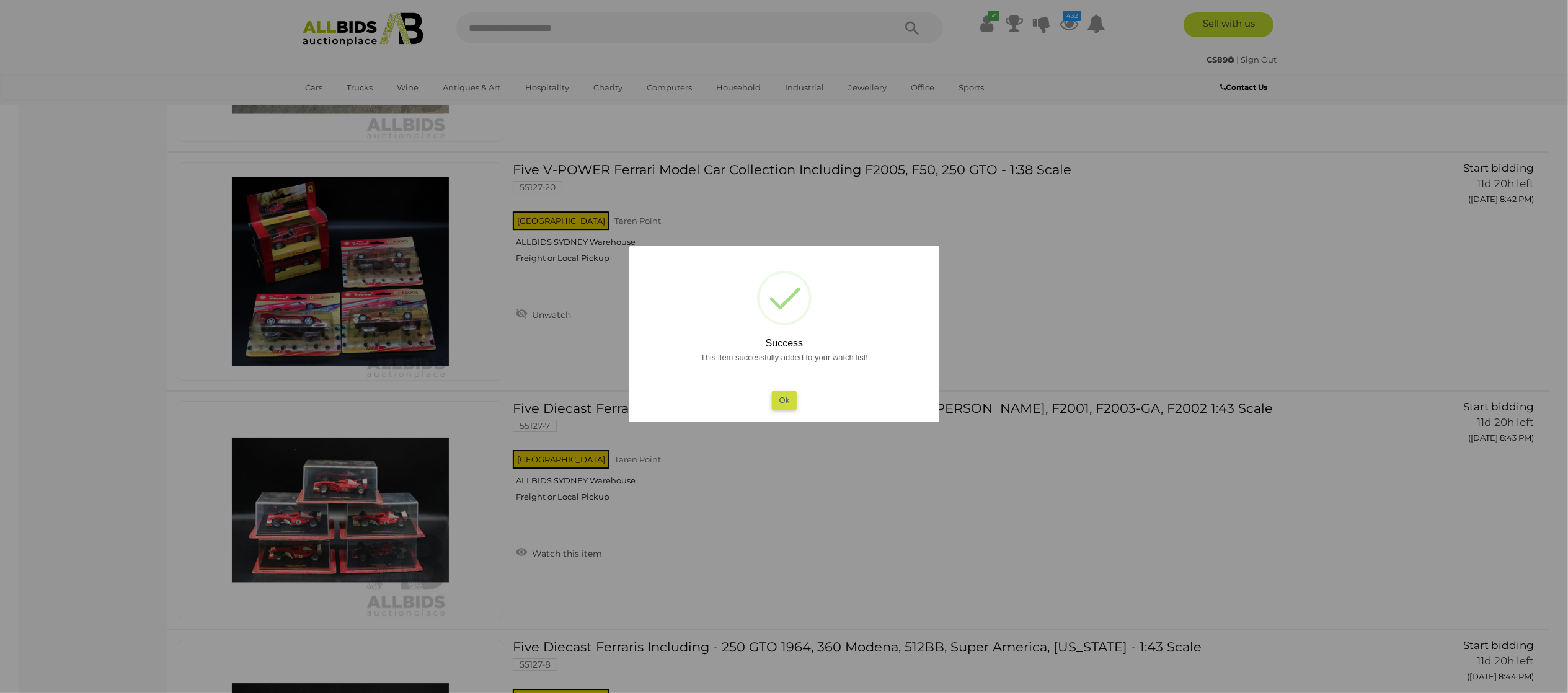
drag, startPoint x: 21, startPoint y: 400, endPoint x: 102, endPoint y: 386, distance: 82.2
click at [24, 401] on div at bounding box center [784, 346] width 1568 height 693
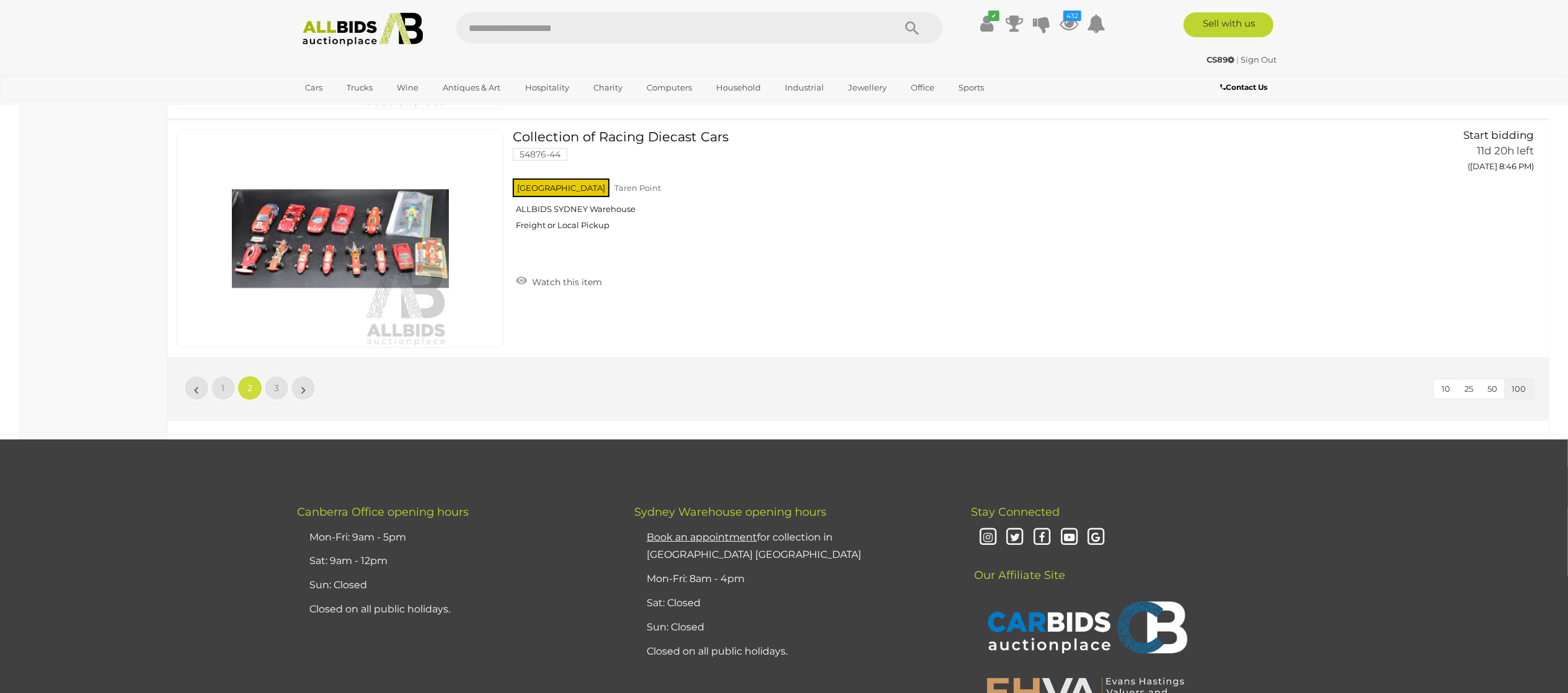
scroll to position [23671, 0]
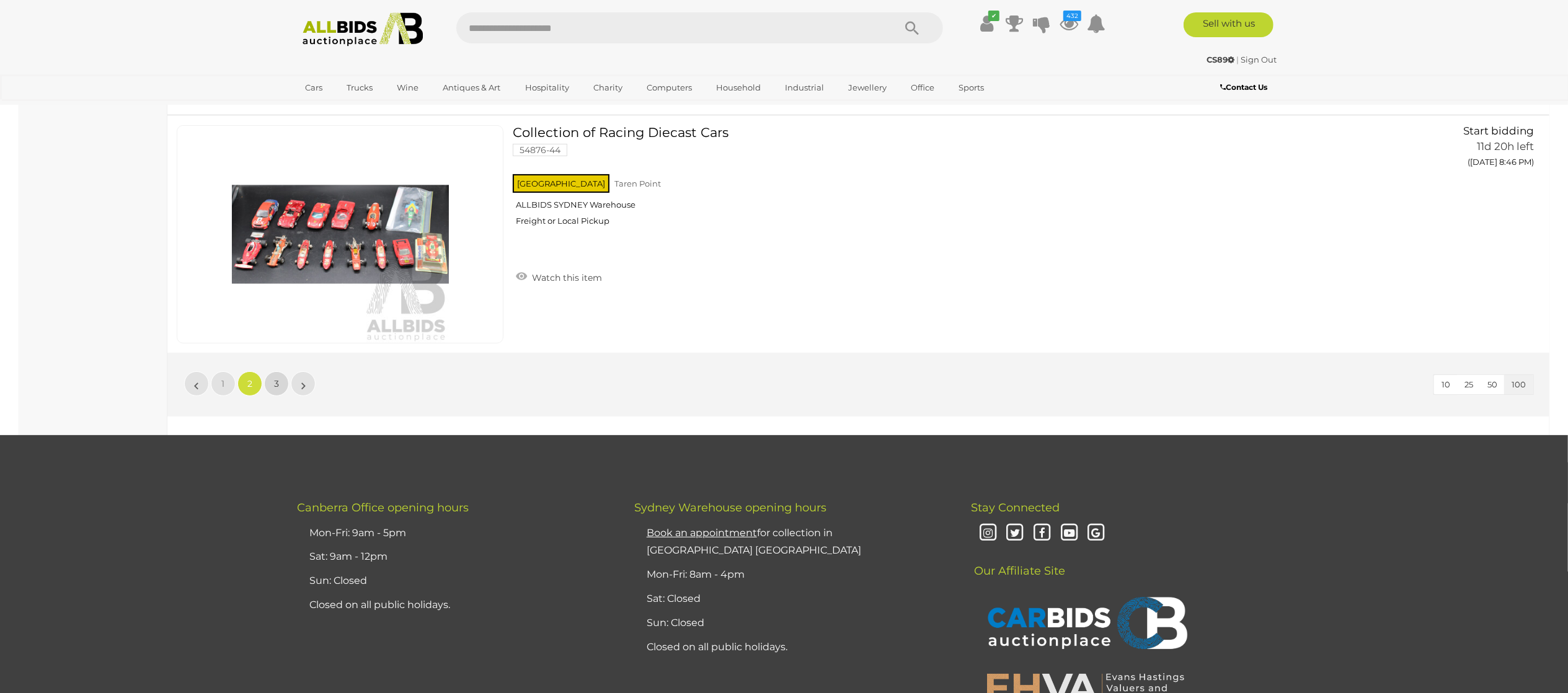
click at [274, 396] on link "3" at bounding box center [277, 383] width 24 height 24
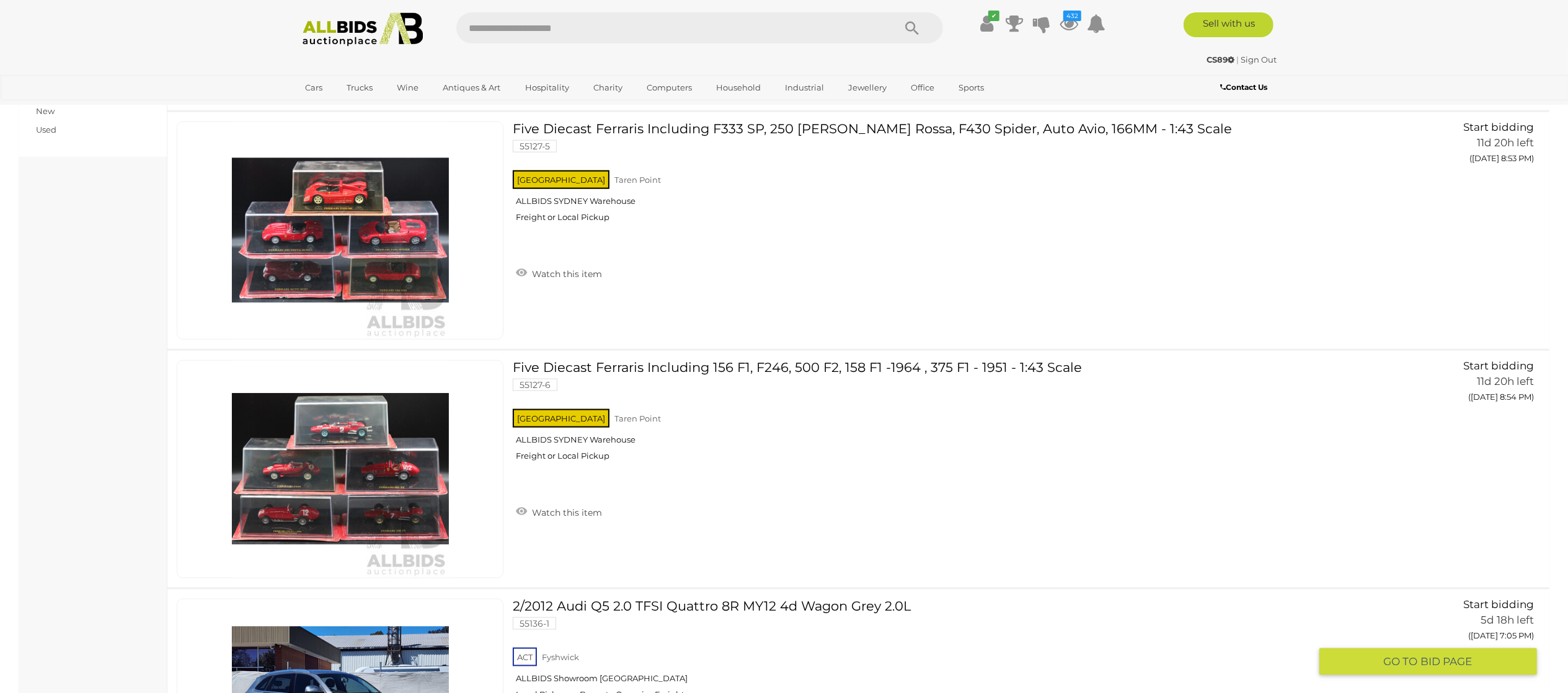
scroll to position [1735, 0]
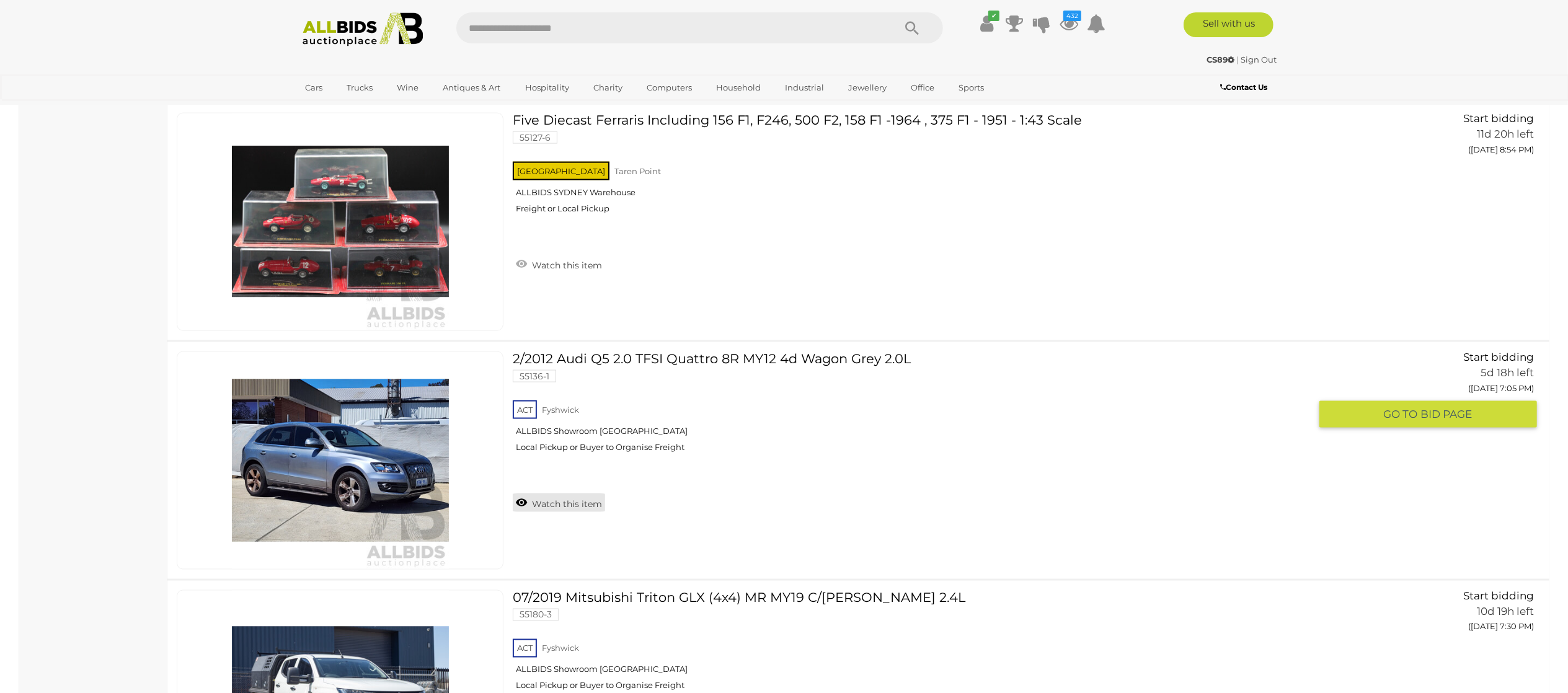
click at [542, 508] on link "Watch this item" at bounding box center [559, 502] width 92 height 18
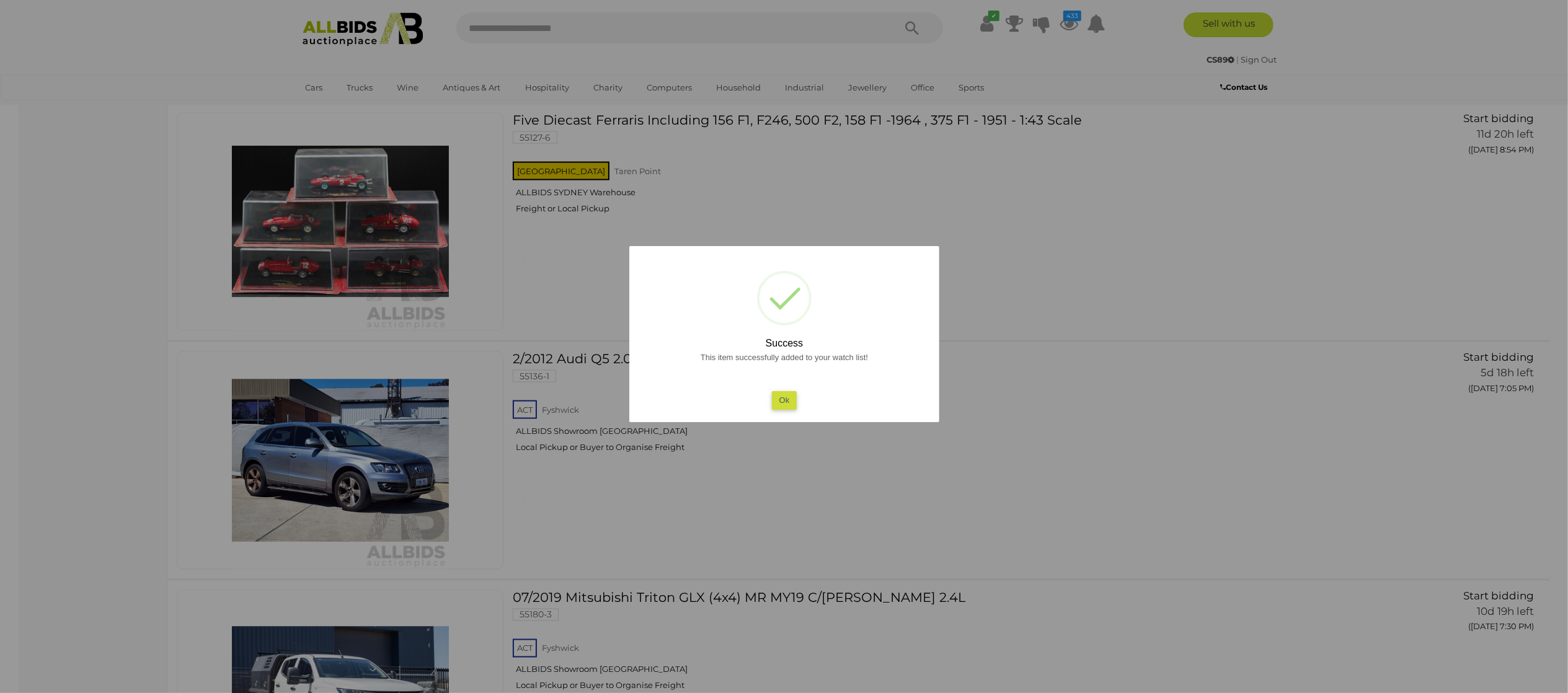
drag, startPoint x: 82, startPoint y: 496, endPoint x: 391, endPoint y: 444, distance: 313.3
click at [82, 496] on div at bounding box center [784, 346] width 1568 height 693
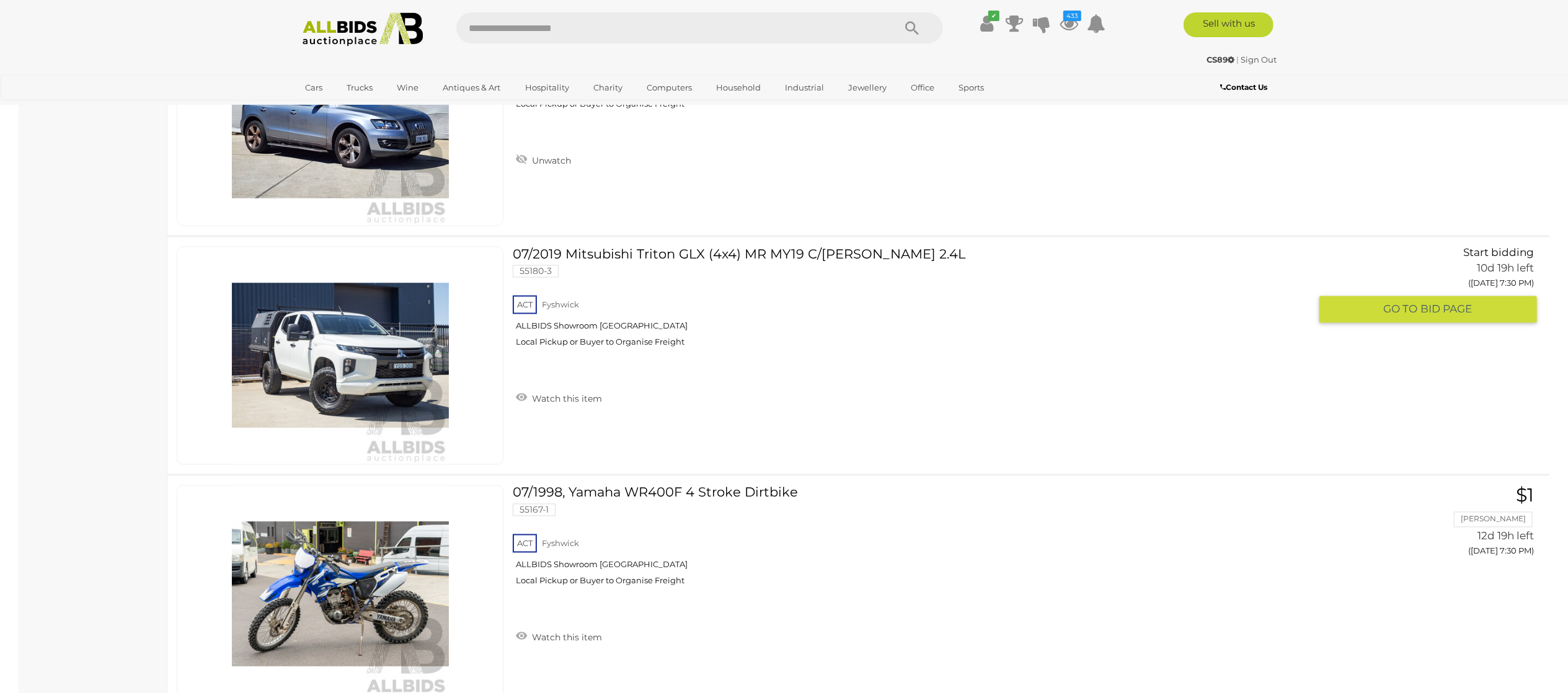
scroll to position [2107, 0]
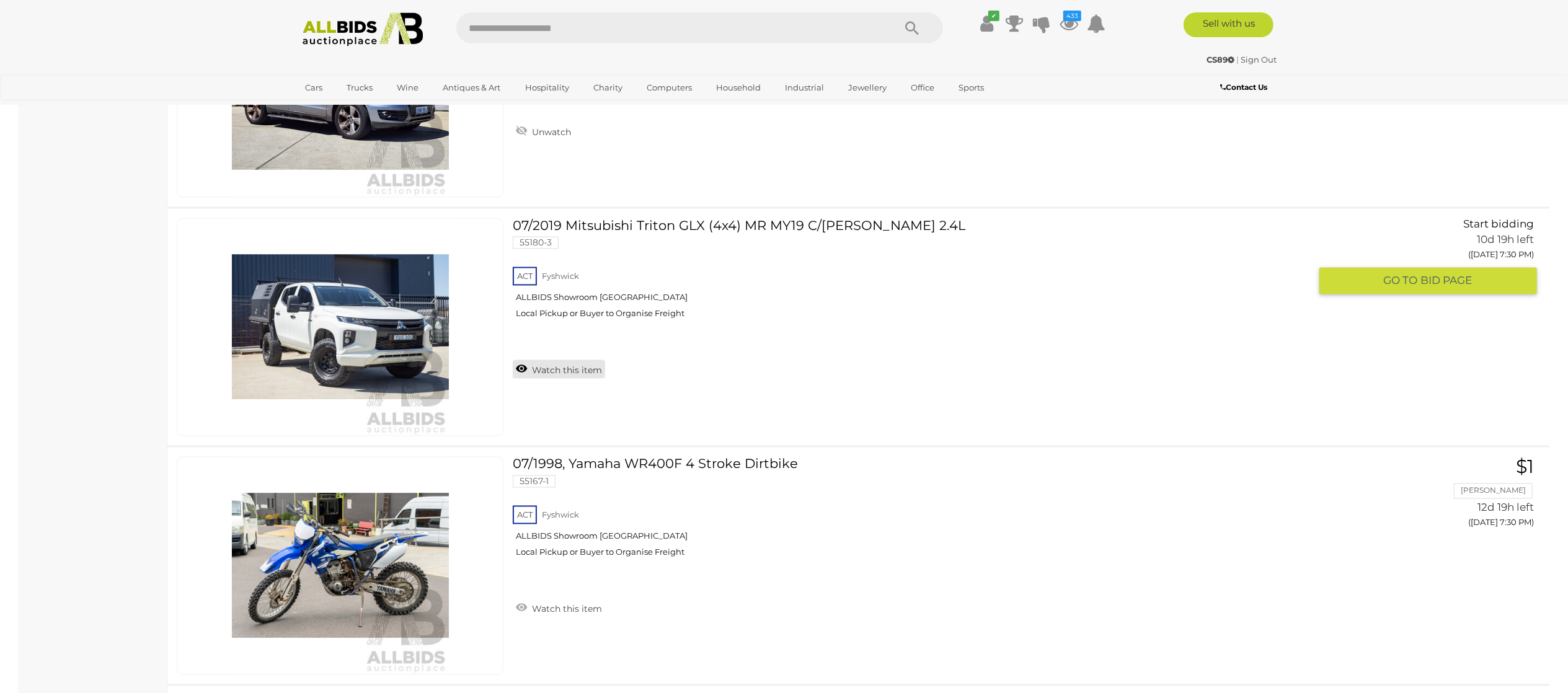
click at [593, 376] on link "Watch this item" at bounding box center [559, 369] width 92 height 18
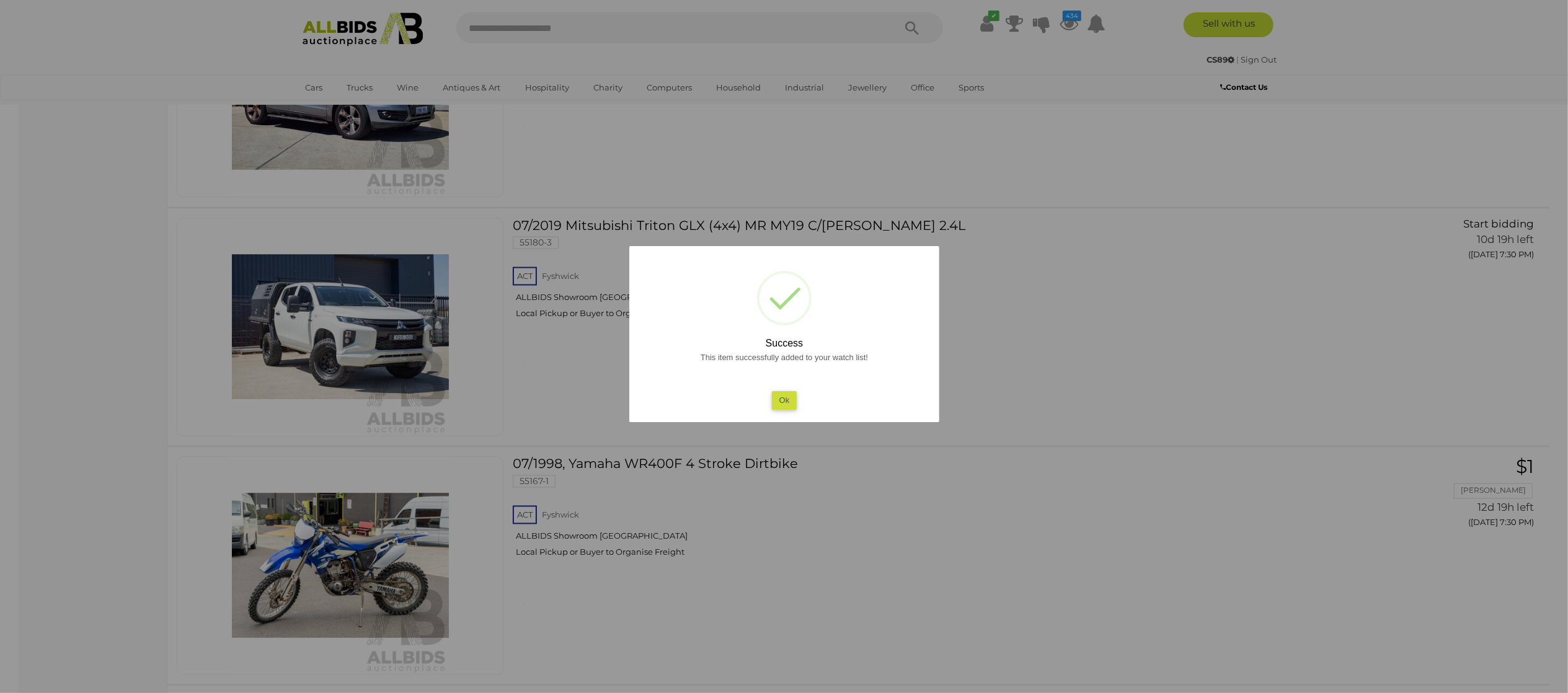
click at [109, 363] on div at bounding box center [784, 346] width 1568 height 693
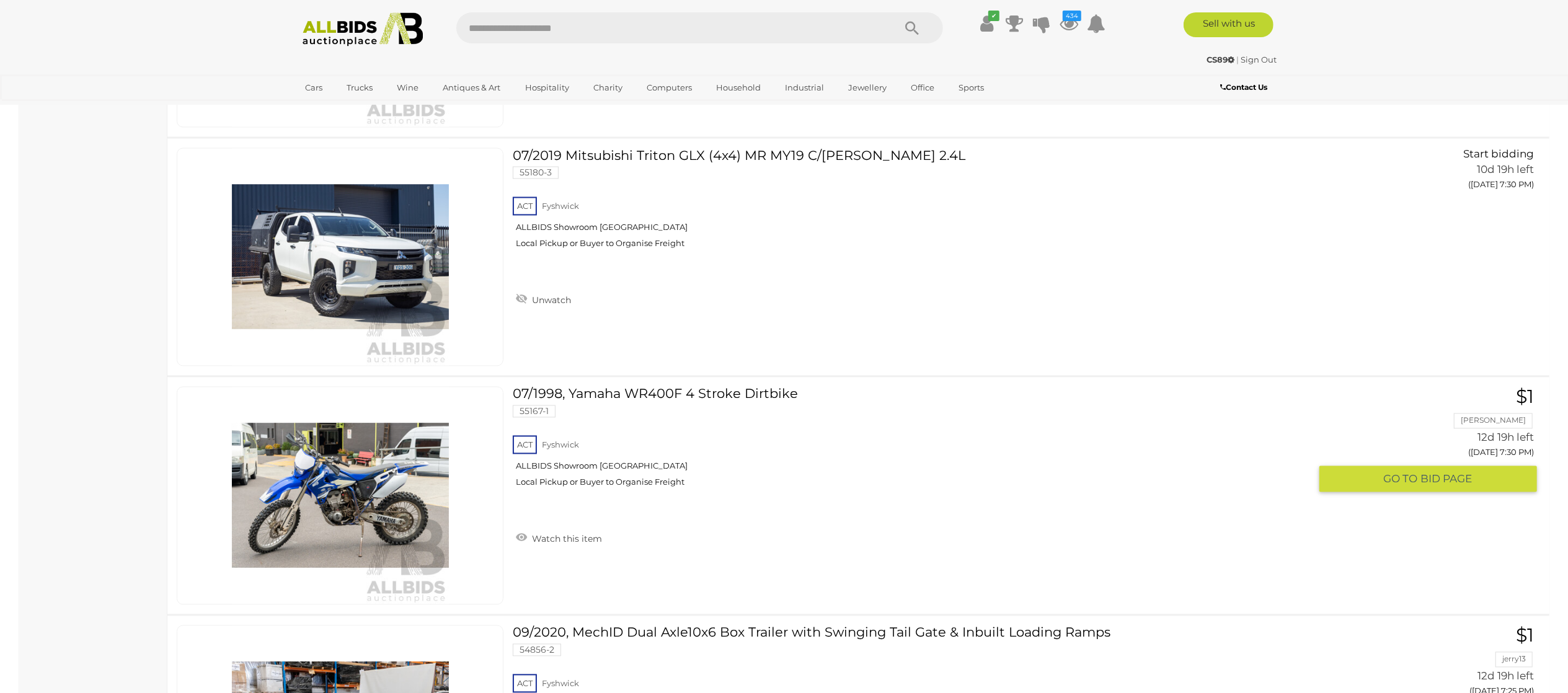
scroll to position [2231, 0]
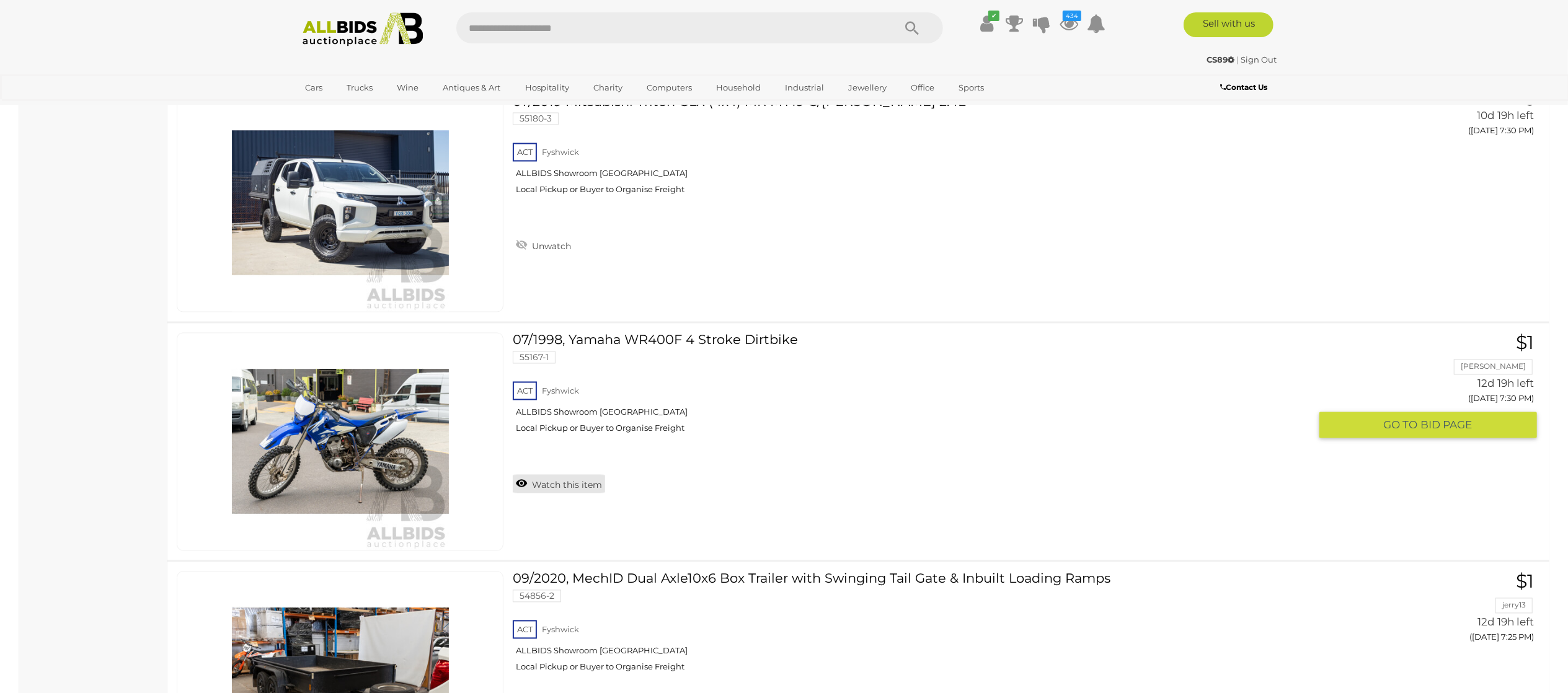
click at [548, 484] on link "Watch this item" at bounding box center [559, 484] width 92 height 18
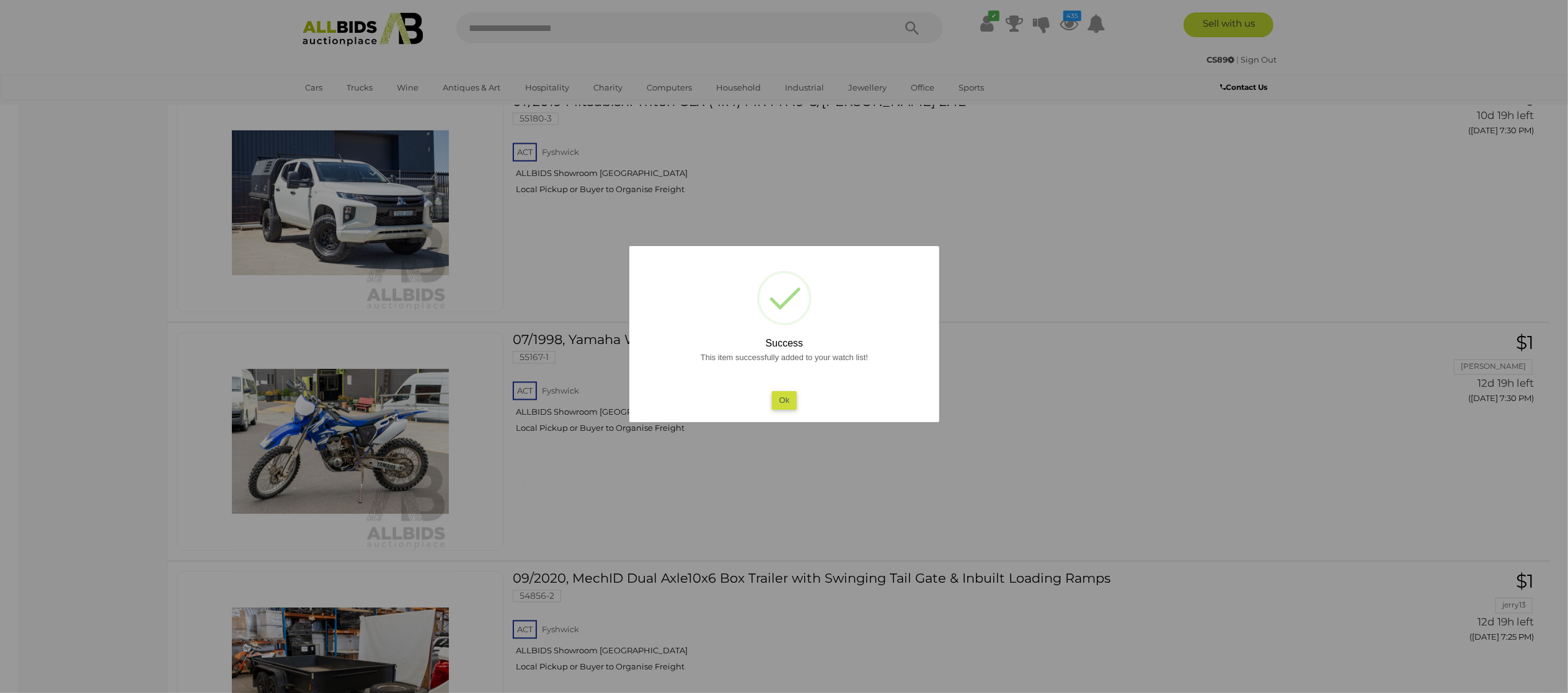
drag, startPoint x: 0, startPoint y: 473, endPoint x: 89, endPoint y: 461, distance: 89.8
click at [6, 472] on div at bounding box center [784, 346] width 1568 height 693
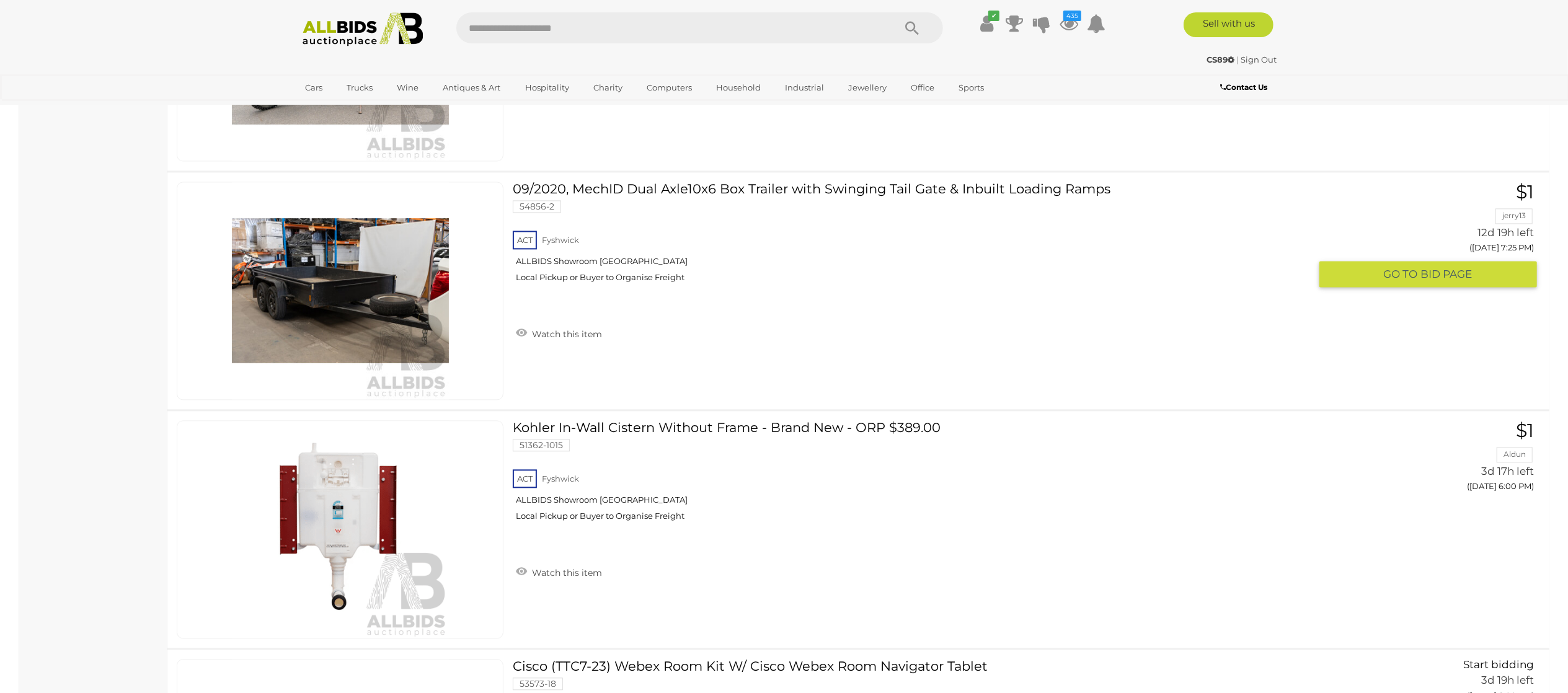
scroll to position [2603, 0]
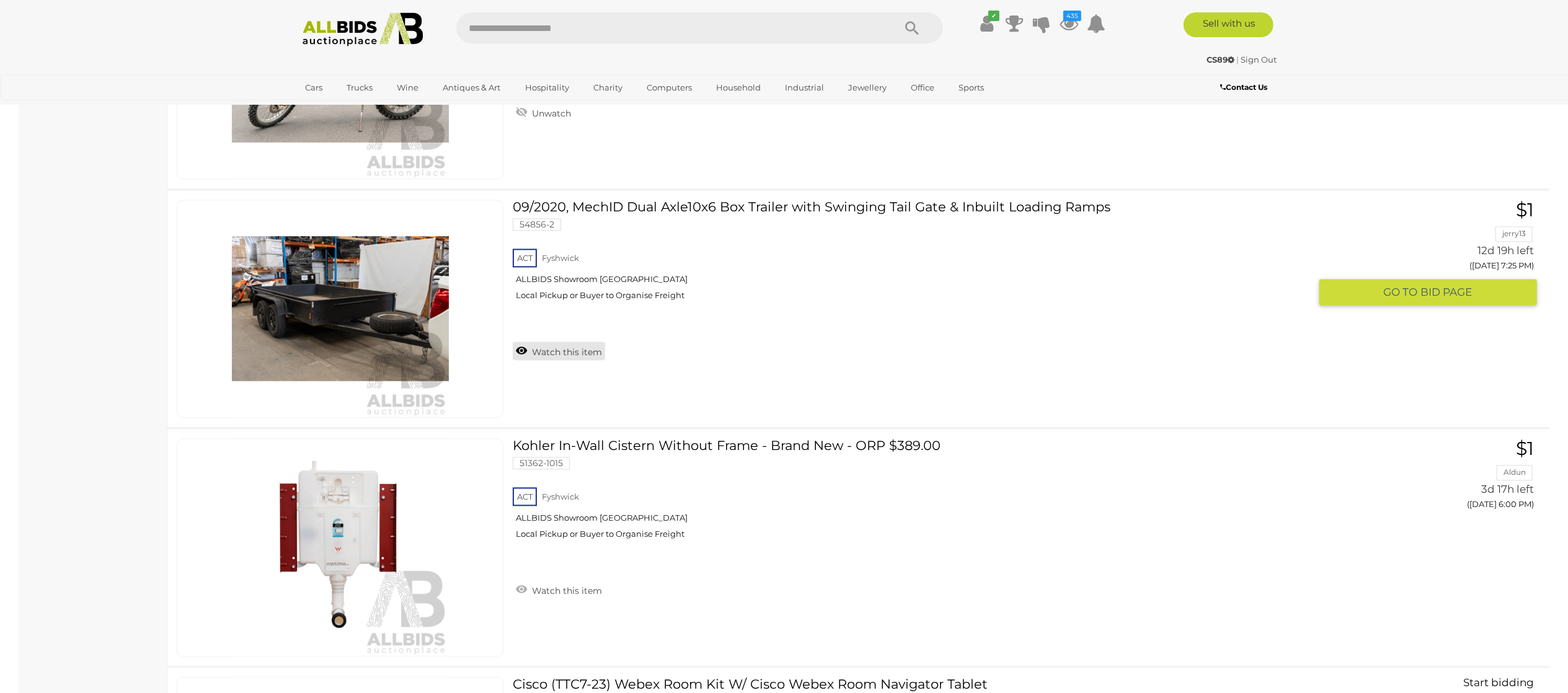
click at [544, 352] on link "Watch this item" at bounding box center [559, 351] width 92 height 18
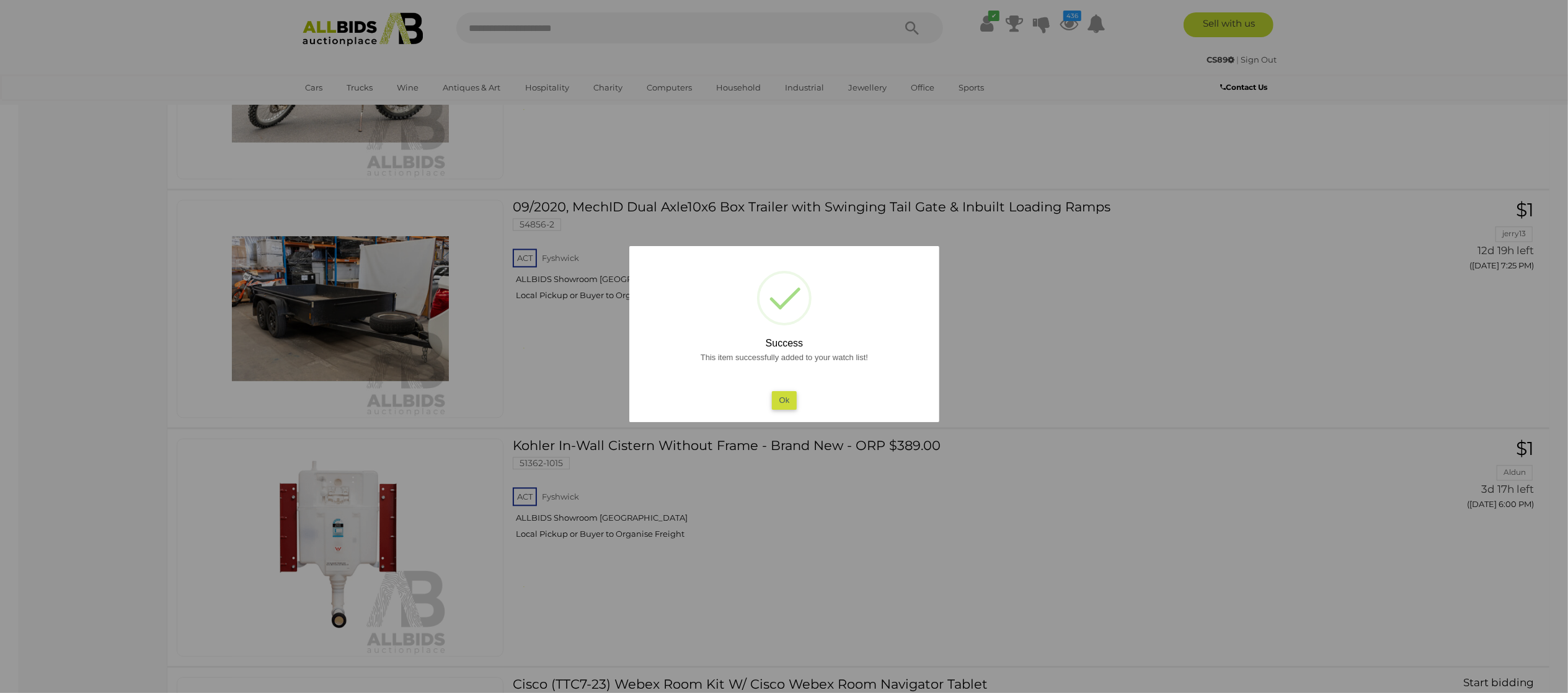
drag, startPoint x: 0, startPoint y: 383, endPoint x: 31, endPoint y: 384, distance: 31.0
click at [10, 384] on div at bounding box center [784, 346] width 1568 height 693
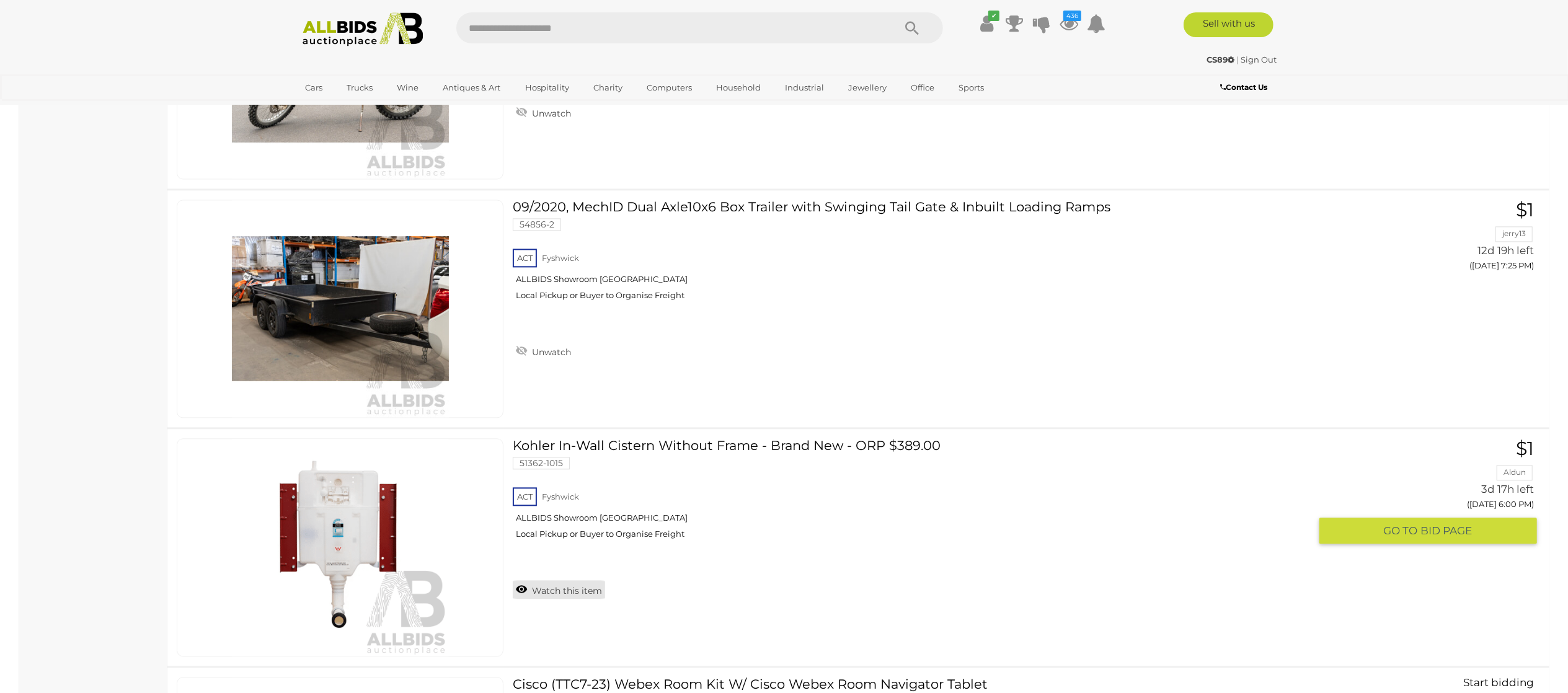
click at [585, 594] on link "Watch this item" at bounding box center [559, 589] width 92 height 18
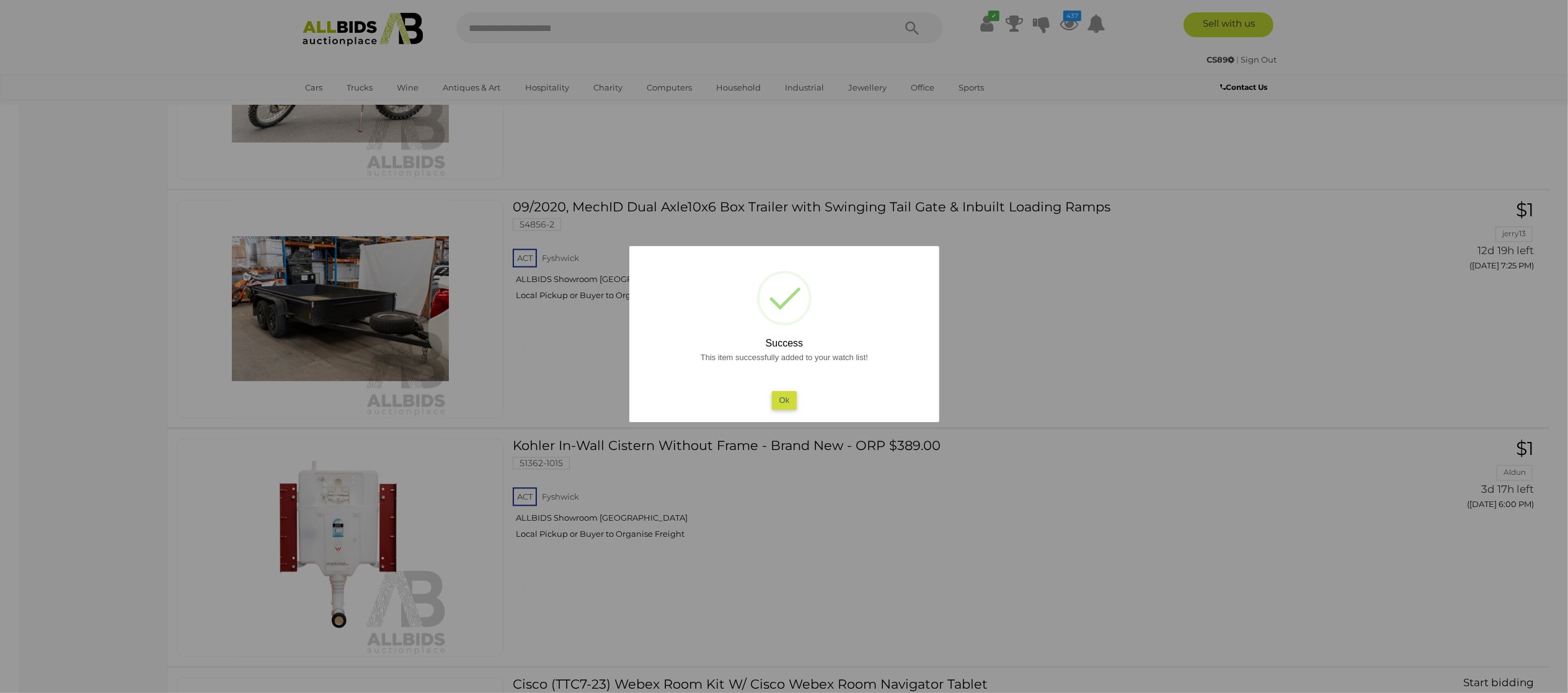
drag, startPoint x: 0, startPoint y: 465, endPoint x: 110, endPoint y: 438, distance: 113.3
click at [5, 460] on div at bounding box center [784, 346] width 1568 height 693
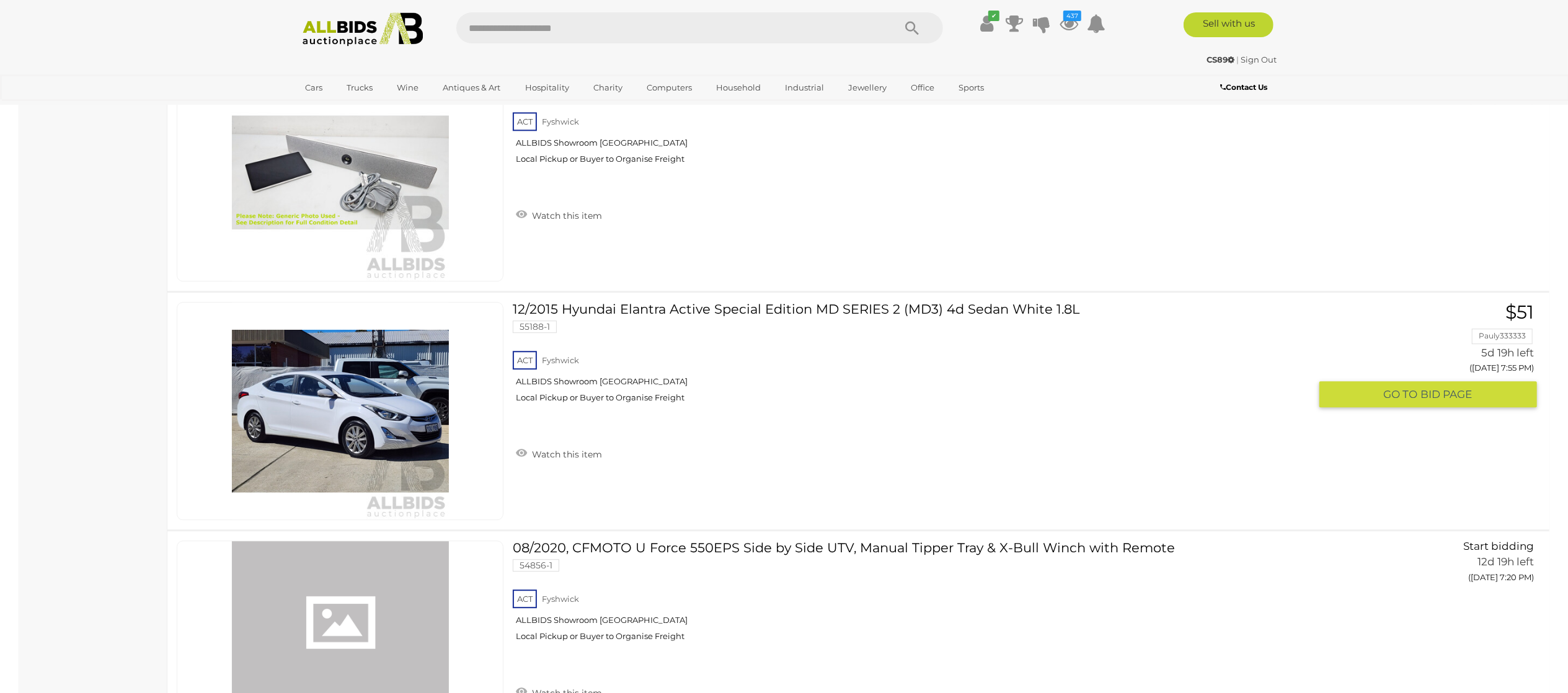
scroll to position [3222, 0]
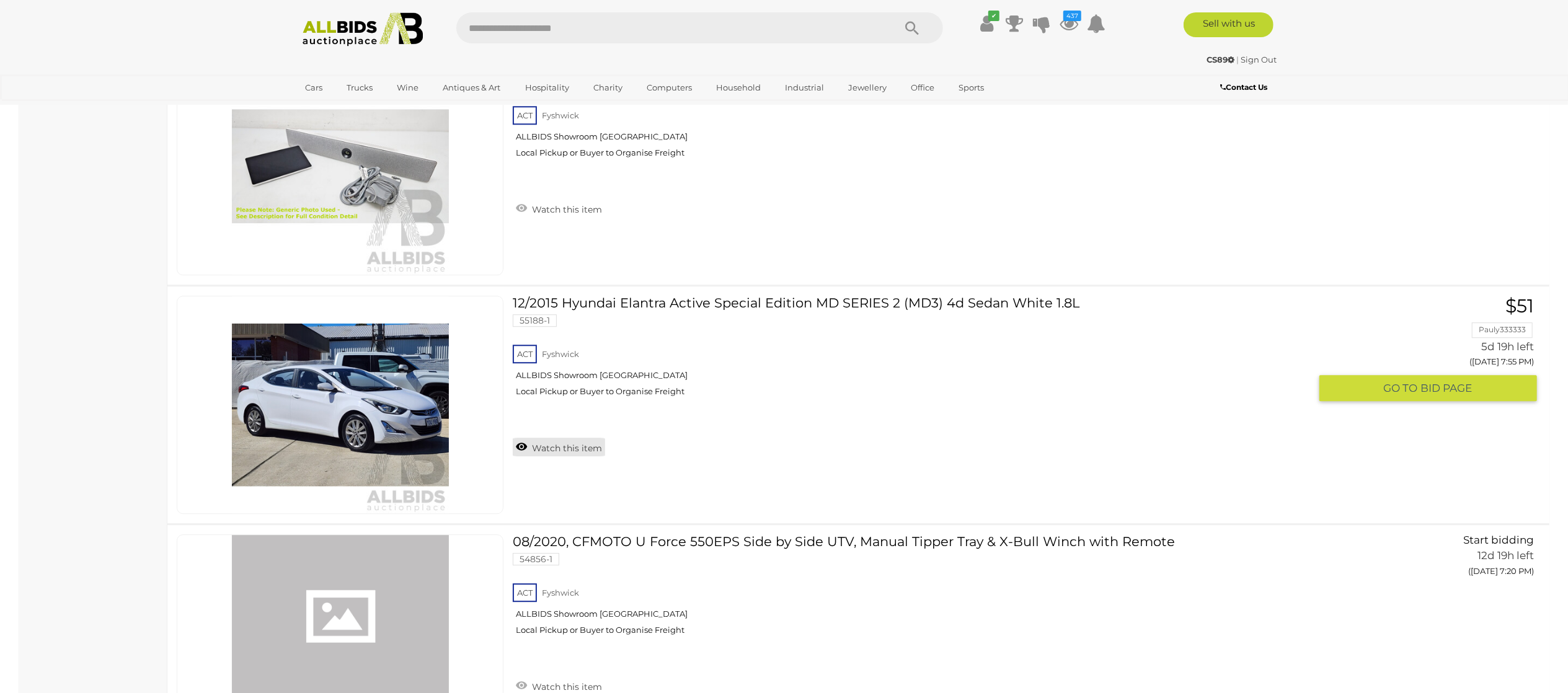
click at [582, 448] on link "Watch this item" at bounding box center [559, 446] width 92 height 18
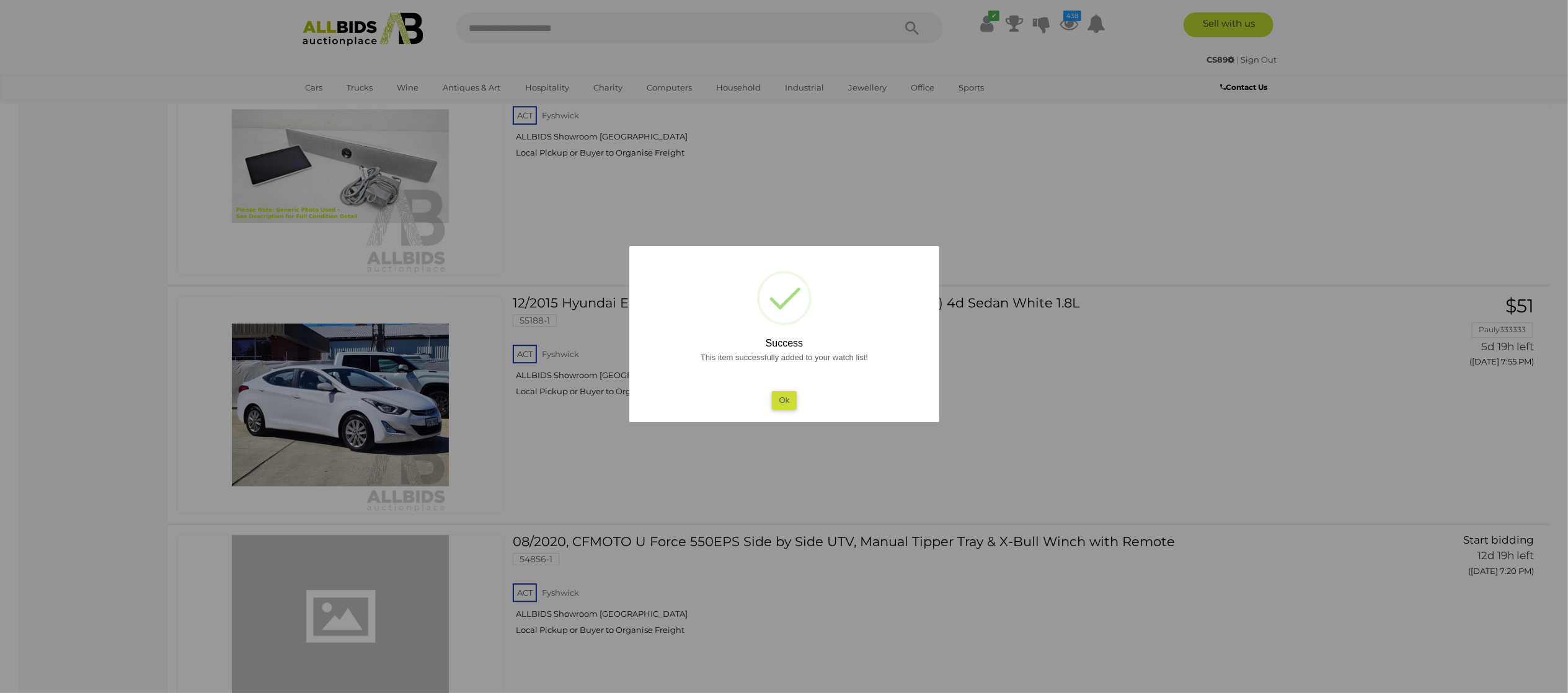
drag, startPoint x: 1, startPoint y: 474, endPoint x: 475, endPoint y: 490, distance: 474.3
click at [14, 474] on div at bounding box center [784, 346] width 1568 height 693
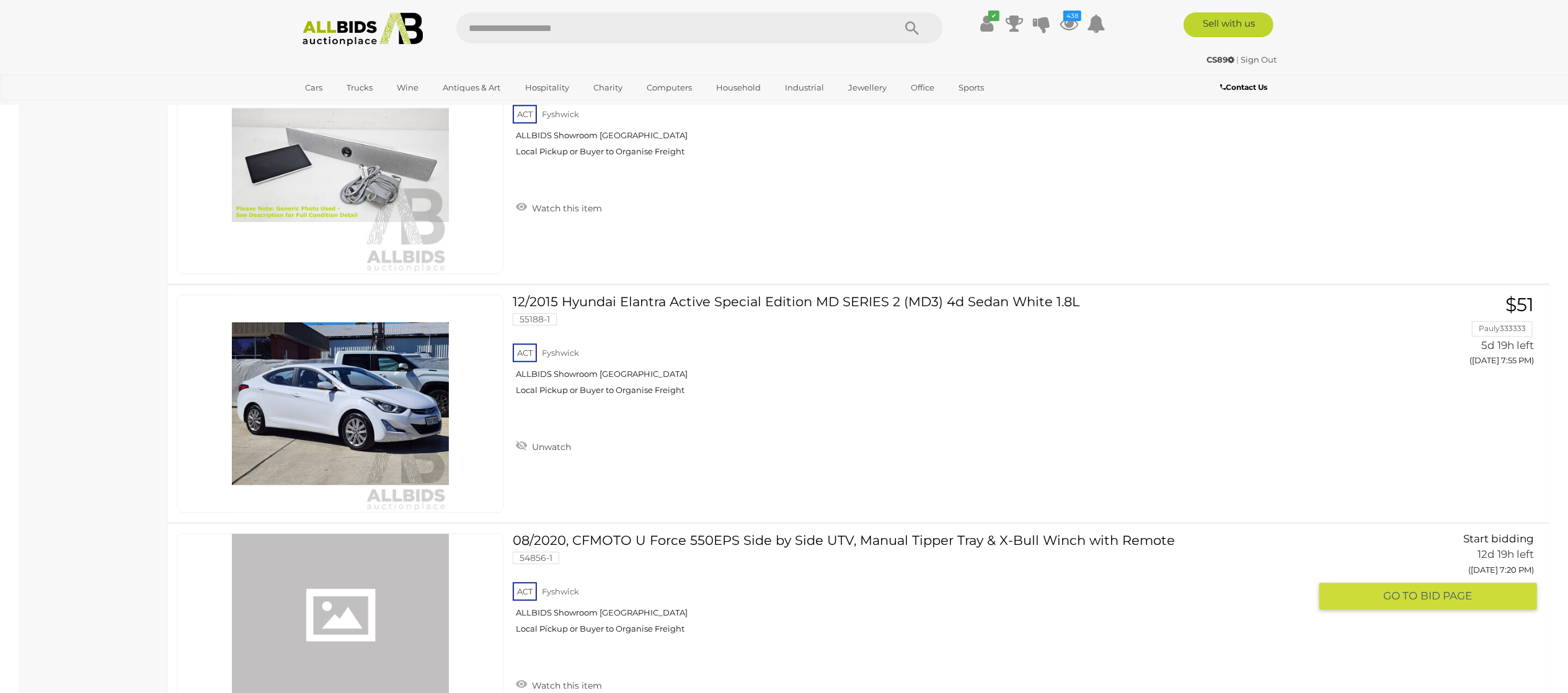
scroll to position [3346, 0]
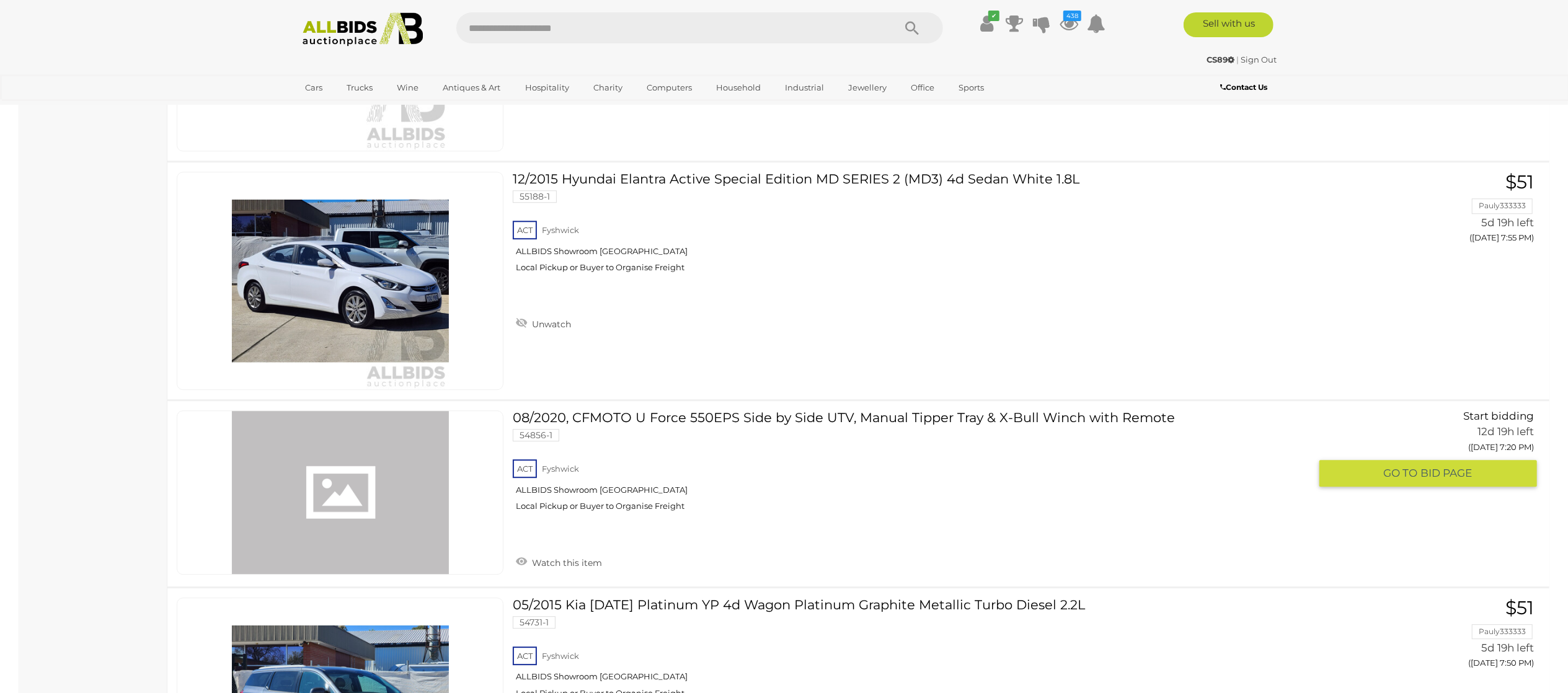
click at [532, 567] on link "Watch this item" at bounding box center [559, 561] width 92 height 18
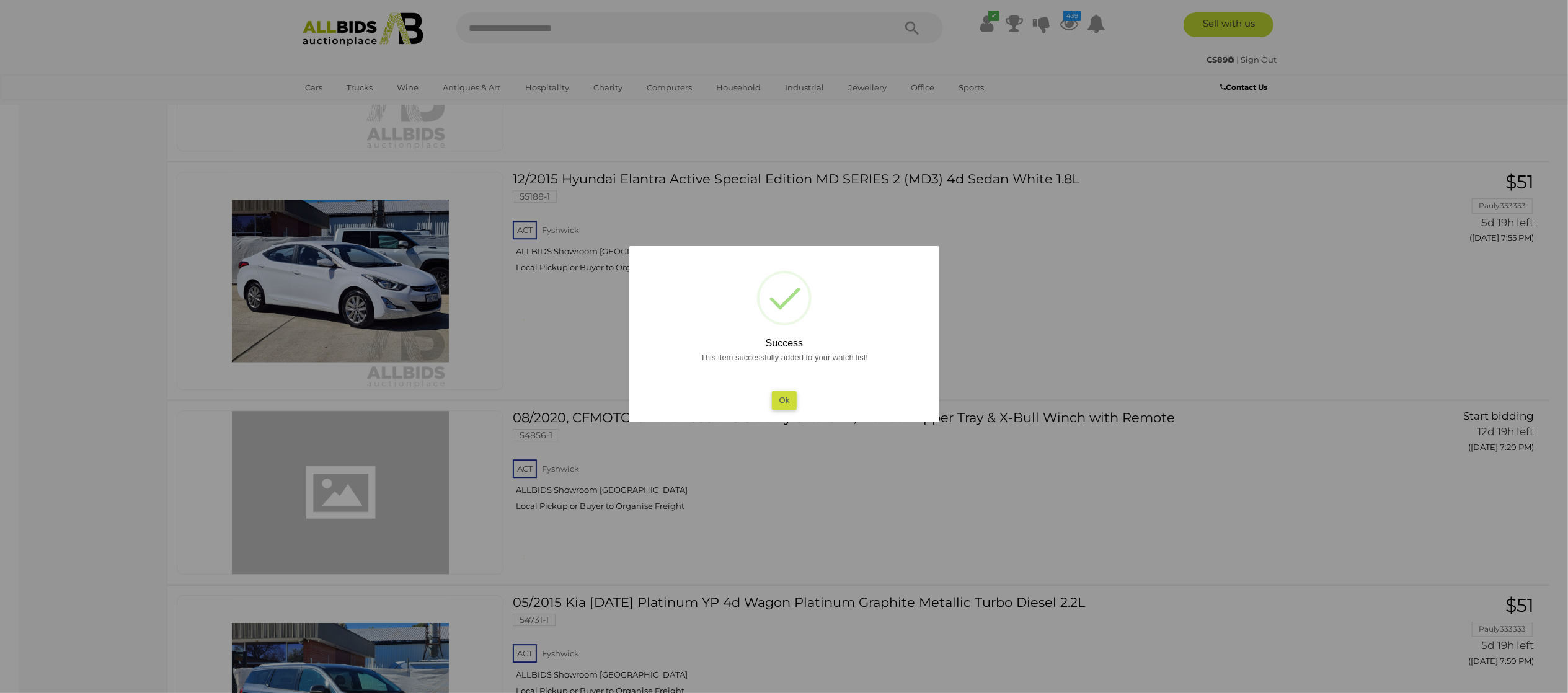
drag, startPoint x: 66, startPoint y: 510, endPoint x: 246, endPoint y: 488, distance: 181.3
click at [80, 504] on div at bounding box center [784, 346] width 1568 height 693
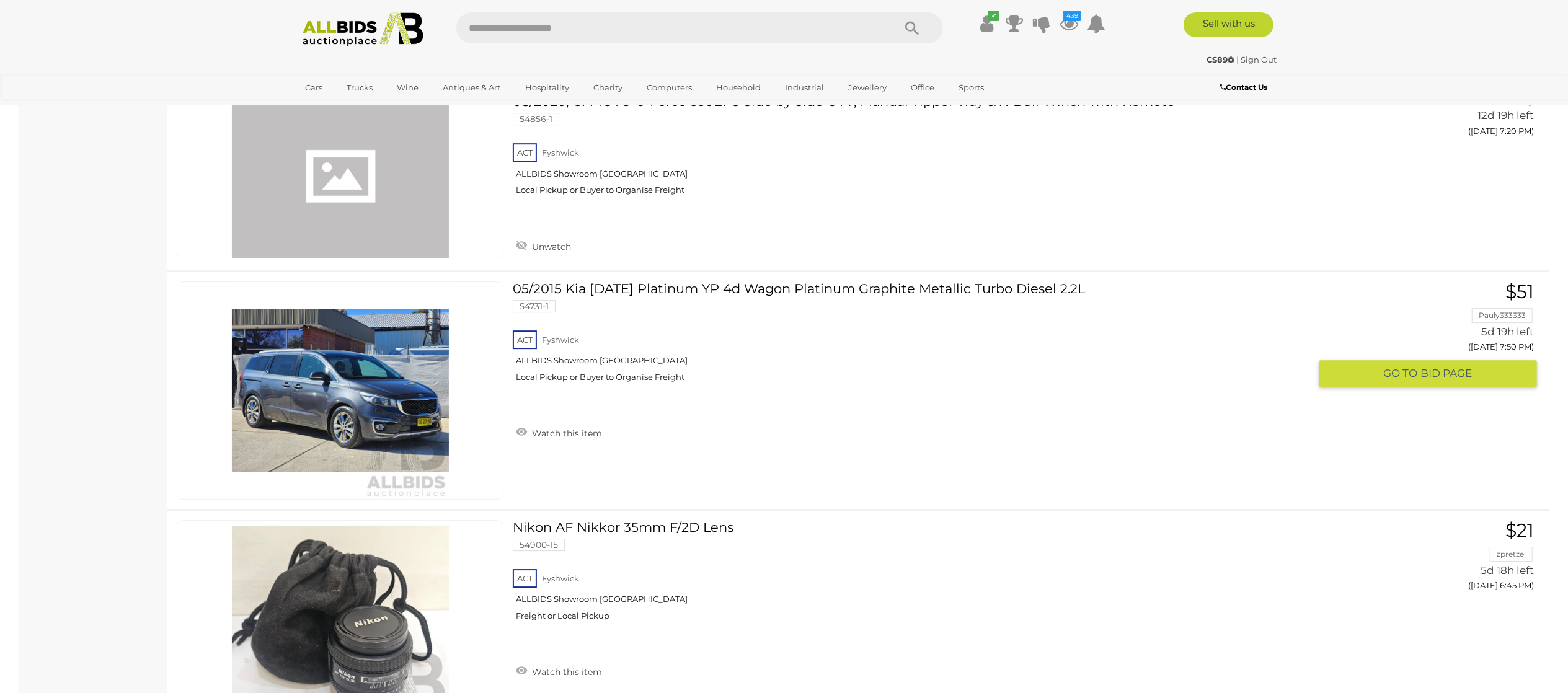
scroll to position [3718, 0]
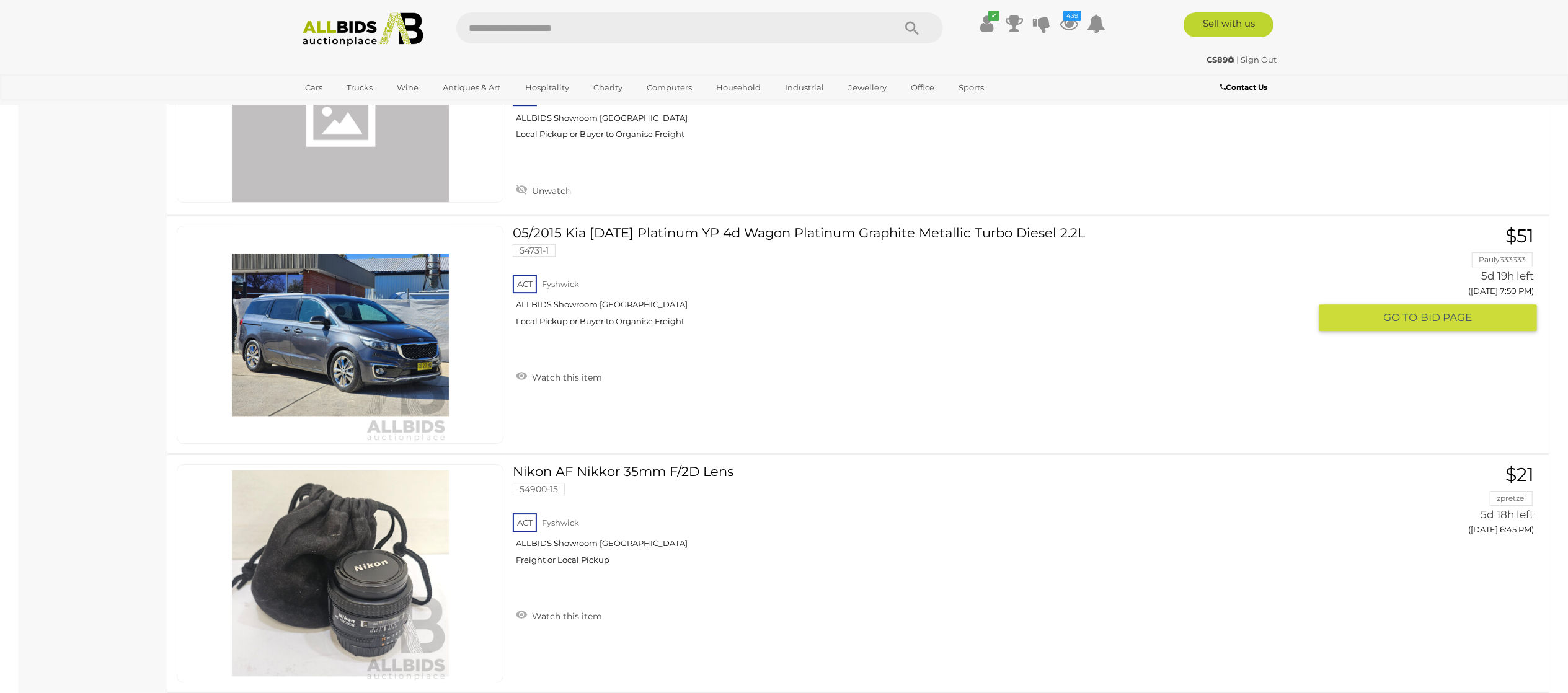
click at [587, 384] on link "Watch this item" at bounding box center [559, 376] width 92 height 18
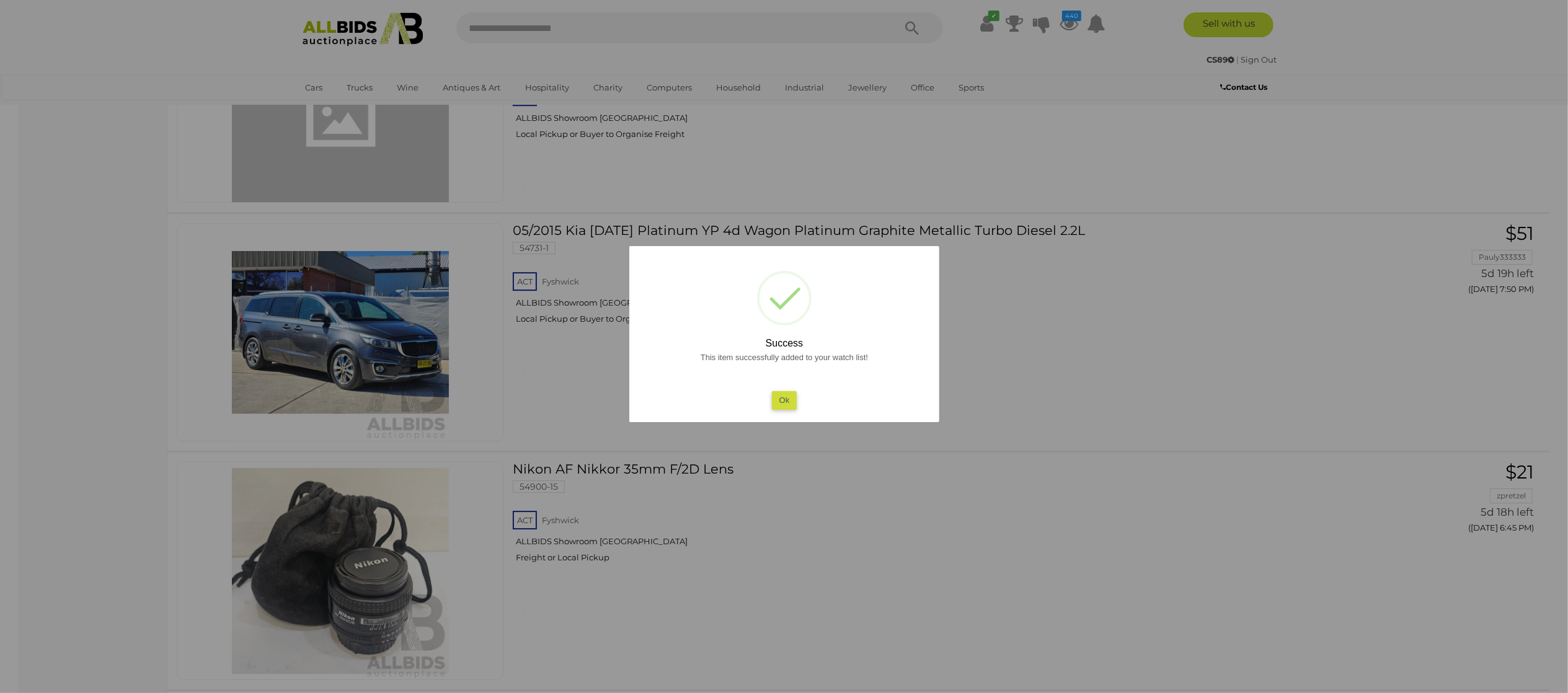
drag, startPoint x: 73, startPoint y: 386, endPoint x: 493, endPoint y: 431, distance: 422.4
click at [92, 384] on div at bounding box center [784, 346] width 1568 height 693
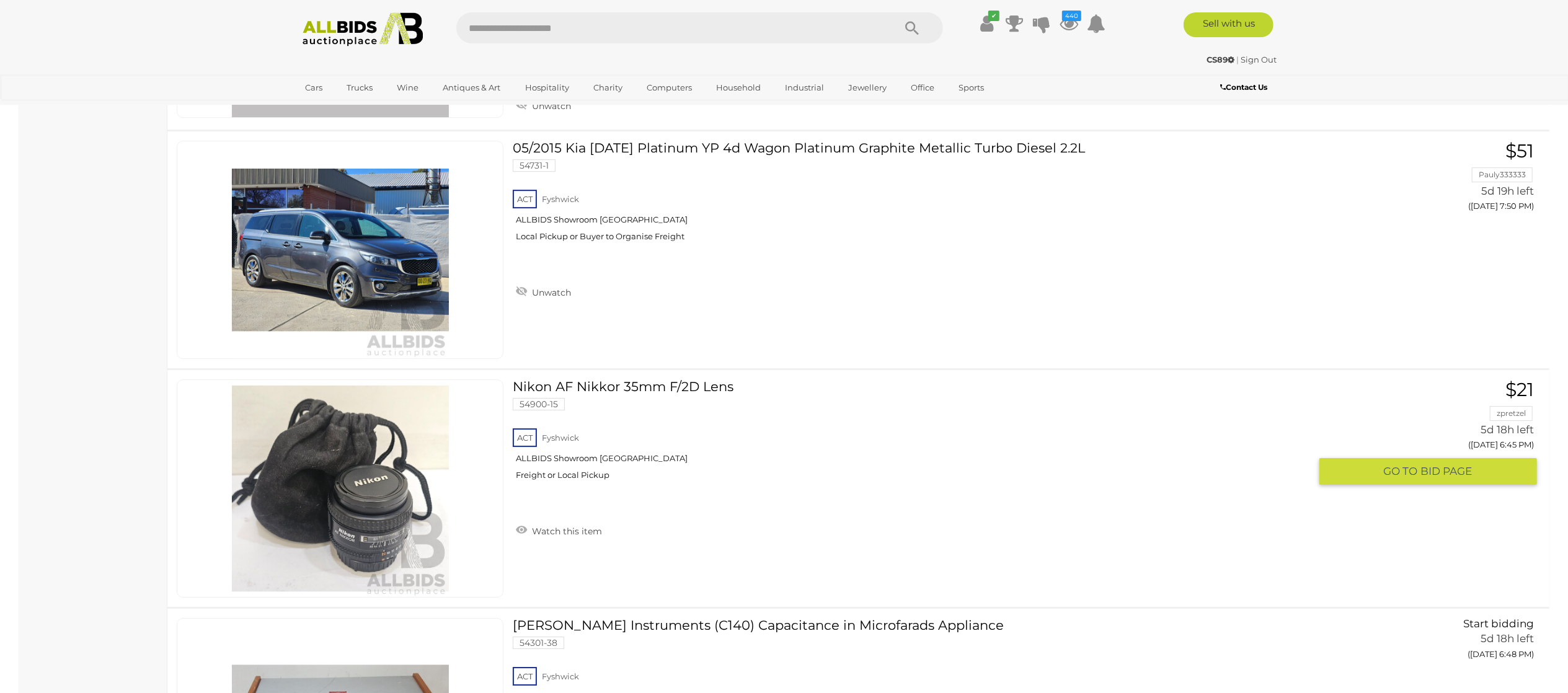
scroll to position [3842, 0]
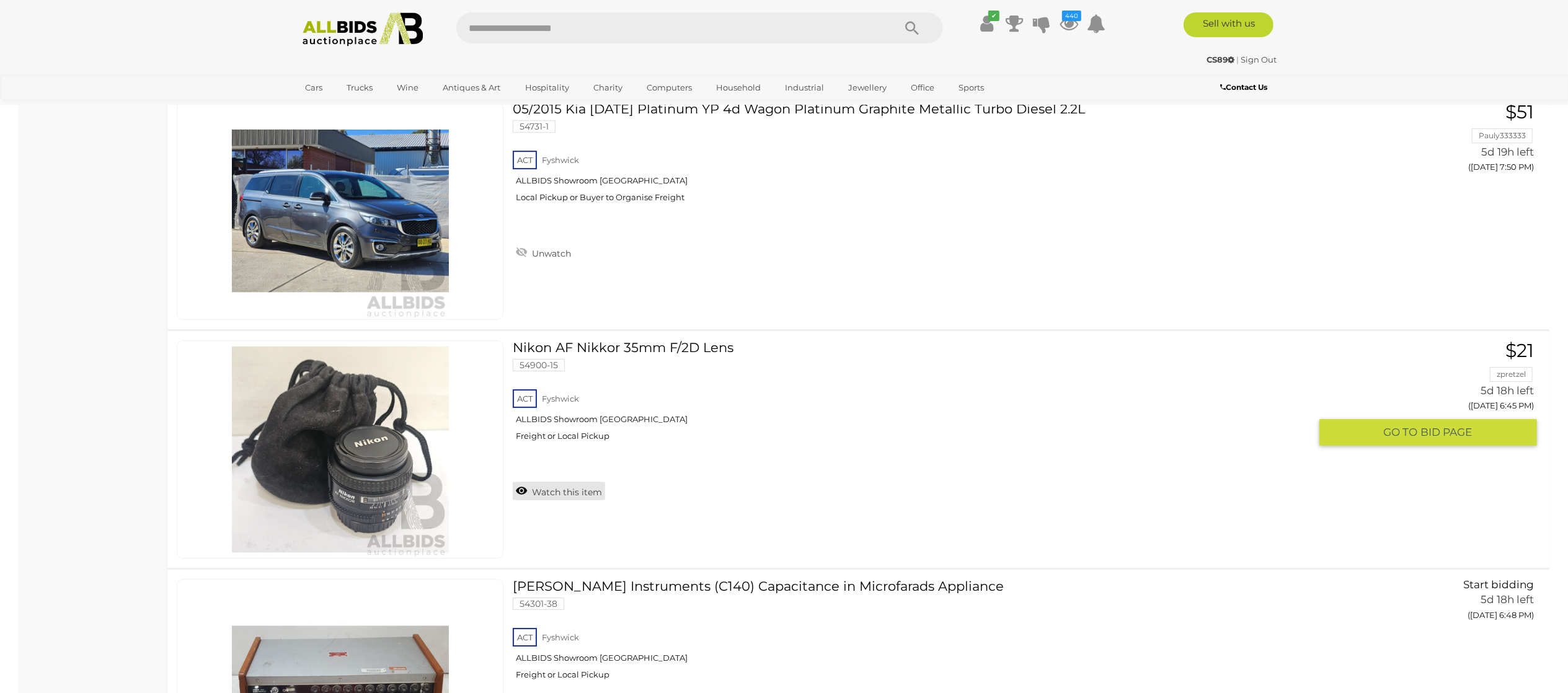
click at [549, 497] on link "Watch this item" at bounding box center [559, 491] width 92 height 18
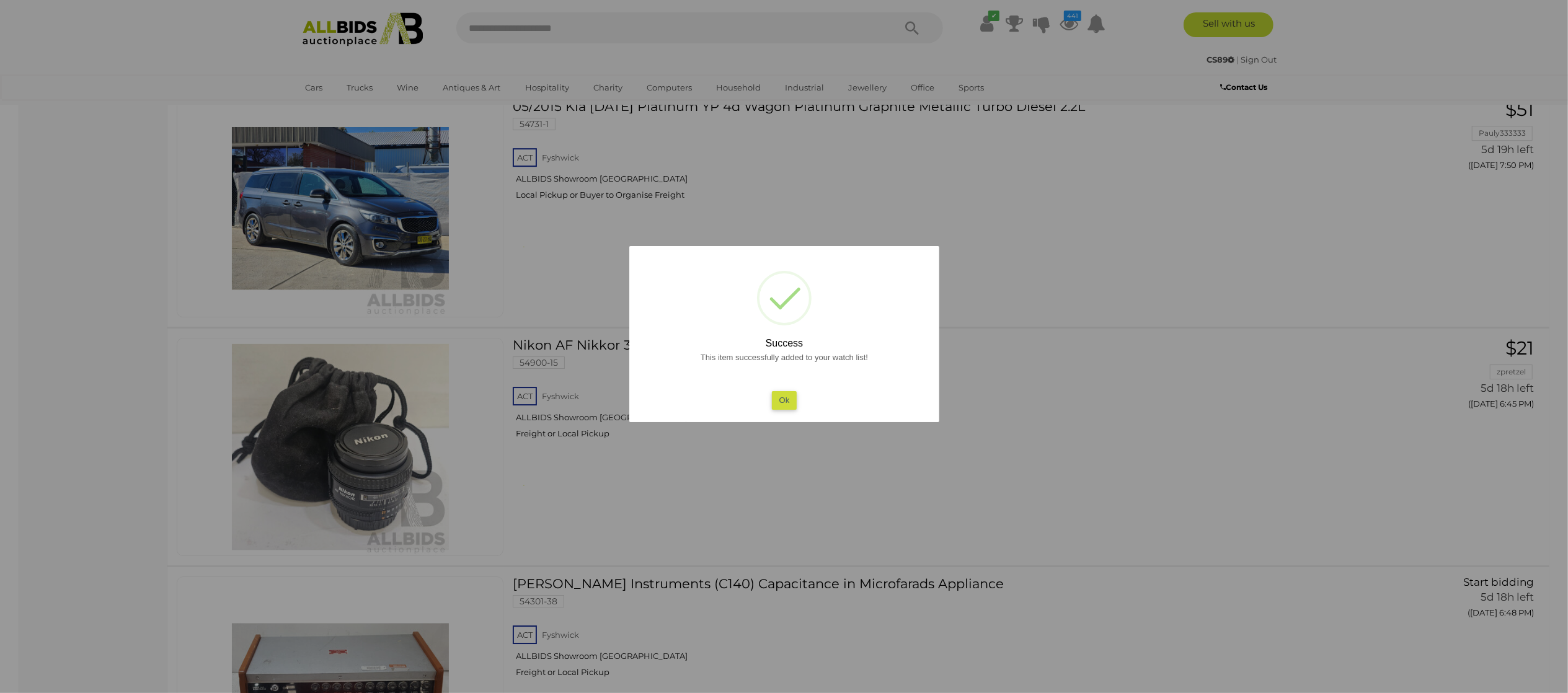
drag, startPoint x: 0, startPoint y: 480, endPoint x: 60, endPoint y: 469, distance: 61.0
click at [8, 477] on div at bounding box center [784, 346] width 1568 height 693
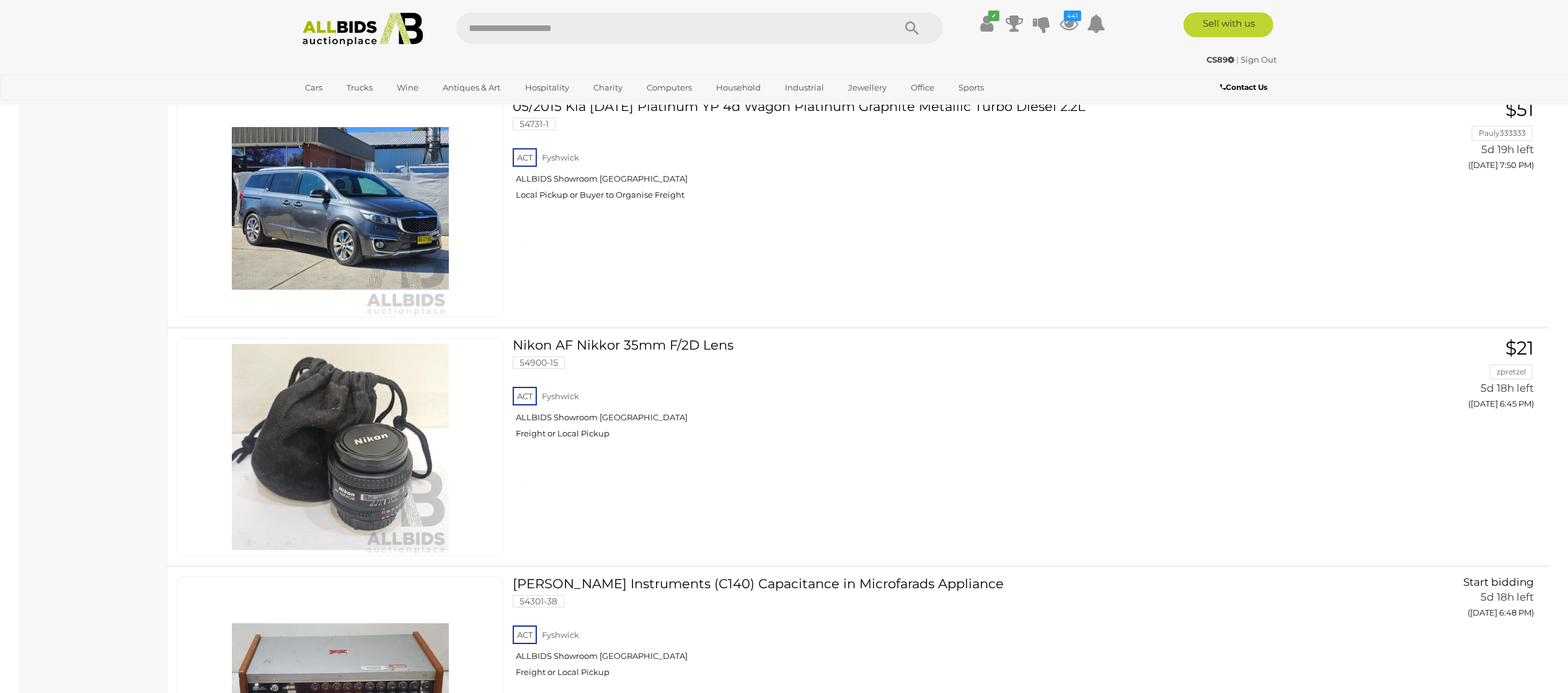
scroll to position [4214, 0]
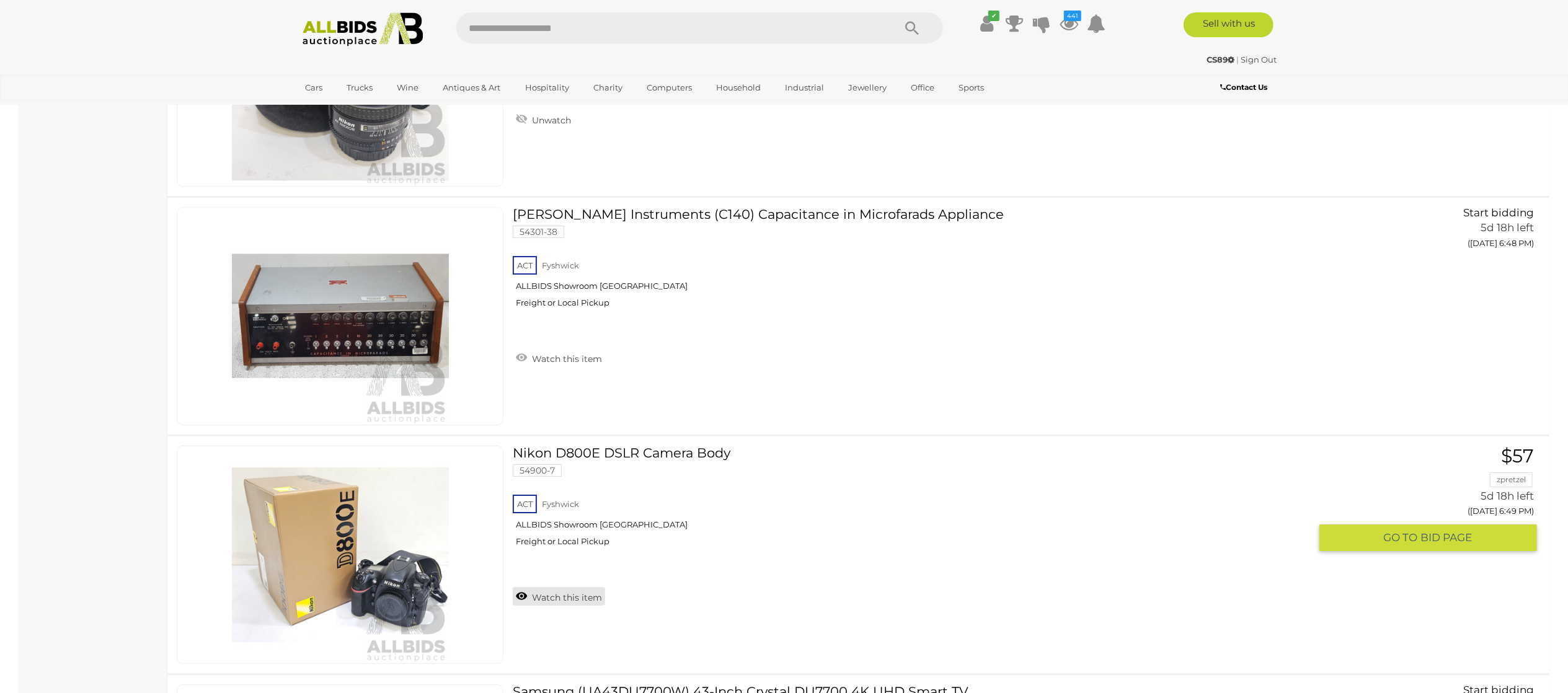
drag, startPoint x: 561, startPoint y: 609, endPoint x: 567, endPoint y: 605, distance: 7.2
click at [564, 607] on div "Nikon D800E DSLR Camera Body 54900-7 ACT" at bounding box center [916, 529] width 806 height 166
click at [567, 605] on link "Watch this item" at bounding box center [559, 596] width 92 height 18
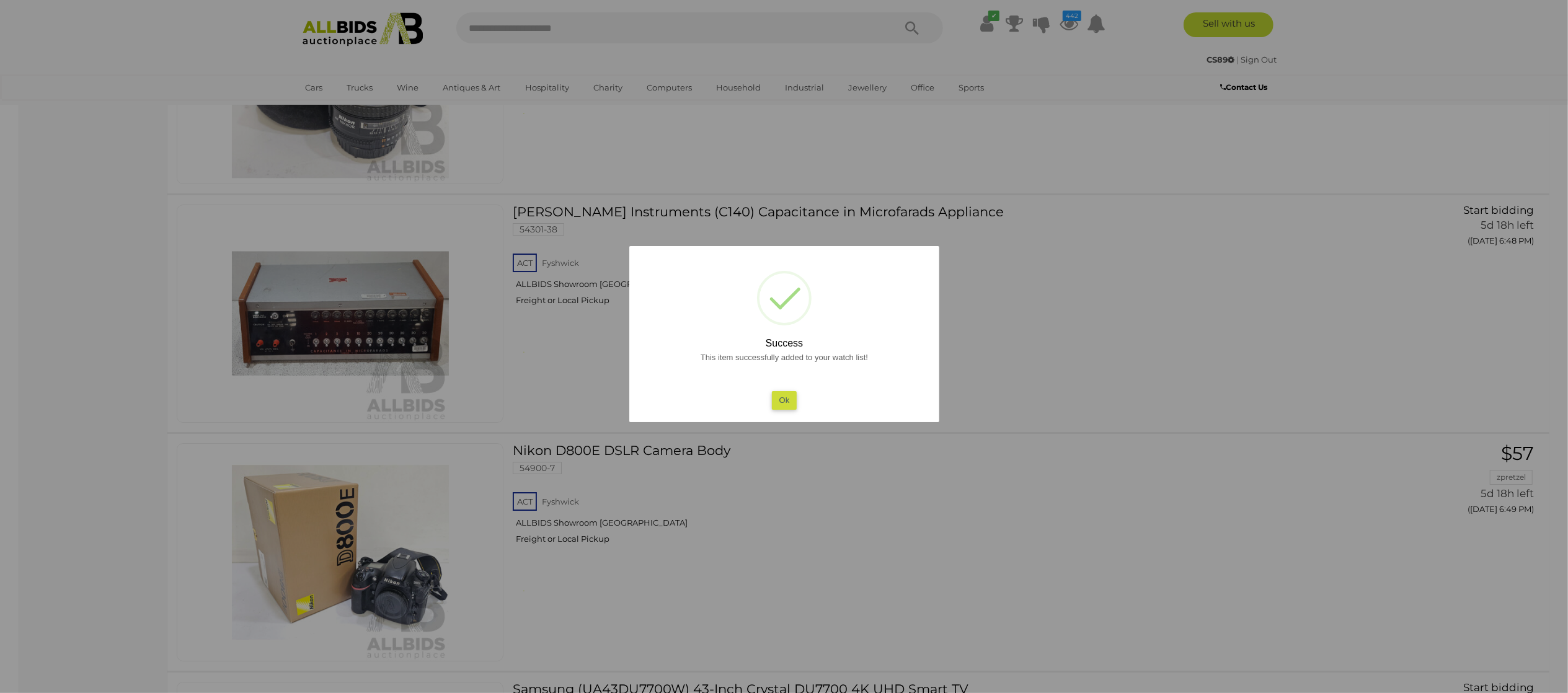
drag, startPoint x: 0, startPoint y: 520, endPoint x: 101, endPoint y: 508, distance: 101.7
click at [20, 512] on div at bounding box center [784, 346] width 1568 height 693
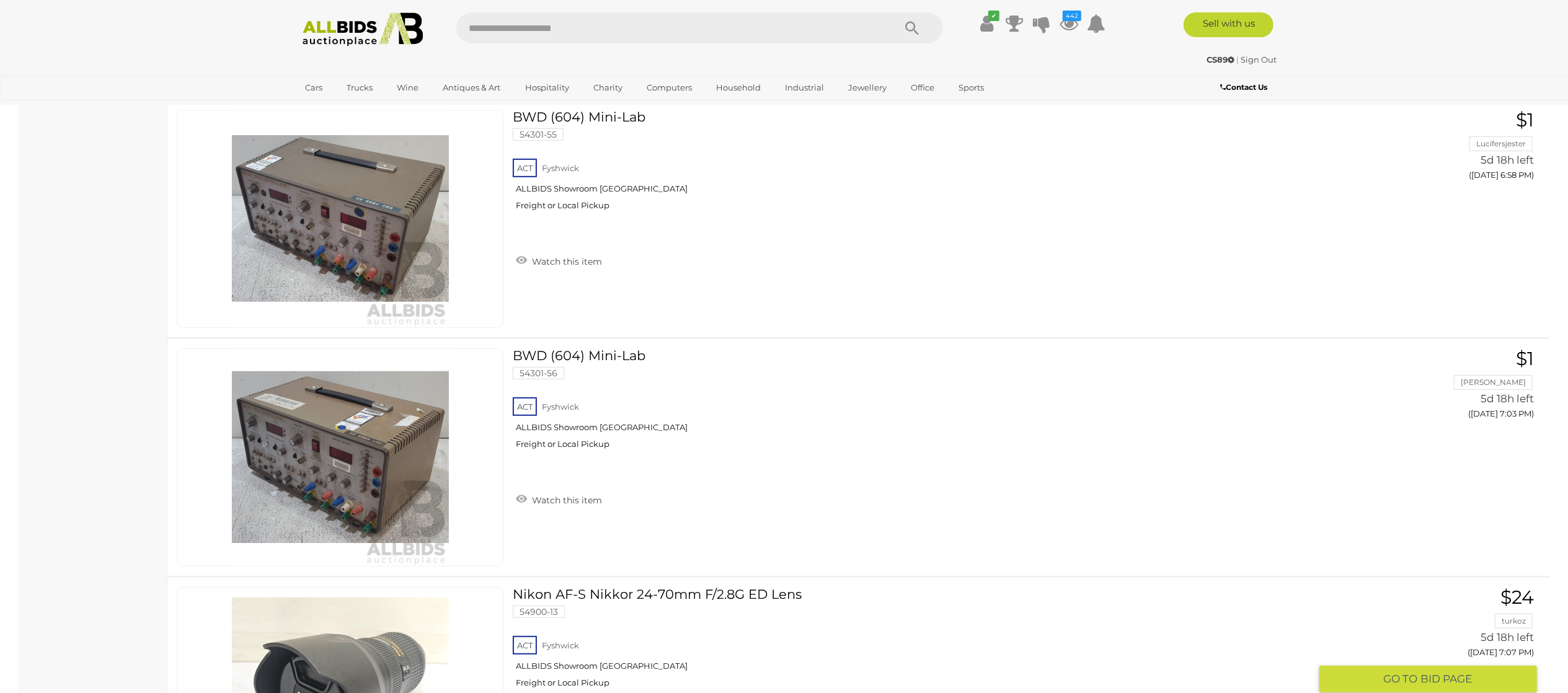
scroll to position [5453, 0]
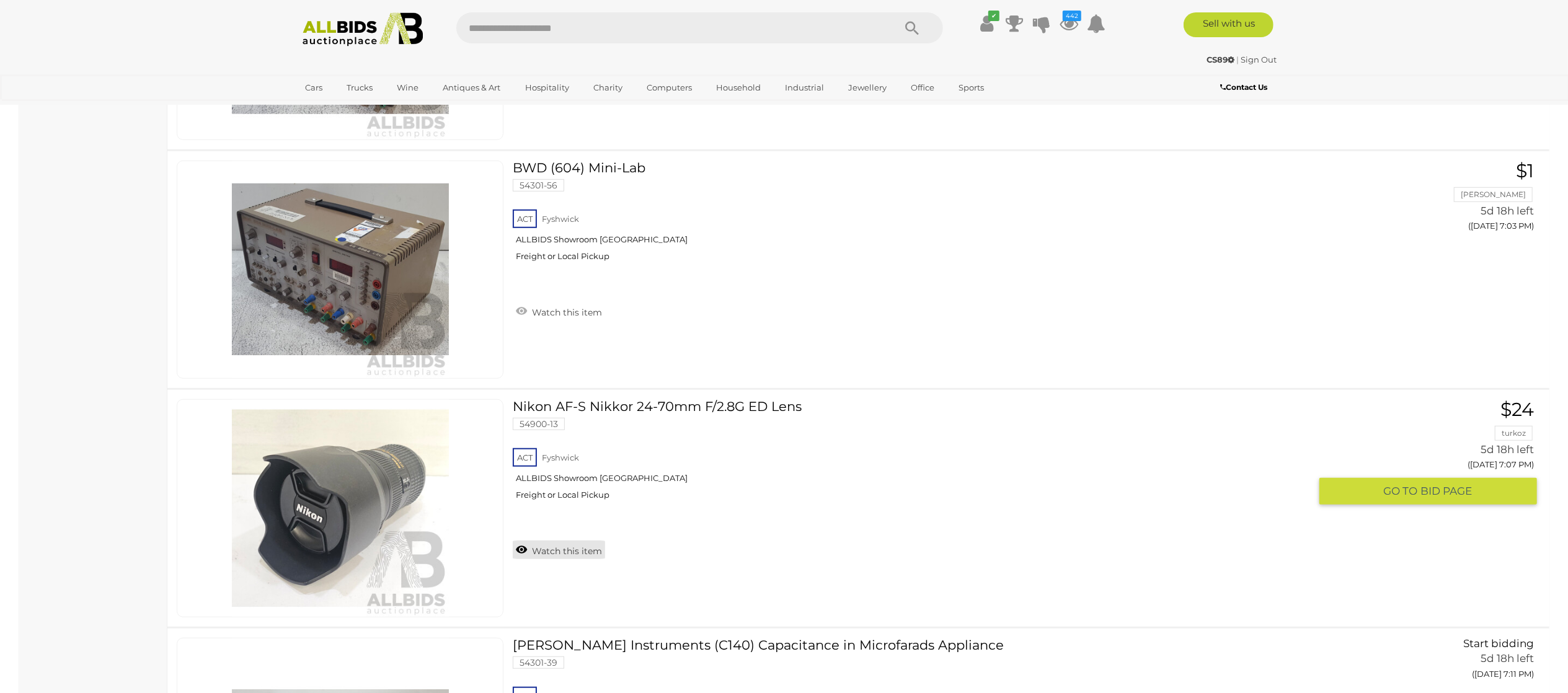
click at [556, 550] on link "Watch this item" at bounding box center [559, 549] width 92 height 18
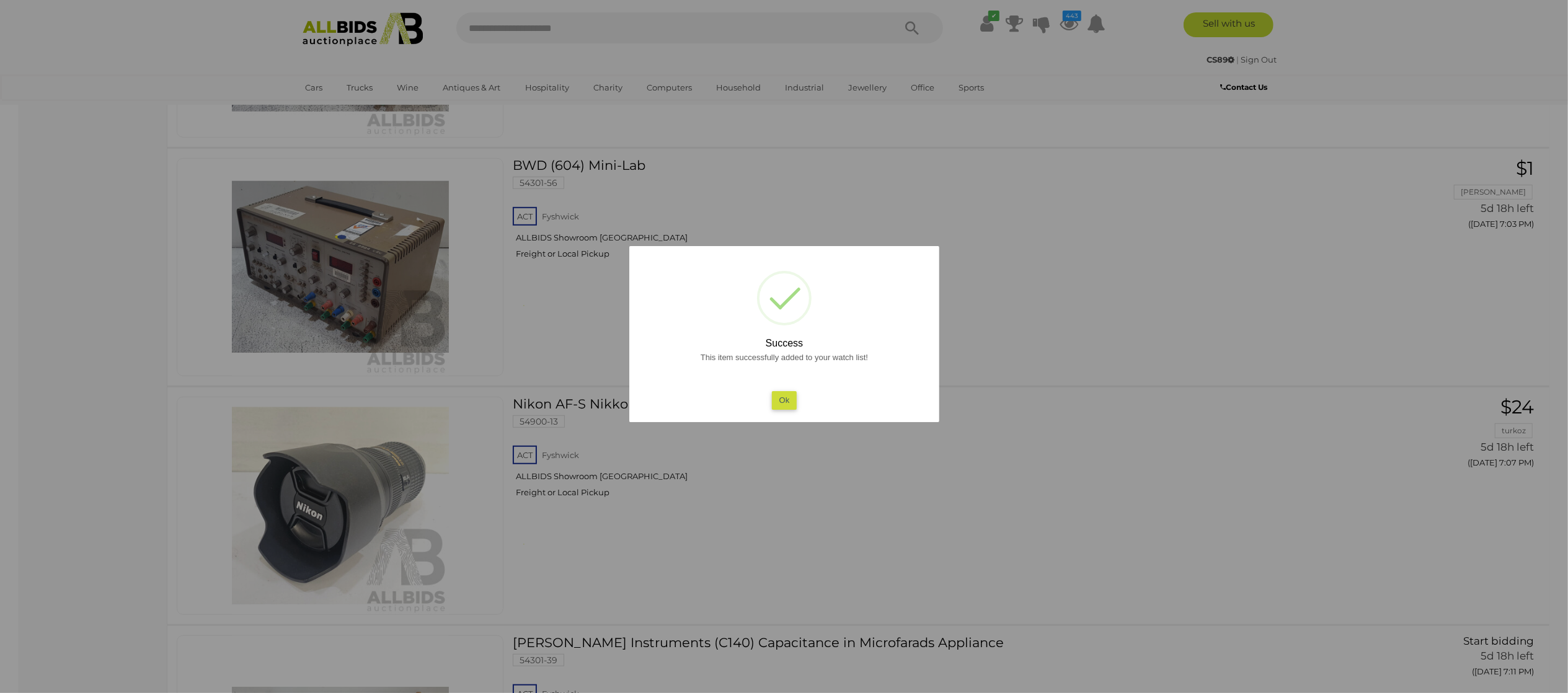
drag, startPoint x: 0, startPoint y: 448, endPoint x: 207, endPoint y: 439, distance: 207.2
click at [13, 441] on div at bounding box center [784, 346] width 1568 height 693
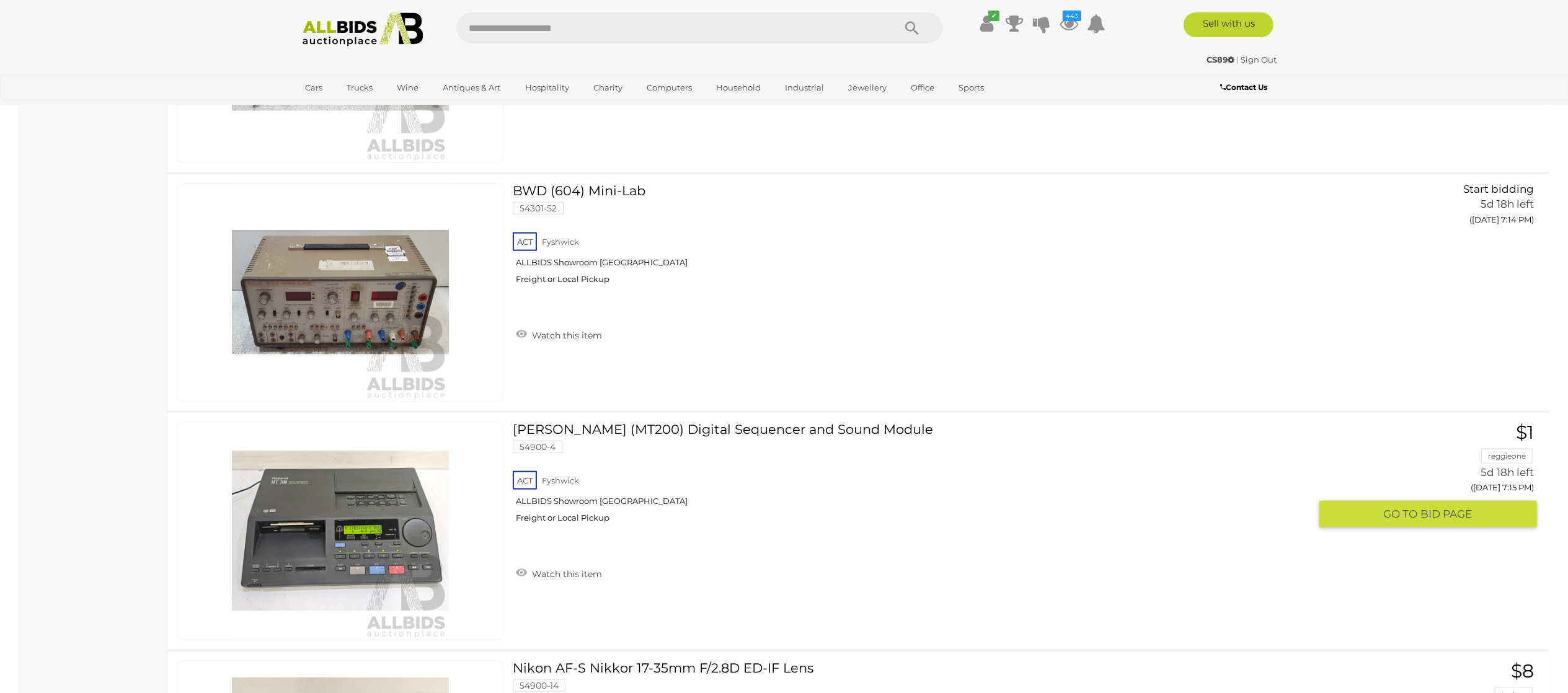
scroll to position [6445, 0]
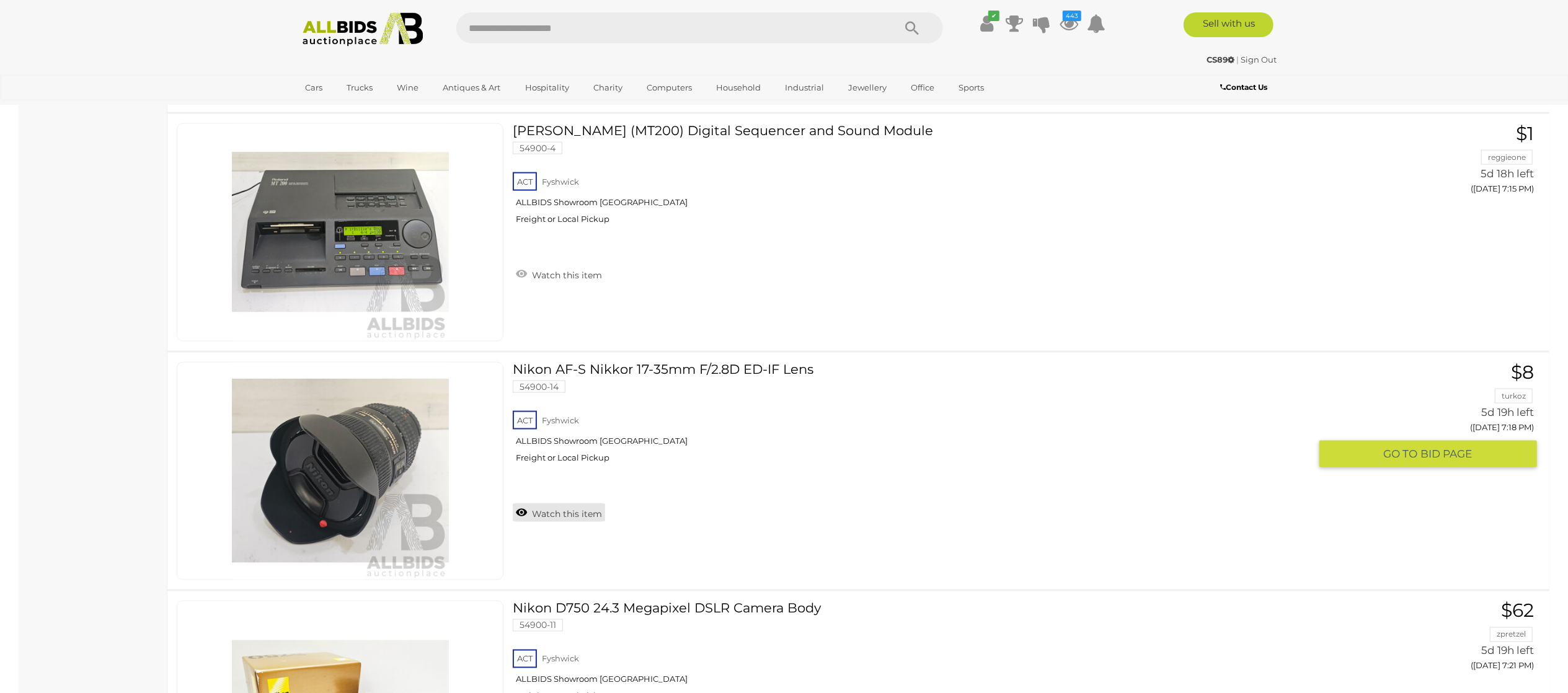
click at [548, 515] on link "Watch this item" at bounding box center [559, 512] width 92 height 18
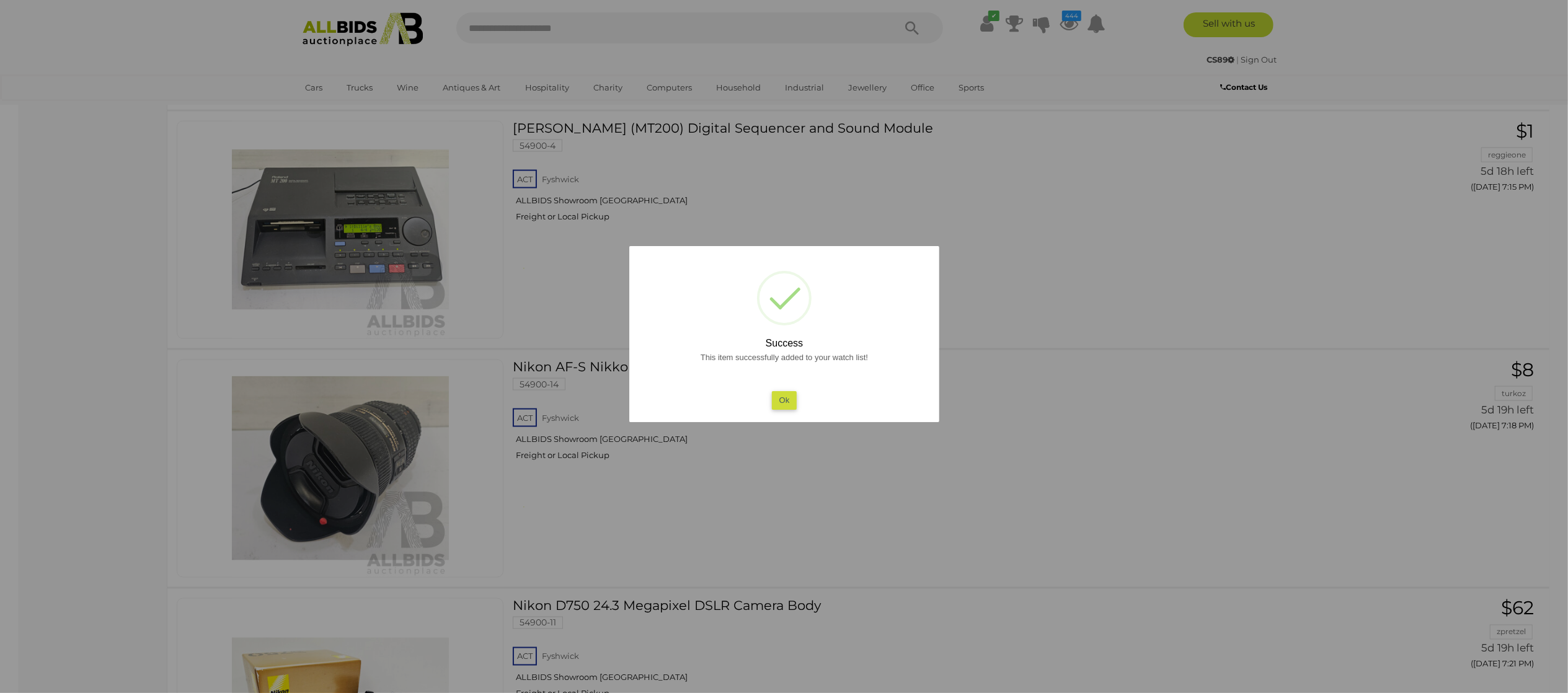
click at [14, 413] on div at bounding box center [784, 346] width 1568 height 693
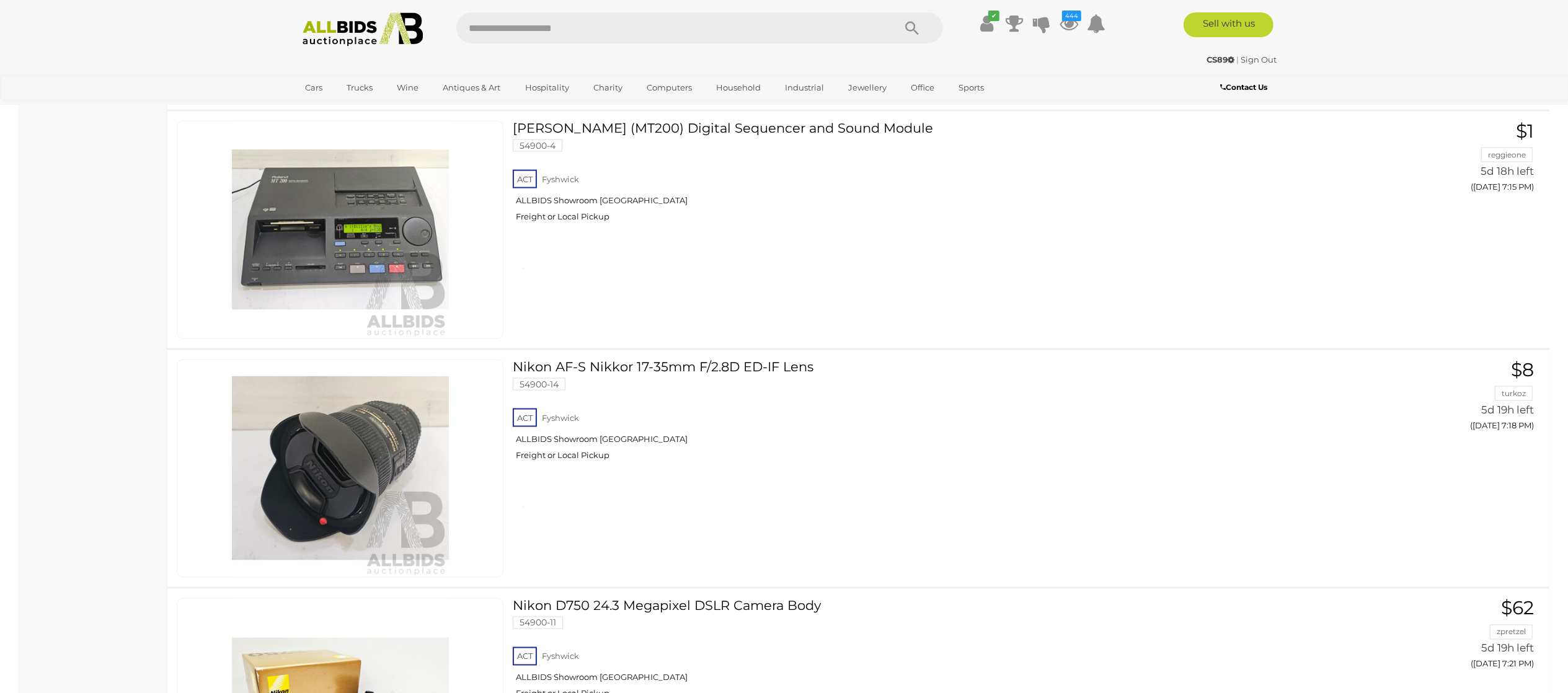
scroll to position [6817, 0]
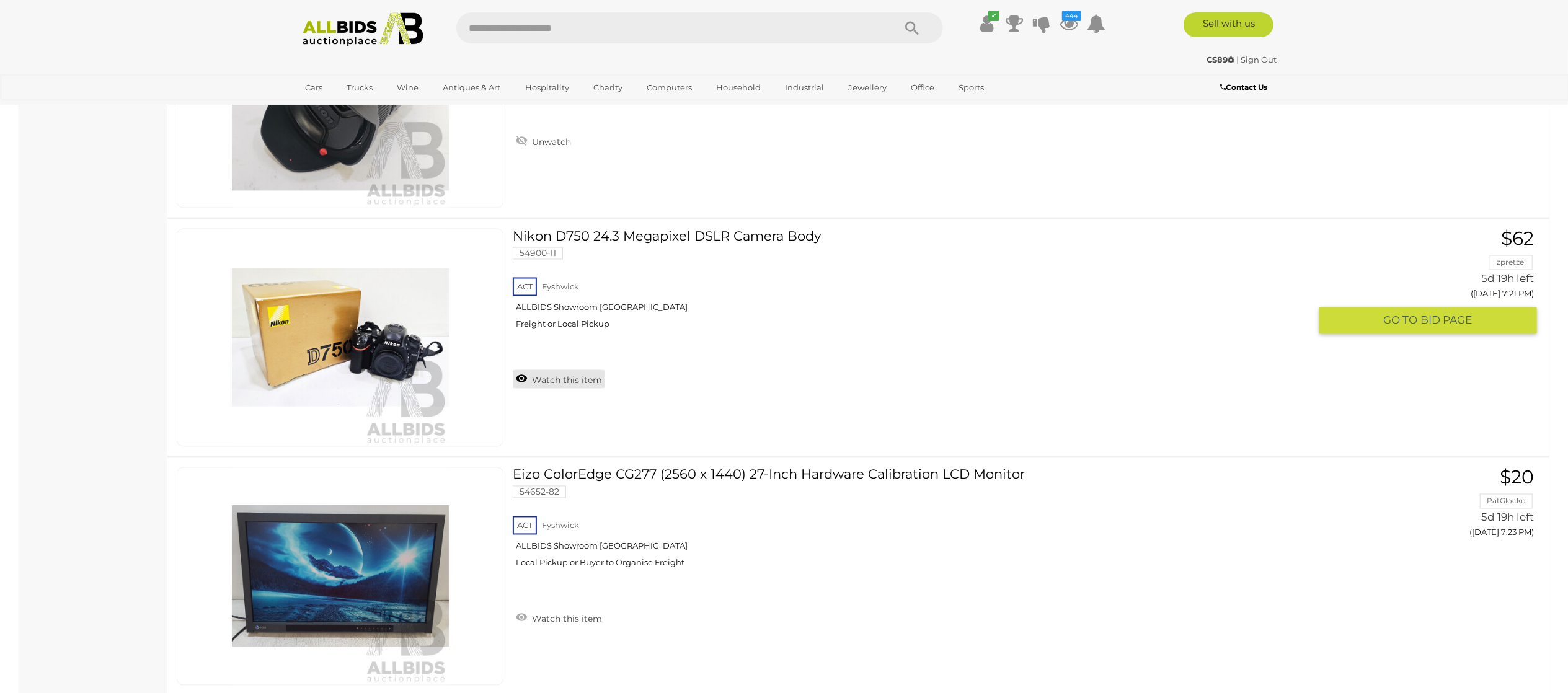
click at [532, 389] on link "Watch this item" at bounding box center [559, 379] width 92 height 18
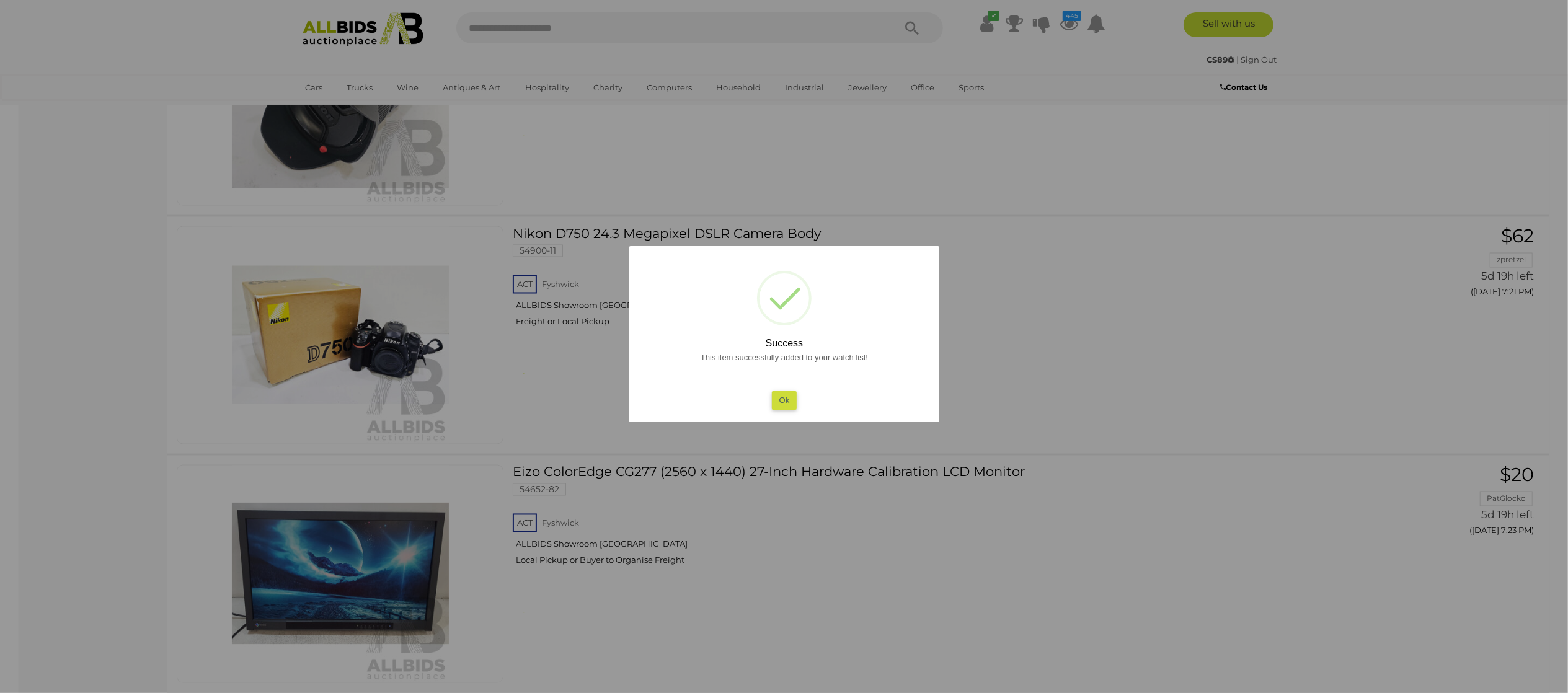
drag, startPoint x: 0, startPoint y: 389, endPoint x: 69, endPoint y: 380, distance: 69.6
click at [14, 384] on div at bounding box center [784, 346] width 1568 height 693
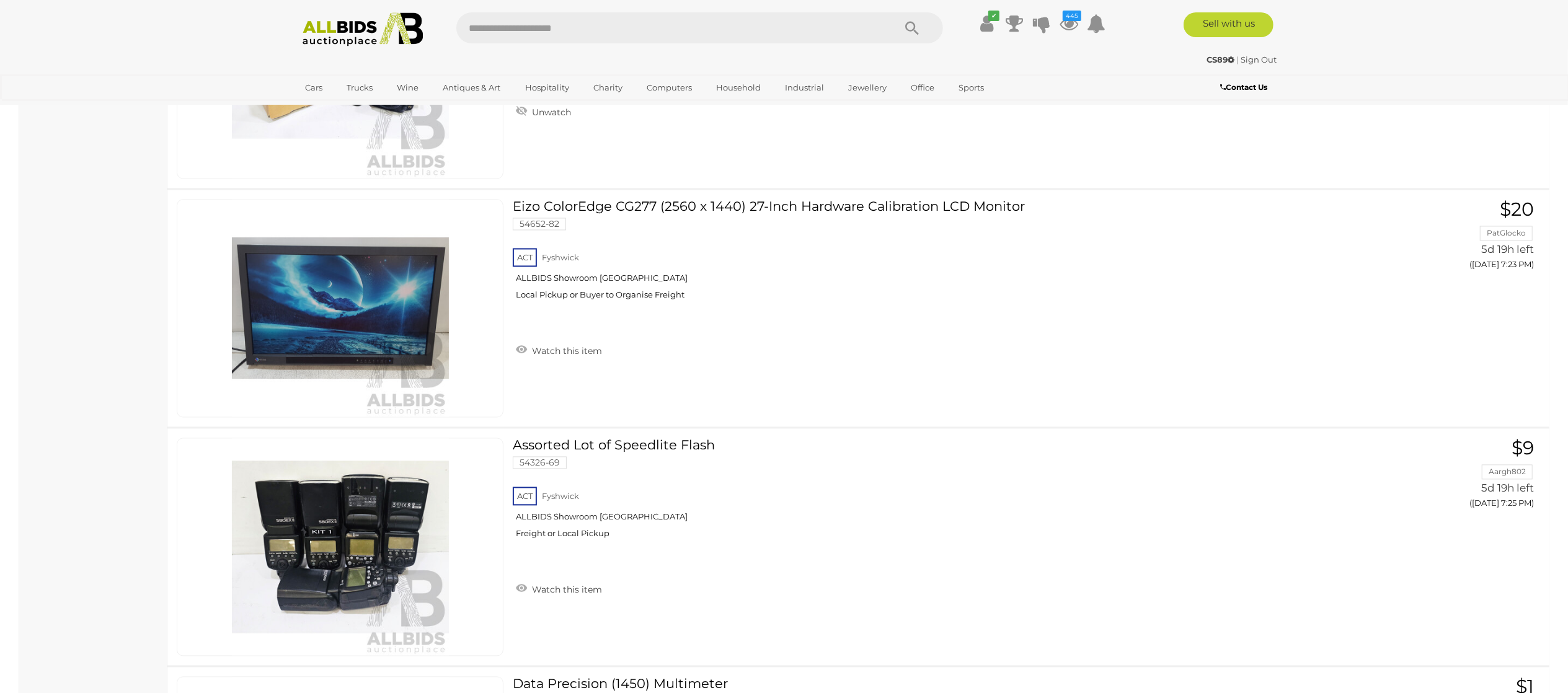
scroll to position [7188, 0]
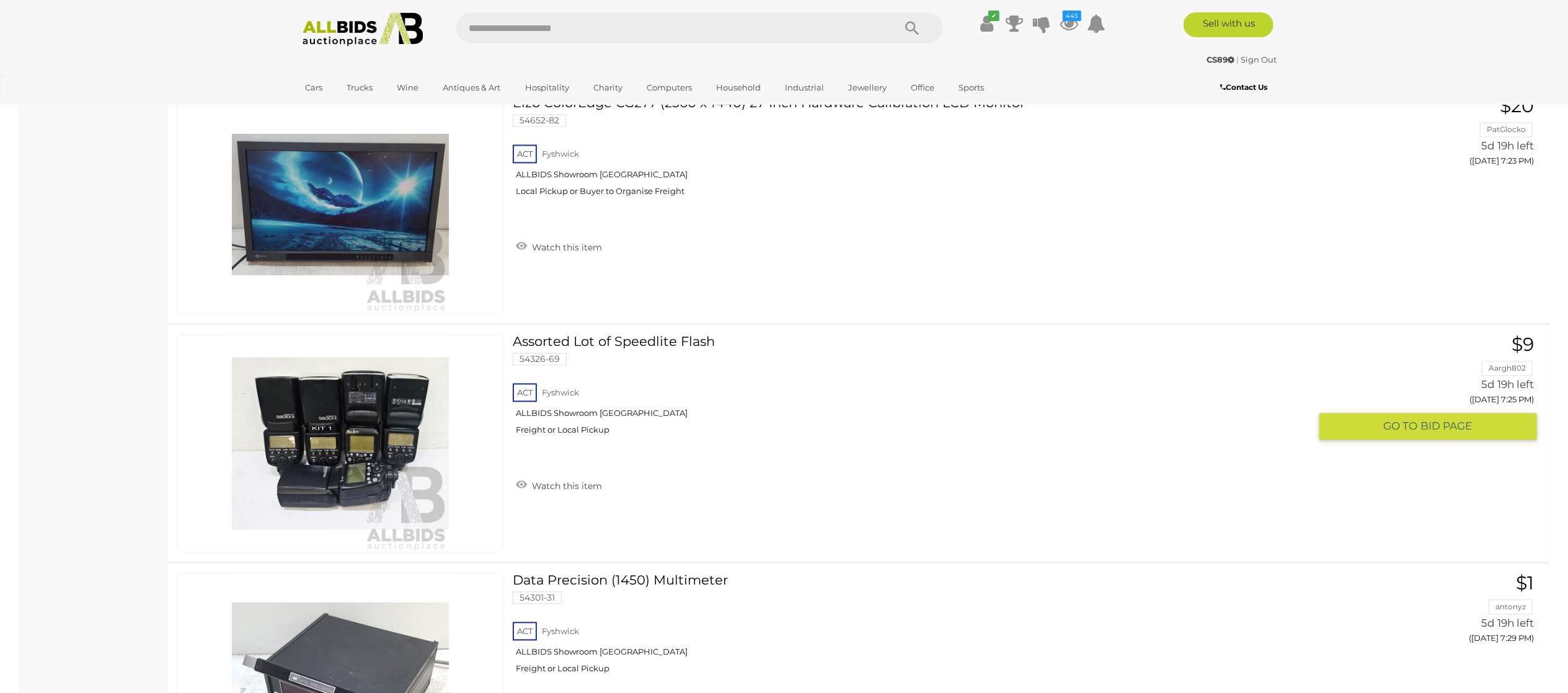
drag, startPoint x: 557, startPoint y: 488, endPoint x: 307, endPoint y: 465, distance: 251.1
click at [557, 488] on link "Watch this item" at bounding box center [559, 484] width 92 height 18
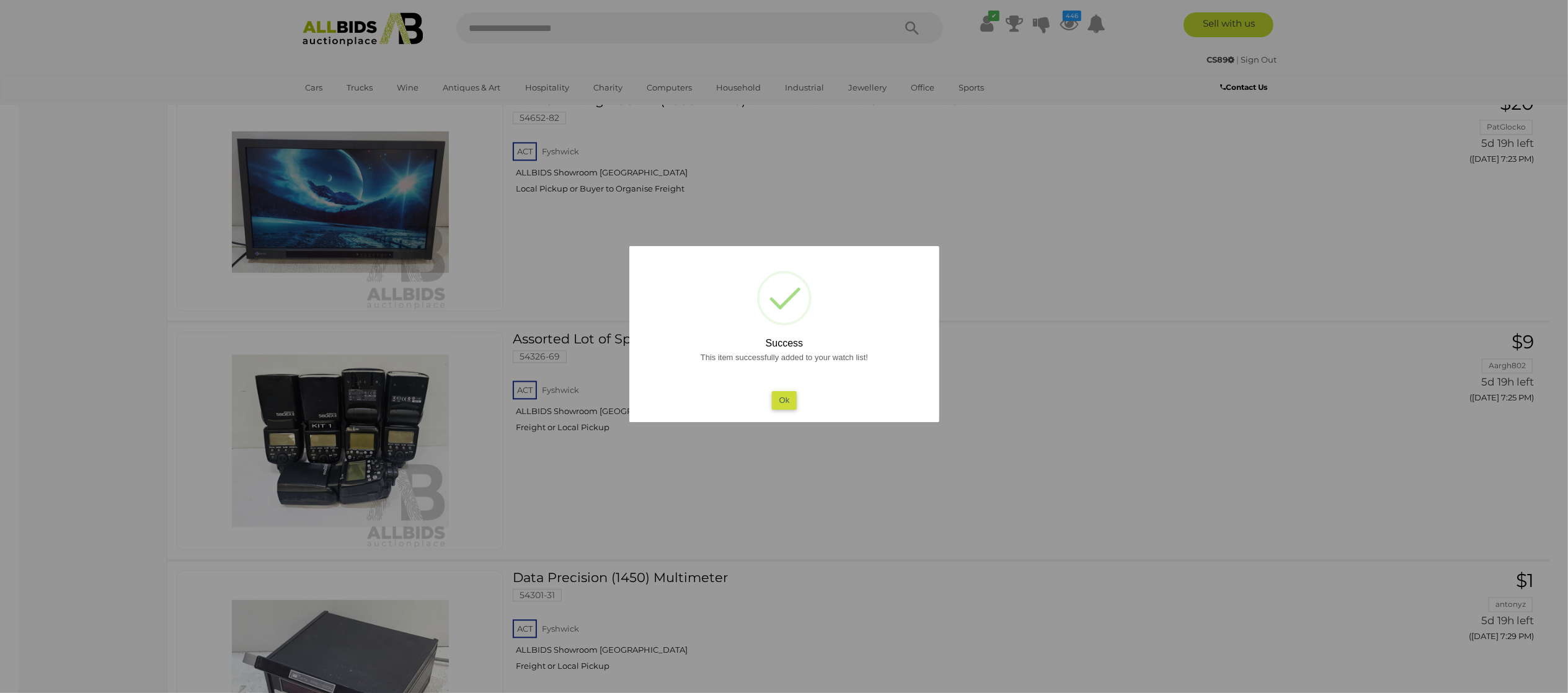
drag, startPoint x: 69, startPoint y: 431, endPoint x: 137, endPoint y: 424, distance: 68.4
click at [72, 430] on div at bounding box center [784, 346] width 1568 height 693
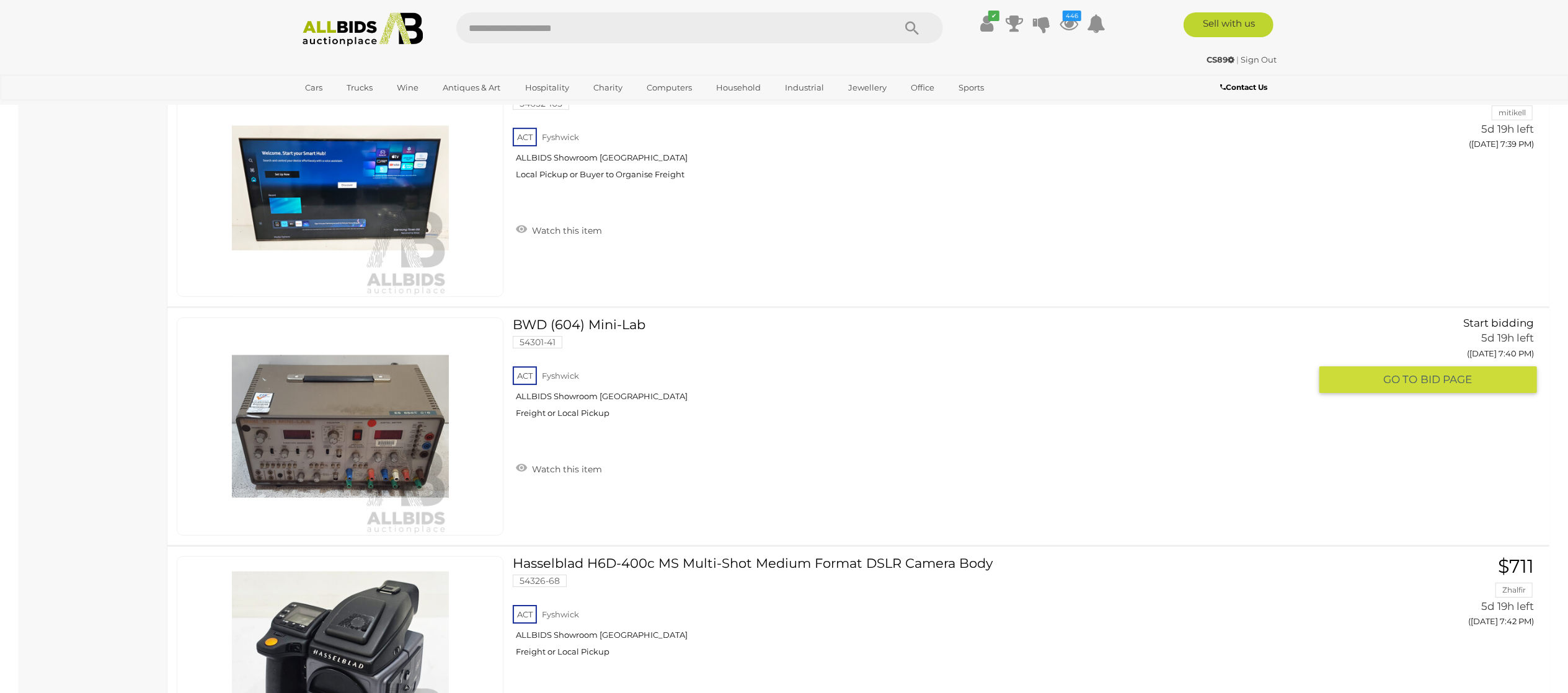
scroll to position [8799, 0]
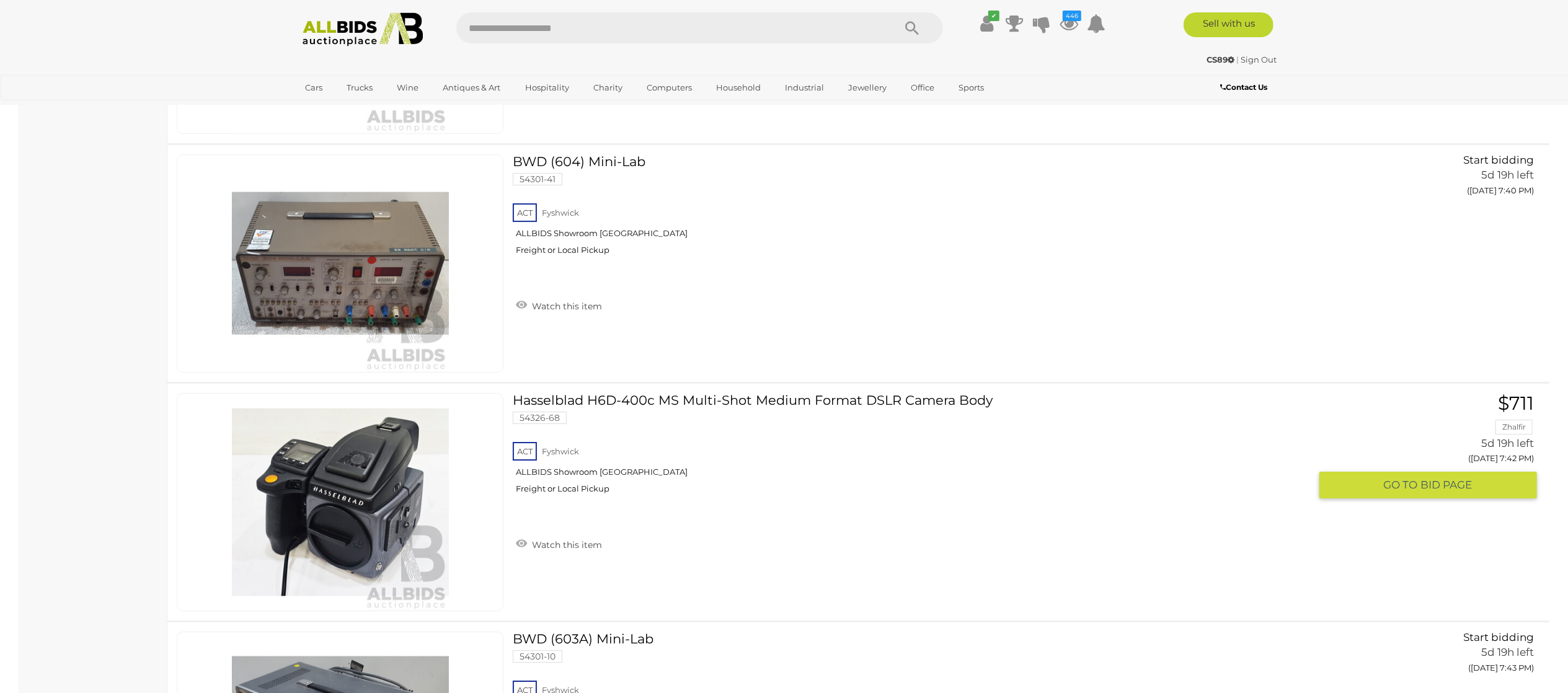
click at [566, 552] on link "Watch this item" at bounding box center [559, 543] width 92 height 18
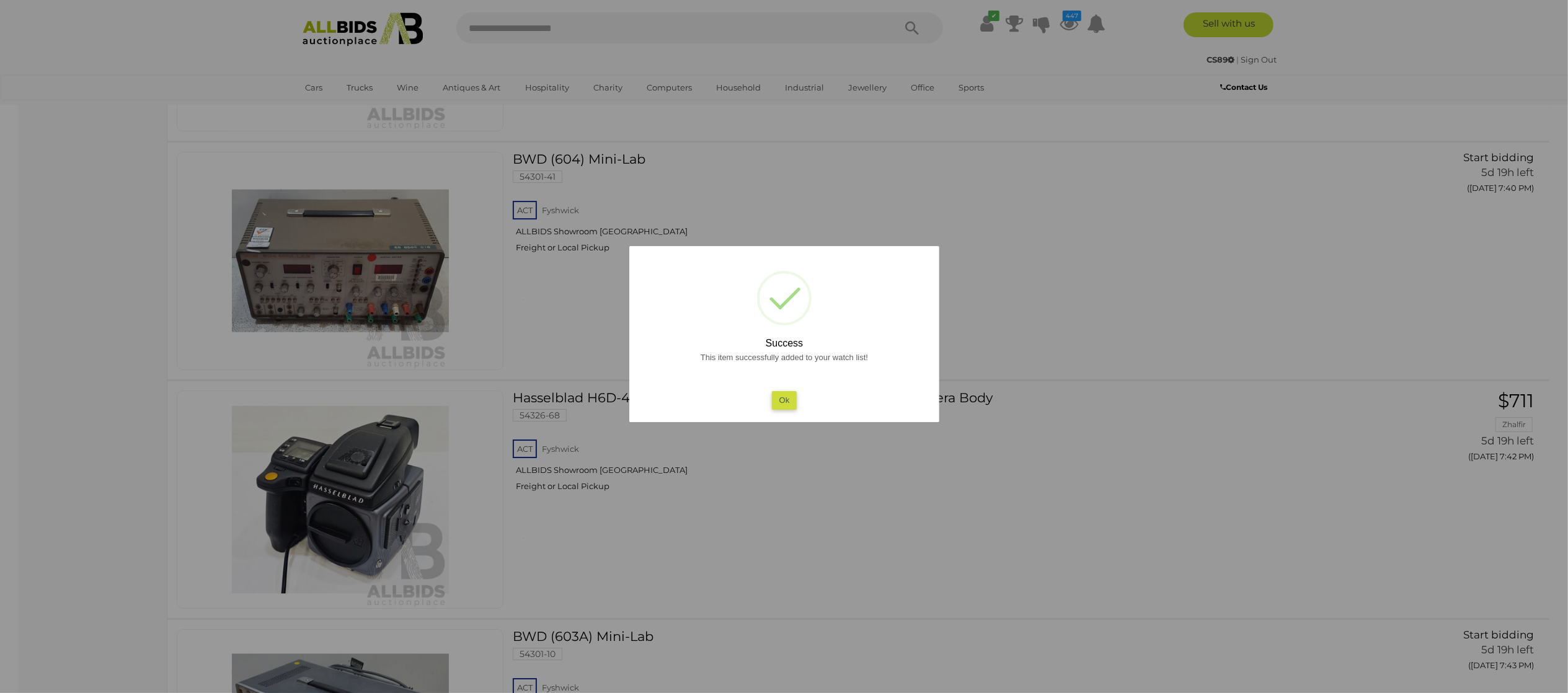
drag, startPoint x: 1, startPoint y: 455, endPoint x: 60, endPoint y: 443, distance: 60.2
click at [6, 453] on div at bounding box center [784, 346] width 1568 height 693
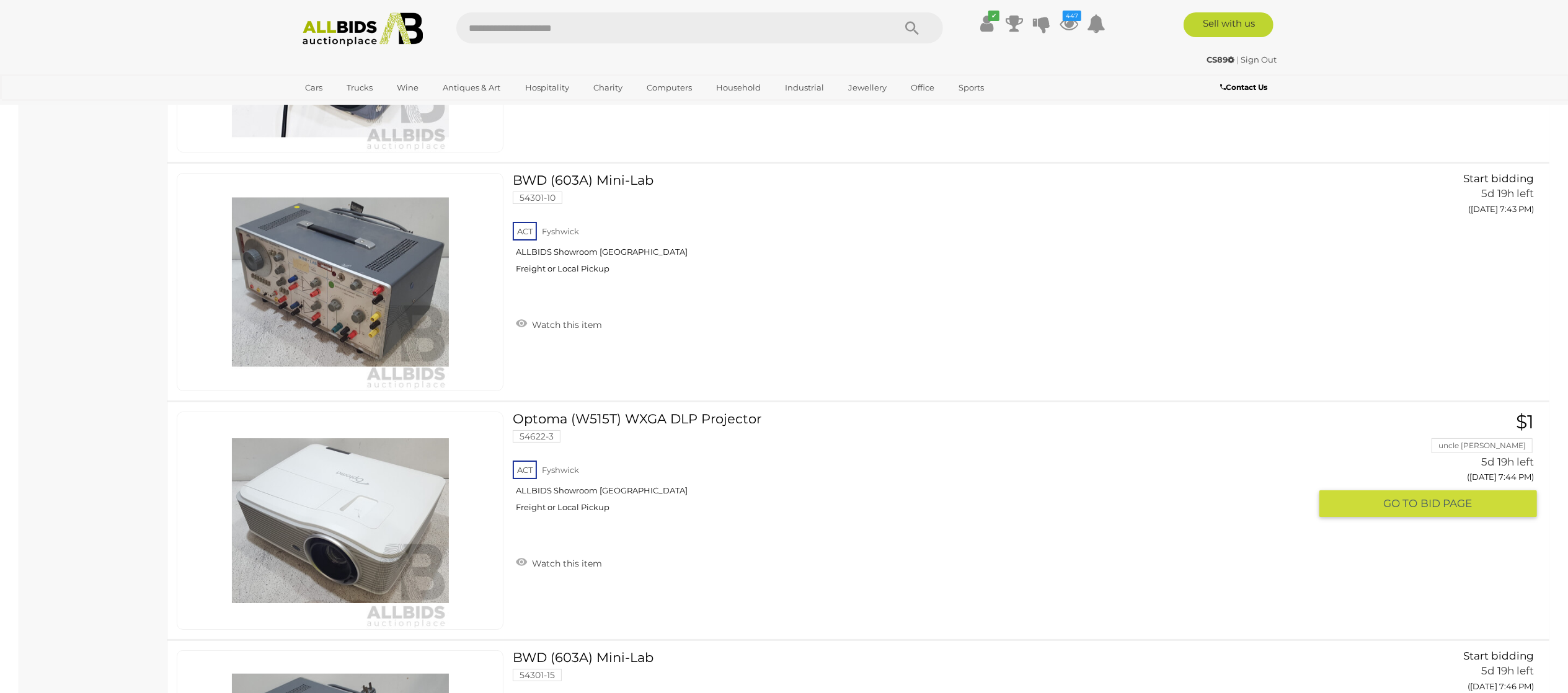
scroll to position [9295, 0]
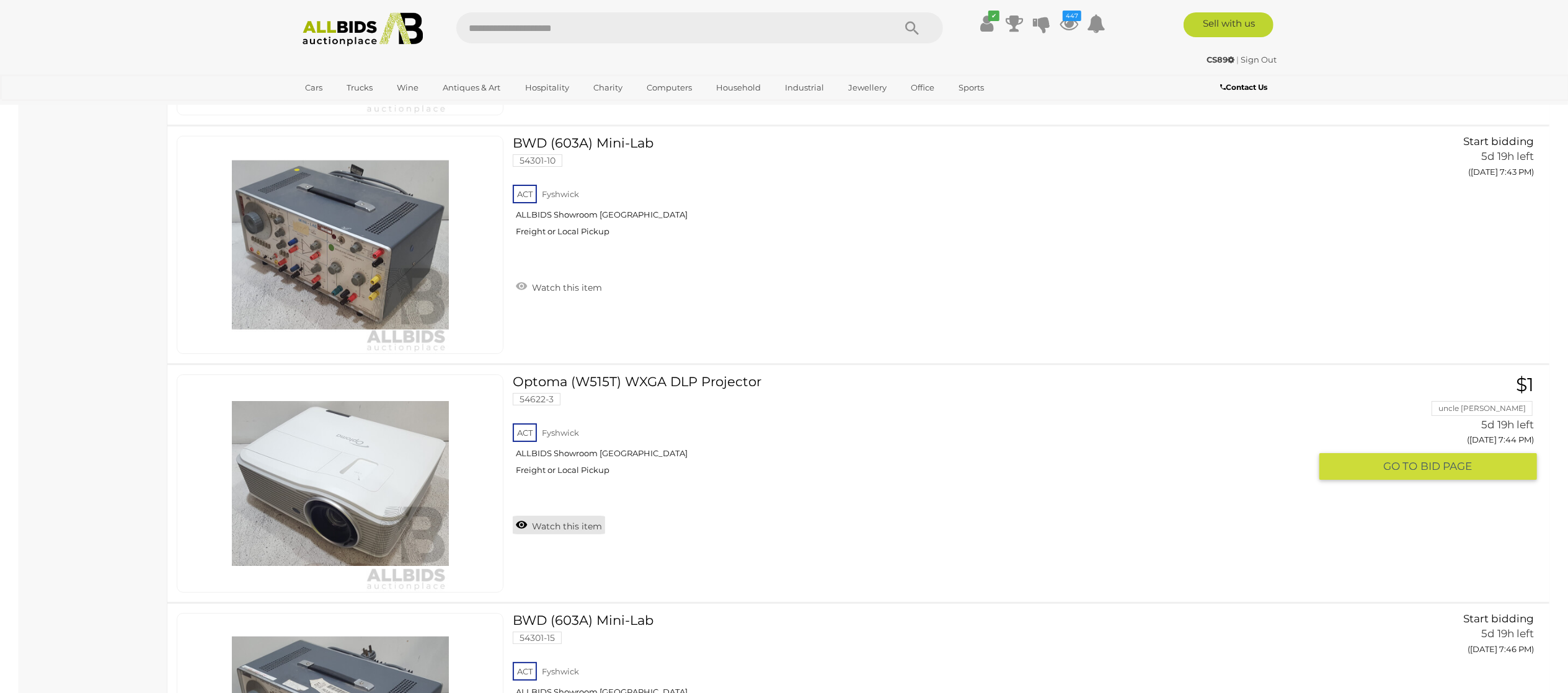
click at [576, 530] on link "Watch this item" at bounding box center [559, 525] width 92 height 18
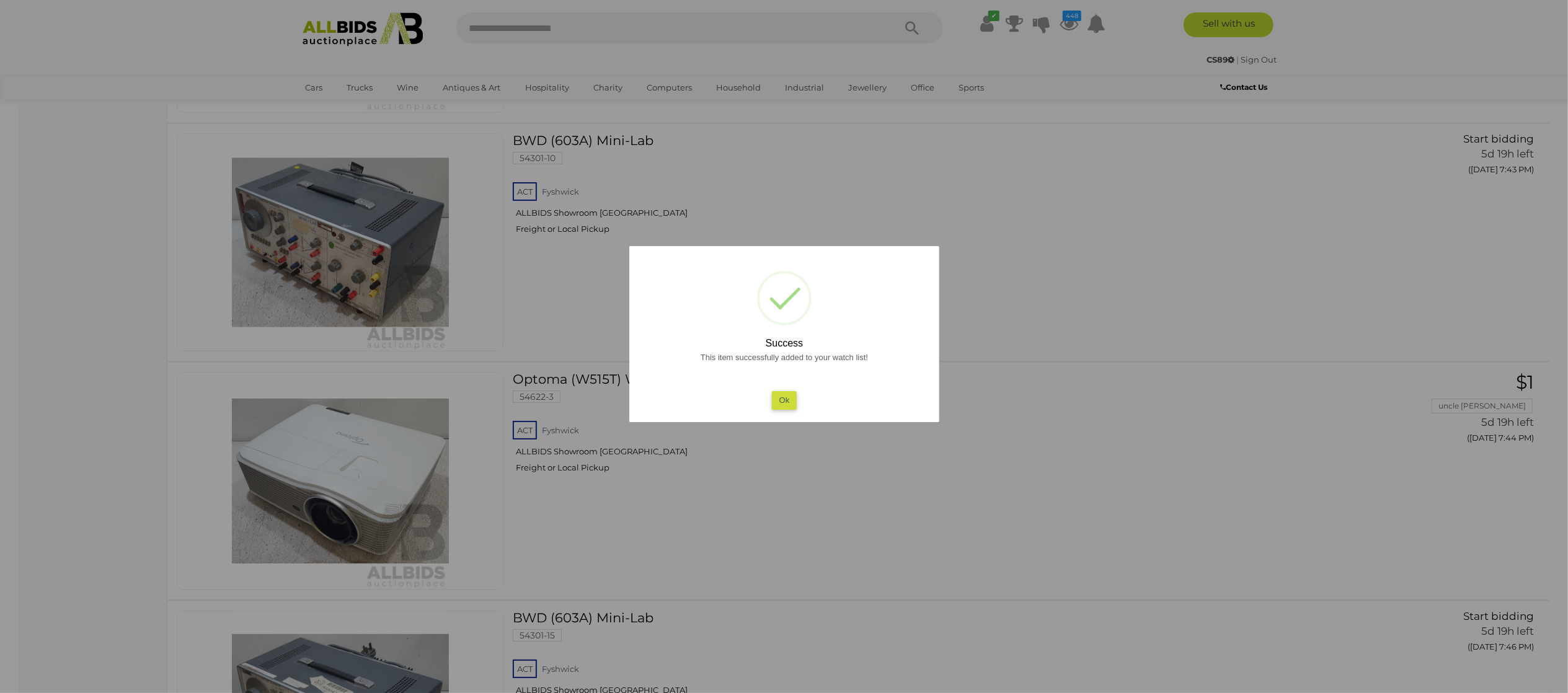
click at [15, 396] on div at bounding box center [784, 346] width 1568 height 693
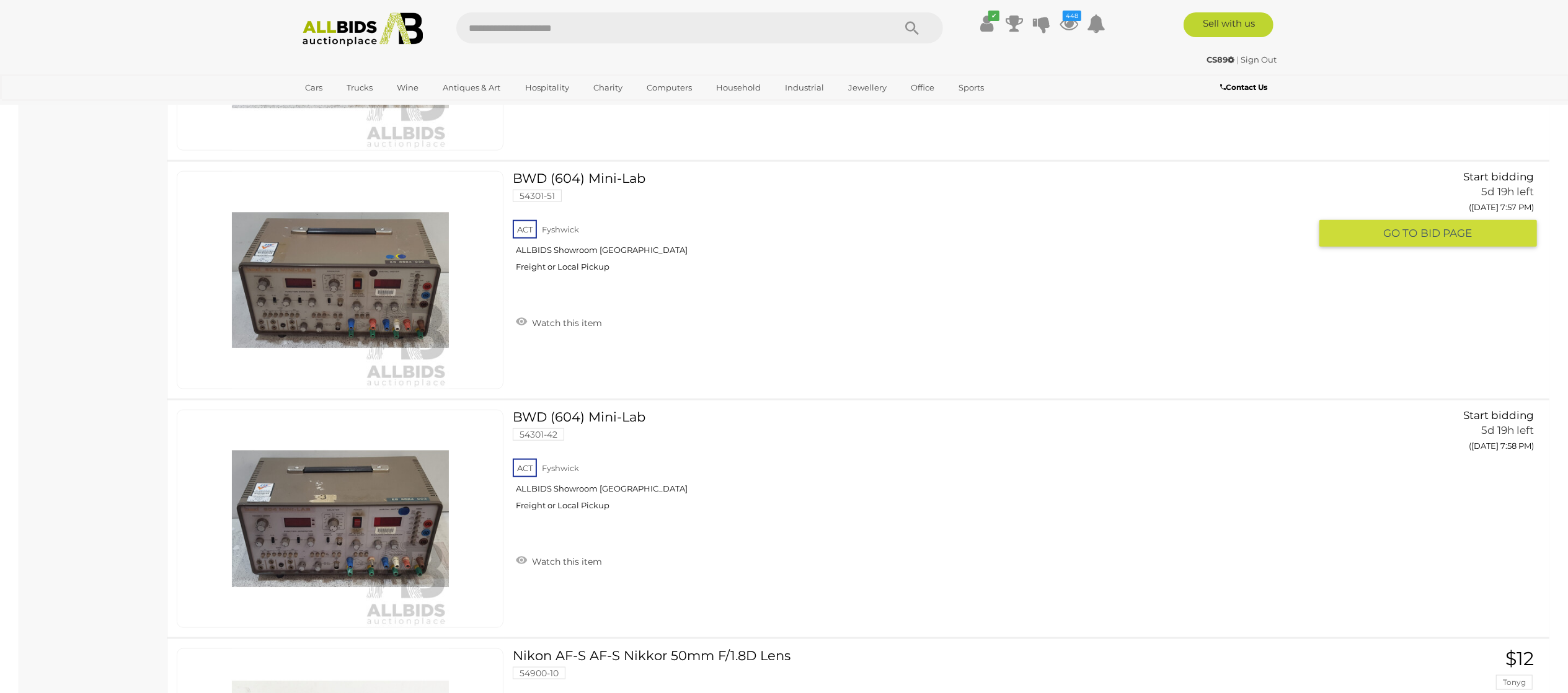
scroll to position [11154, 0]
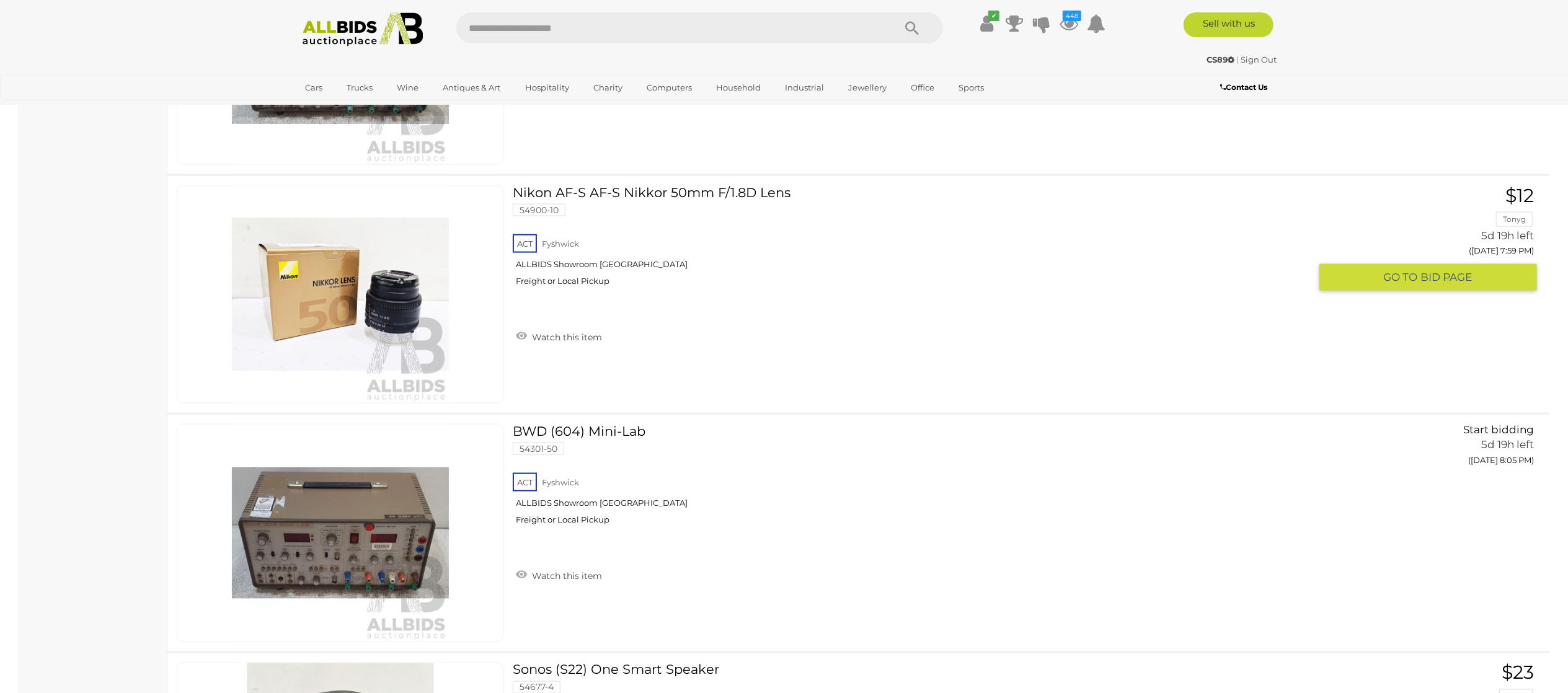
drag, startPoint x: 566, startPoint y: 346, endPoint x: 557, endPoint y: 344, distance: 9.2
click at [566, 345] on link "Watch this item" at bounding box center [559, 336] width 92 height 18
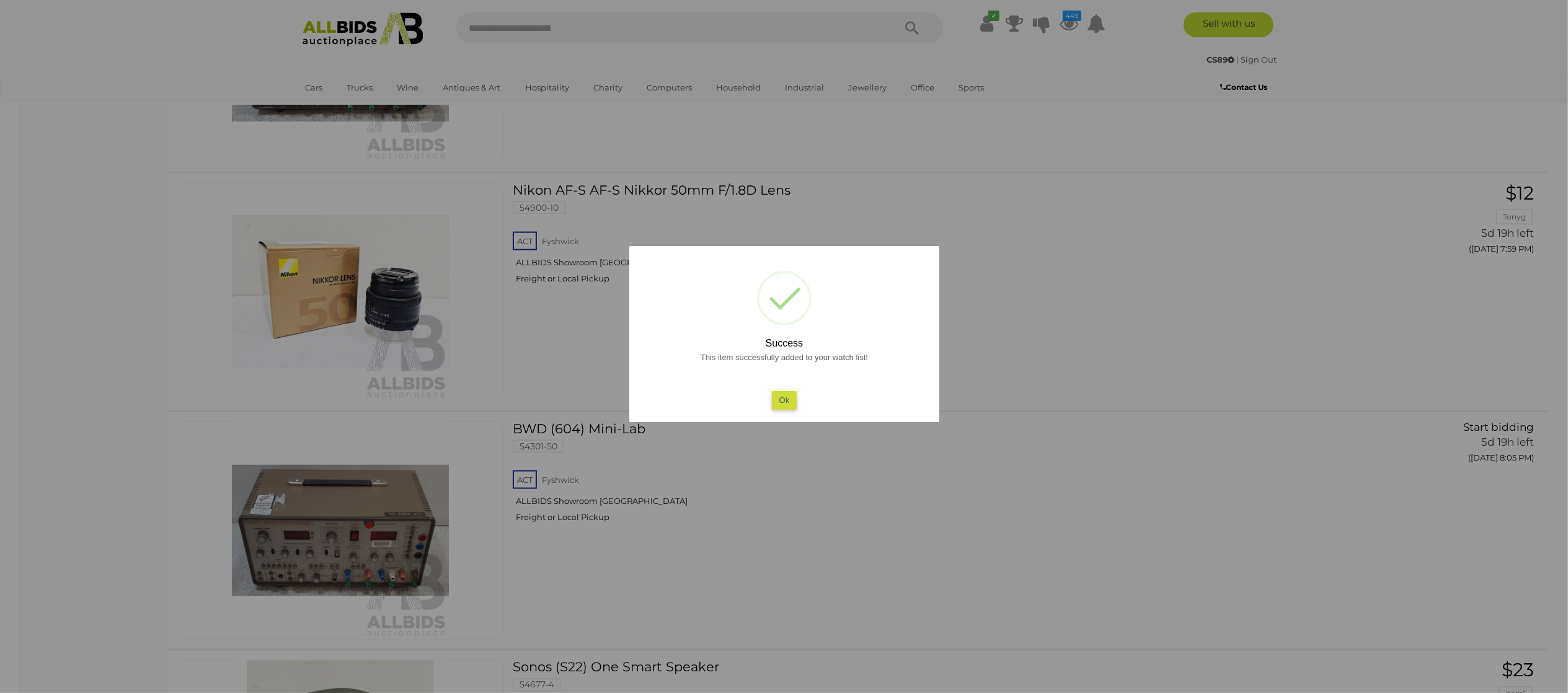
drag, startPoint x: 0, startPoint y: 313, endPoint x: 43, endPoint y: 314, distance: 43.0
click at [12, 315] on div at bounding box center [784, 346] width 1568 height 693
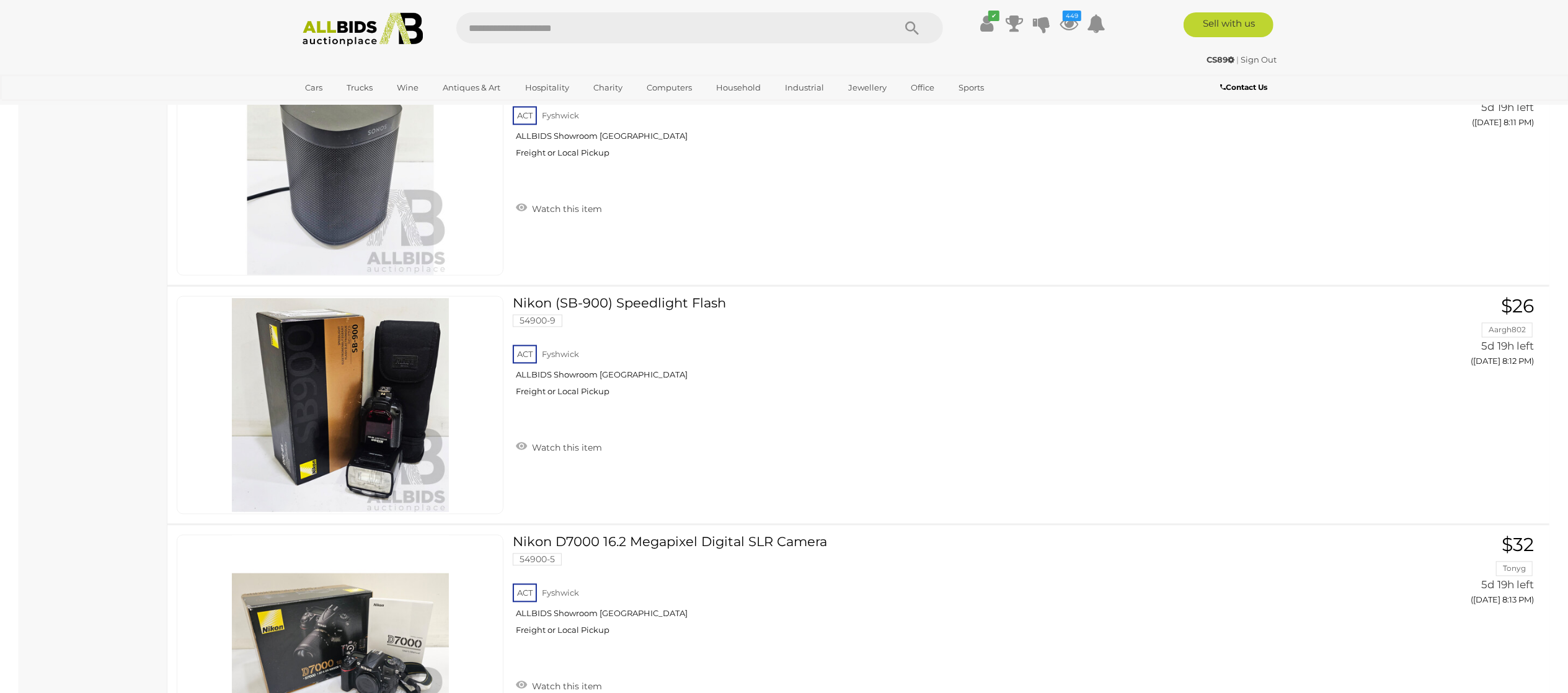
scroll to position [11898, 0]
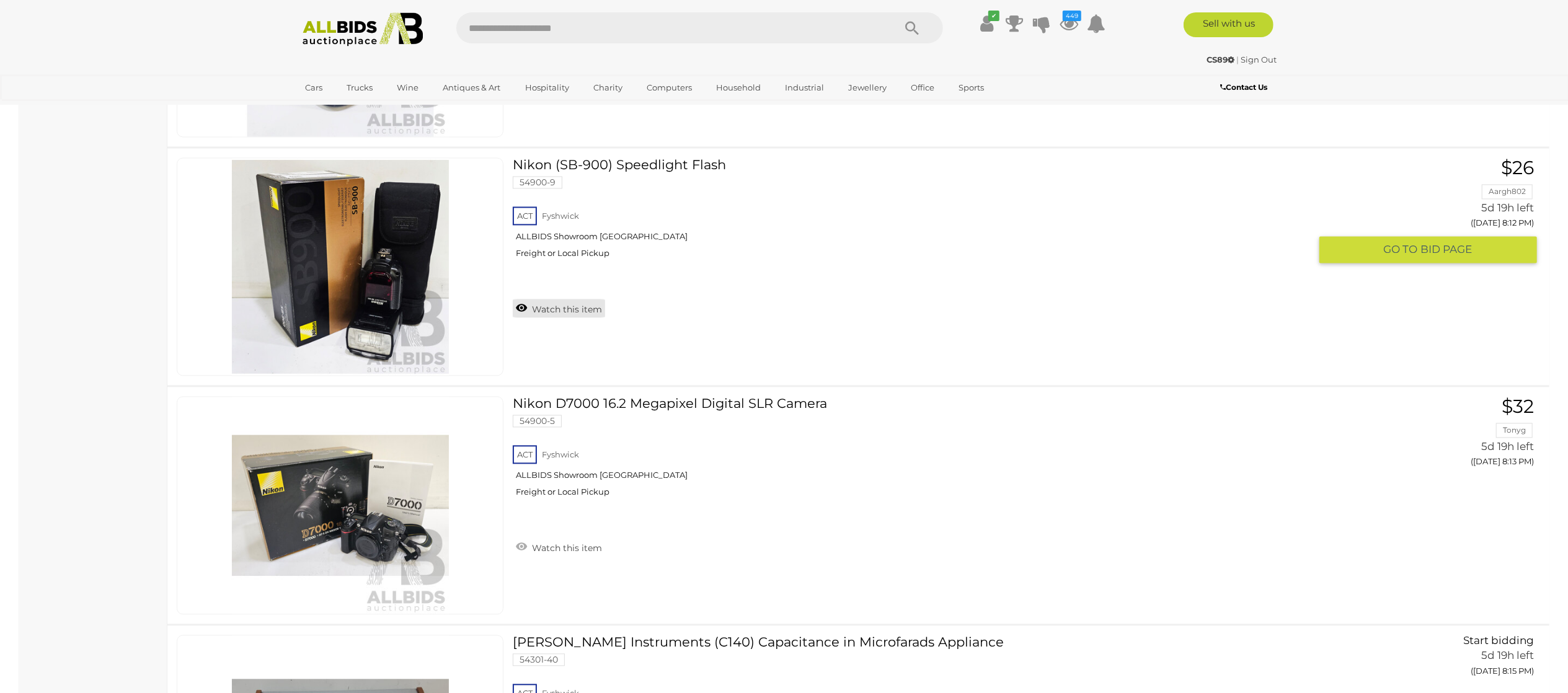
click at [533, 317] on link "Watch this item" at bounding box center [559, 308] width 92 height 18
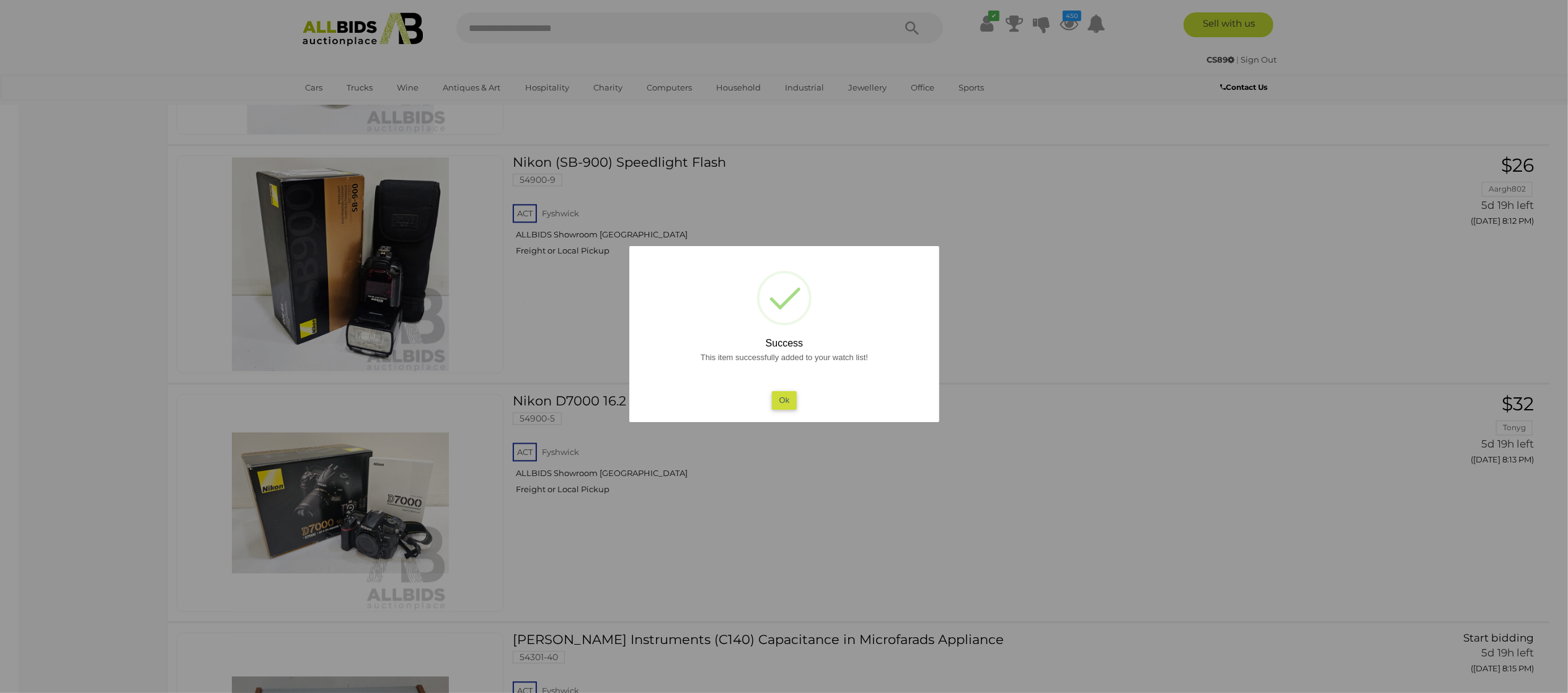
drag, startPoint x: 0, startPoint y: 405, endPoint x: 89, endPoint y: 406, distance: 89.0
click at [42, 406] on div at bounding box center [784, 346] width 1568 height 693
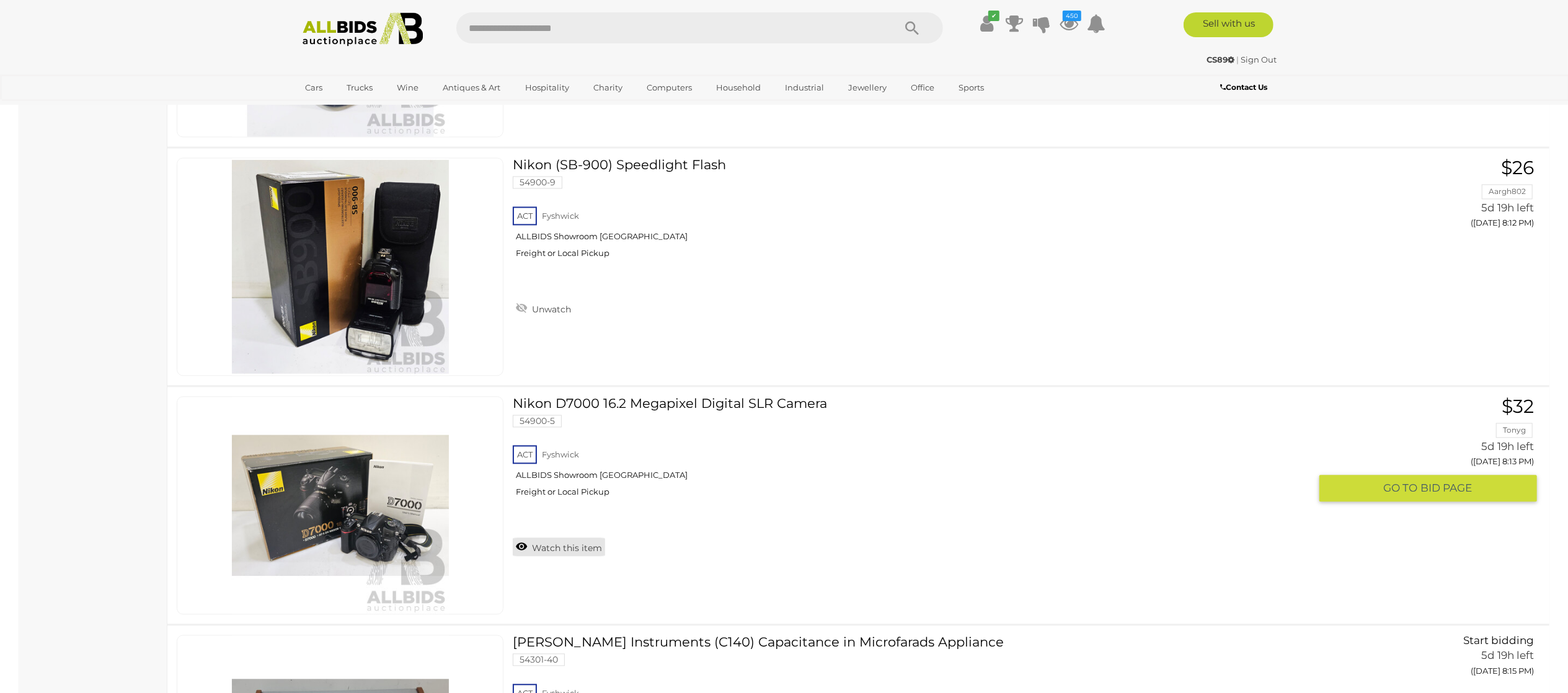
click at [580, 552] on link "Watch this item" at bounding box center [559, 546] width 92 height 18
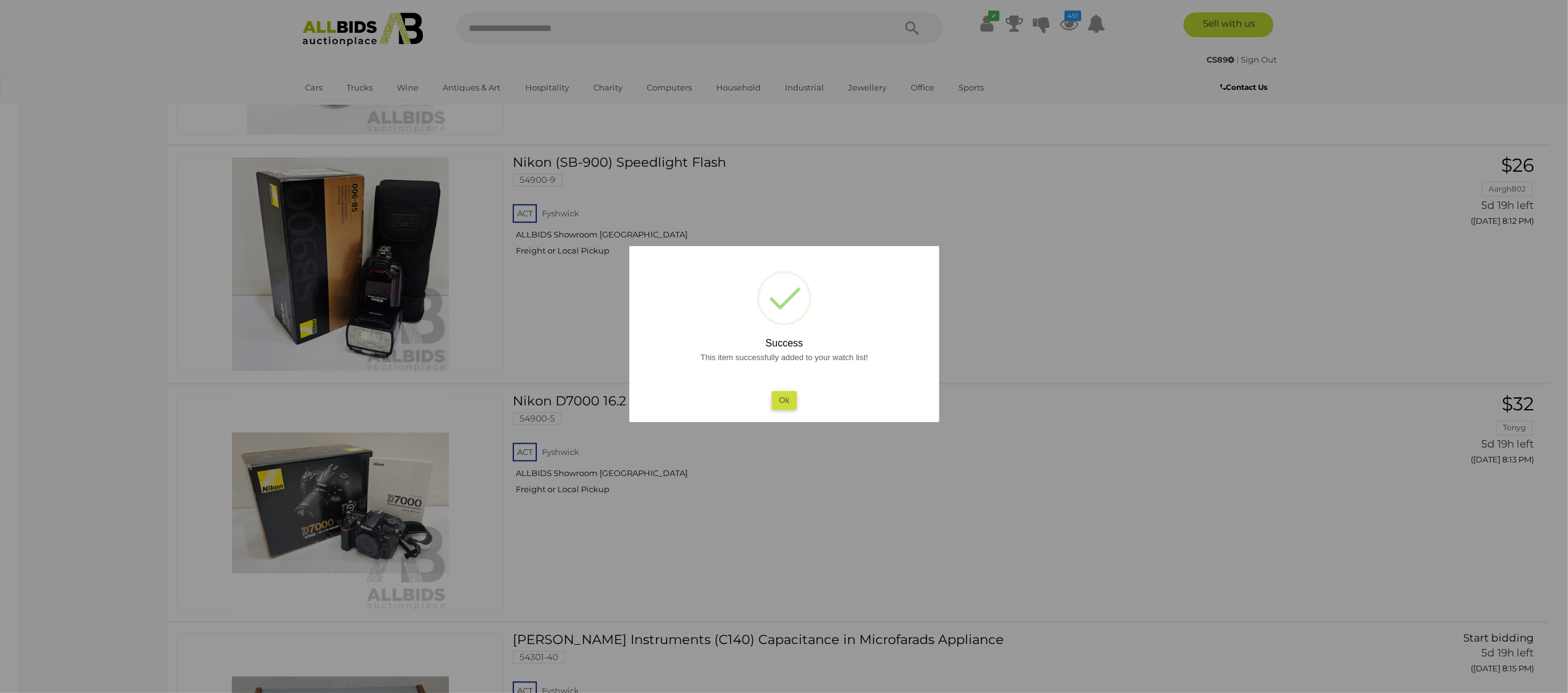
drag, startPoint x: 16, startPoint y: 406, endPoint x: 33, endPoint y: 389, distance: 24.0
click at [18, 400] on div at bounding box center [784, 346] width 1568 height 693
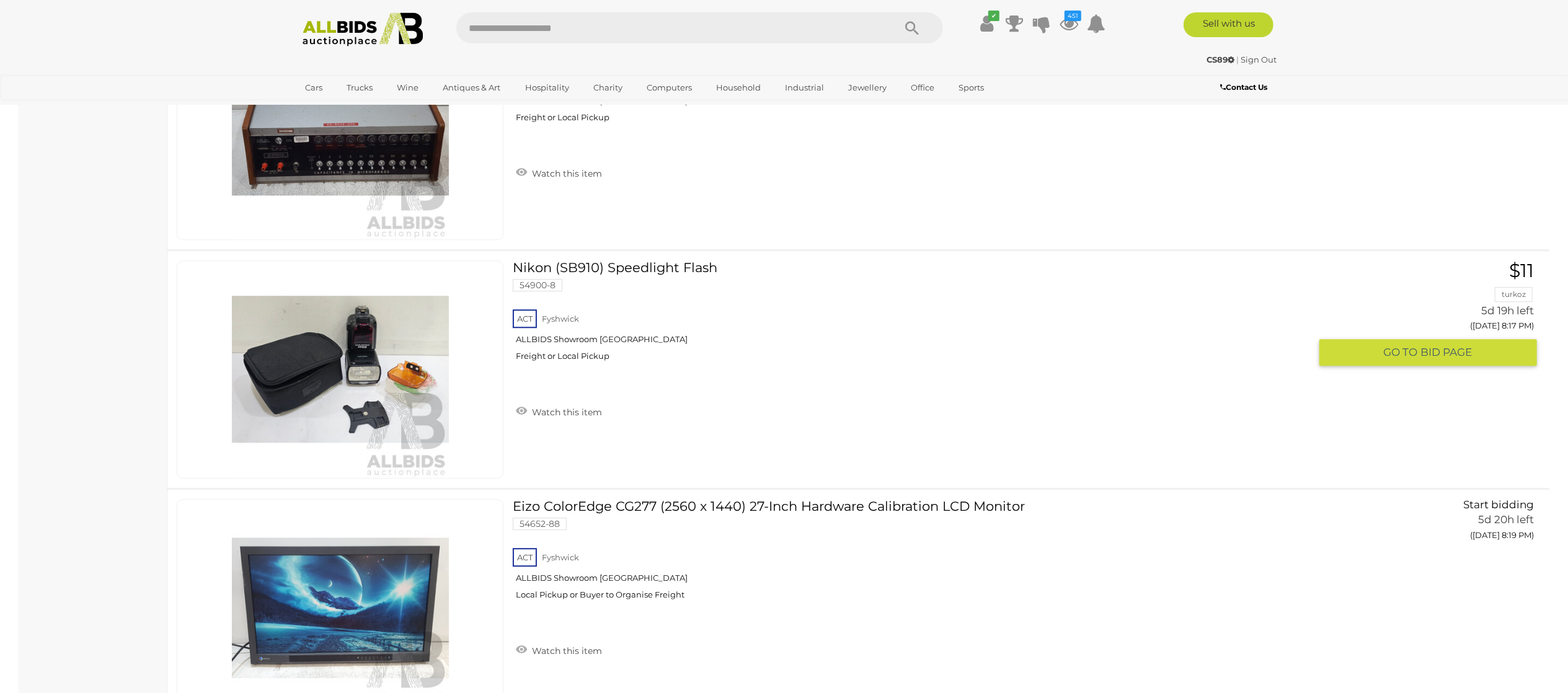
scroll to position [12517, 0]
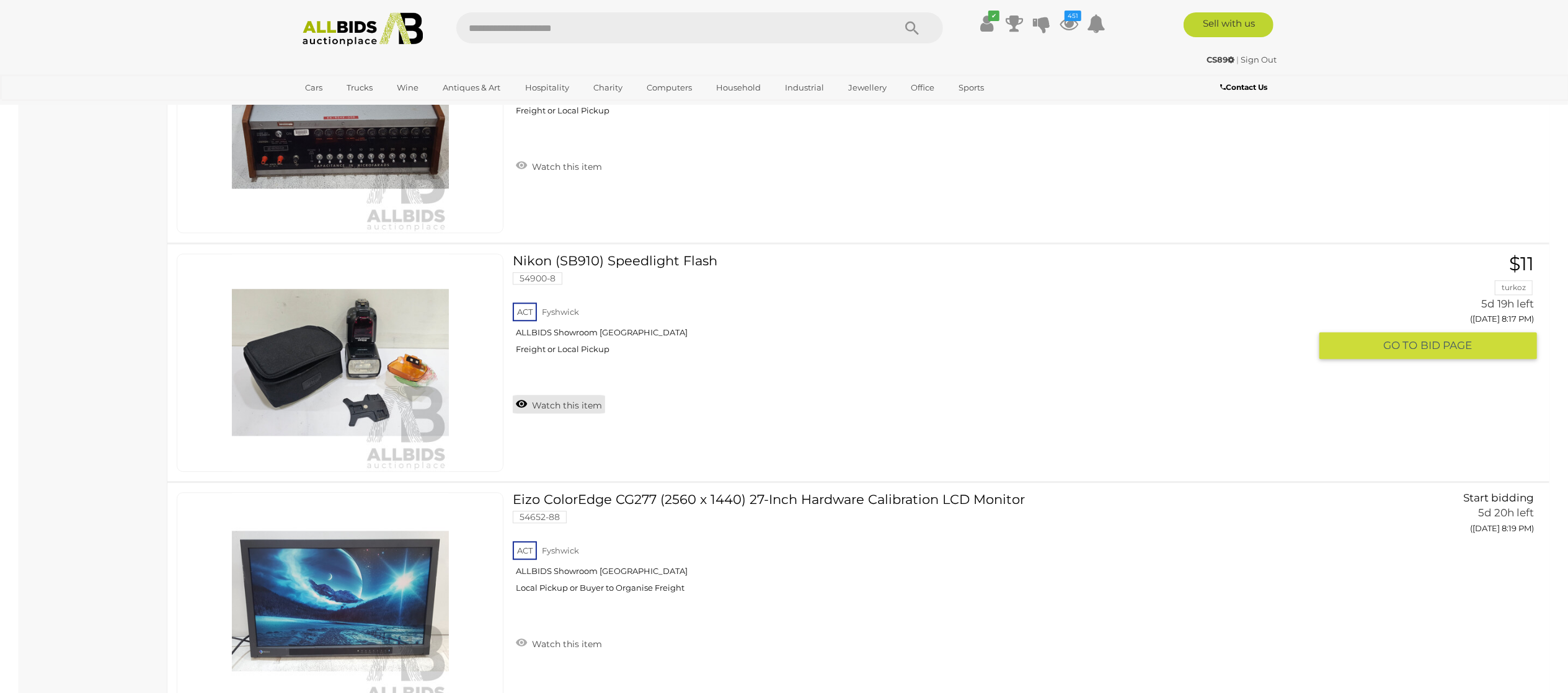
click at [564, 413] on link "Watch this item" at bounding box center [559, 404] width 92 height 18
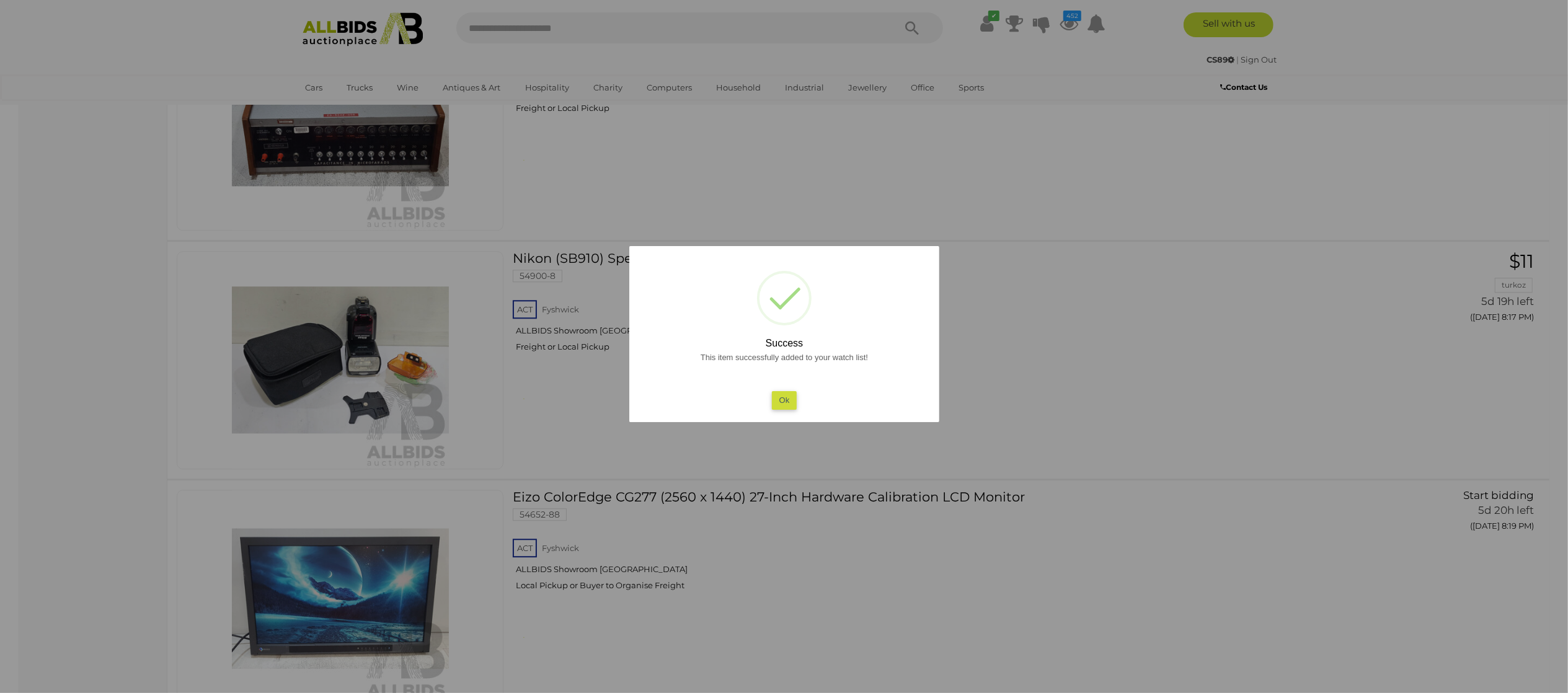
drag, startPoint x: 0, startPoint y: 349, endPoint x: 107, endPoint y: 326, distance: 109.4
click at [6, 344] on div at bounding box center [784, 346] width 1568 height 693
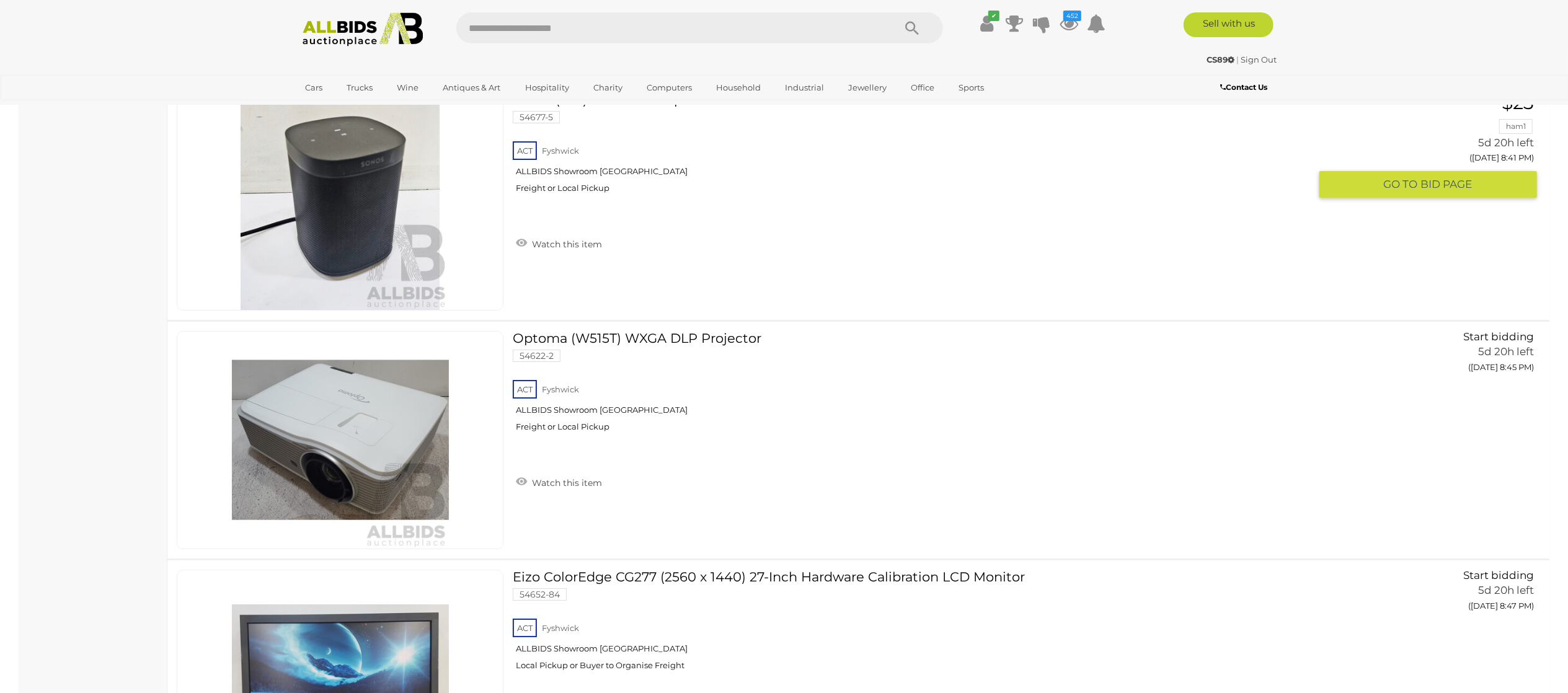
scroll to position [14005, 0]
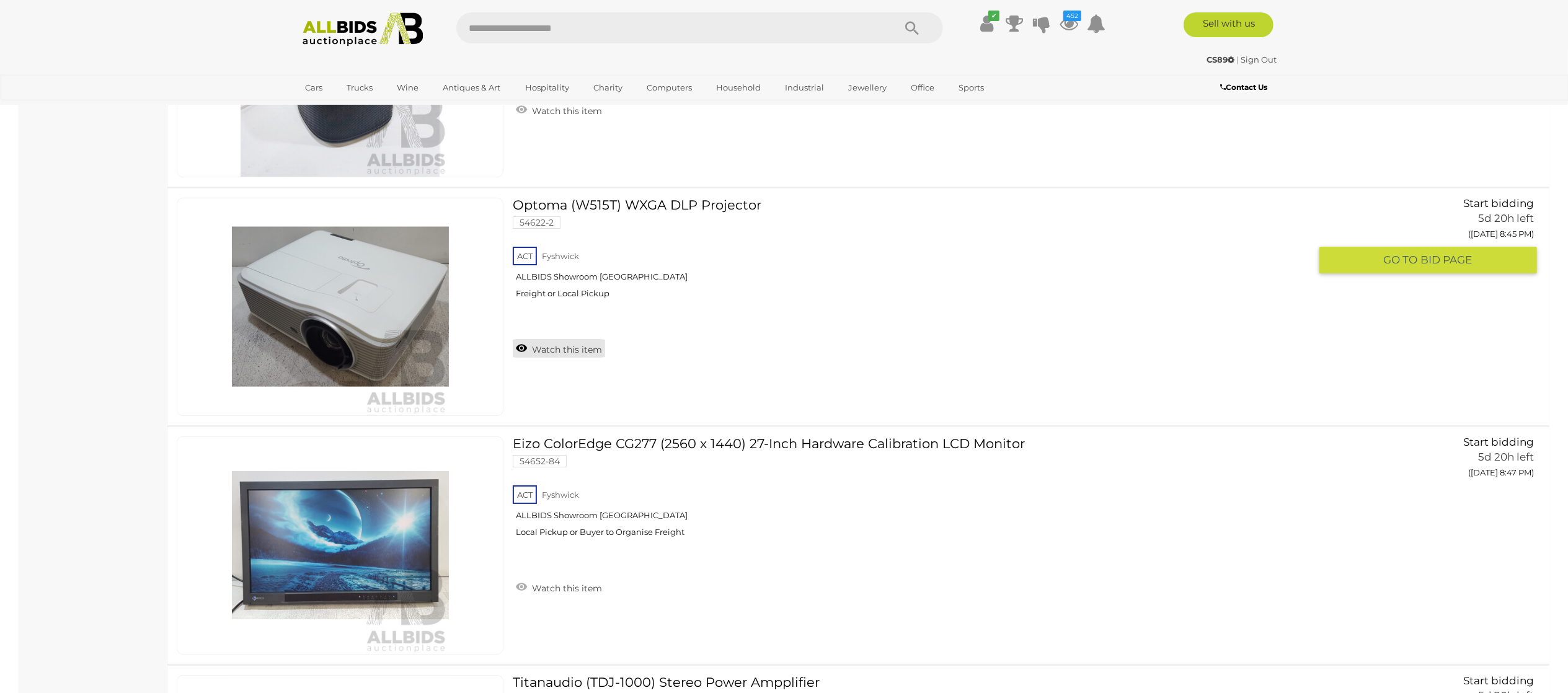
click at [556, 357] on link "Watch this item" at bounding box center [559, 348] width 92 height 18
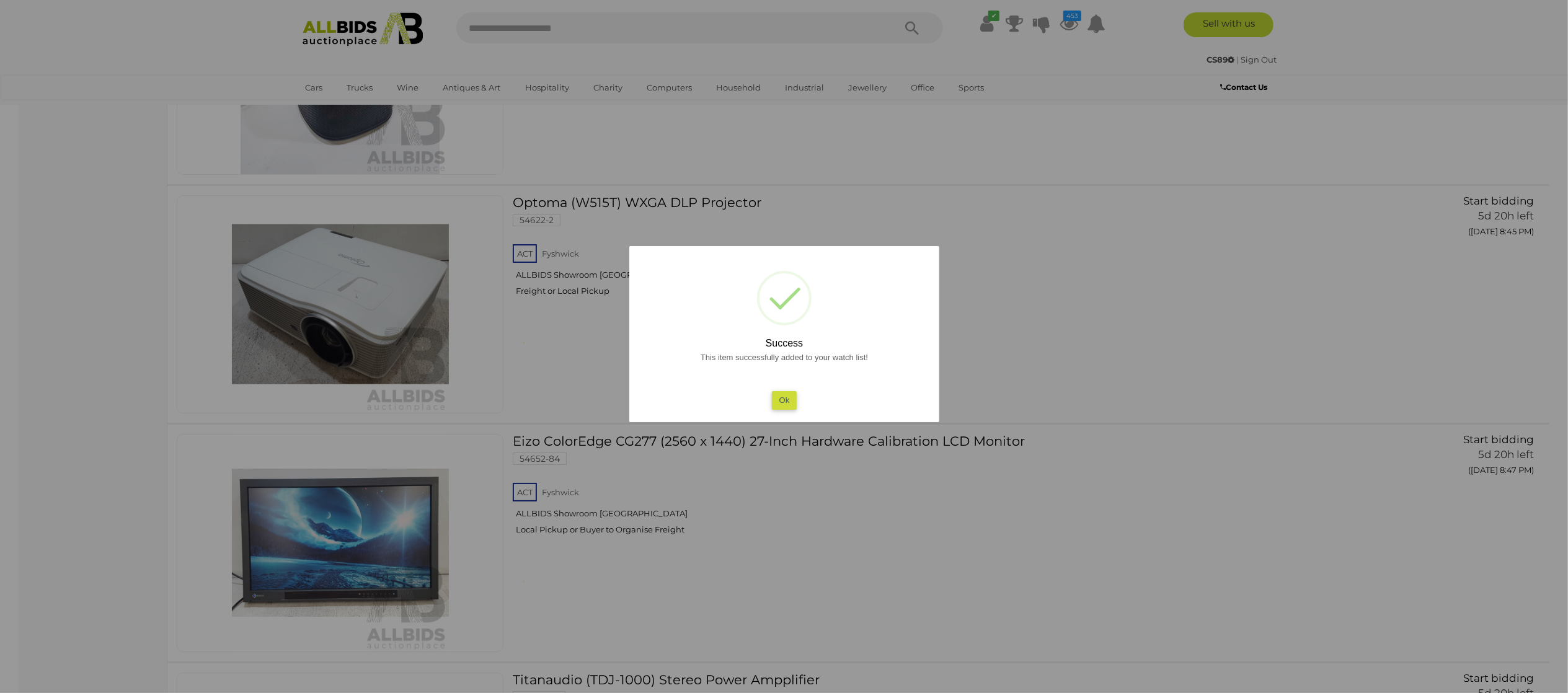
click at [132, 321] on div at bounding box center [784, 346] width 1568 height 693
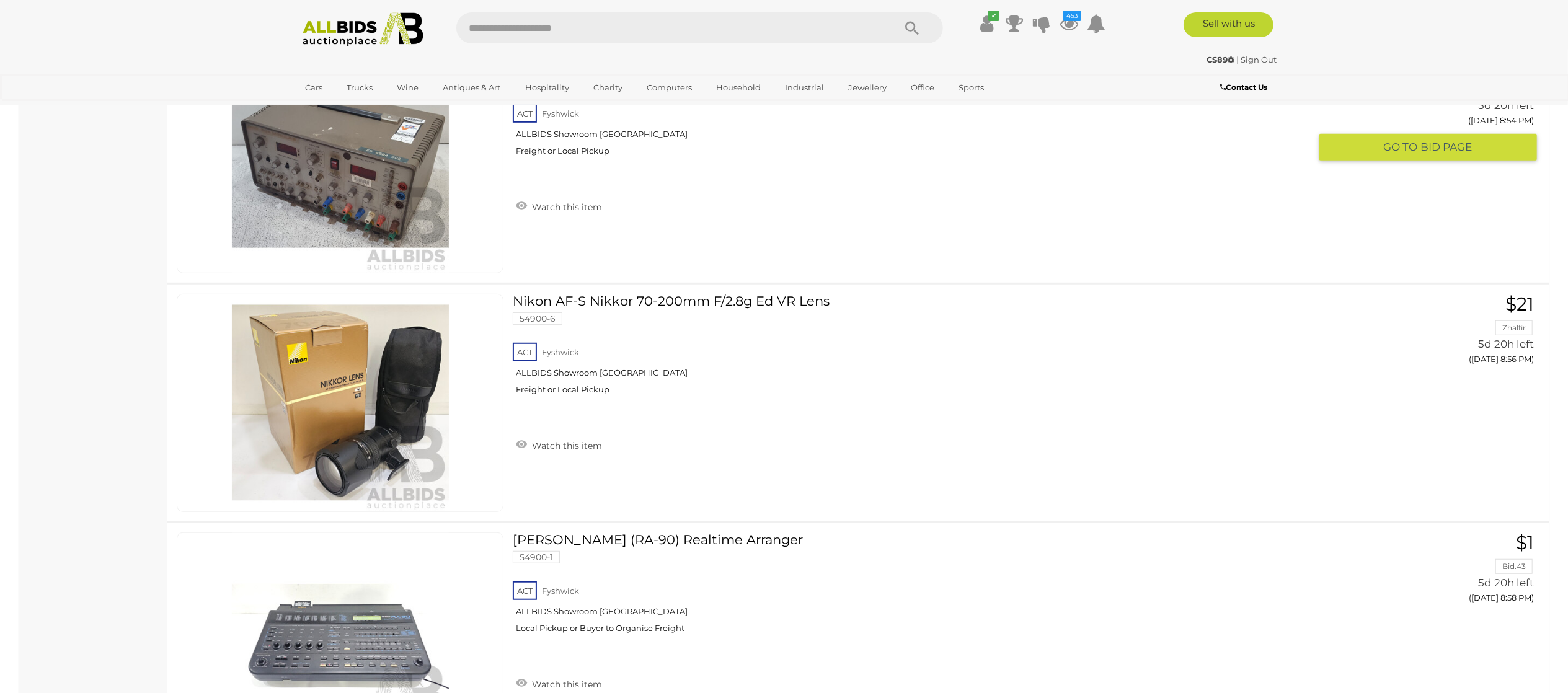
scroll to position [14872, 0]
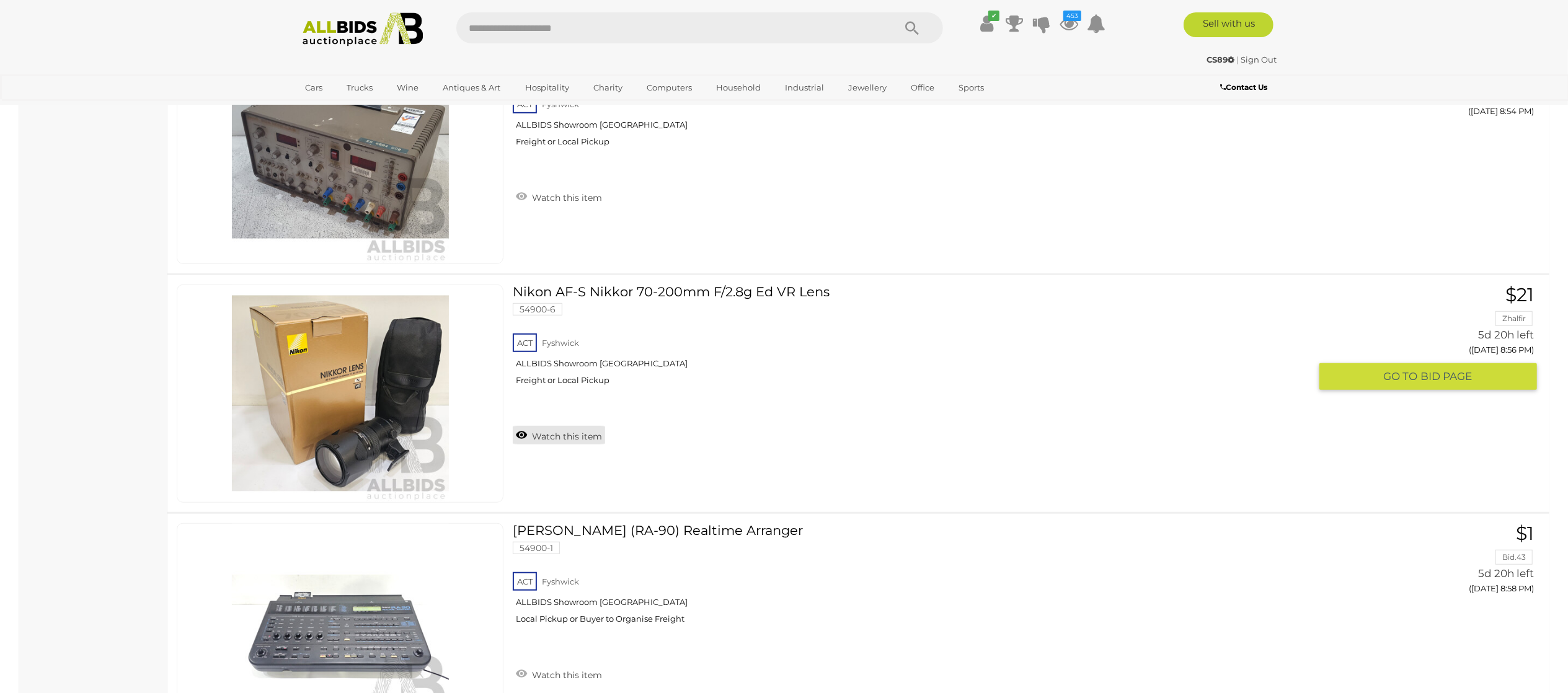
click at [566, 444] on link "Watch this item" at bounding box center [559, 435] width 92 height 18
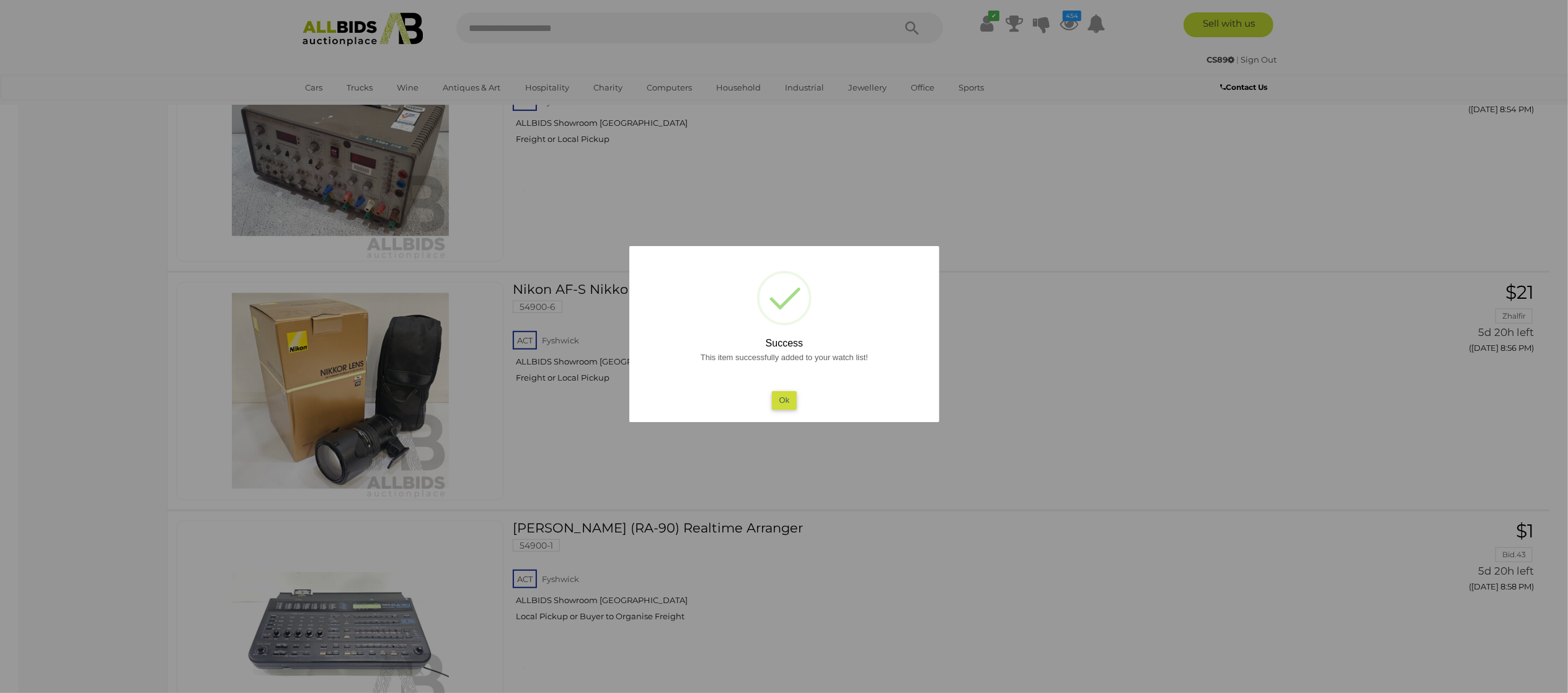
drag, startPoint x: 0, startPoint y: 278, endPoint x: 60, endPoint y: 274, distance: 60.1
click at [6, 277] on div at bounding box center [784, 346] width 1568 height 693
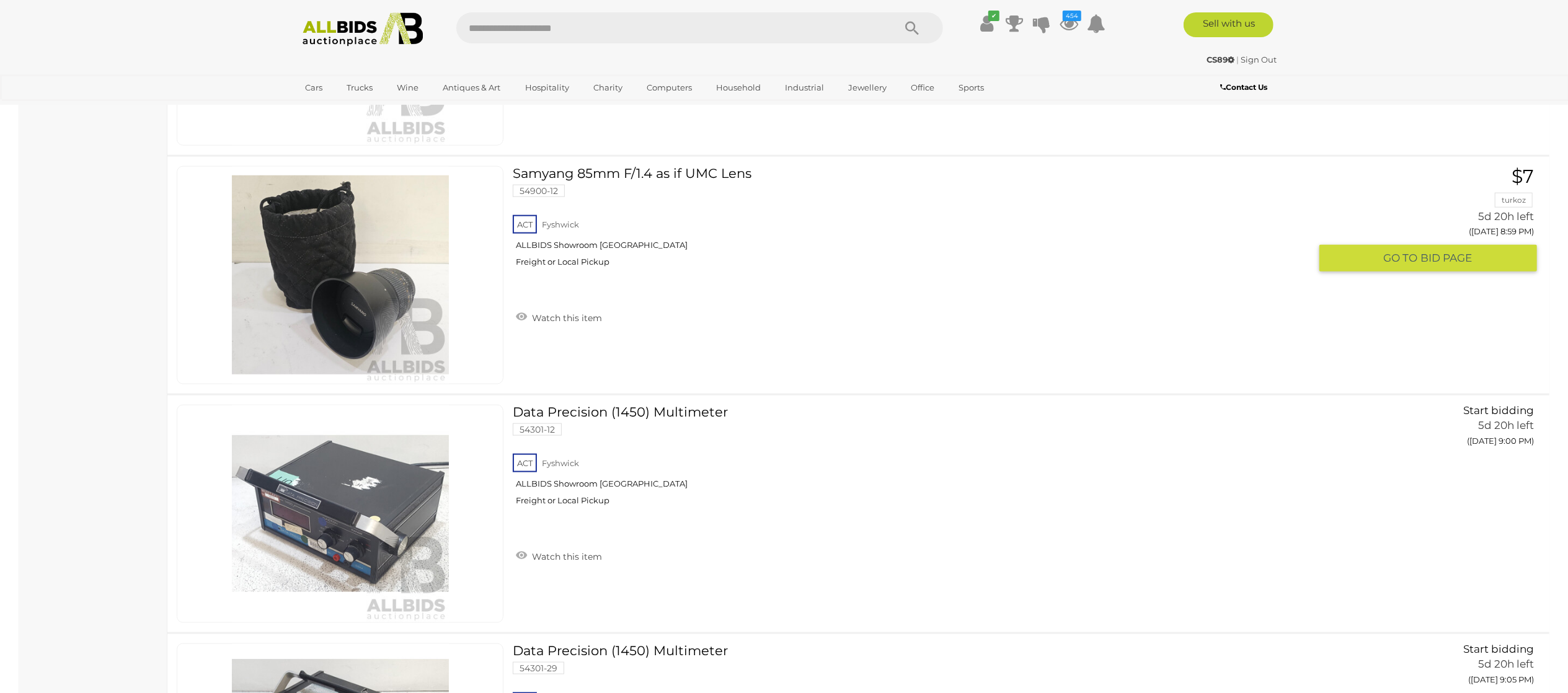
scroll to position [15492, 0]
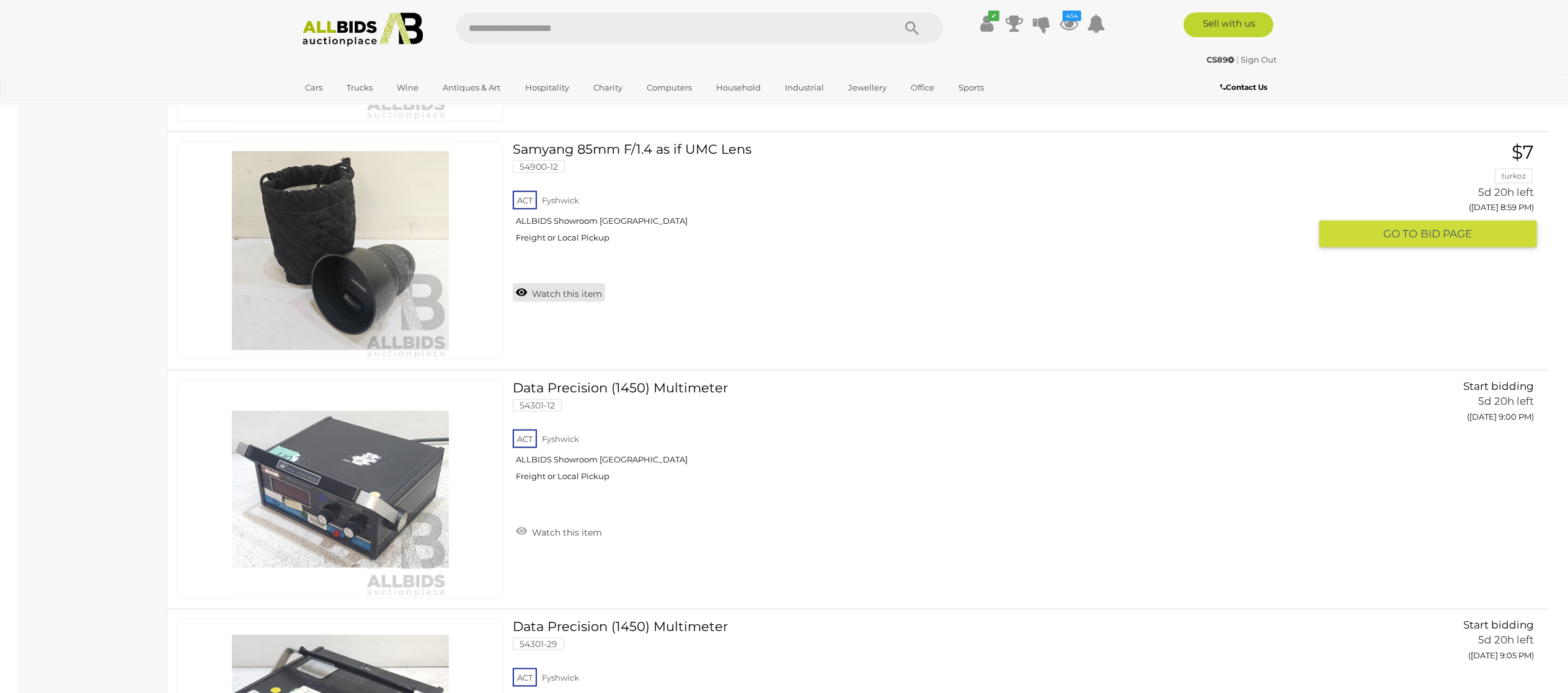
click at [588, 302] on link "Watch this item" at bounding box center [559, 292] width 92 height 18
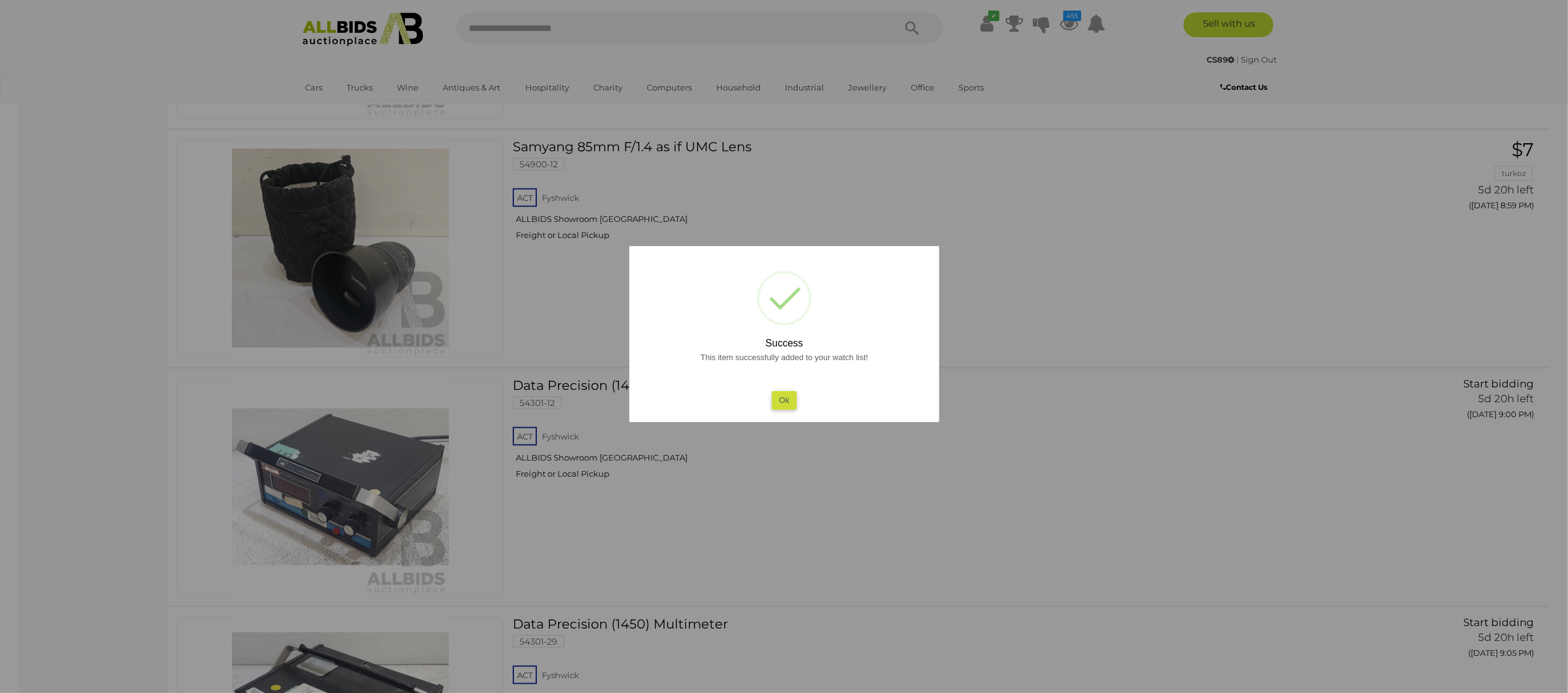
drag, startPoint x: 0, startPoint y: 208, endPoint x: 73, endPoint y: 208, distance: 73.0
click at [21, 208] on div at bounding box center [784, 346] width 1568 height 693
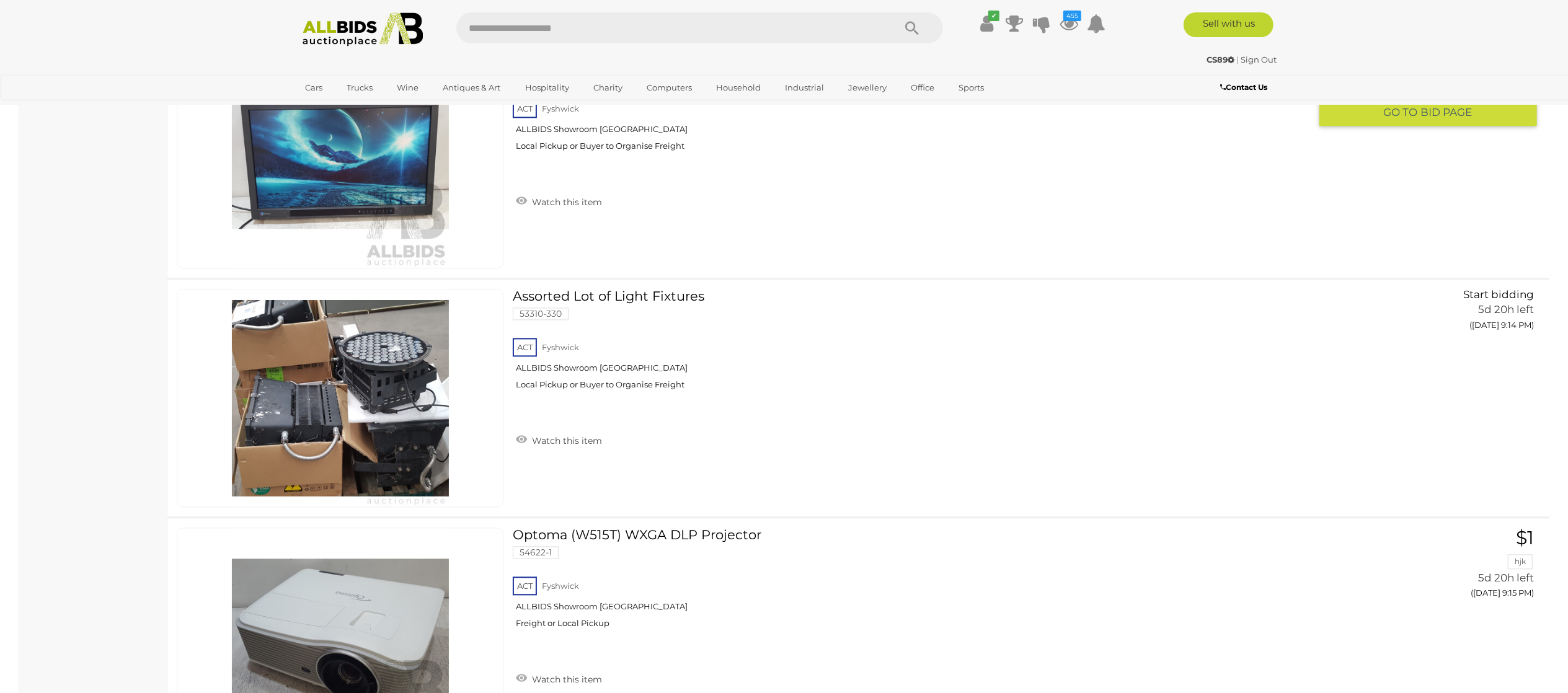
scroll to position [16608, 0]
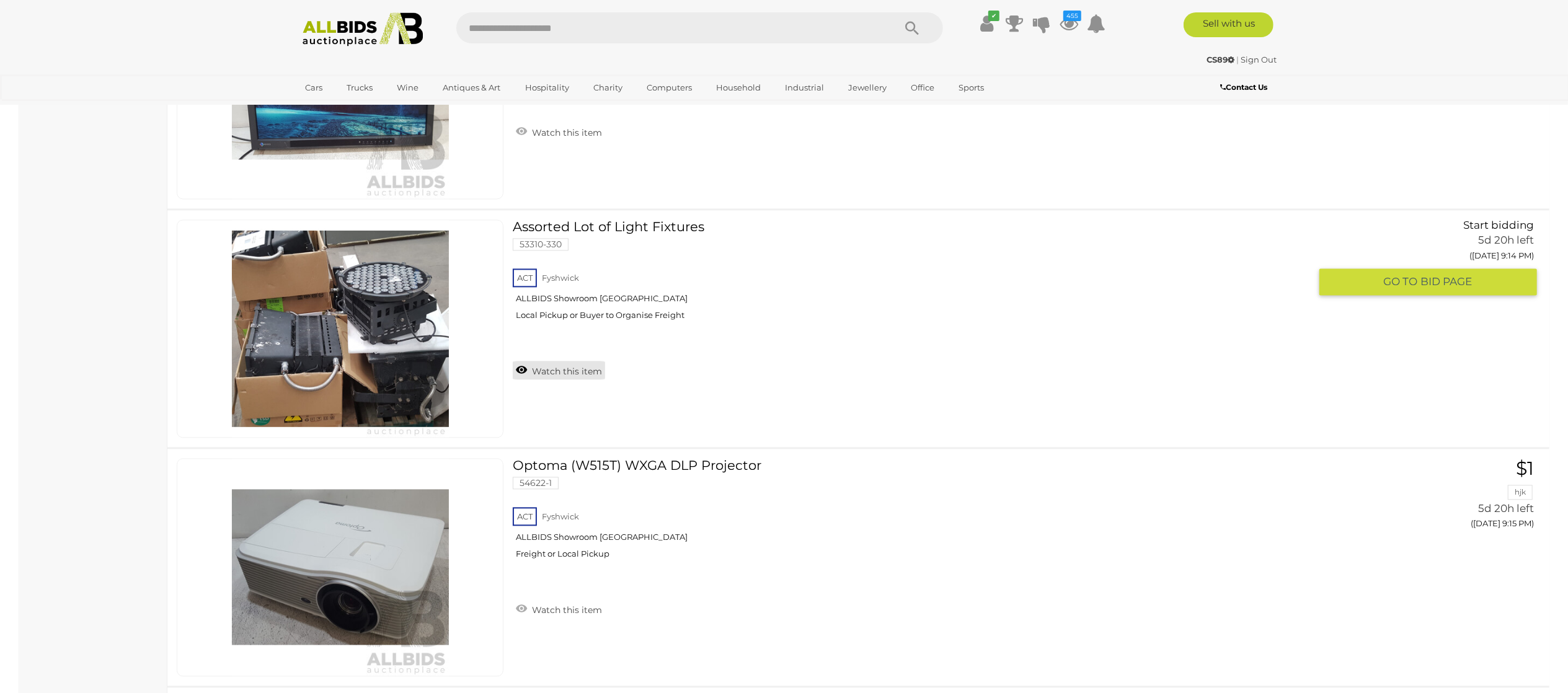
click at [559, 377] on link "Watch this item" at bounding box center [559, 370] width 92 height 18
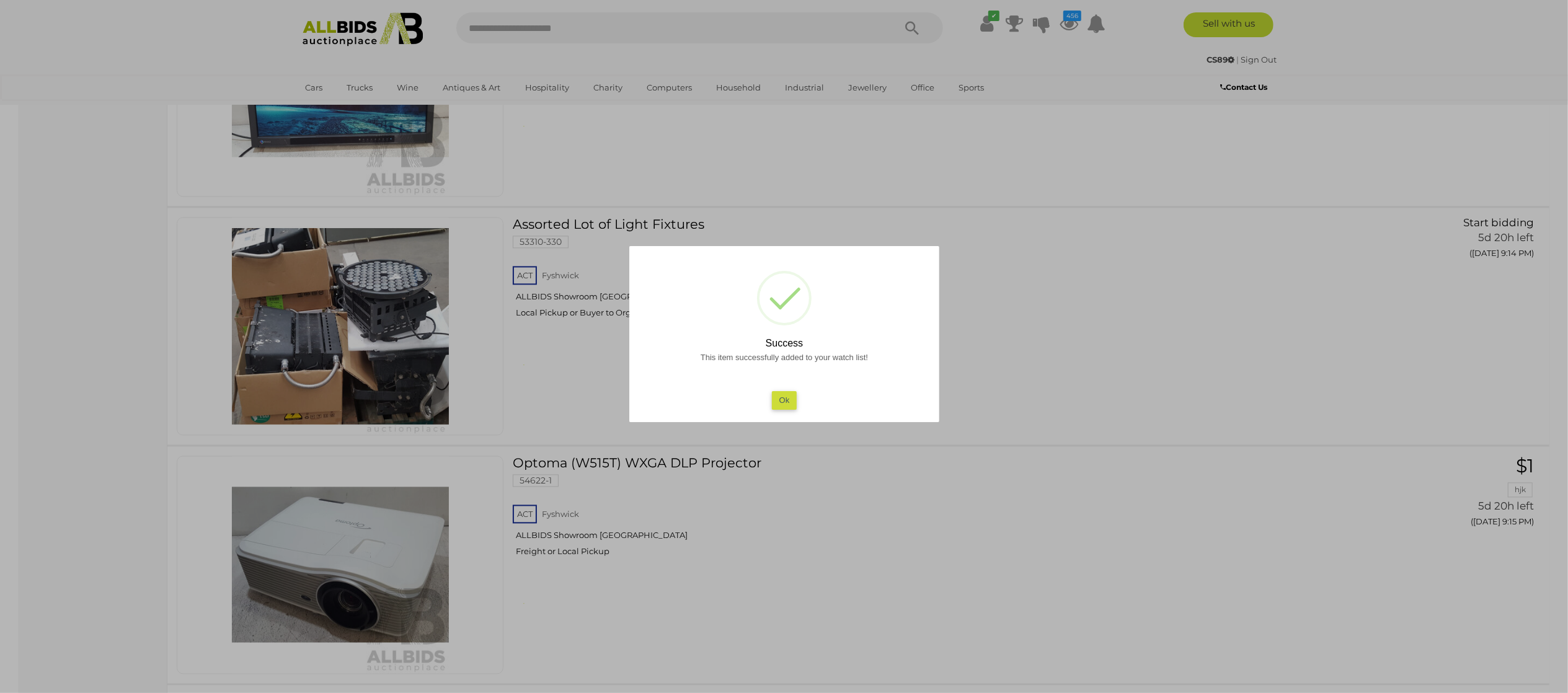
drag, startPoint x: 0, startPoint y: 289, endPoint x: 613, endPoint y: 384, distance: 620.3
click at [18, 291] on div at bounding box center [784, 346] width 1568 height 693
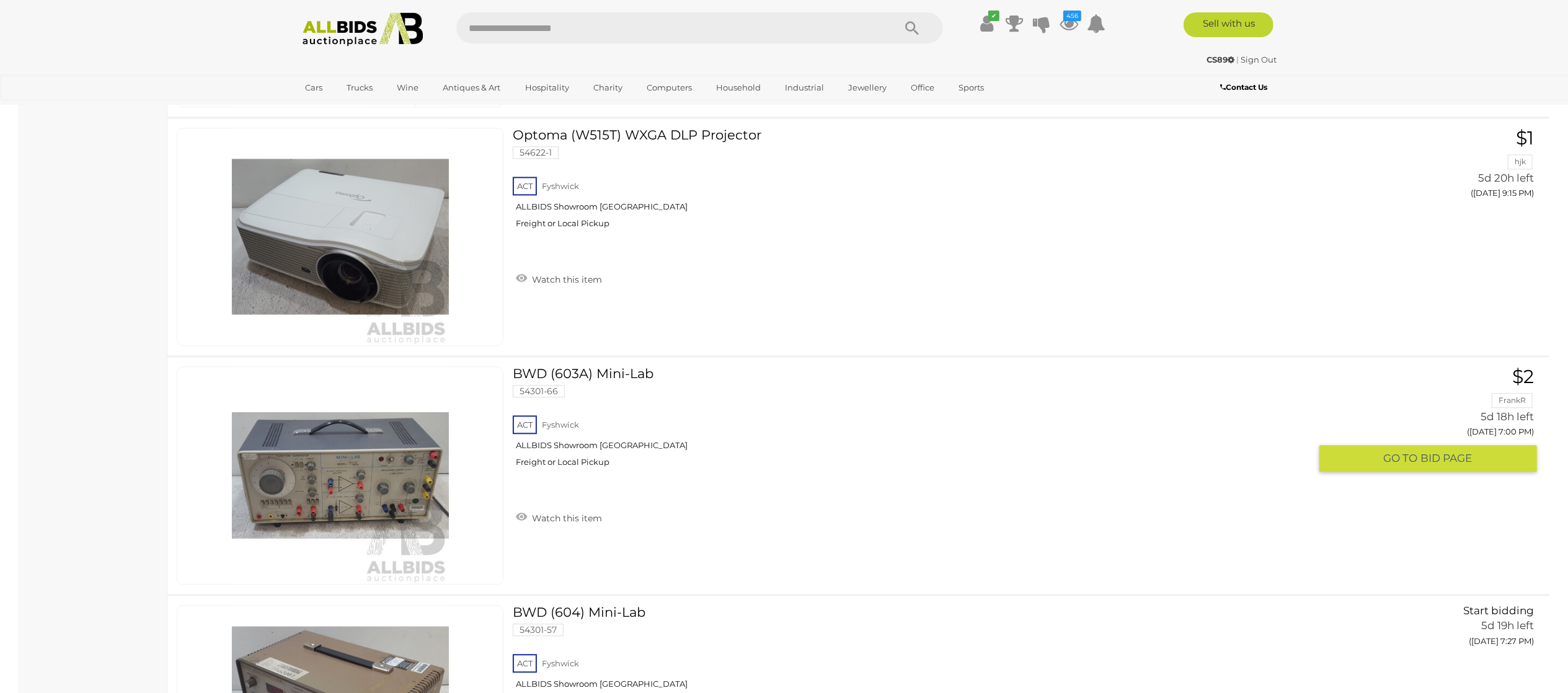
scroll to position [16979, 0]
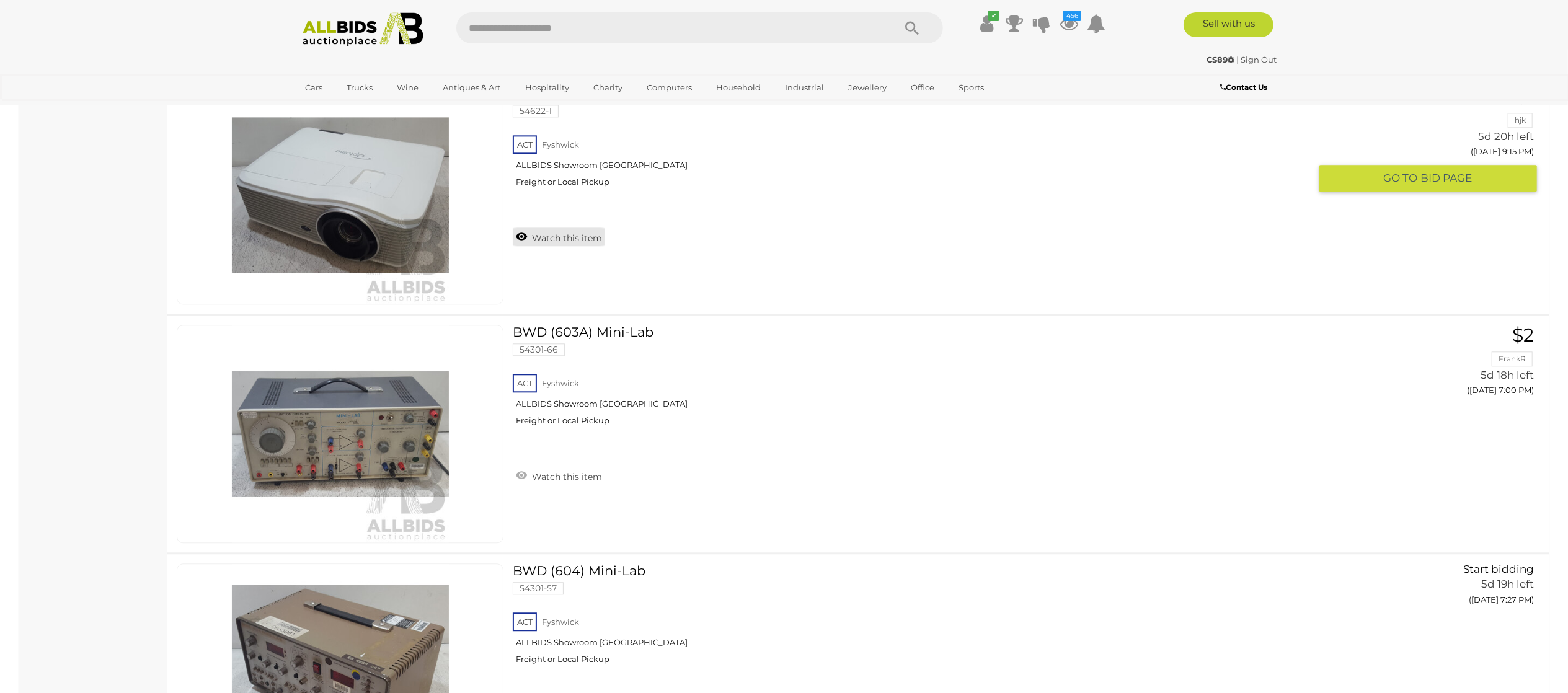
click at [563, 246] on link "Watch this item" at bounding box center [559, 236] width 92 height 18
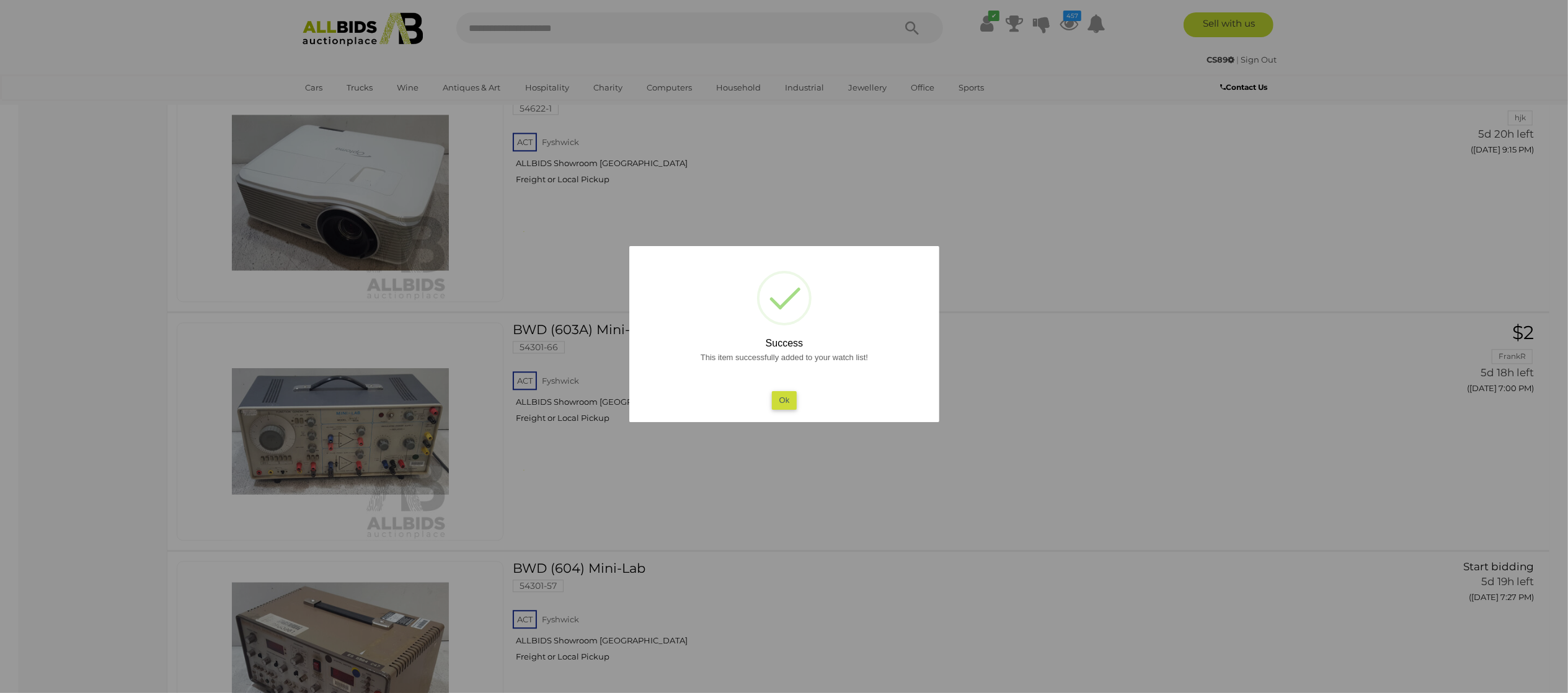
click at [5, 234] on div at bounding box center [784, 346] width 1568 height 693
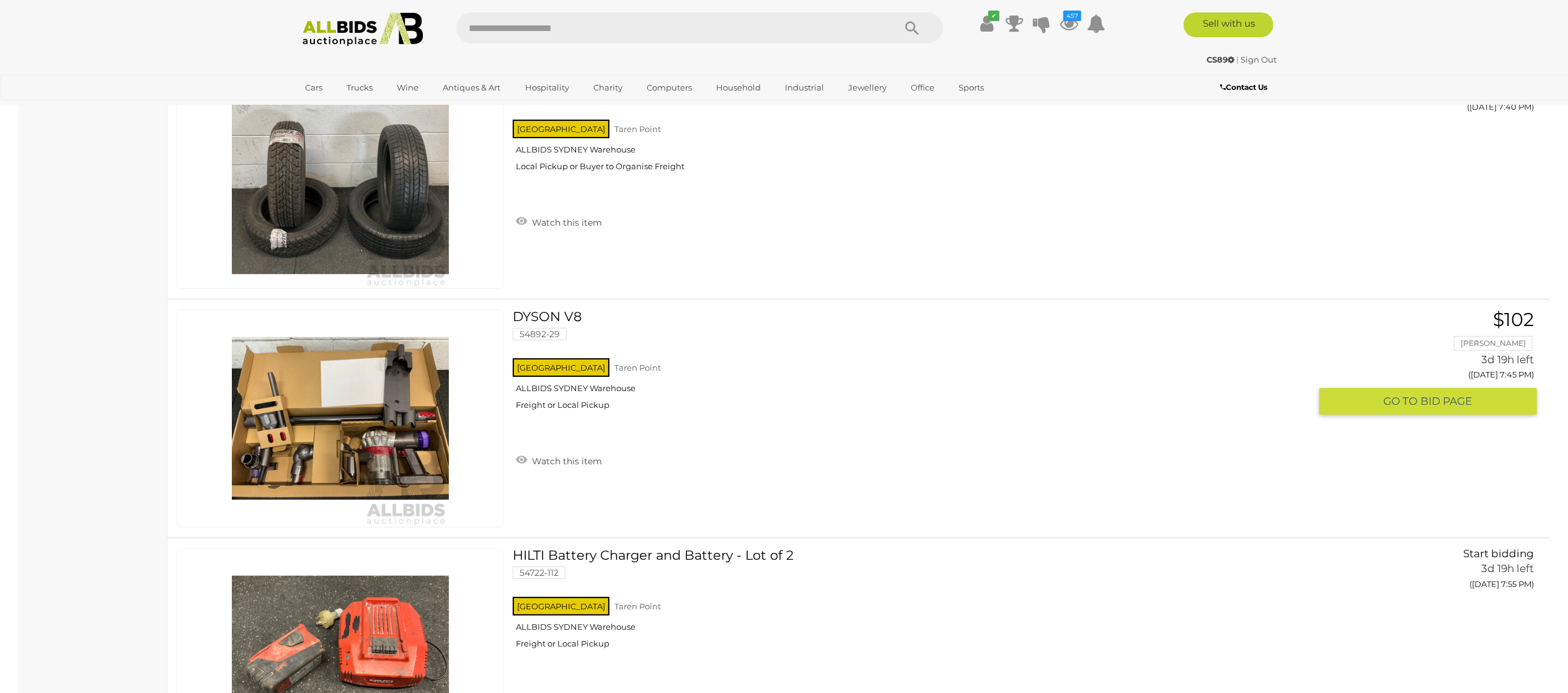
scroll to position [19086, 0]
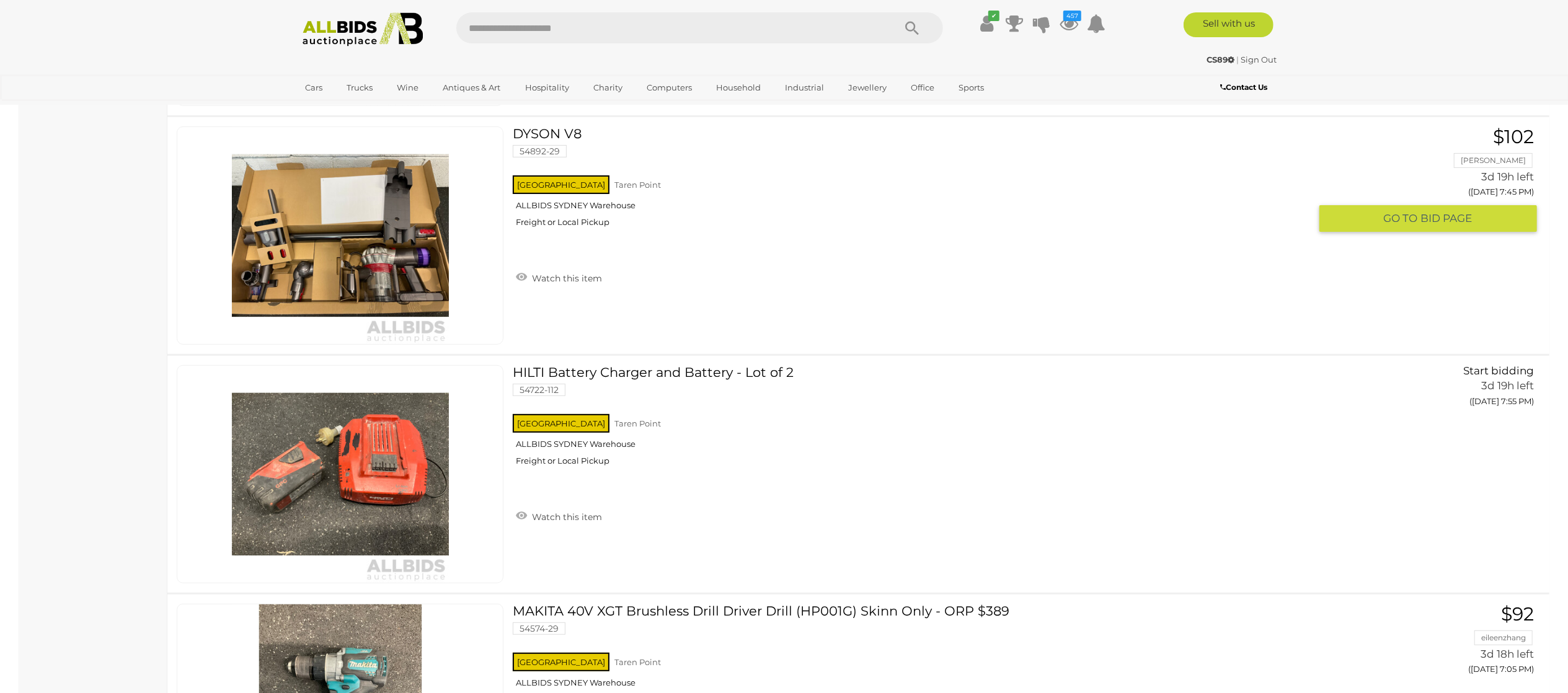
click at [564, 286] on link "Watch this item" at bounding box center [559, 277] width 92 height 18
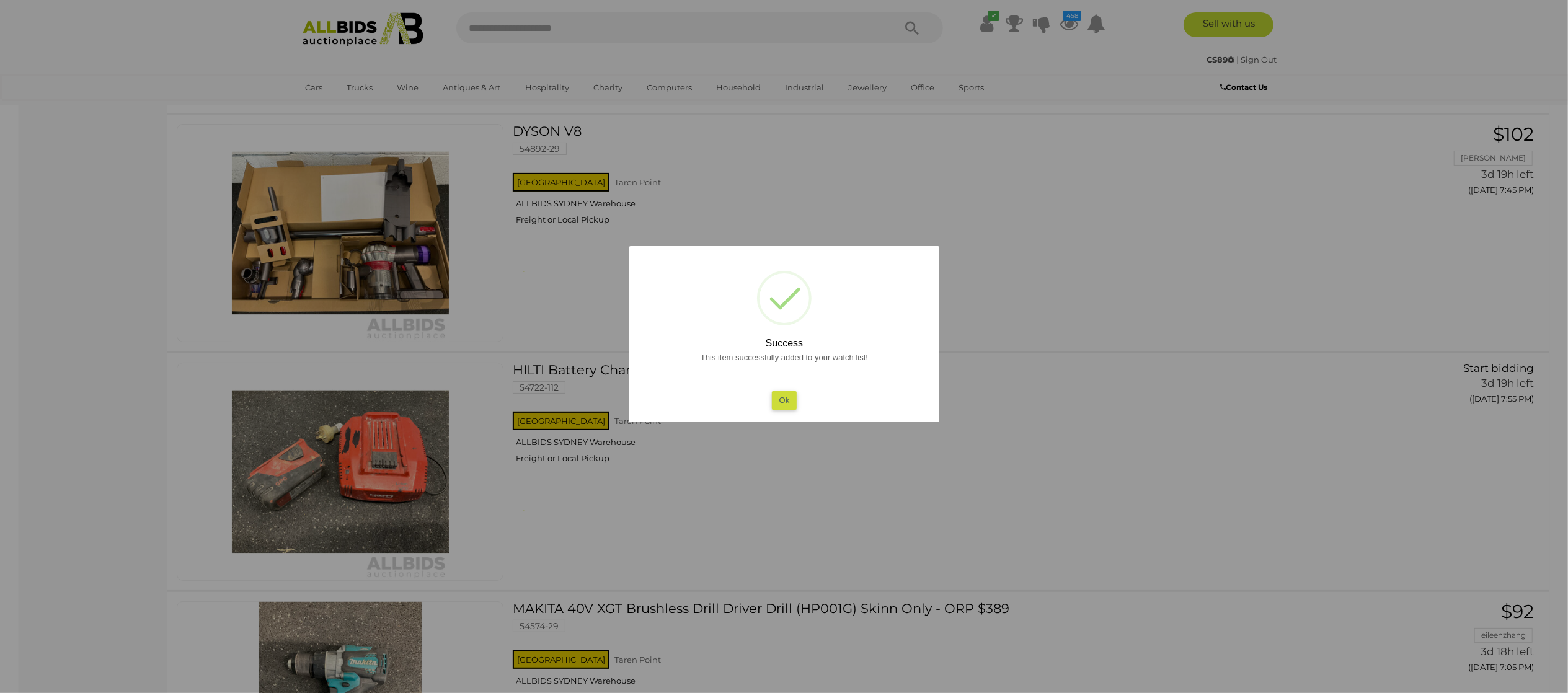
drag, startPoint x: 0, startPoint y: 270, endPoint x: 357, endPoint y: 264, distance: 357.1
click at [13, 265] on div at bounding box center [784, 346] width 1568 height 693
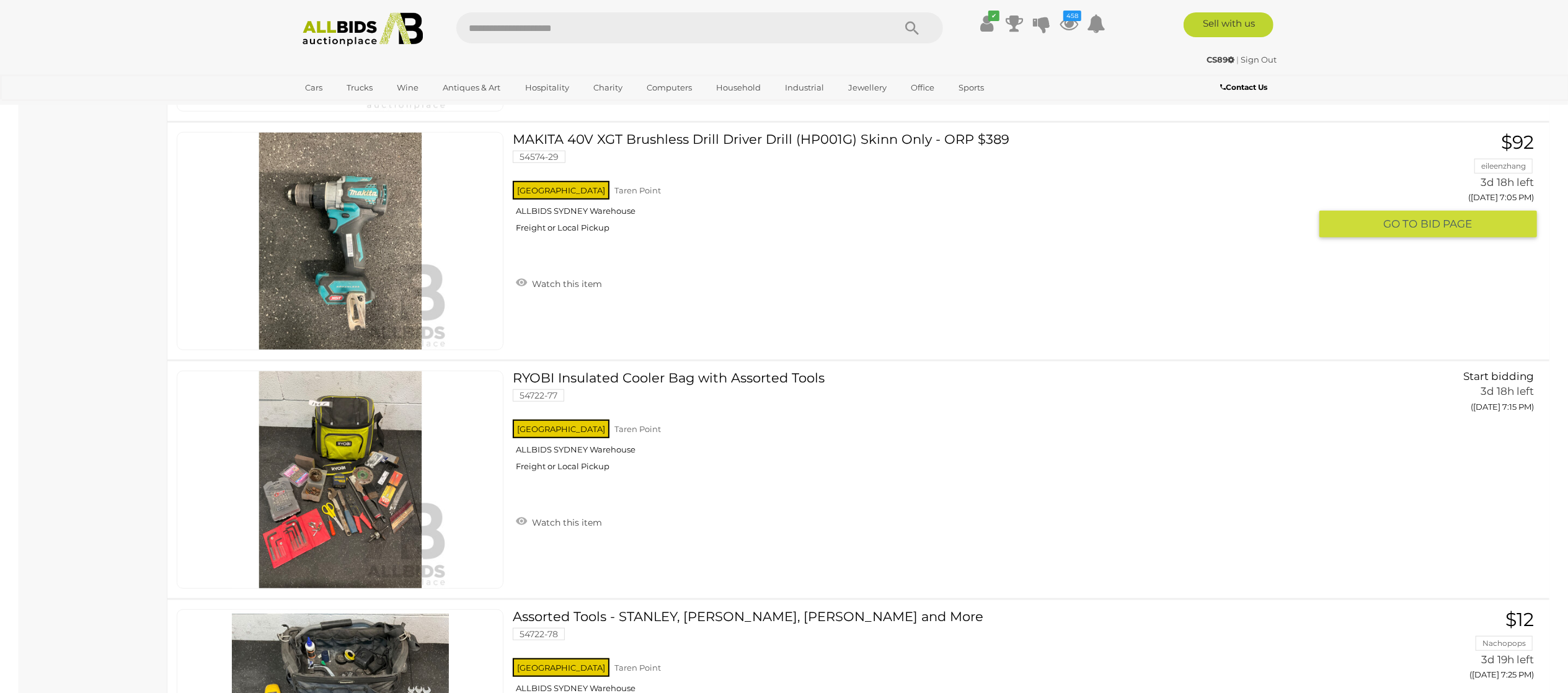
scroll to position [19581, 0]
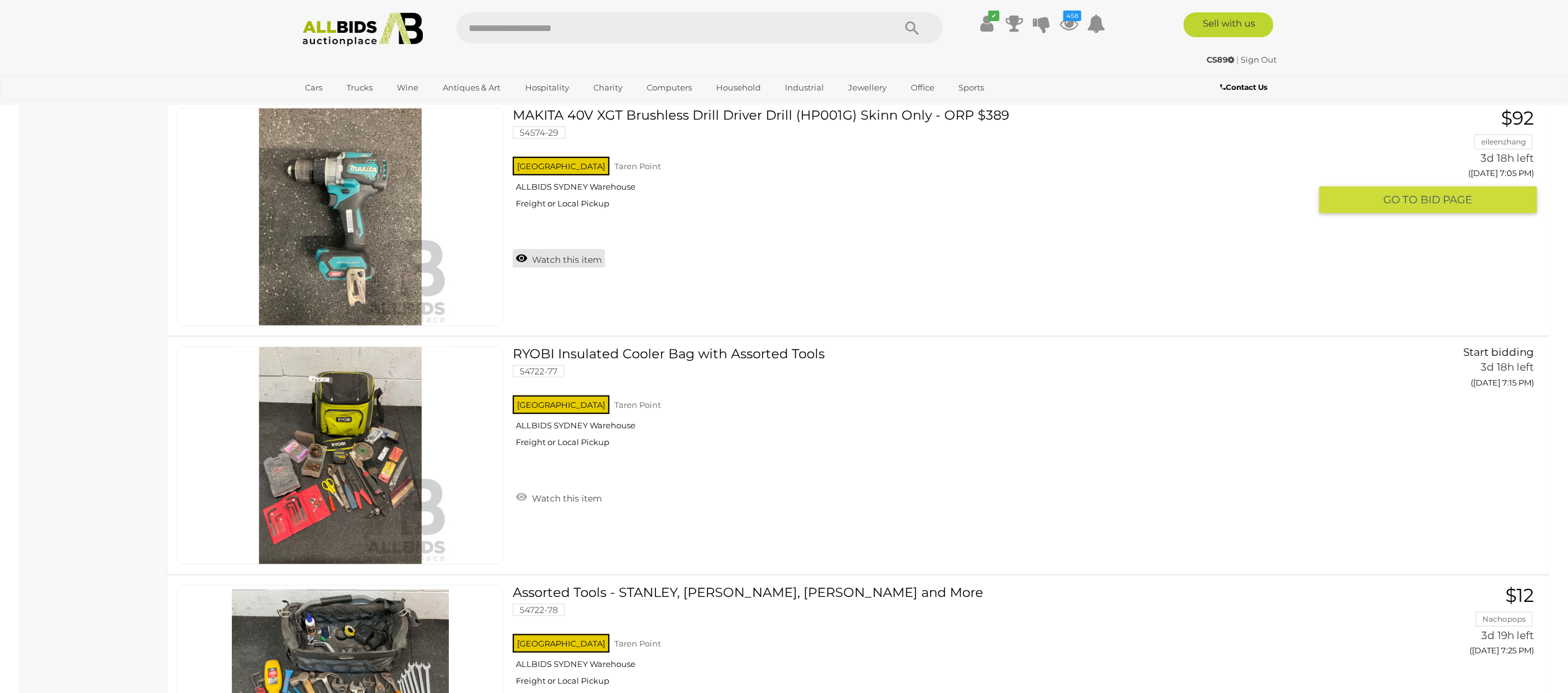
click at [586, 268] on link "Watch this item" at bounding box center [559, 258] width 92 height 18
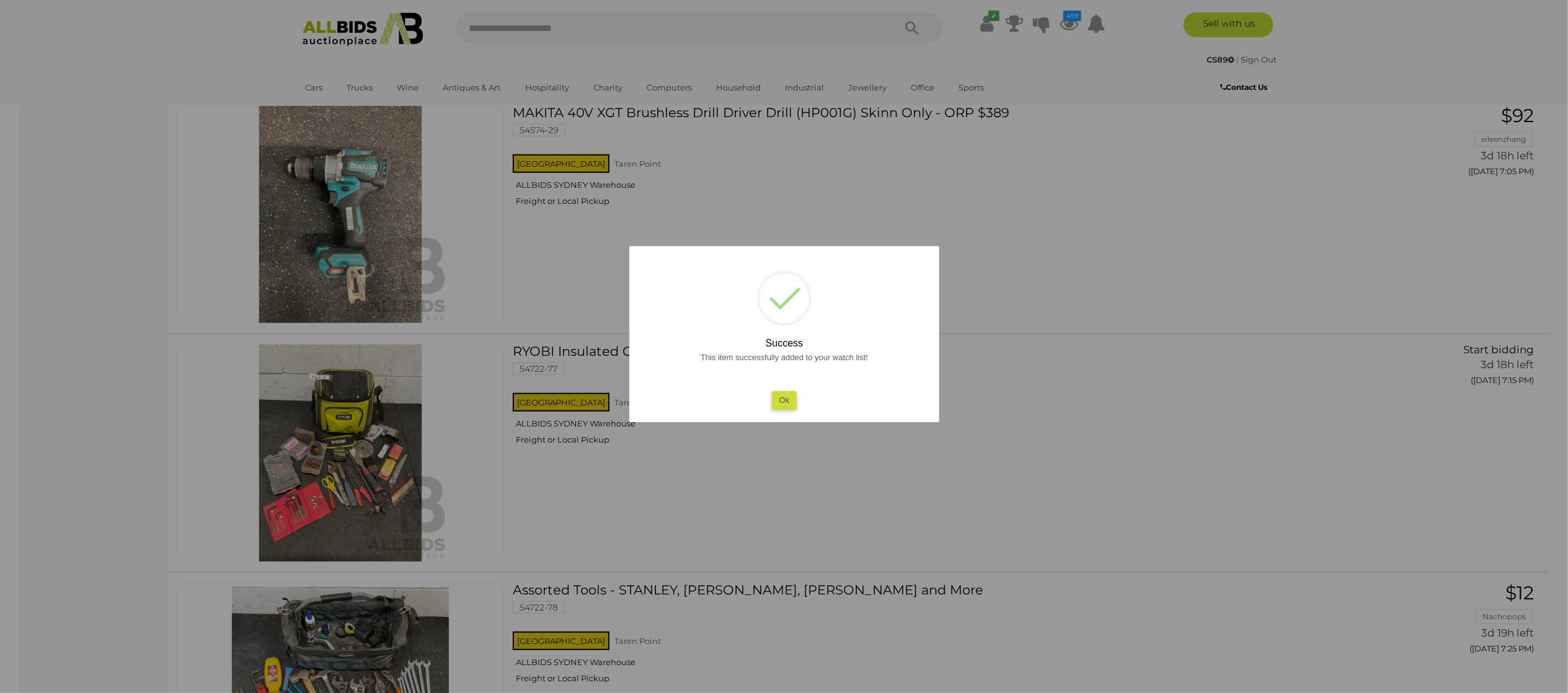
drag, startPoint x: 11, startPoint y: 279, endPoint x: 158, endPoint y: 277, distance: 147.0
click at [22, 277] on div at bounding box center [784, 346] width 1568 height 693
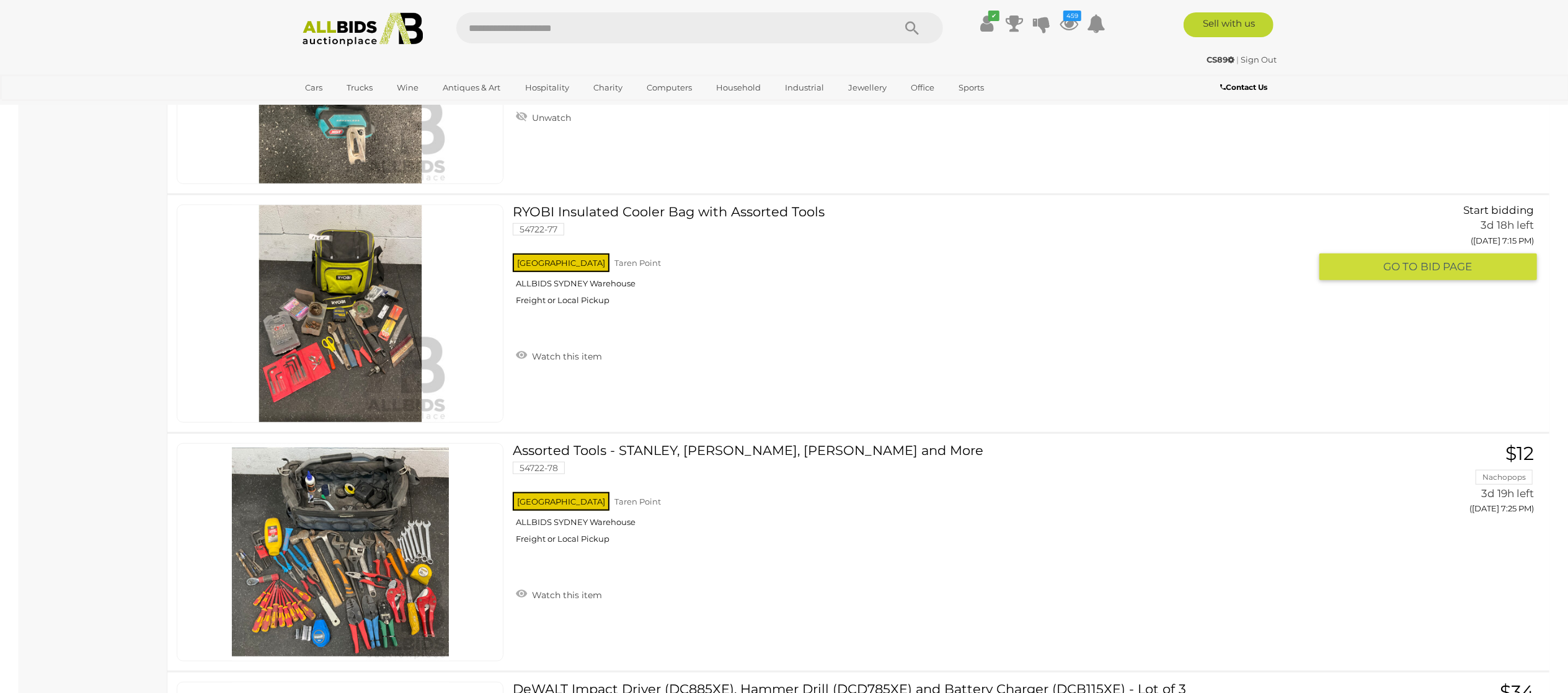
scroll to position [19829, 0]
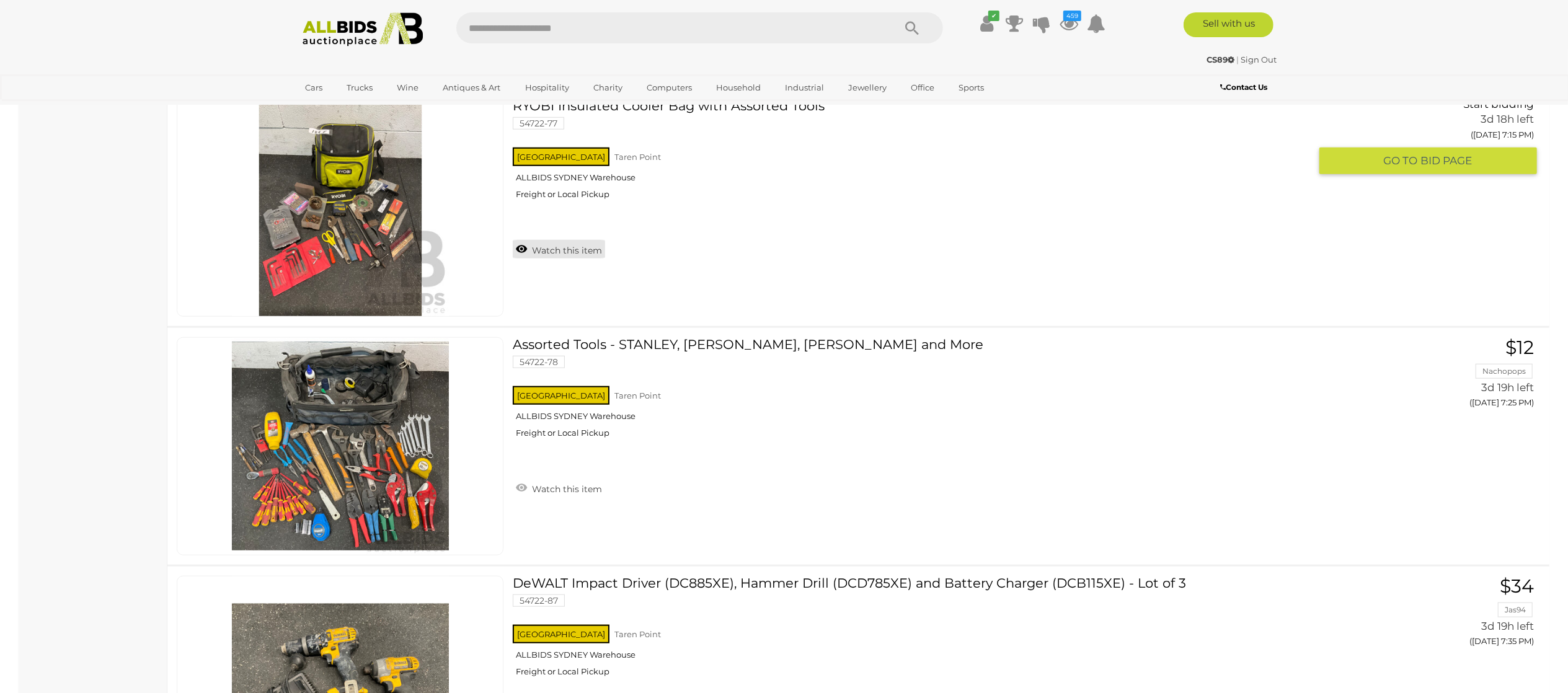
click at [554, 258] on link "Watch this item" at bounding box center [559, 249] width 92 height 18
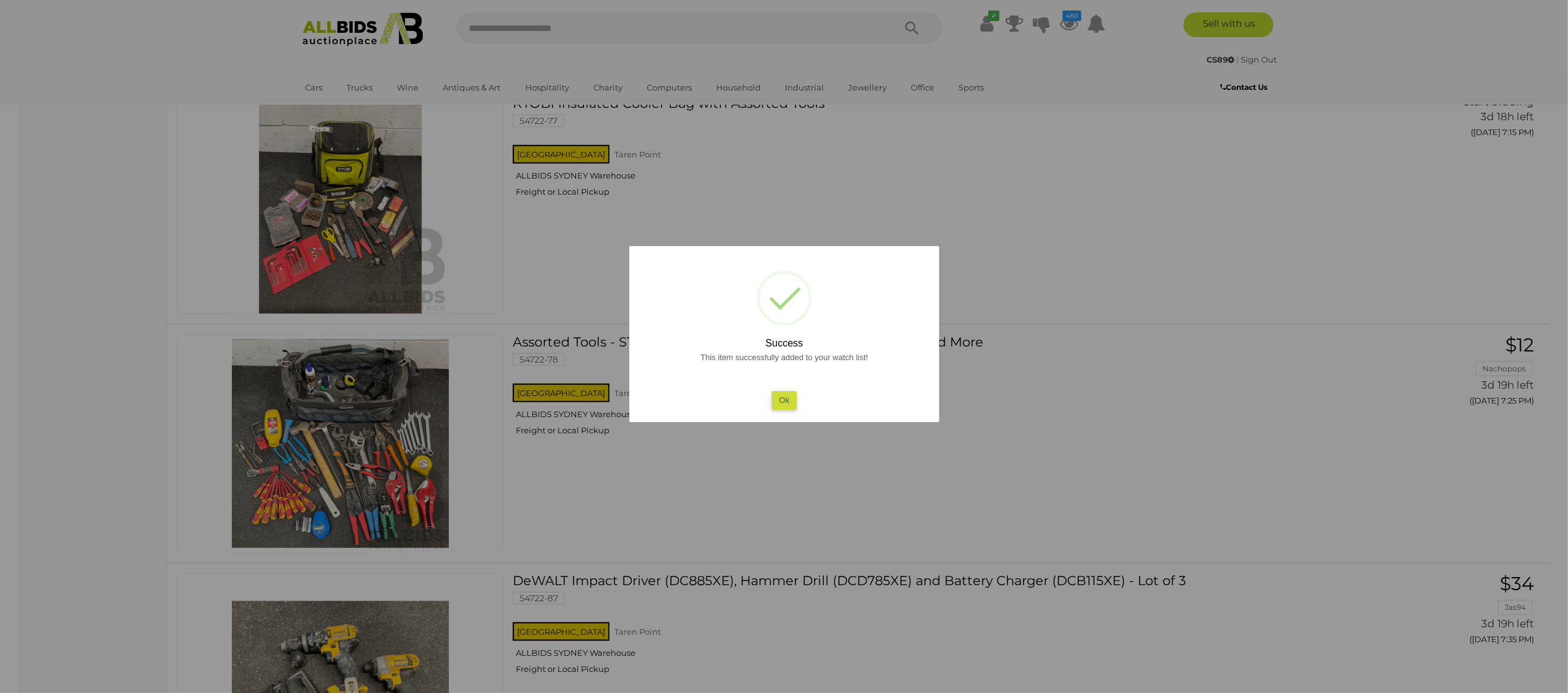
drag, startPoint x: 0, startPoint y: 329, endPoint x: 194, endPoint y: 337, distance: 194.2
click at [28, 328] on div at bounding box center [784, 346] width 1568 height 693
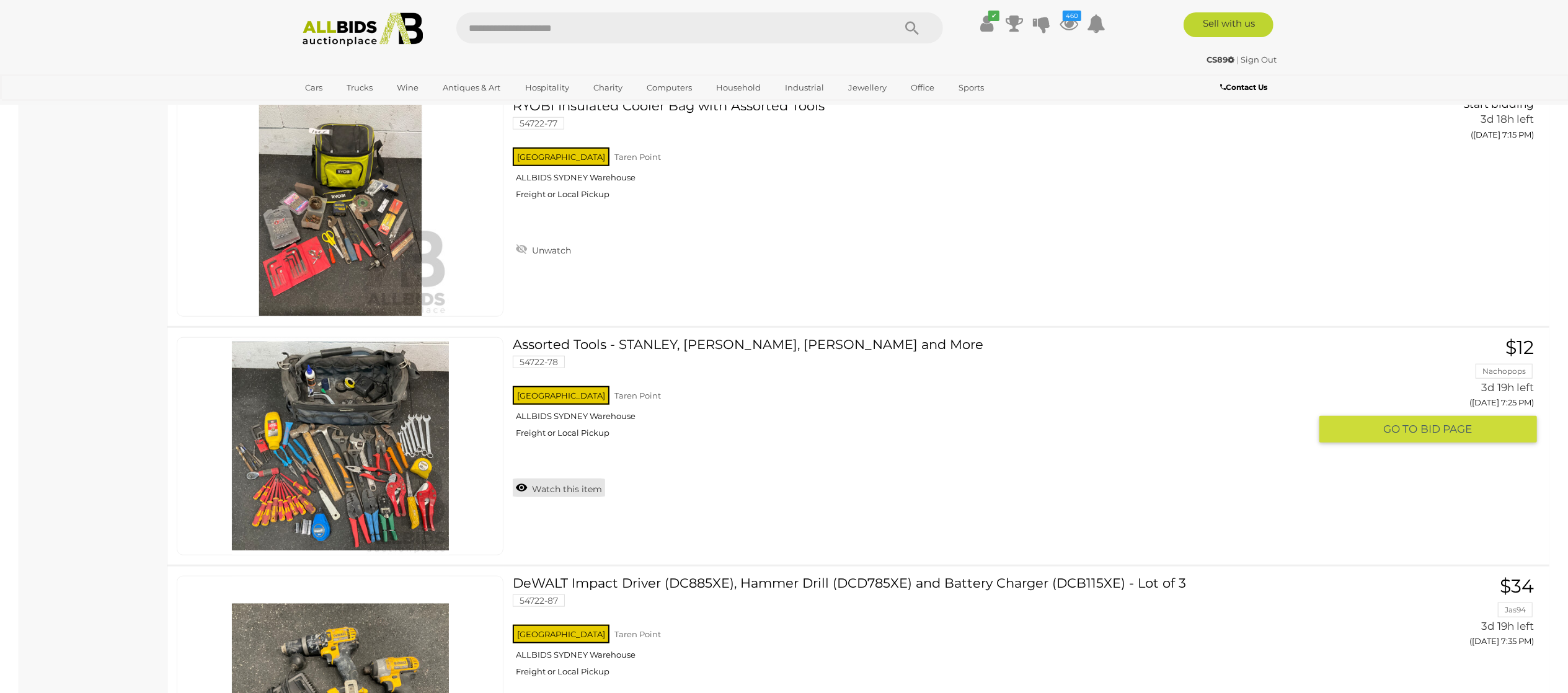
click at [574, 497] on link "Watch this item" at bounding box center [559, 487] width 92 height 18
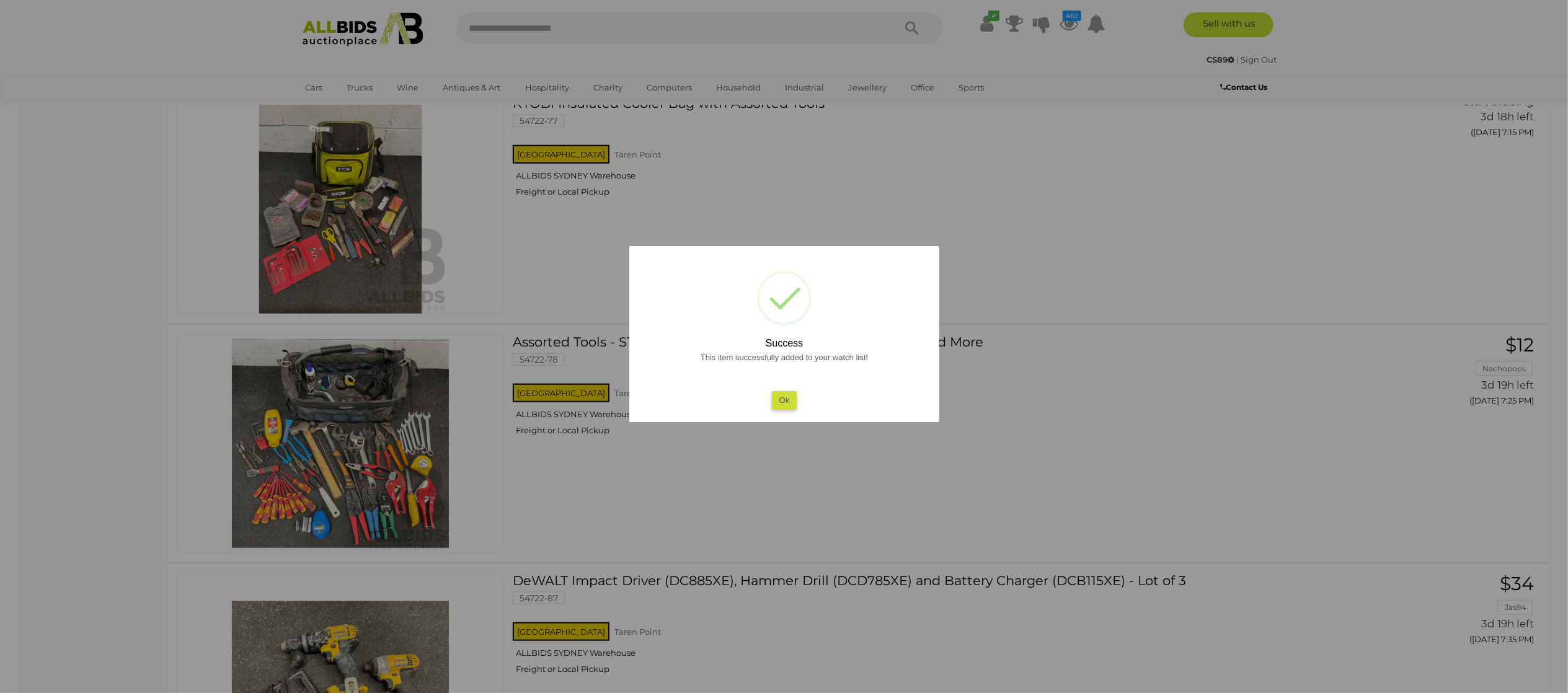
scroll to position [20077, 0]
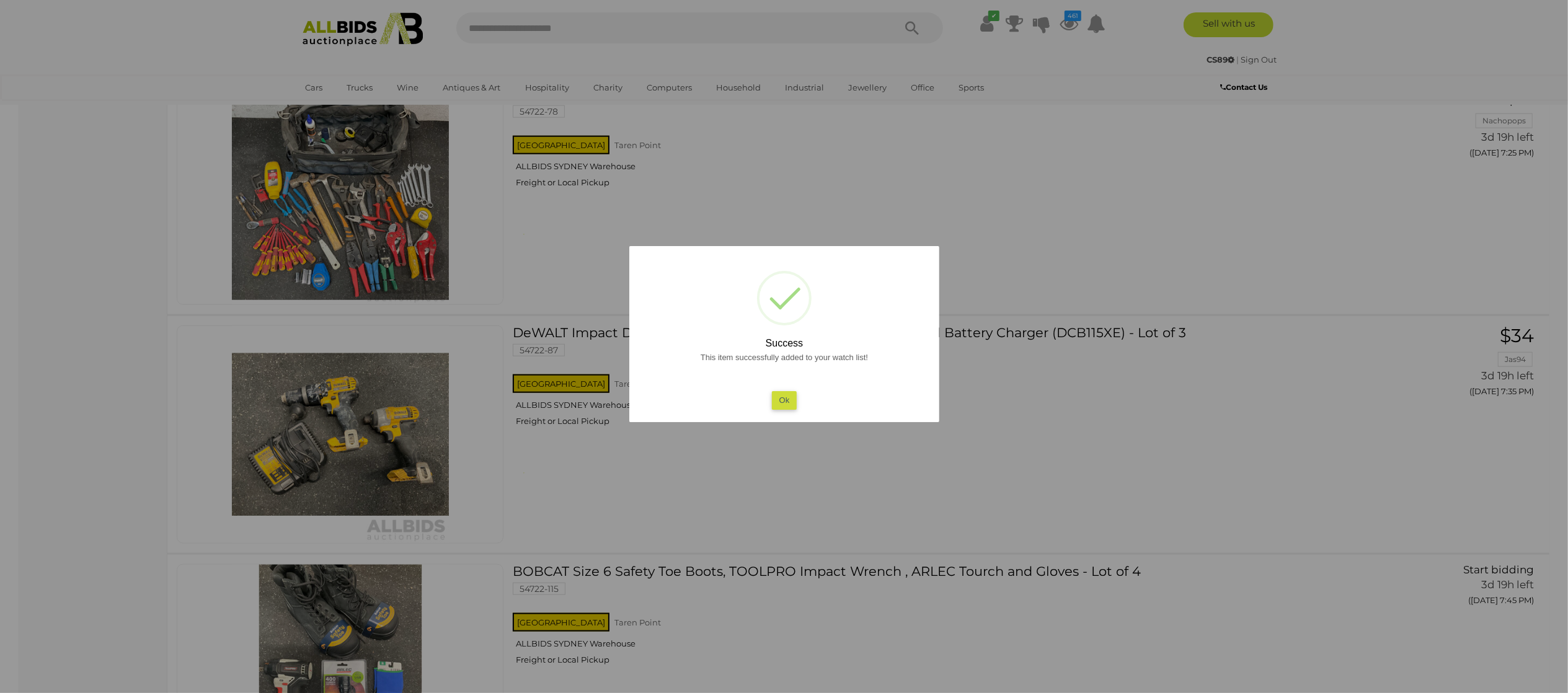
drag, startPoint x: 9, startPoint y: 329, endPoint x: 88, endPoint y: 325, distance: 79.1
click at [33, 322] on div at bounding box center [784, 346] width 1568 height 693
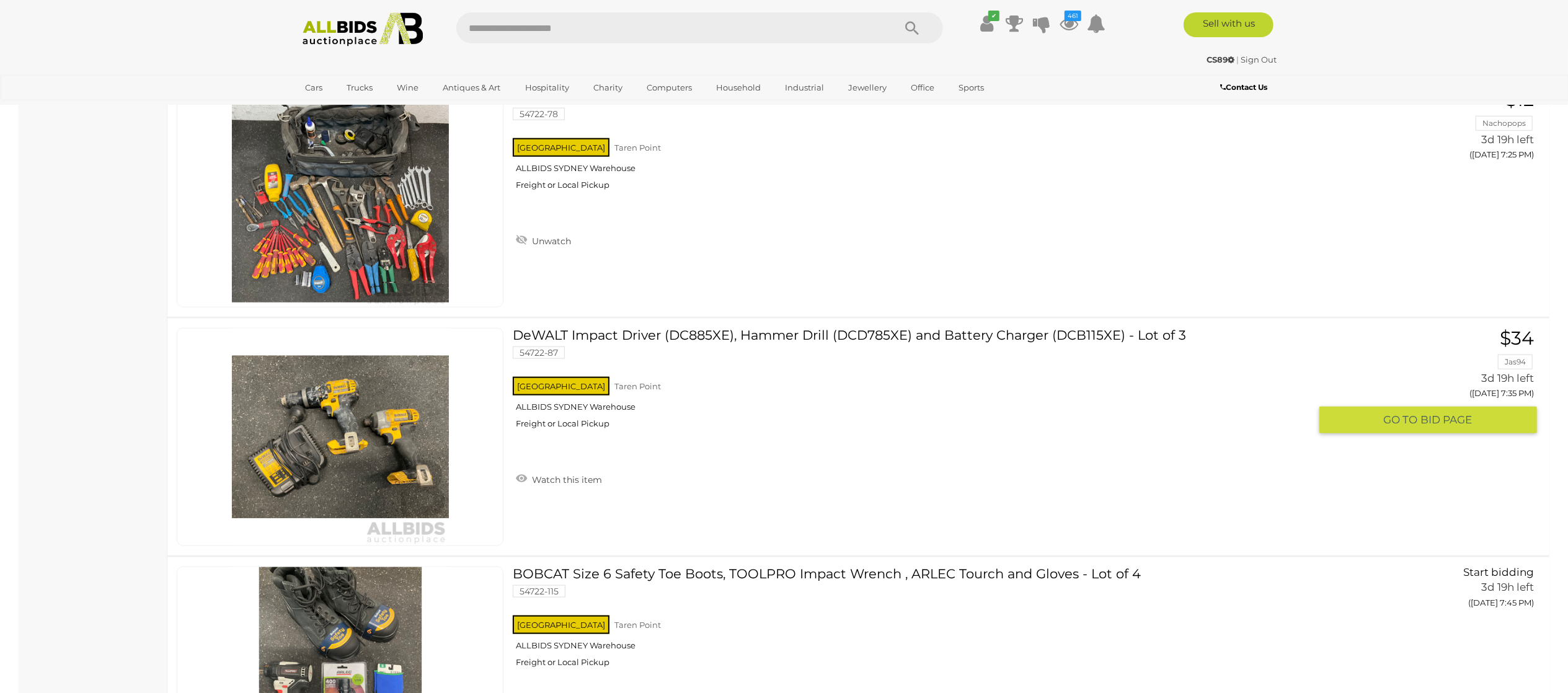
drag, startPoint x: 572, startPoint y: 490, endPoint x: 587, endPoint y: 476, distance: 20.5
click at [572, 488] on link "Watch this item" at bounding box center [559, 478] width 92 height 18
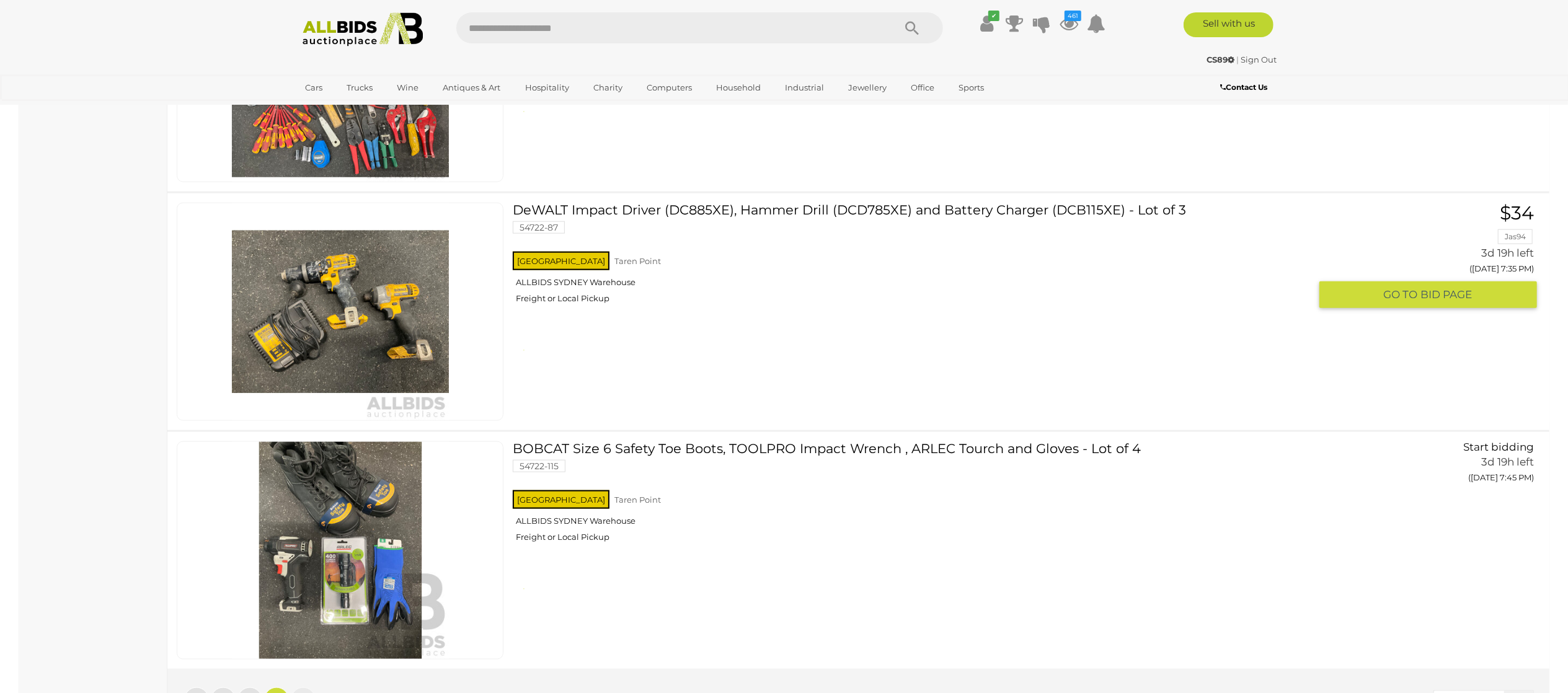
scroll to position [20325, 0]
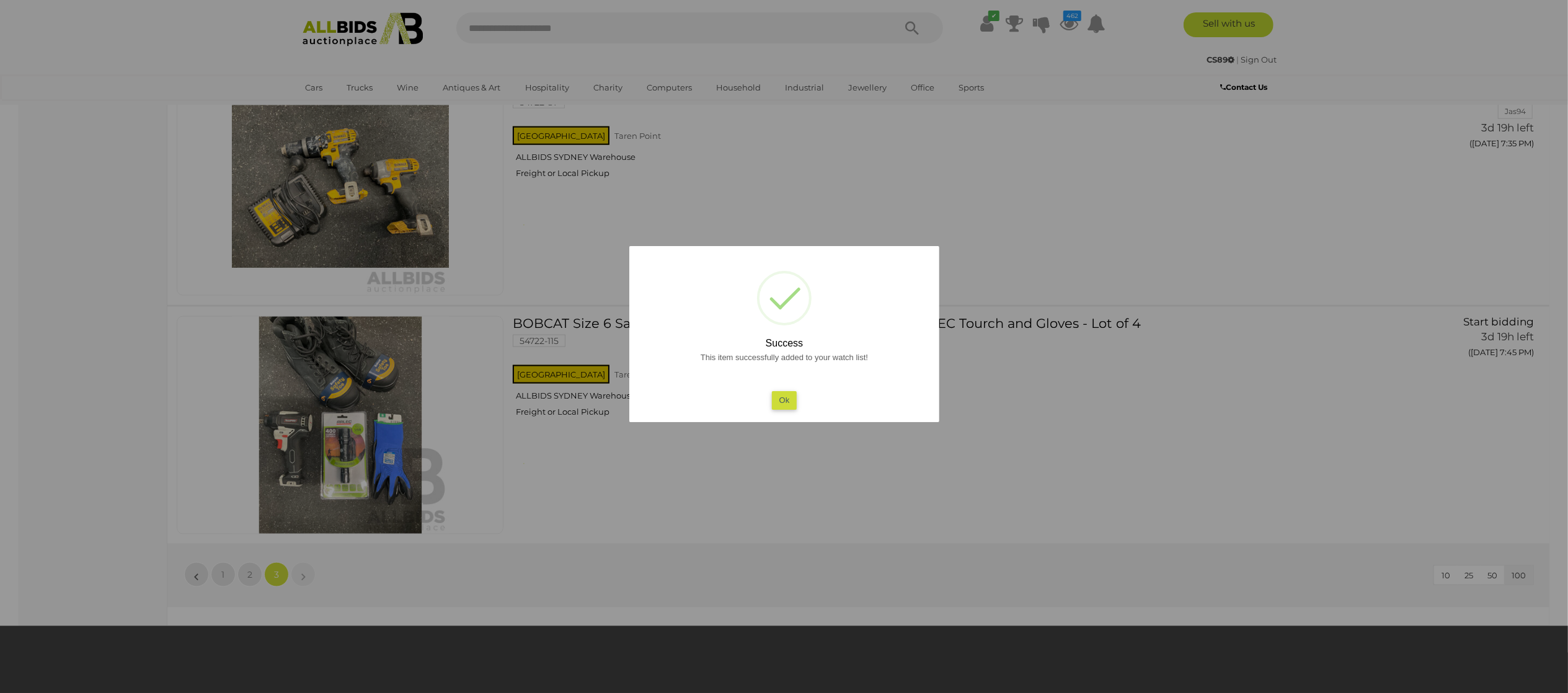
click at [0, 337] on div at bounding box center [784, 346] width 1568 height 693
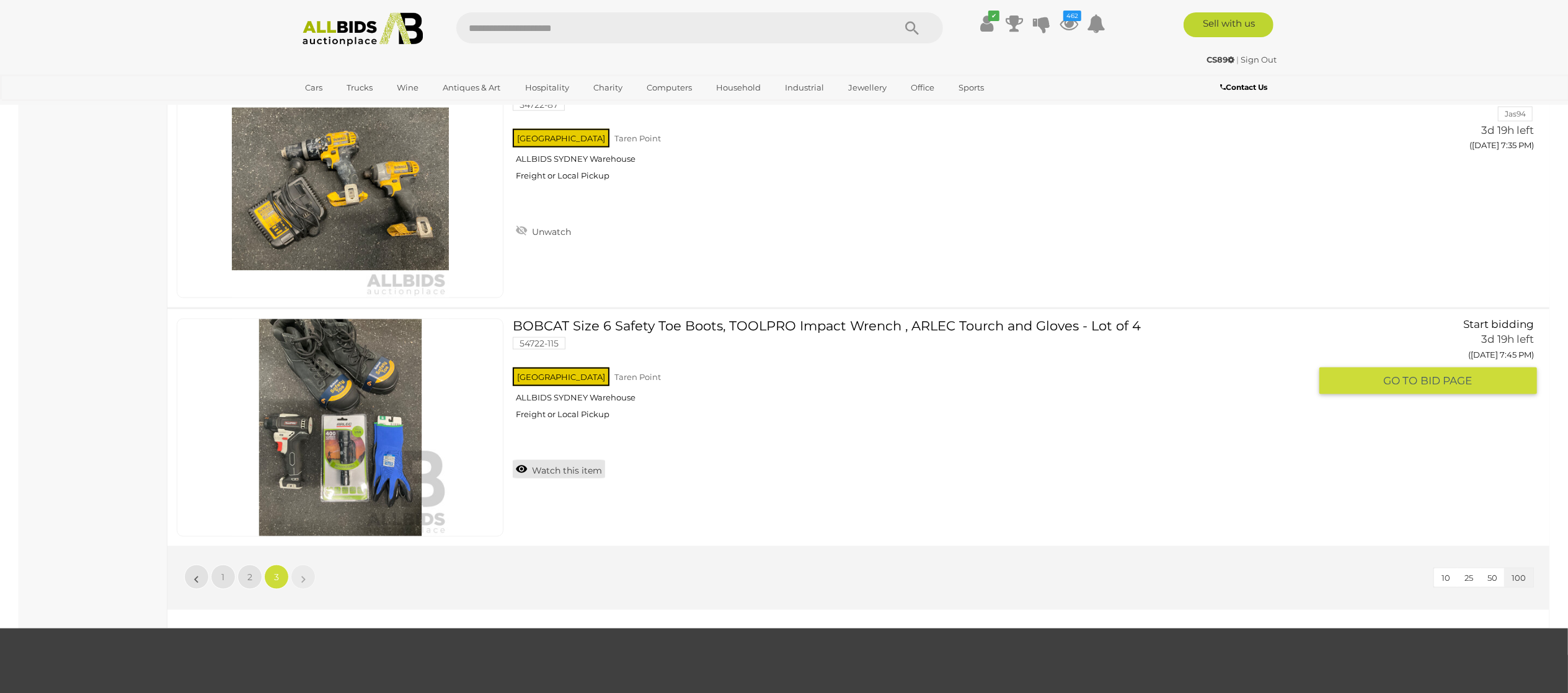
click at [568, 478] on link "Watch this item" at bounding box center [559, 469] width 92 height 18
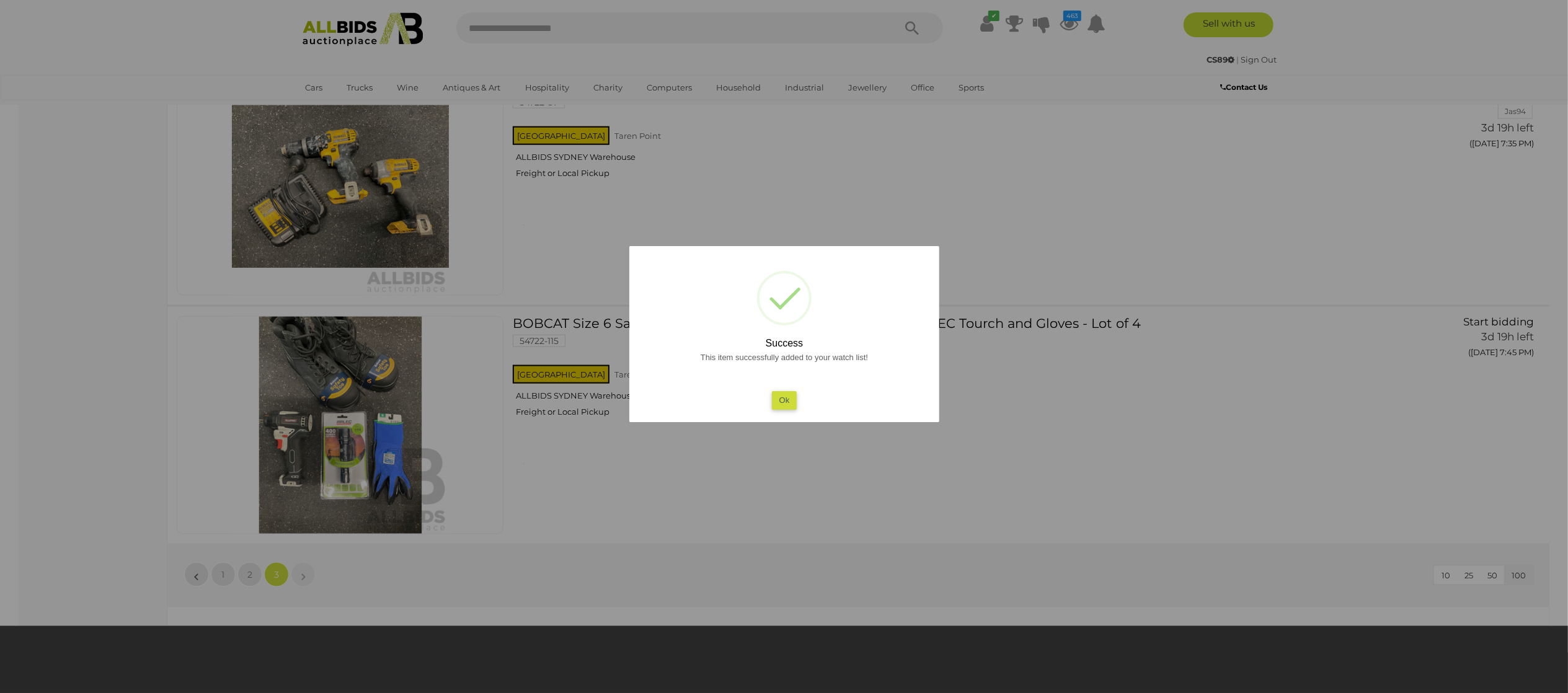
drag, startPoint x: 0, startPoint y: 386, endPoint x: 21, endPoint y: 363, distance: 31.1
click at [3, 384] on div at bounding box center [784, 346] width 1568 height 693
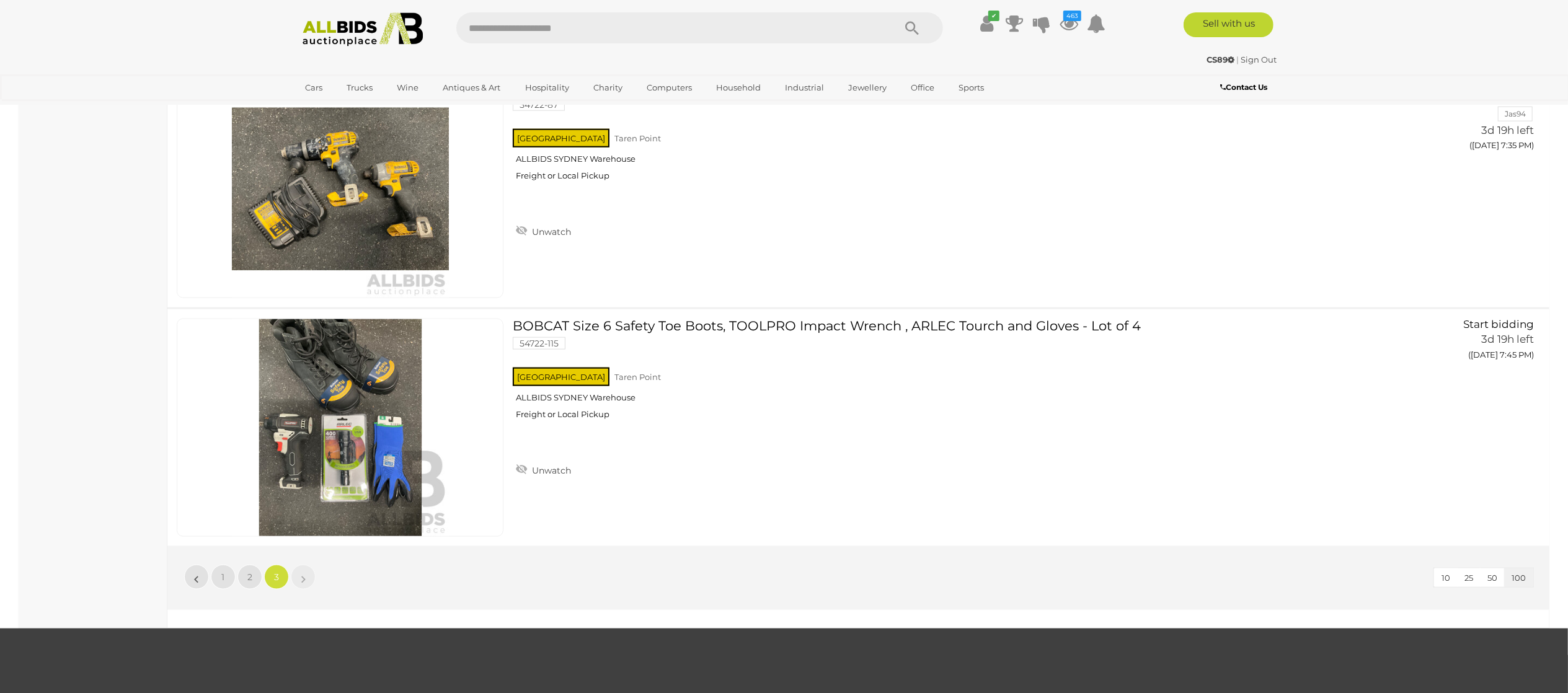
click at [352, 15] on img at bounding box center [363, 29] width 135 height 34
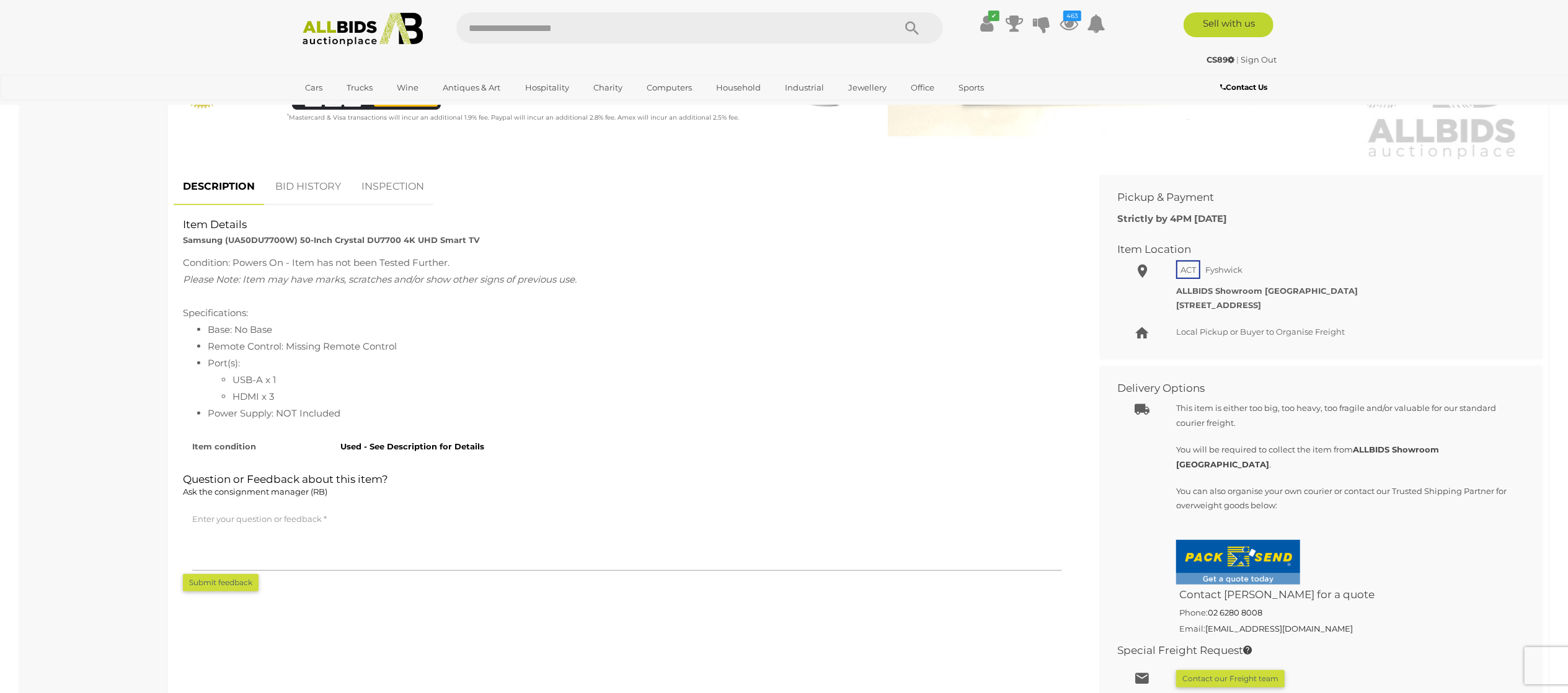
scroll to position [124, 0]
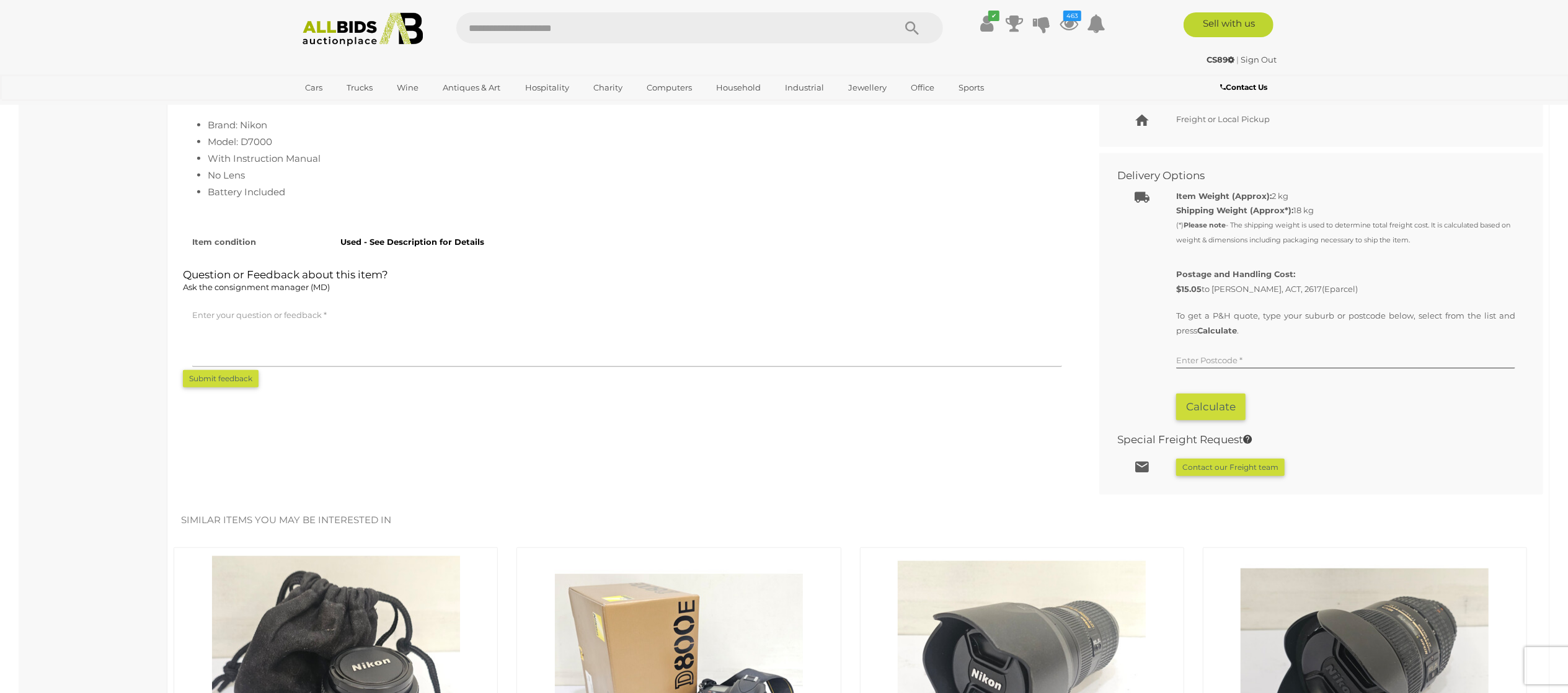
scroll to position [743, 0]
